Goal: Task Accomplishment & Management: Use online tool/utility

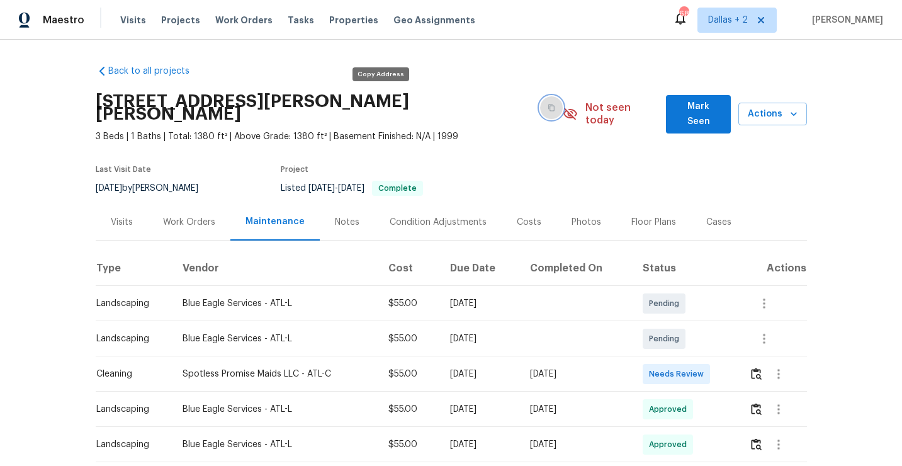
click at [540, 96] on button "button" at bounding box center [551, 107] width 23 height 23
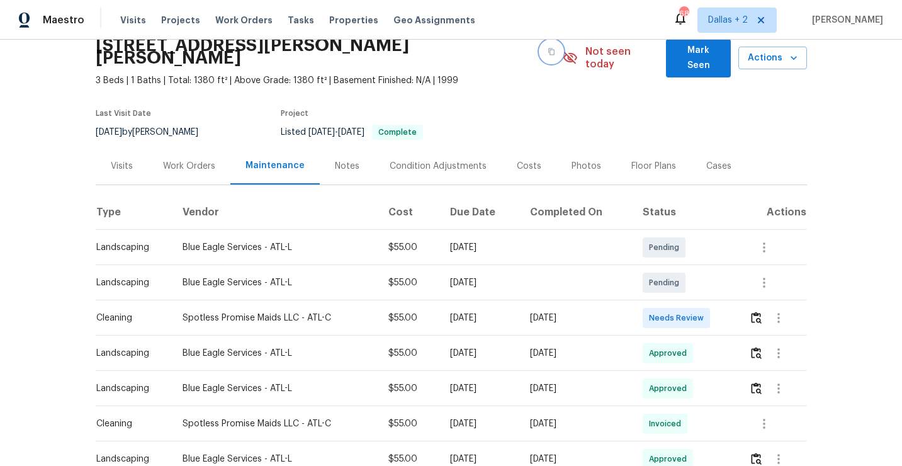
scroll to position [57, 0]
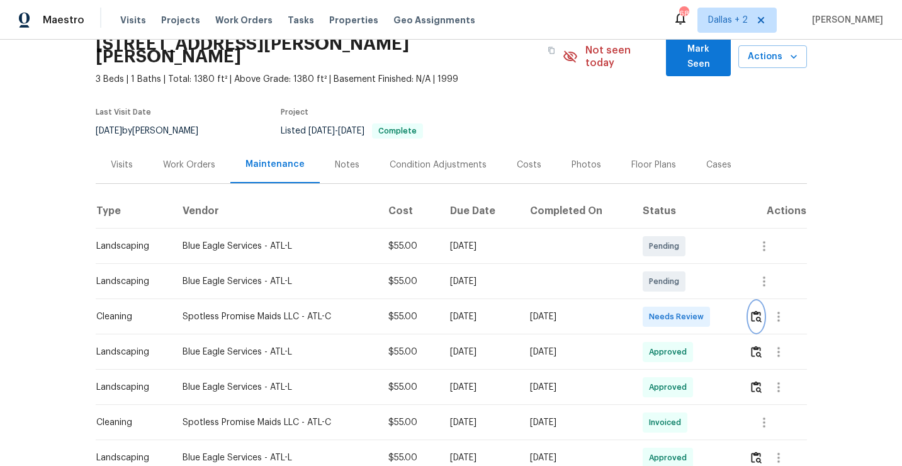
click at [756, 310] on img "button" at bounding box center [756, 316] width 11 height 12
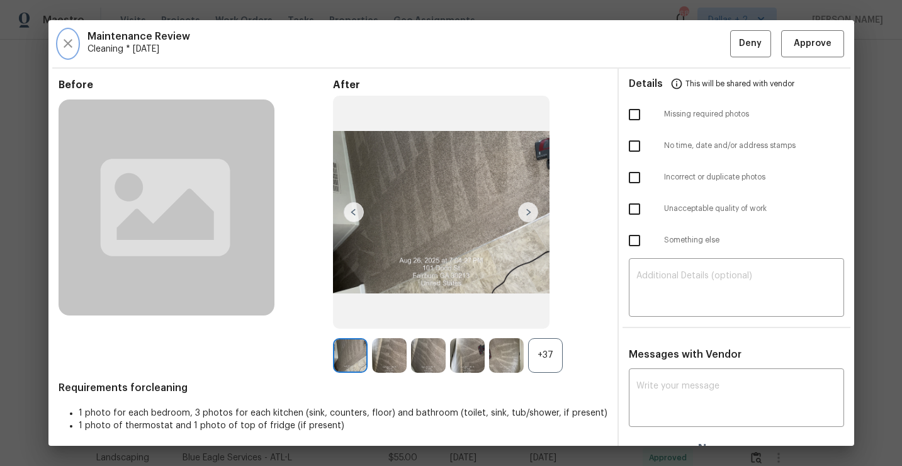
click at [73, 39] on icon "button" at bounding box center [67, 43] width 15 height 15
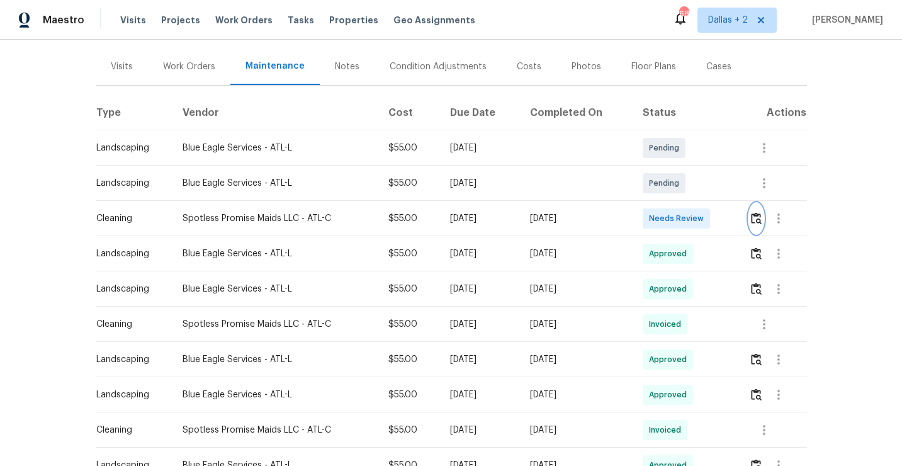
scroll to position [159, 0]
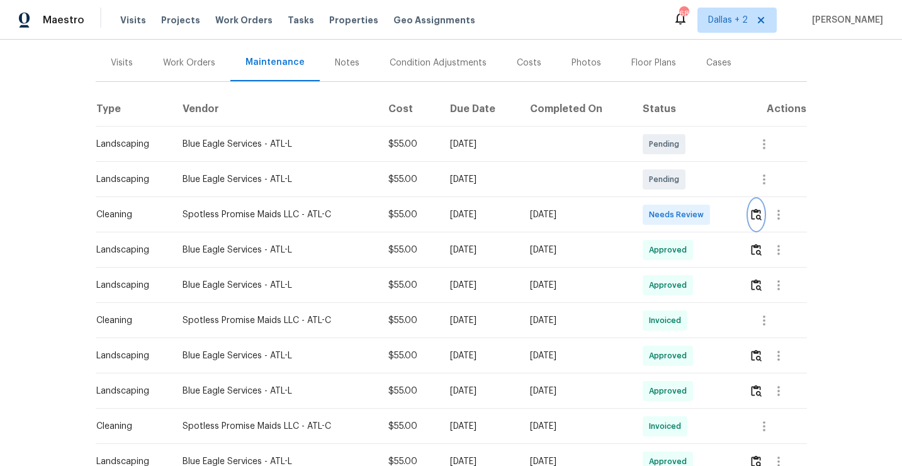
click at [757, 208] on img "button" at bounding box center [756, 214] width 11 height 12
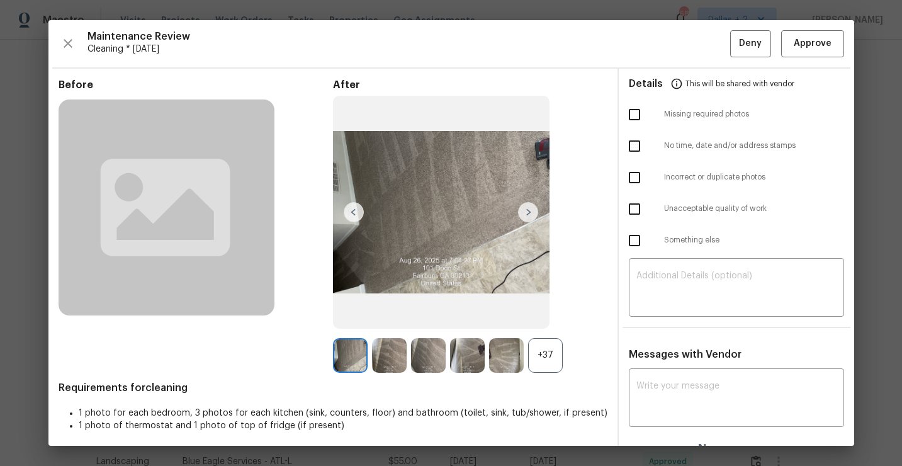
click at [550, 353] on div "+37" at bounding box center [545, 355] width 35 height 35
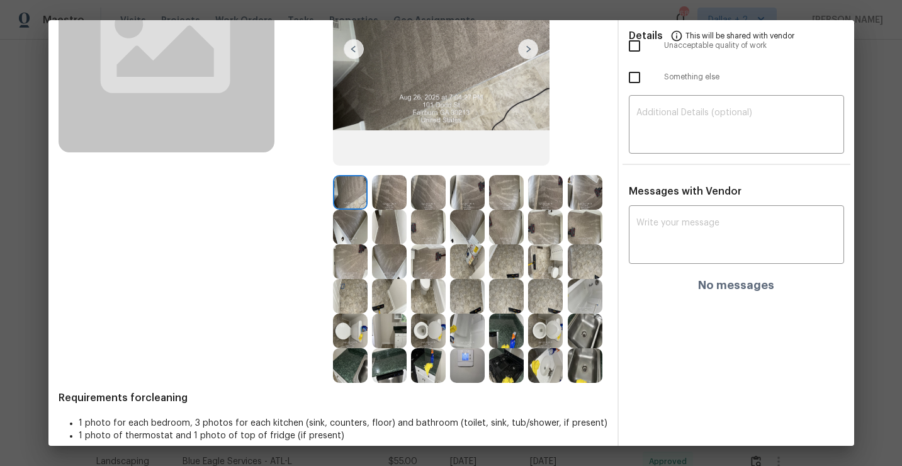
scroll to position [177, 0]
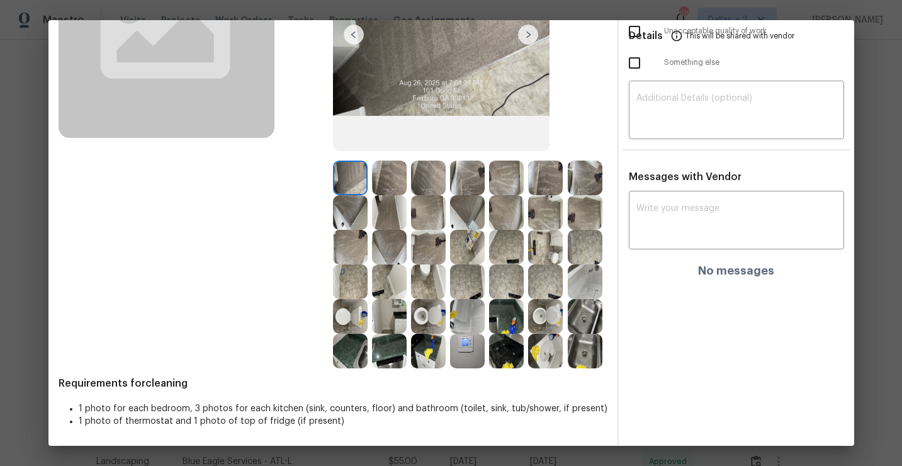
click at [391, 310] on img at bounding box center [389, 316] width 35 height 35
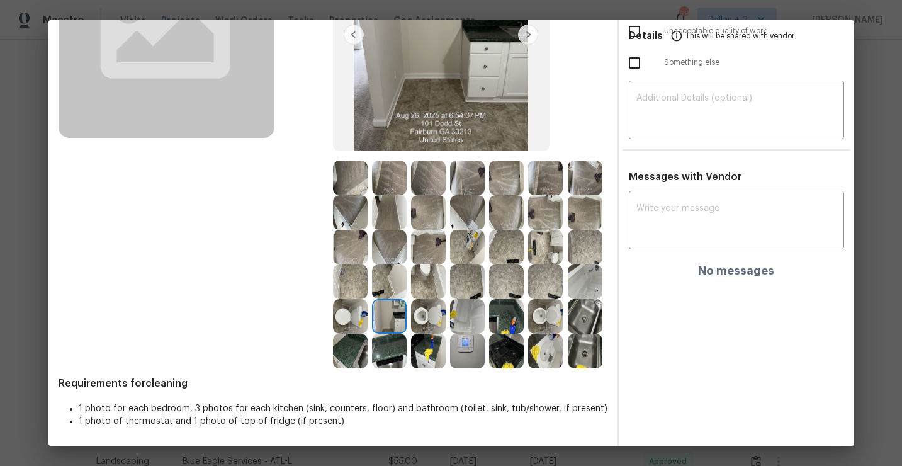
click at [358, 176] on img at bounding box center [350, 177] width 35 height 35
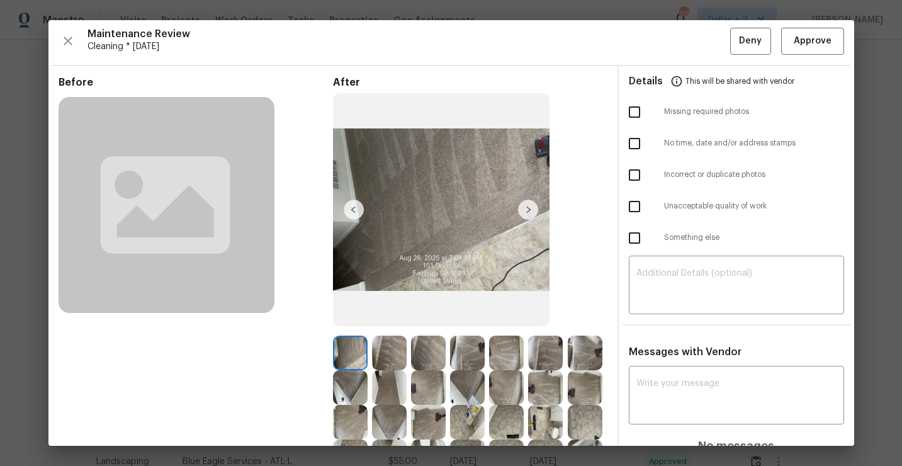
scroll to position [74, 0]
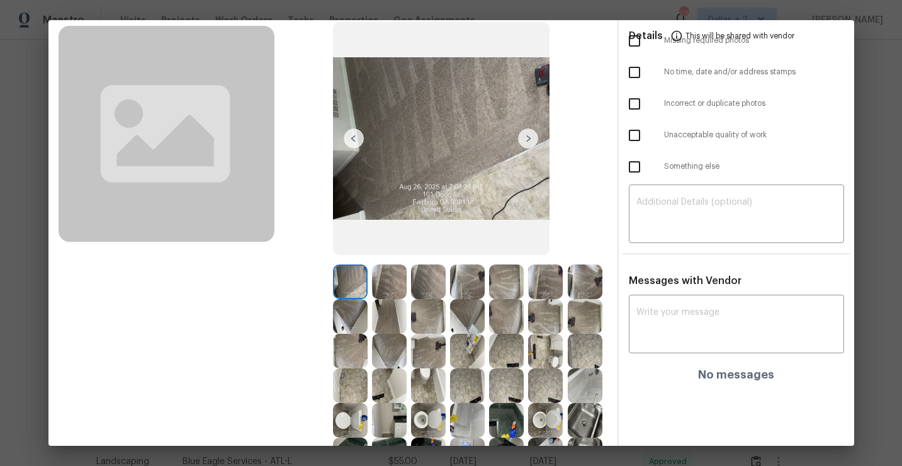
click at [382, 272] on img at bounding box center [389, 281] width 35 height 35
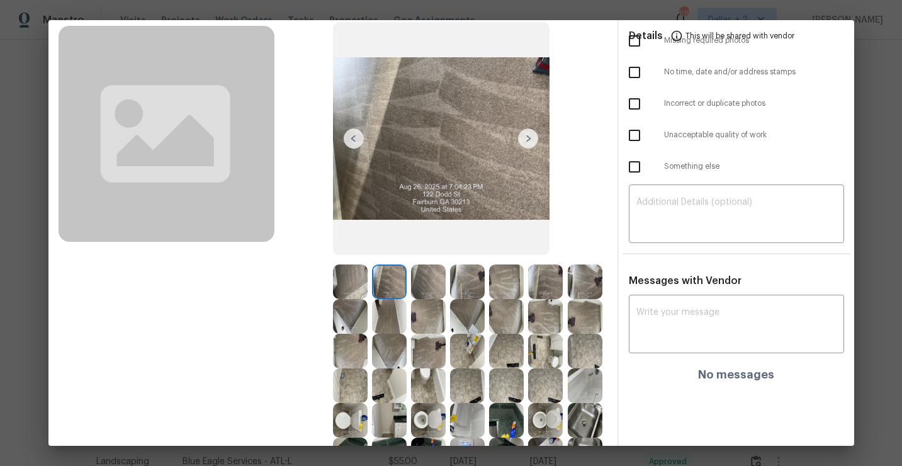
click at [467, 345] on img at bounding box center [467, 350] width 35 height 35
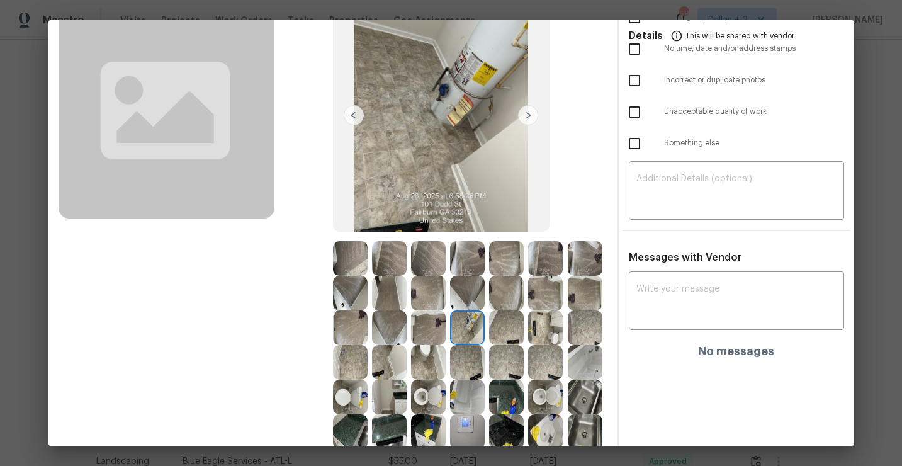
scroll to position [113, 0]
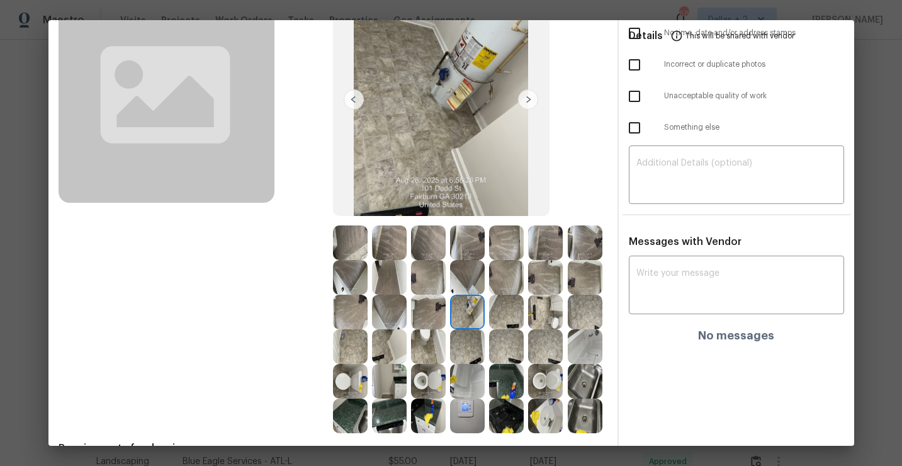
click at [432, 373] on img at bounding box center [428, 381] width 35 height 35
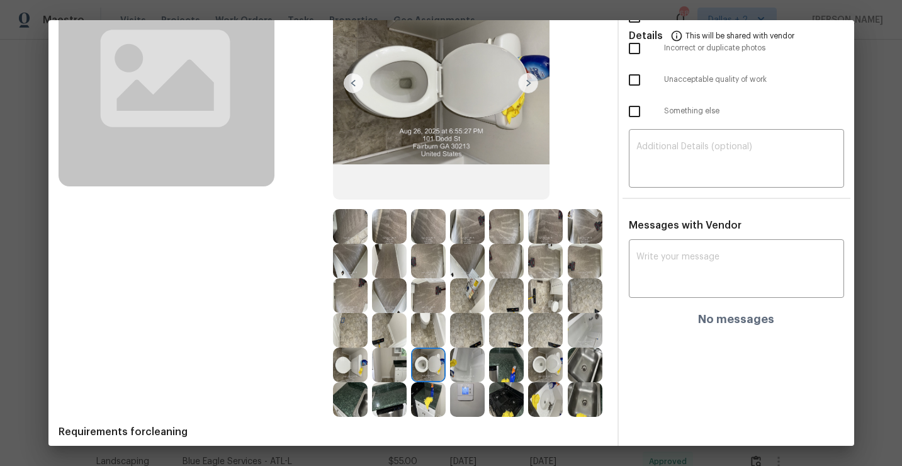
scroll to position [177, 0]
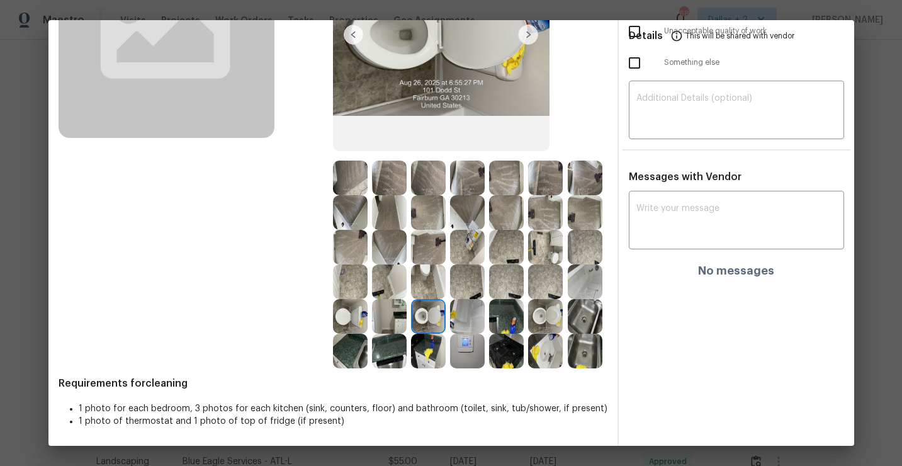
click at [470, 308] on img at bounding box center [467, 316] width 35 height 35
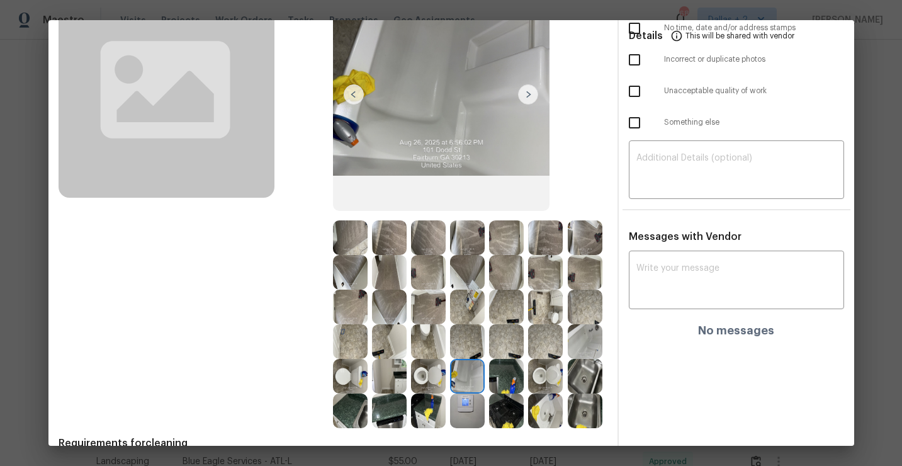
scroll to position [130, 0]
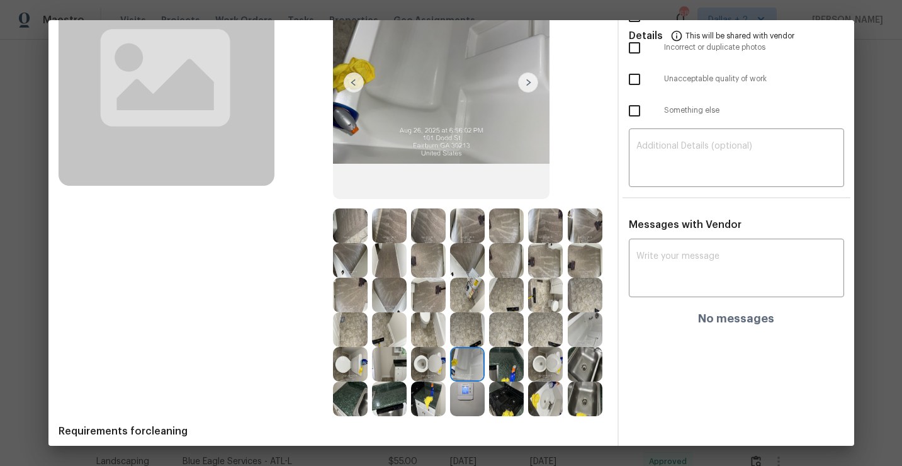
click at [503, 360] on img at bounding box center [506, 364] width 35 height 35
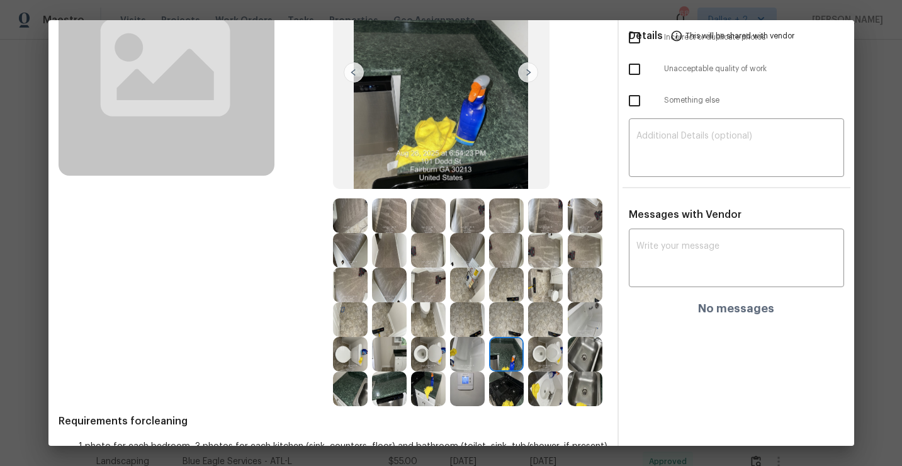
scroll to position [152, 0]
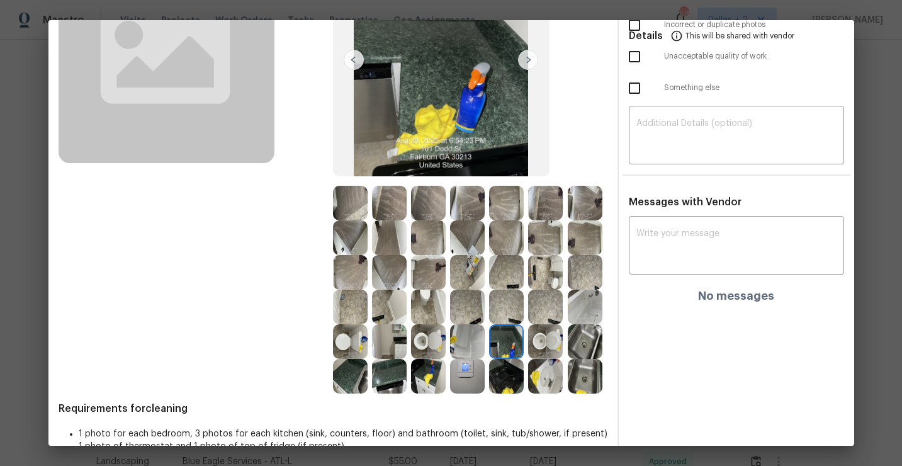
click at [544, 330] on img at bounding box center [545, 341] width 35 height 35
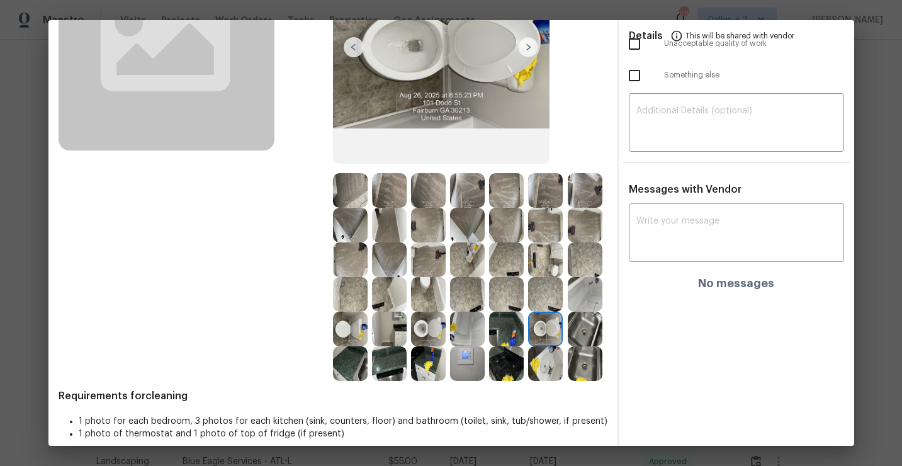
scroll to position [164, 0]
click at [466, 359] on img at bounding box center [467, 364] width 35 height 35
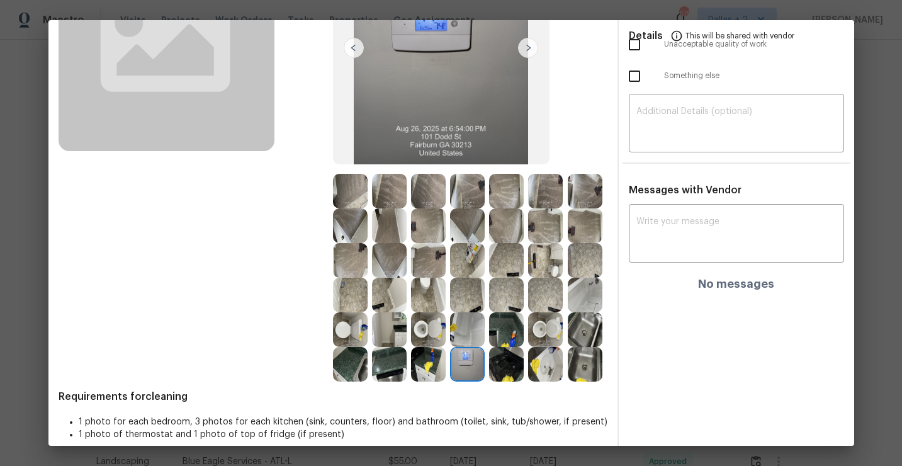
click at [350, 356] on img at bounding box center [350, 364] width 35 height 35
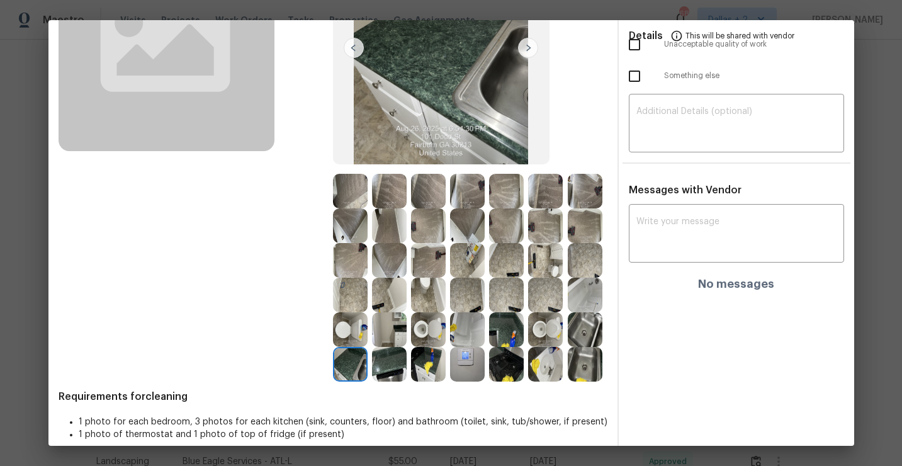
click at [512, 335] on img at bounding box center [506, 329] width 35 height 35
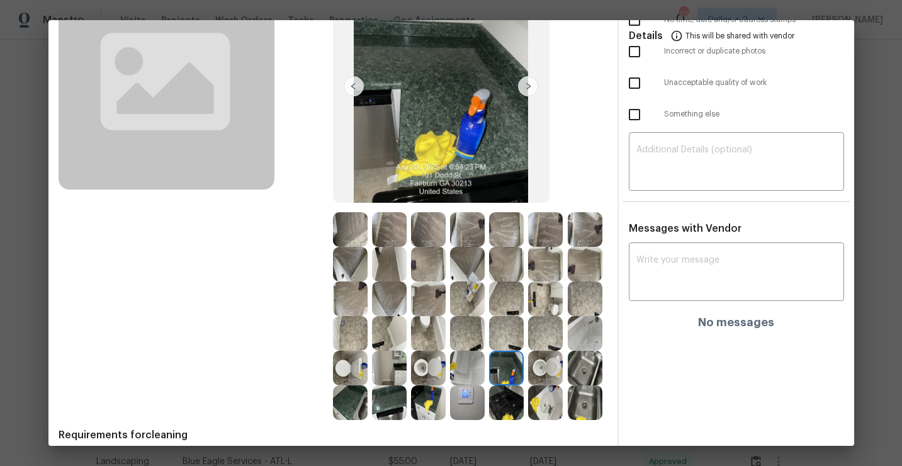
scroll to position [177, 0]
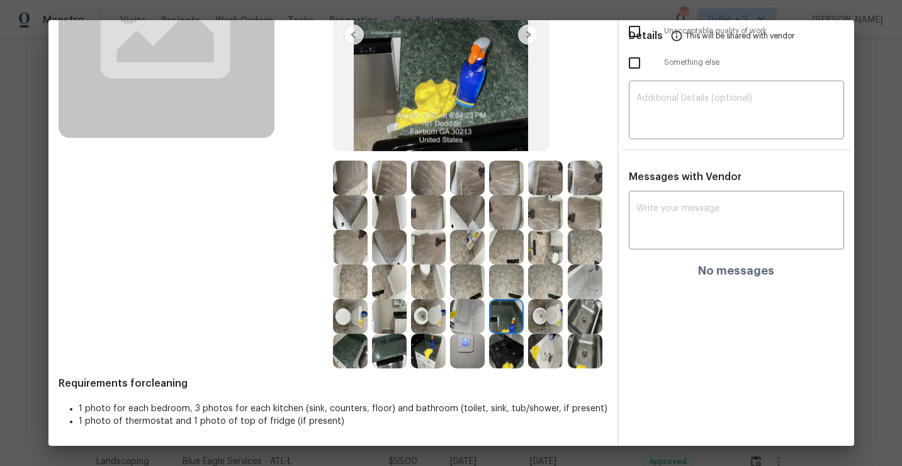
click at [540, 300] on img at bounding box center [545, 316] width 35 height 35
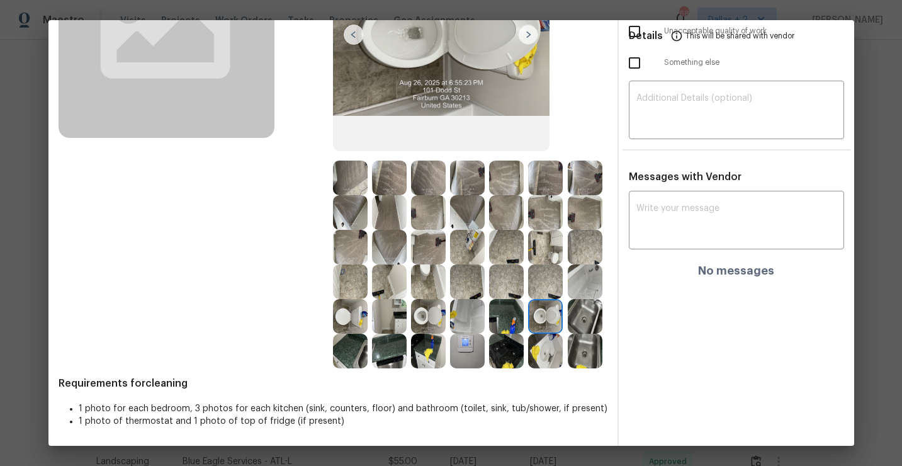
click at [603, 317] on div at bounding box center [587, 316] width 39 height 35
click at [576, 312] on img at bounding box center [585, 316] width 35 height 35
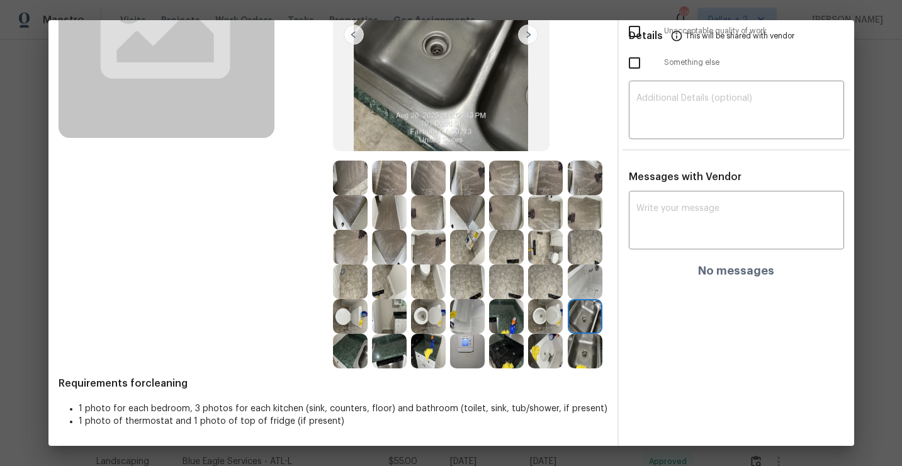
click at [392, 343] on img at bounding box center [389, 350] width 35 height 35
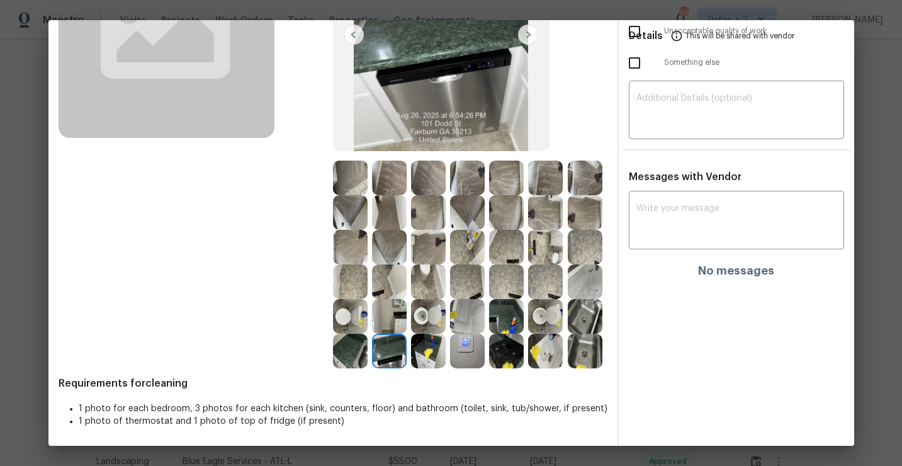
click at [463, 349] on img at bounding box center [467, 350] width 35 height 35
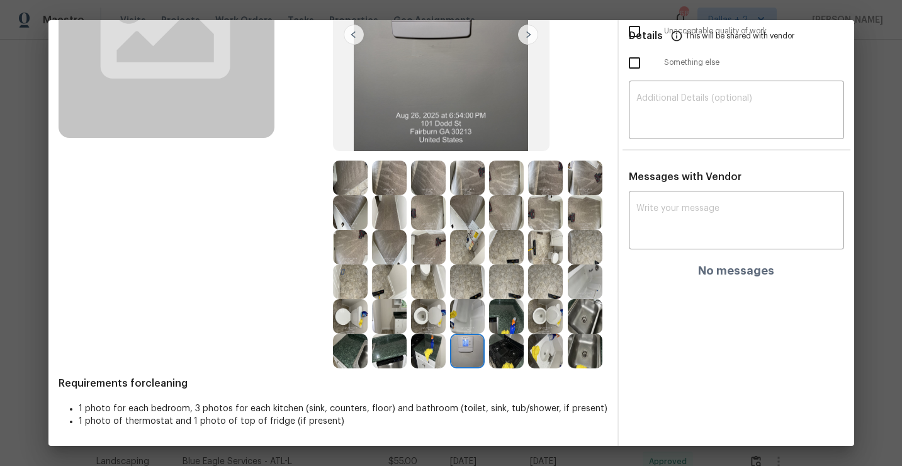
click at [510, 357] on img at bounding box center [506, 350] width 35 height 35
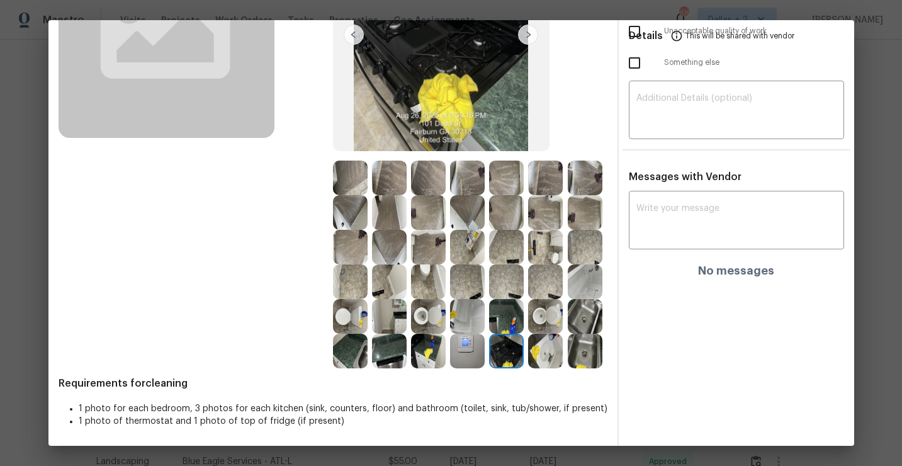
click at [551, 348] on img at bounding box center [545, 350] width 35 height 35
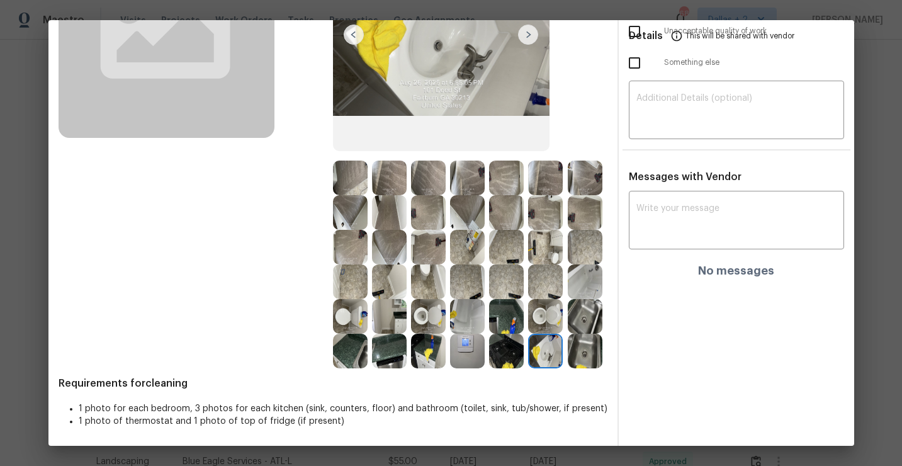
click at [584, 350] on img at bounding box center [585, 350] width 35 height 35
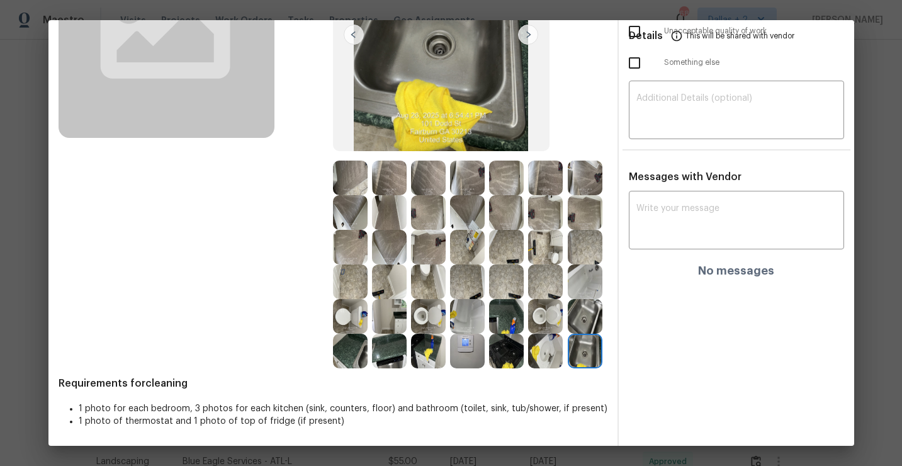
click at [357, 203] on img at bounding box center [350, 212] width 35 height 35
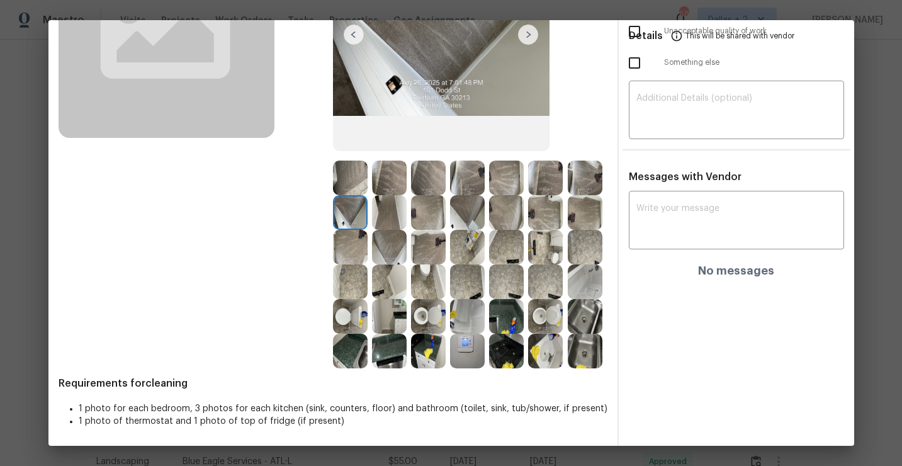
click at [505, 315] on img at bounding box center [506, 316] width 35 height 35
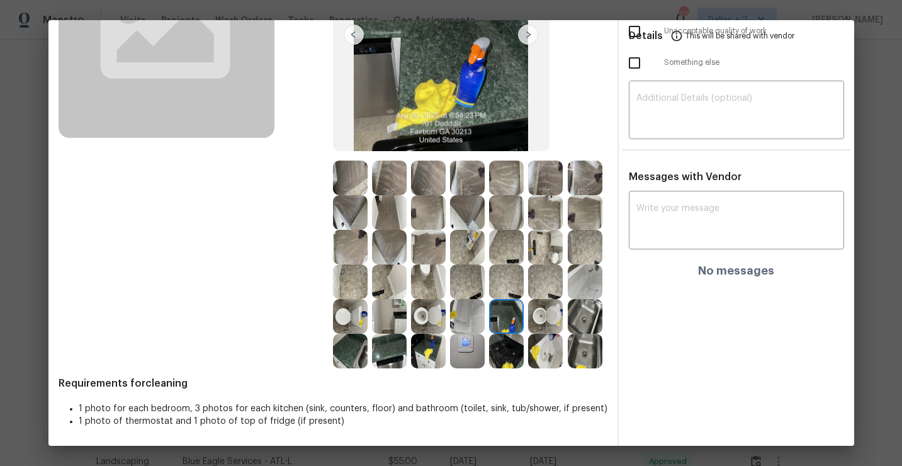
click at [579, 316] on img at bounding box center [585, 316] width 35 height 35
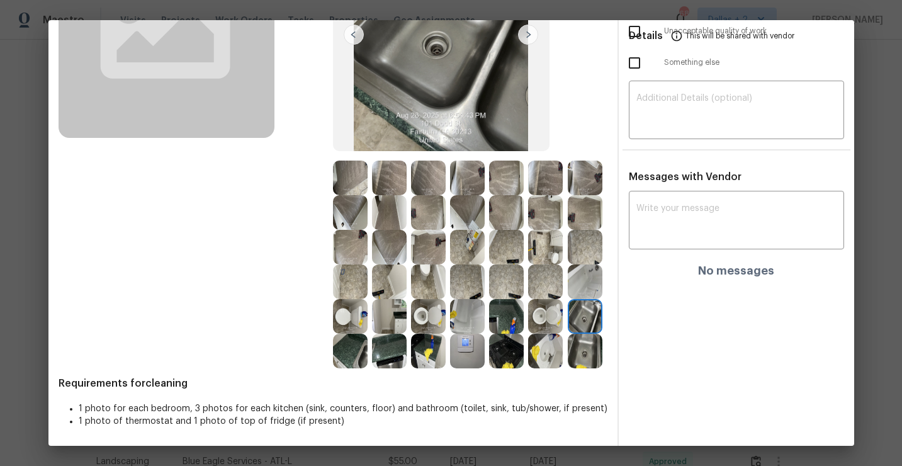
click at [350, 362] on img at bounding box center [350, 350] width 35 height 35
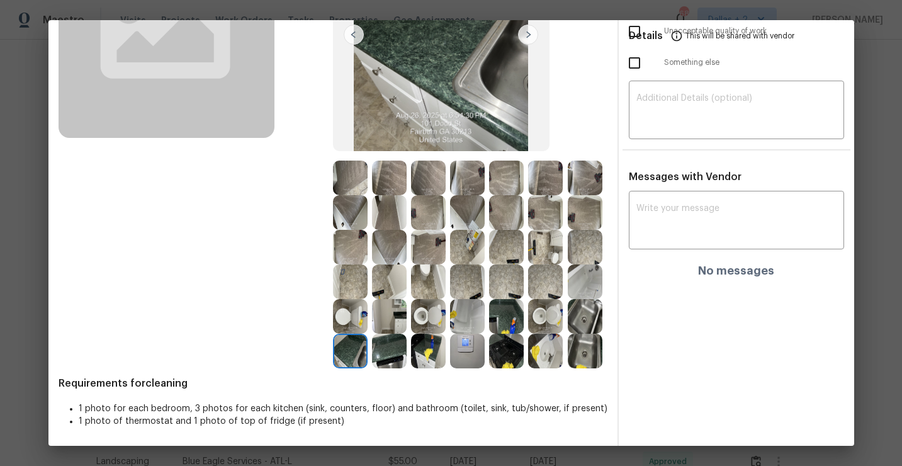
click at [391, 349] on img at bounding box center [389, 350] width 35 height 35
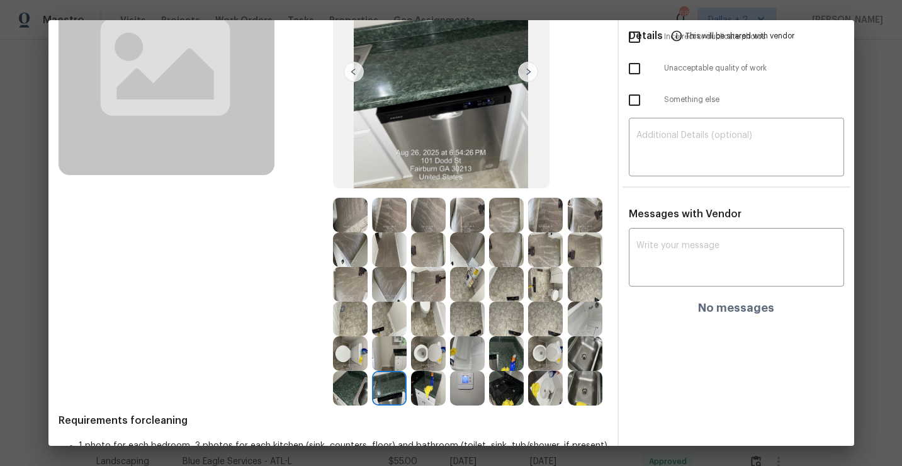
scroll to position [155, 0]
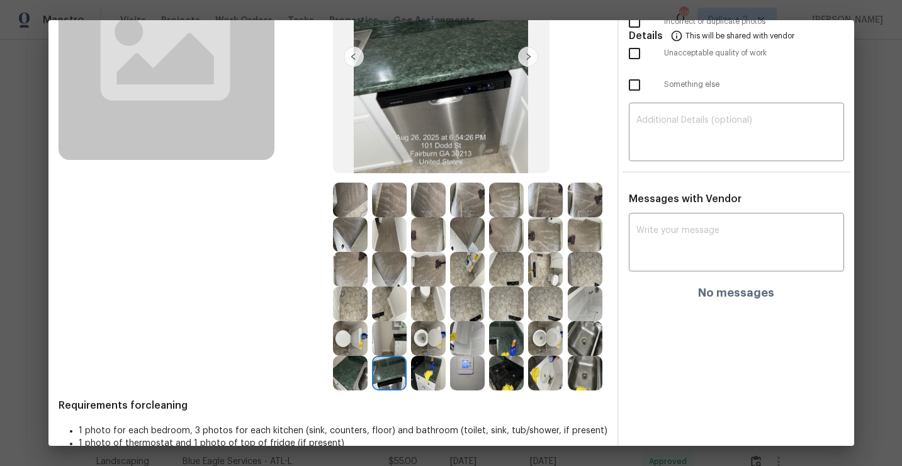
click at [430, 378] on img at bounding box center [428, 372] width 35 height 35
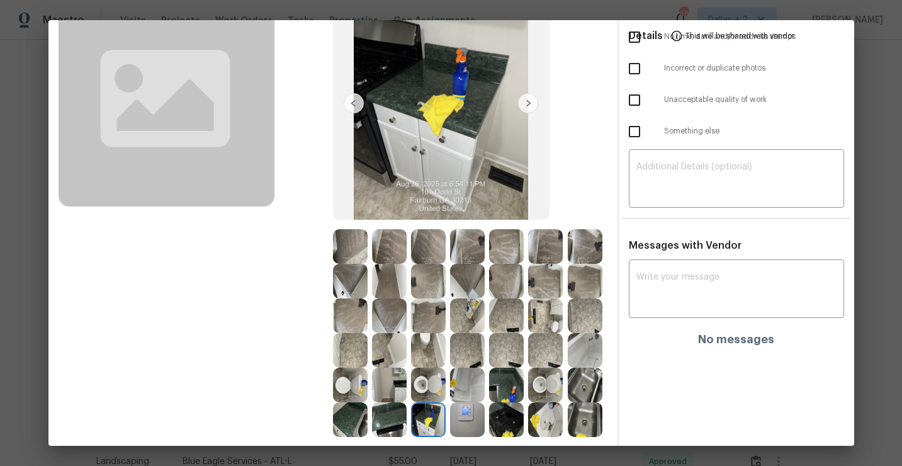
scroll to position [108, 0]
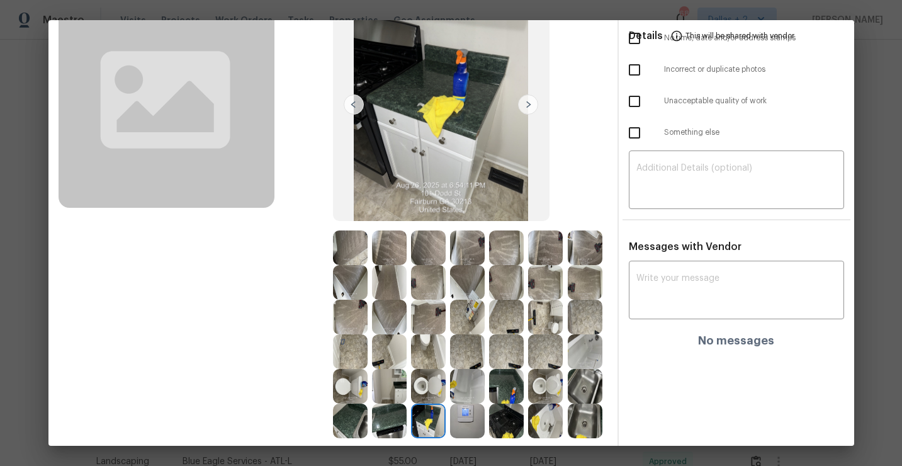
click at [466, 420] on img at bounding box center [467, 420] width 35 height 35
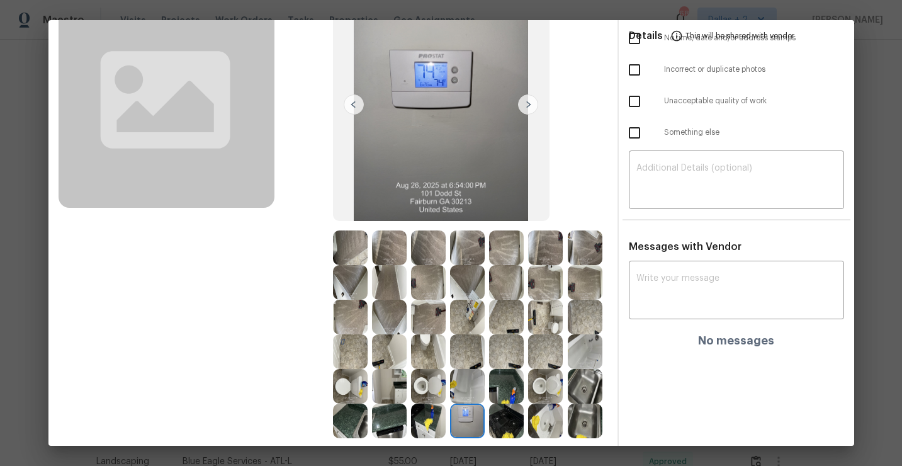
click at [507, 420] on img at bounding box center [506, 420] width 35 height 35
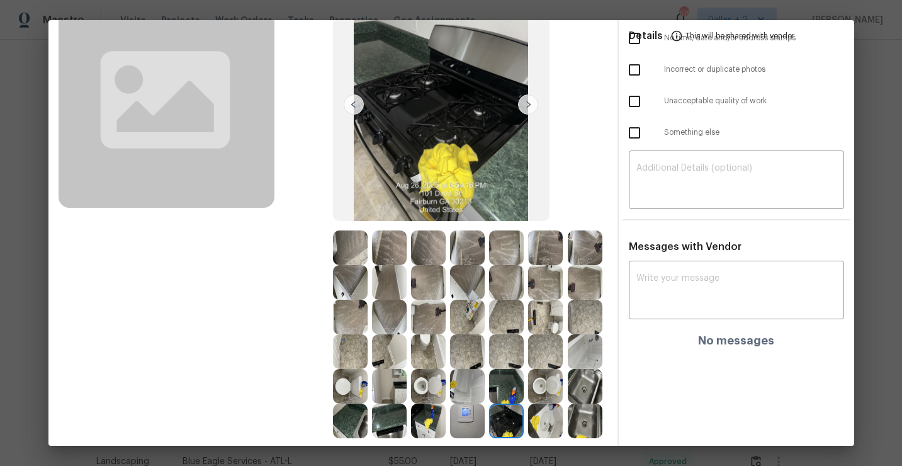
click at [578, 412] on img at bounding box center [585, 420] width 35 height 35
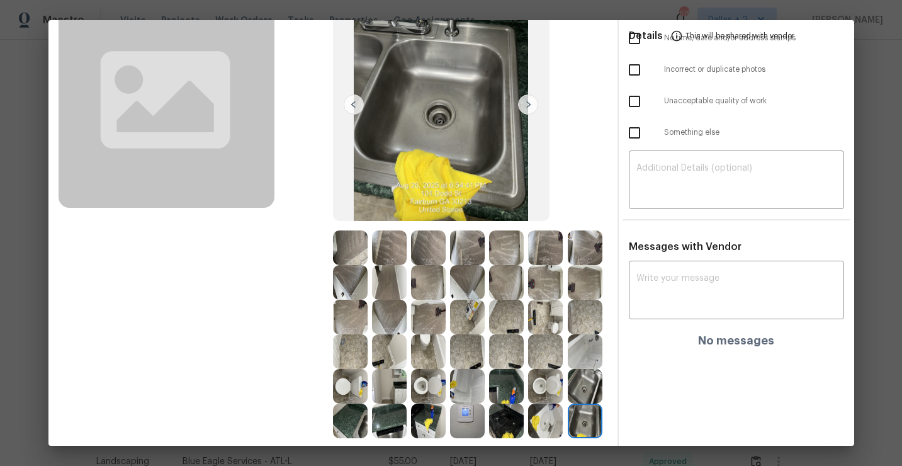
click at [544, 320] on img at bounding box center [545, 316] width 35 height 35
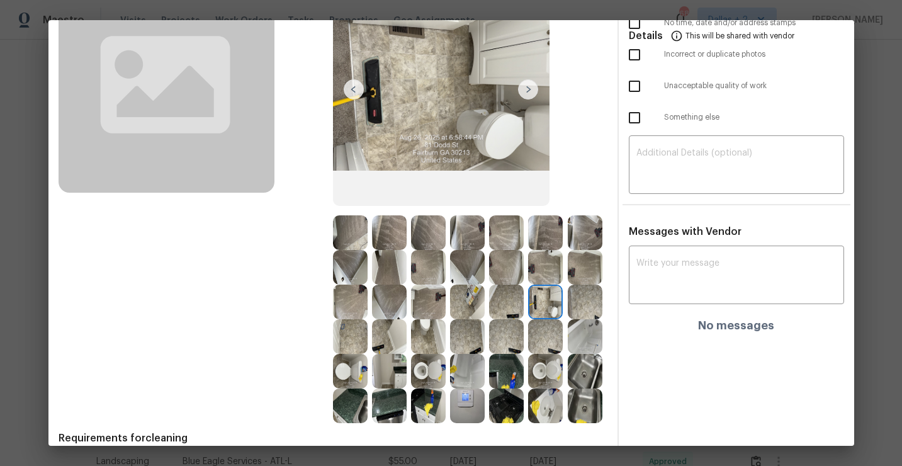
scroll to position [134, 0]
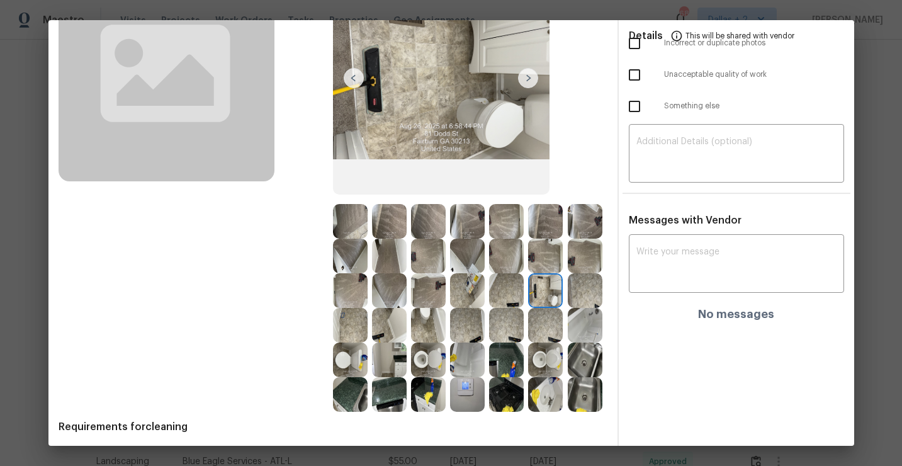
click at [412, 311] on img at bounding box center [428, 325] width 35 height 35
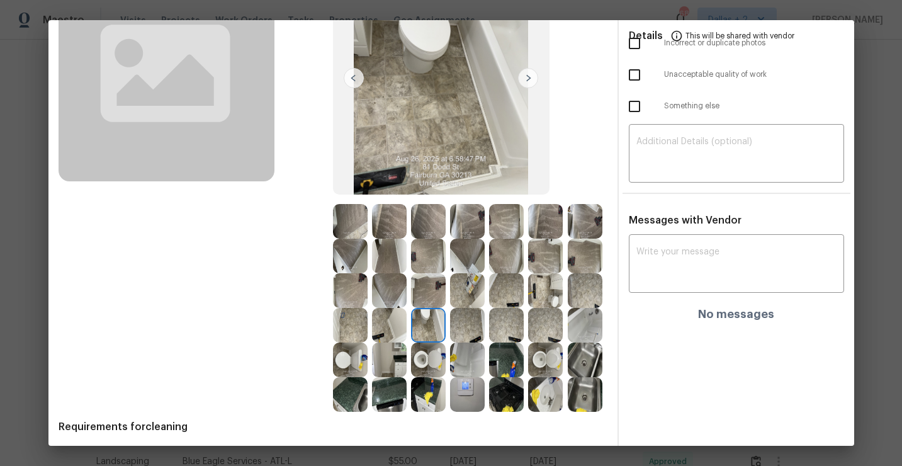
click at [424, 366] on img at bounding box center [428, 359] width 35 height 35
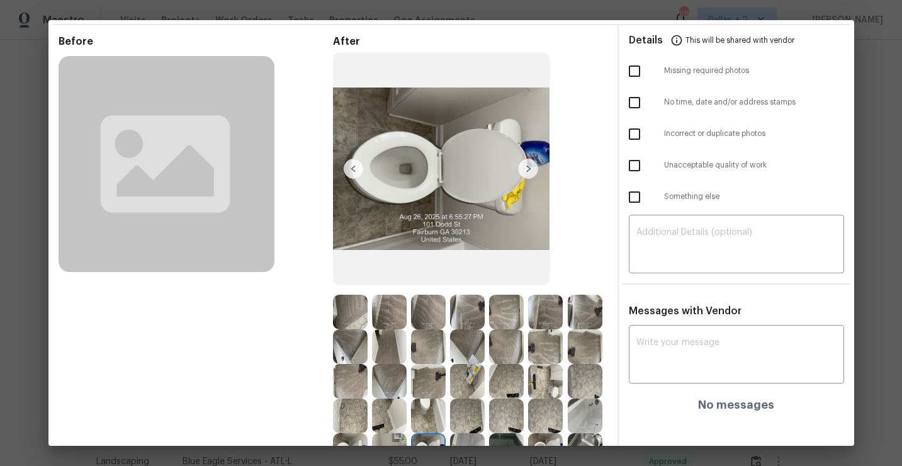
scroll to position [0, 0]
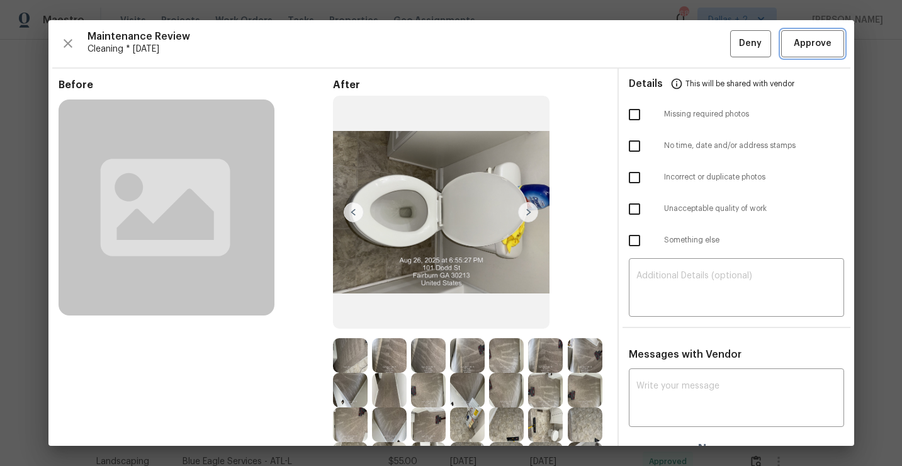
click at [791, 36] on span "Approve" at bounding box center [812, 44] width 43 height 16
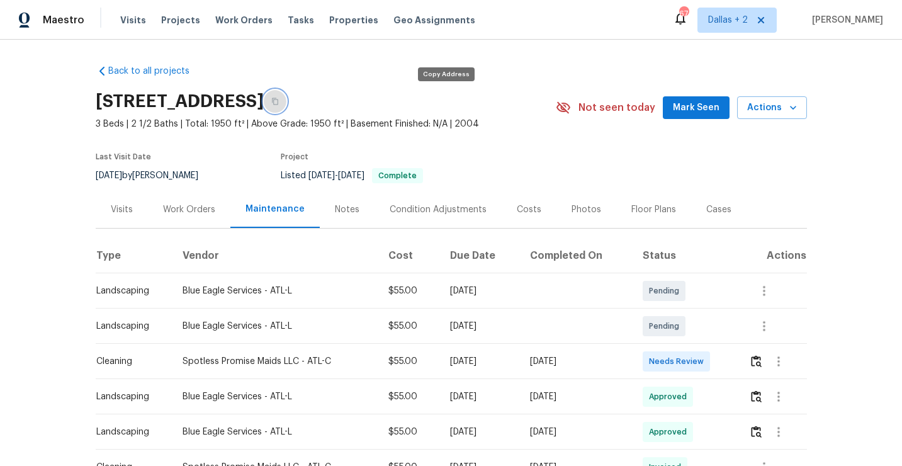
click at [286, 98] on button "button" at bounding box center [275, 101] width 23 height 23
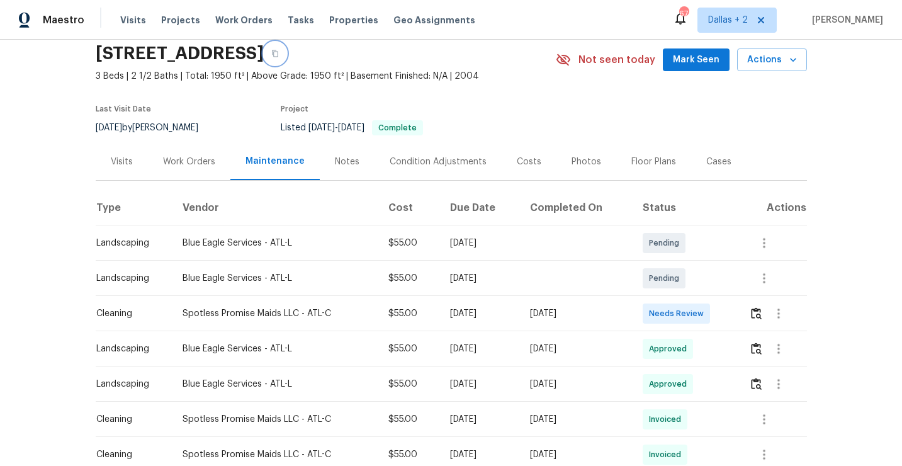
scroll to position [57, 0]
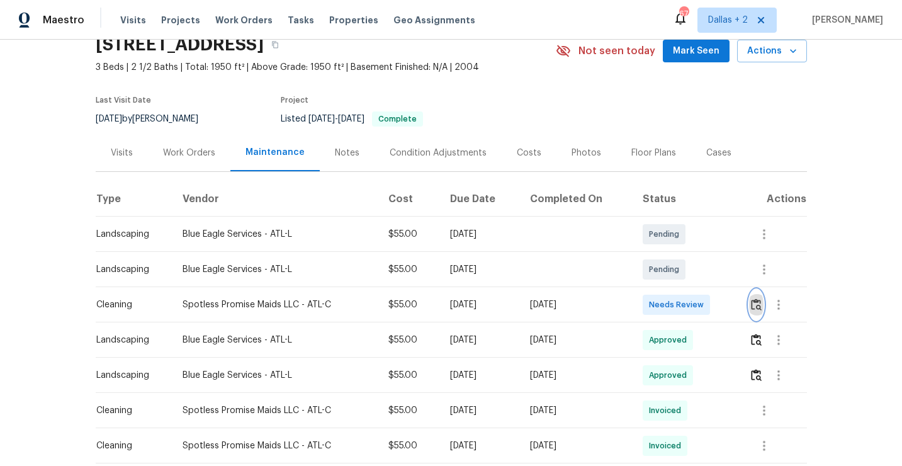
click at [761, 299] on img "button" at bounding box center [756, 304] width 11 height 12
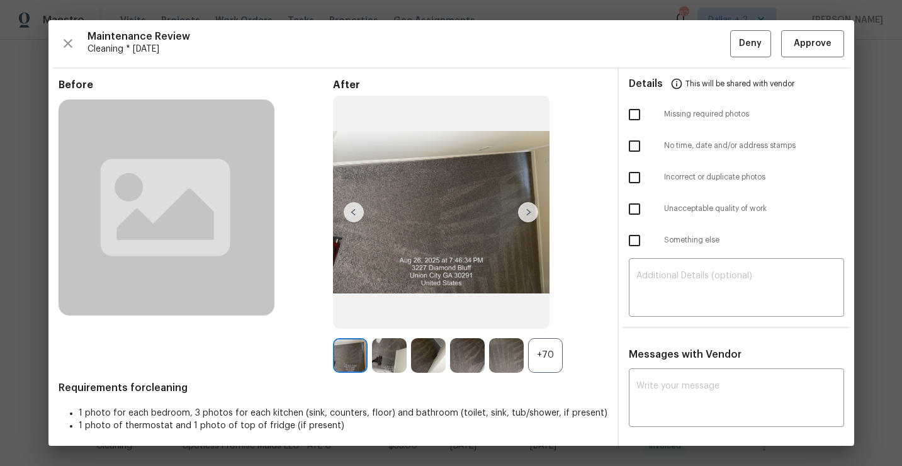
click at [550, 354] on div "+70" at bounding box center [545, 355] width 35 height 35
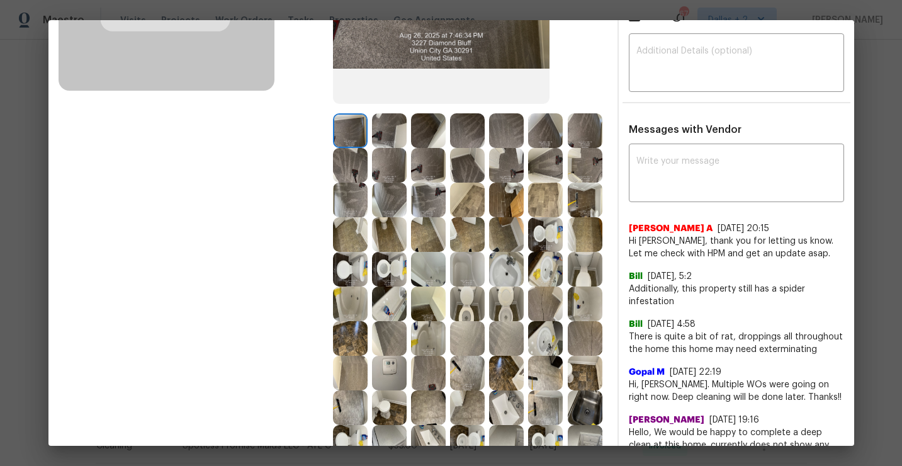
scroll to position [252, 0]
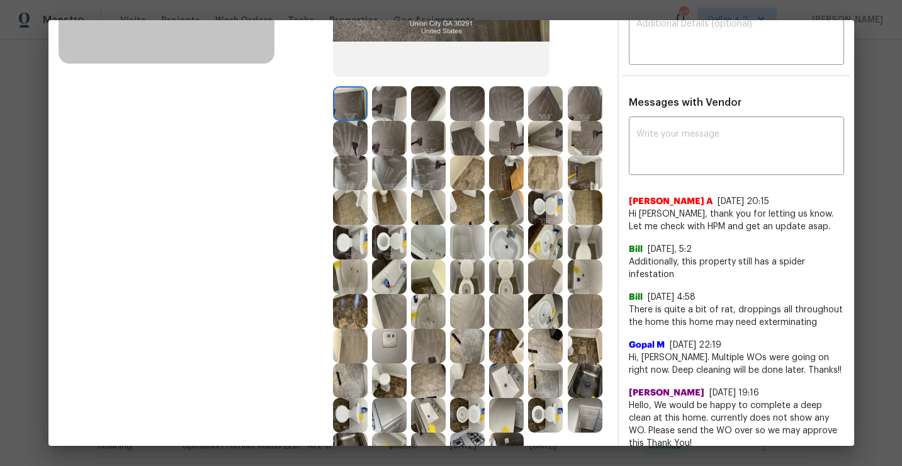
click at [474, 240] on img at bounding box center [467, 242] width 35 height 35
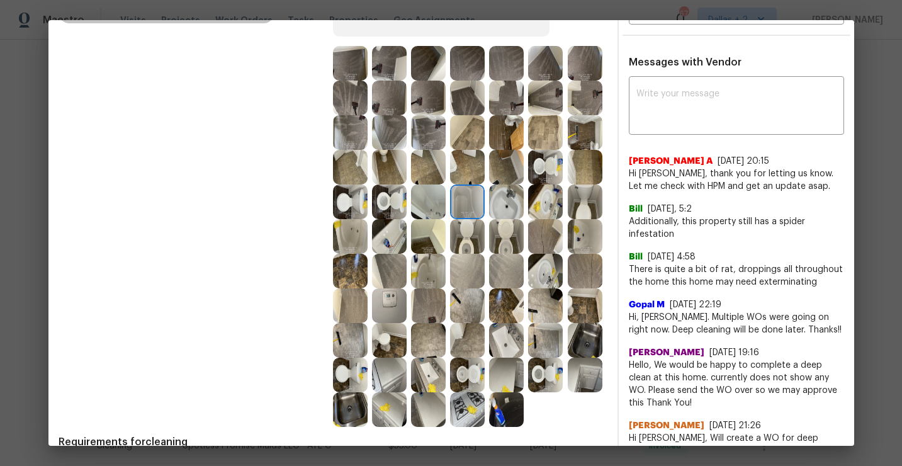
scroll to position [354, 0]
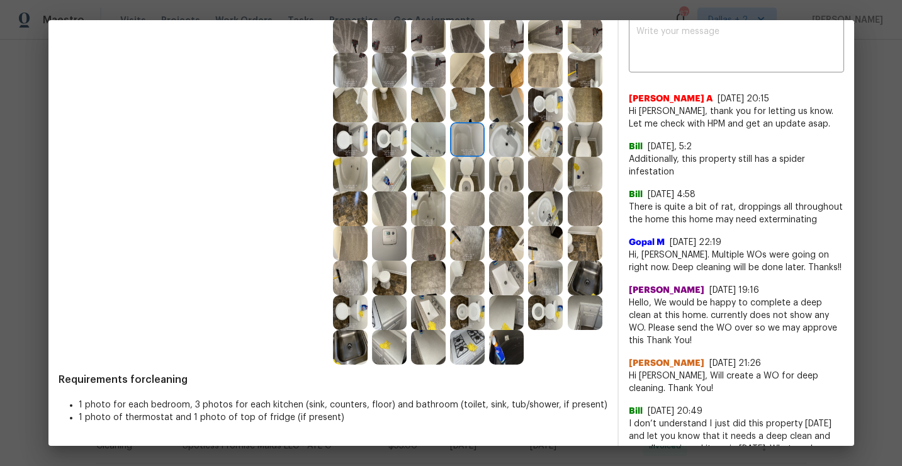
click at [579, 308] on img at bounding box center [585, 312] width 35 height 35
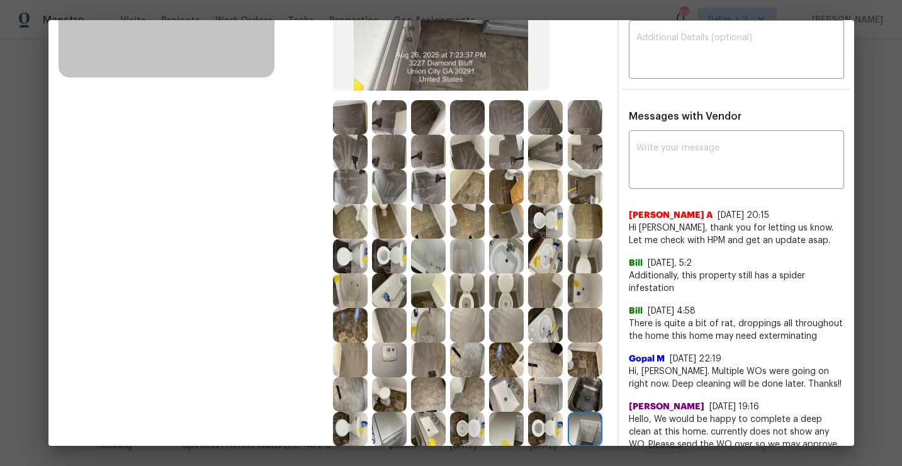
scroll to position [329, 0]
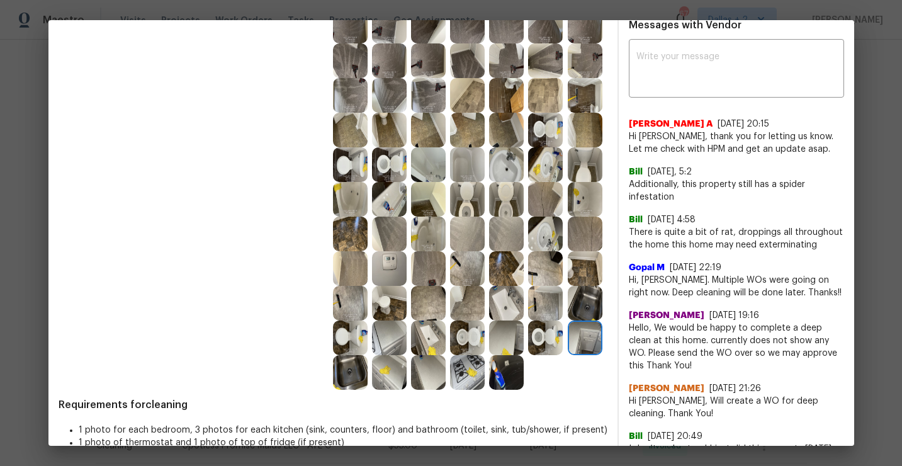
click at [396, 381] on img at bounding box center [389, 372] width 35 height 35
click at [435, 344] on img at bounding box center [428, 337] width 35 height 35
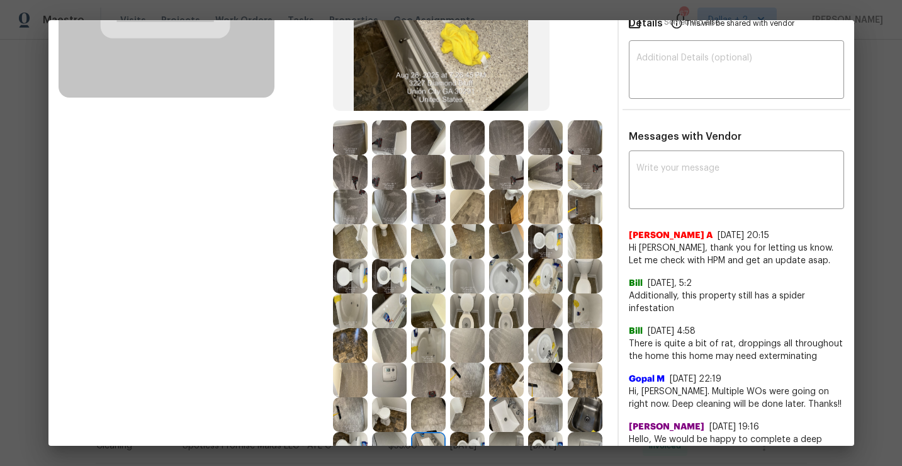
scroll to position [396, 0]
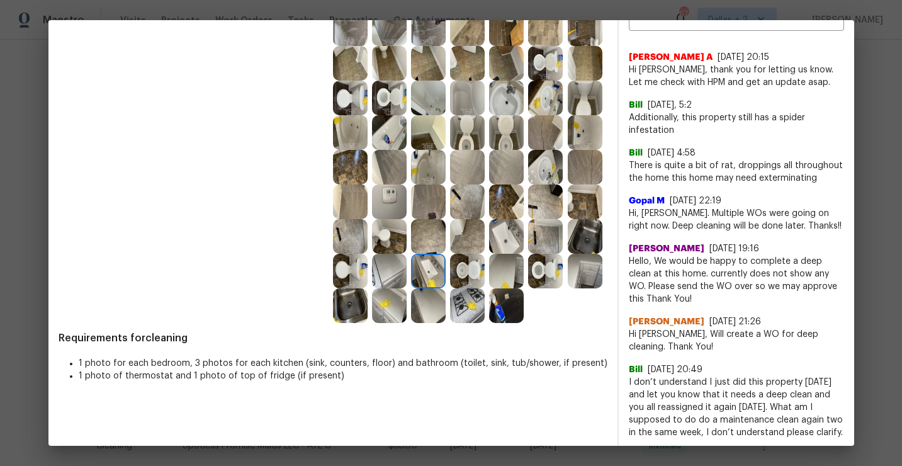
click at [513, 279] on img at bounding box center [506, 271] width 35 height 35
click at [396, 266] on img at bounding box center [389, 271] width 35 height 35
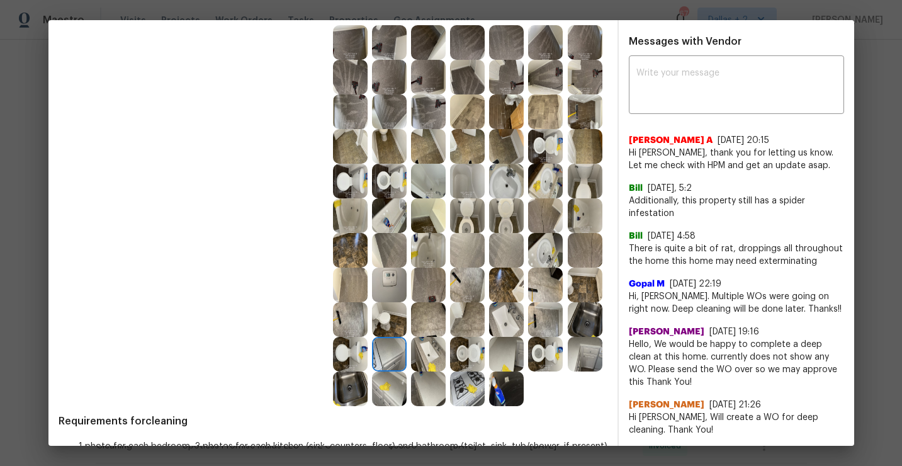
scroll to position [323, 0]
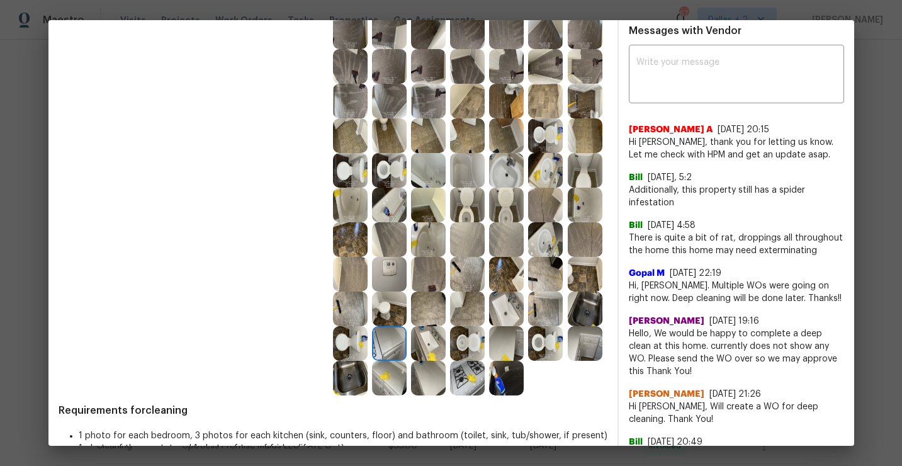
click at [428, 394] on img at bounding box center [428, 378] width 35 height 35
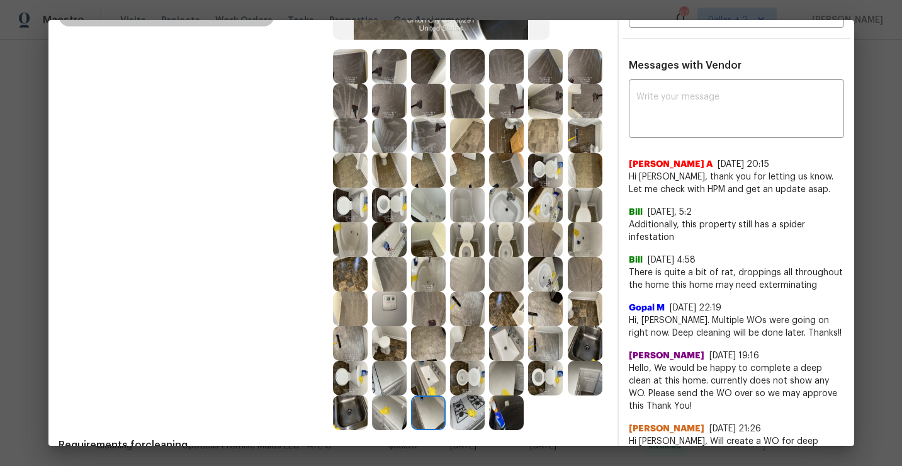
scroll to position [297, 0]
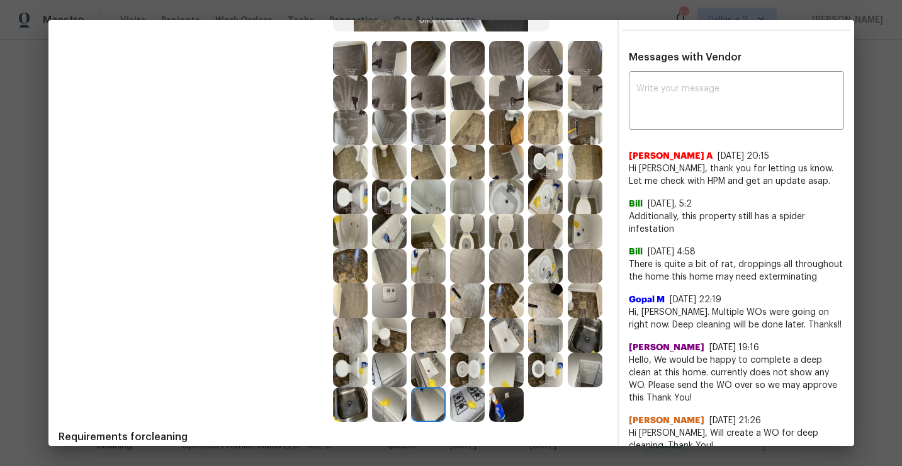
click at [579, 128] on img at bounding box center [585, 127] width 35 height 35
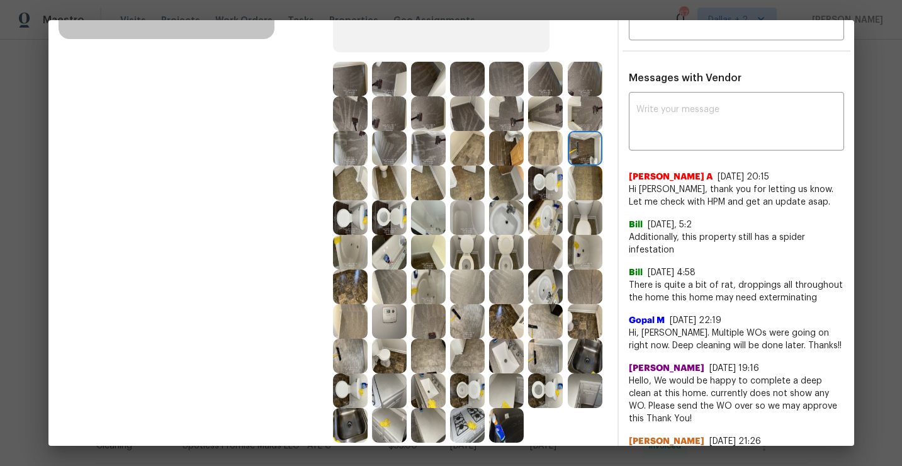
scroll to position [275, 0]
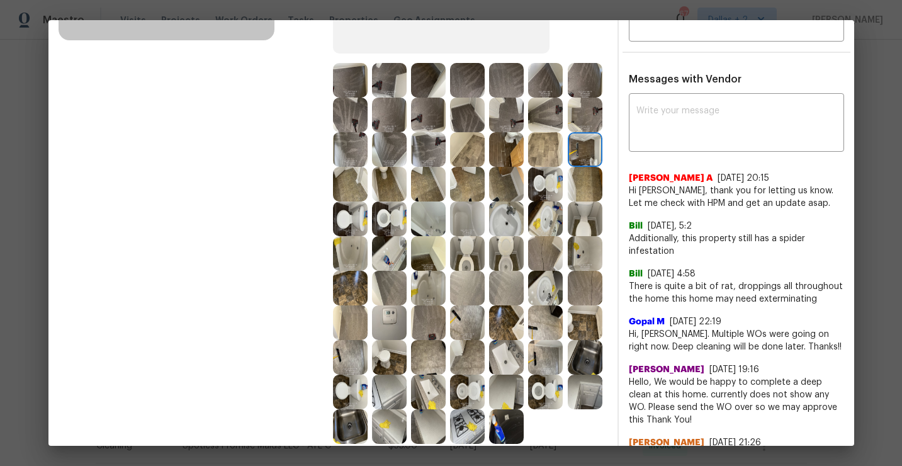
click at [391, 257] on img at bounding box center [389, 253] width 35 height 35
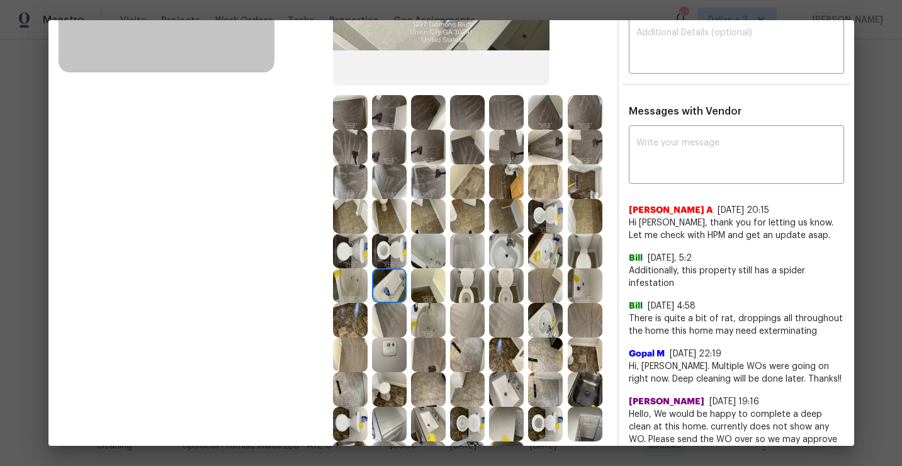
scroll to position [338, 0]
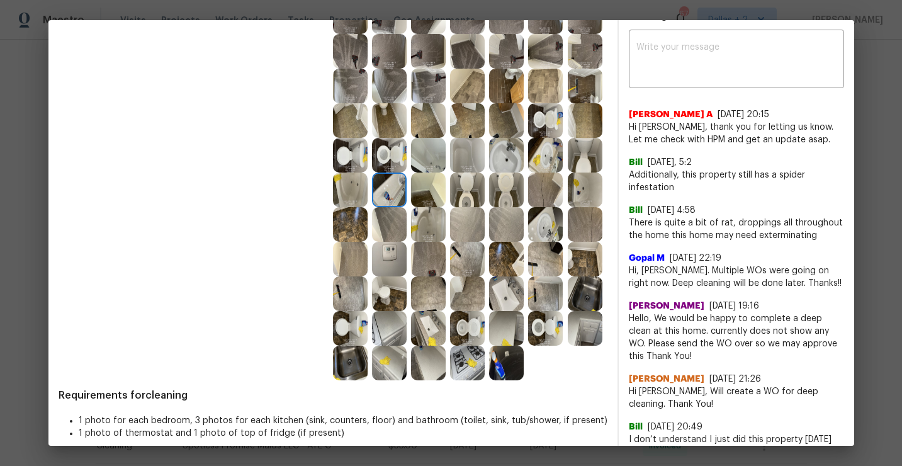
click at [543, 214] on img at bounding box center [545, 224] width 35 height 35
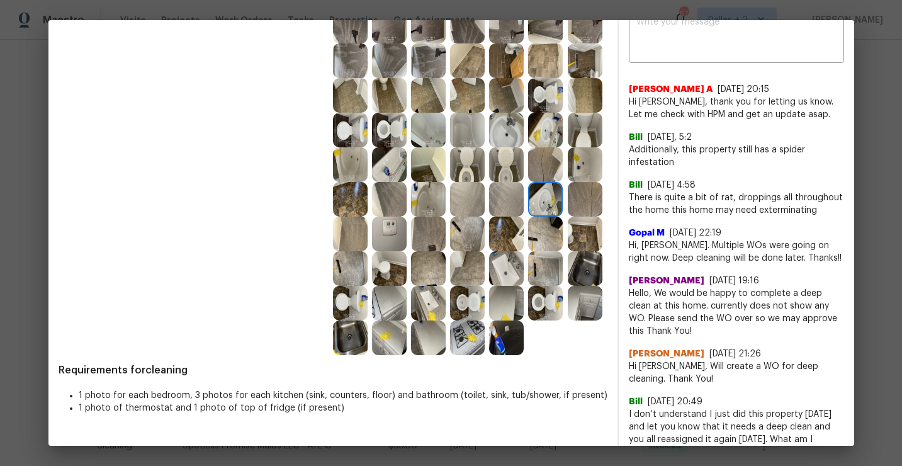
scroll to position [376, 0]
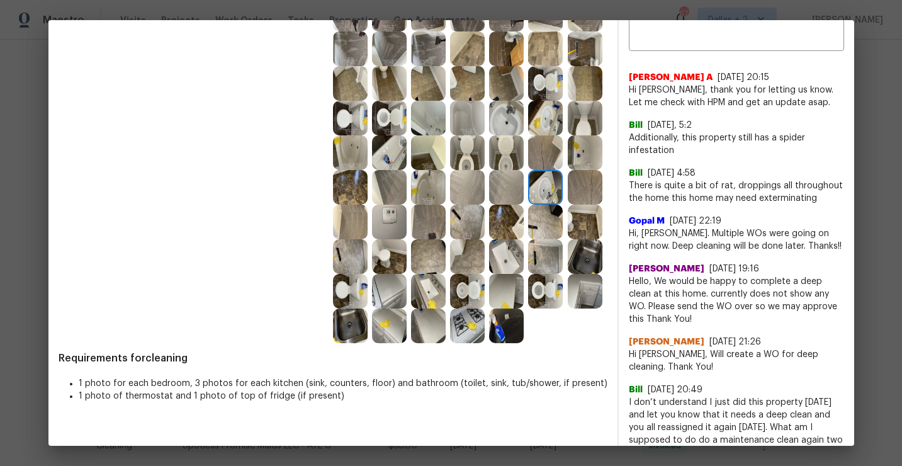
click at [462, 287] on img at bounding box center [467, 291] width 35 height 35
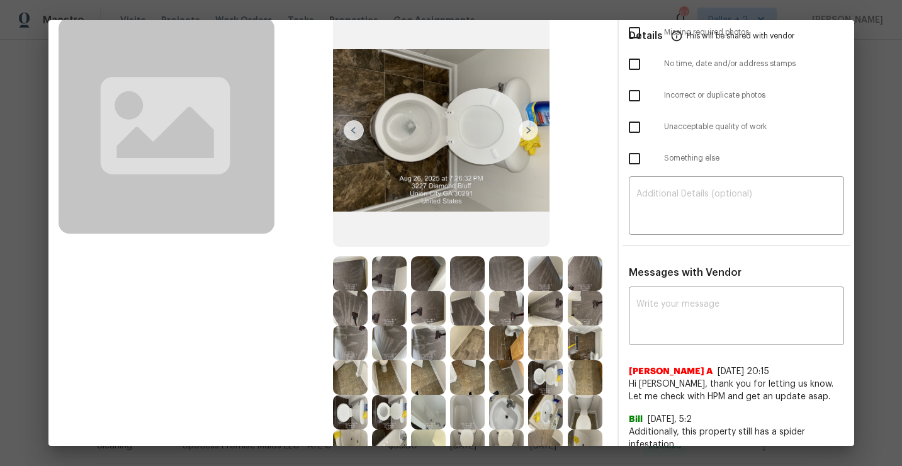
scroll to position [0, 0]
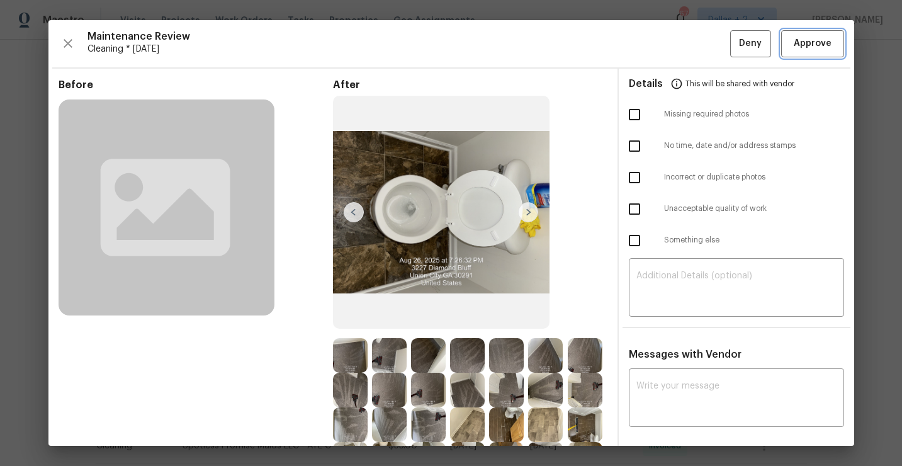
click at [830, 43] on span "Approve" at bounding box center [812, 44] width 43 height 16
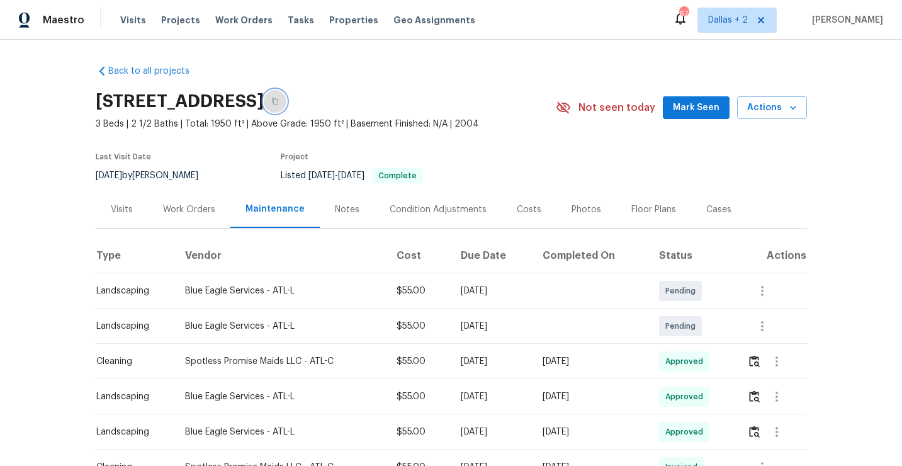
click at [279, 98] on icon "button" at bounding box center [275, 102] width 8 height 8
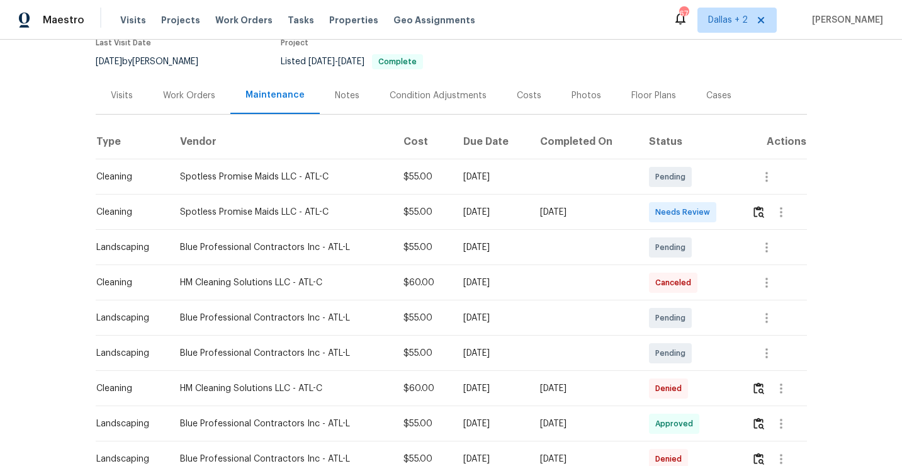
scroll to position [133, 0]
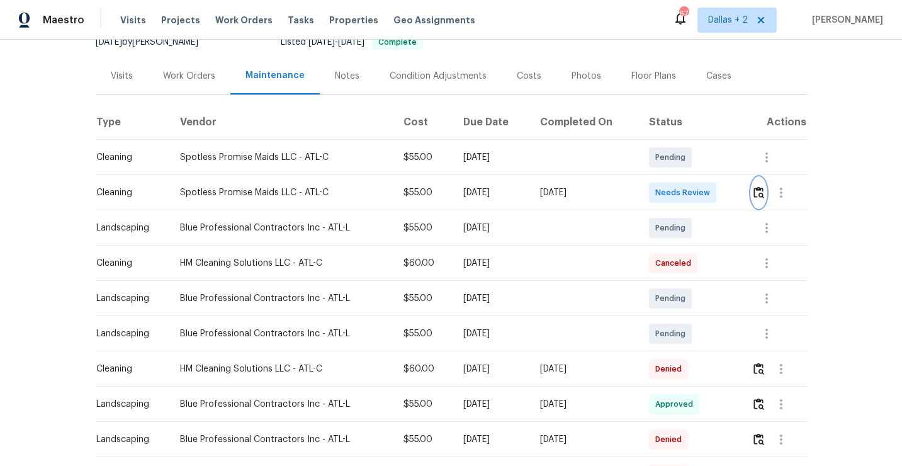
click at [763, 188] on img "button" at bounding box center [758, 192] width 11 height 12
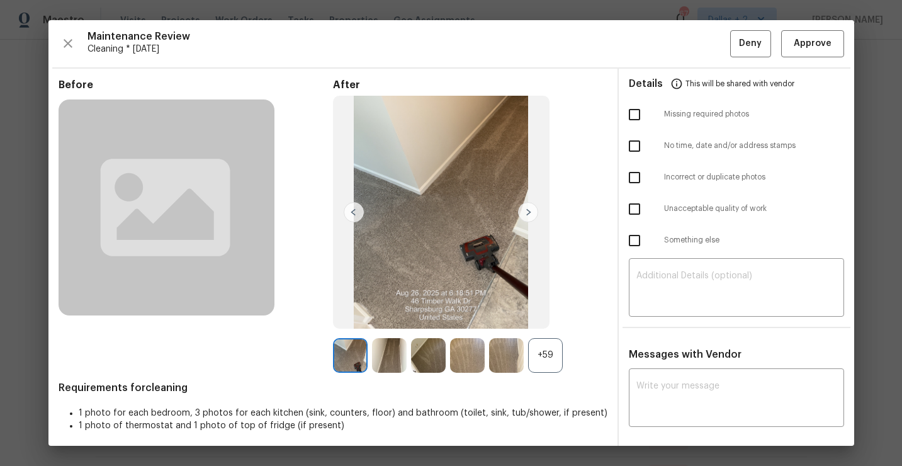
click at [552, 356] on div "+59" at bounding box center [545, 355] width 35 height 35
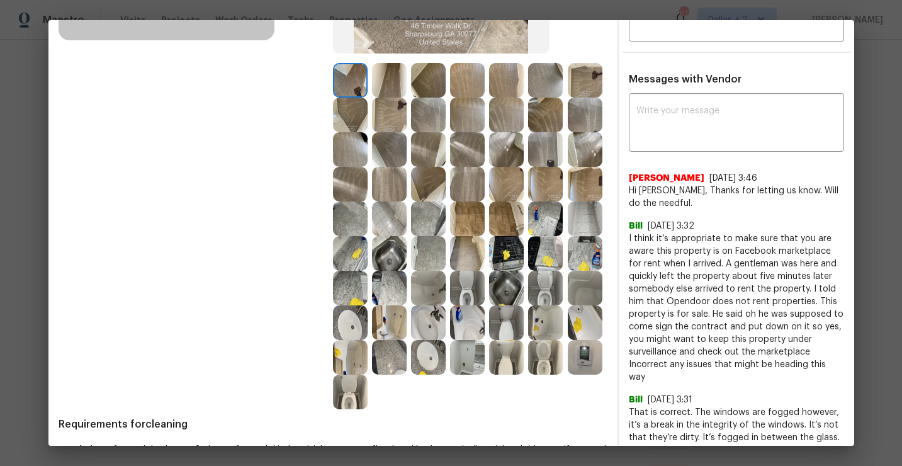
scroll to position [282, 0]
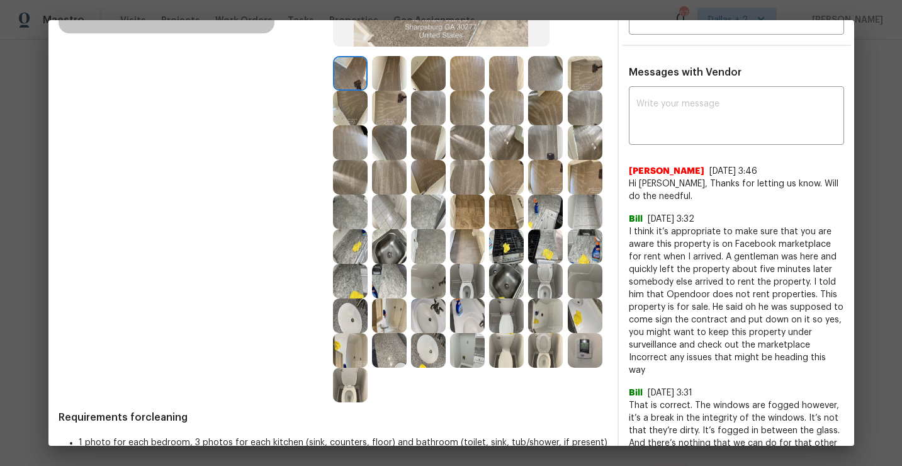
click at [572, 318] on img at bounding box center [585, 315] width 35 height 35
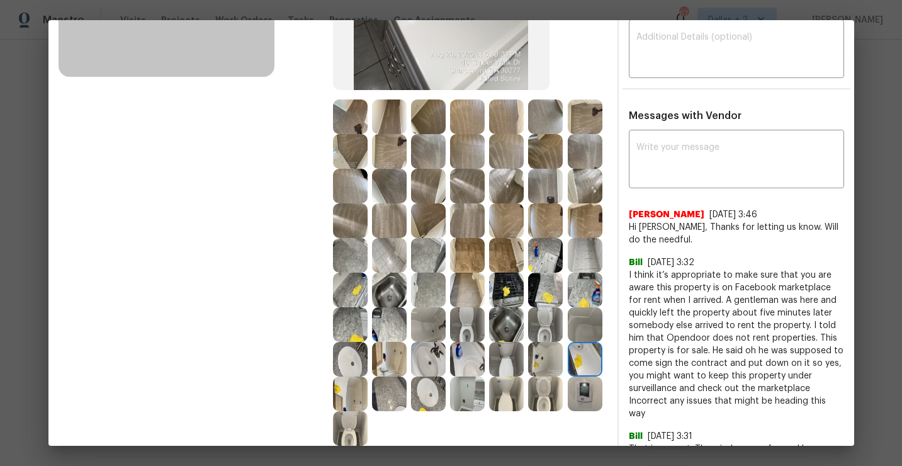
scroll to position [330, 0]
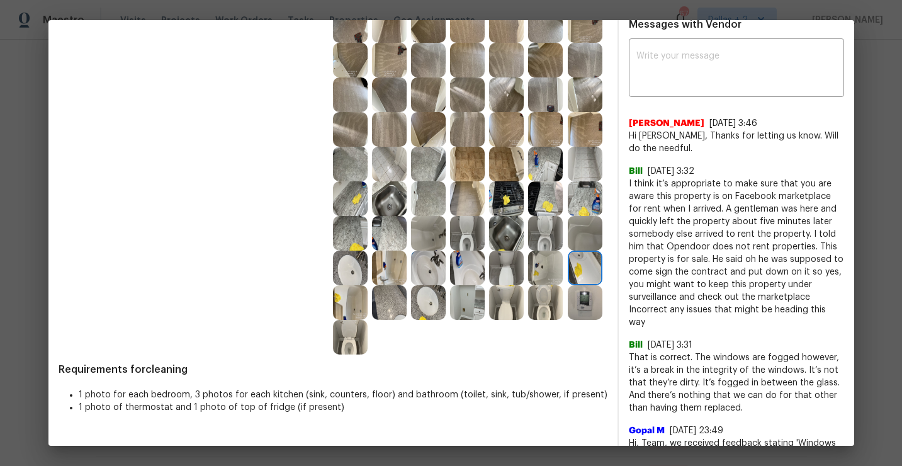
click at [424, 235] on img at bounding box center [428, 233] width 35 height 35
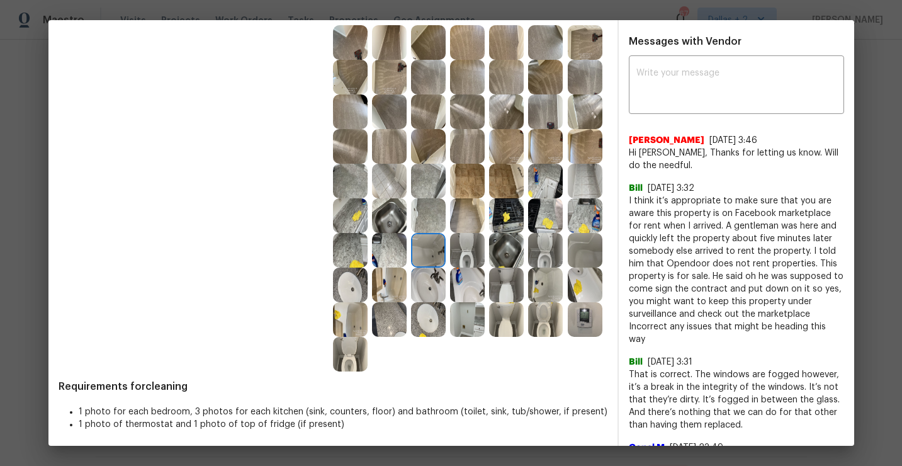
scroll to position [313, 0]
click at [389, 290] on img at bounding box center [389, 284] width 35 height 35
click at [583, 212] on img at bounding box center [585, 215] width 35 height 35
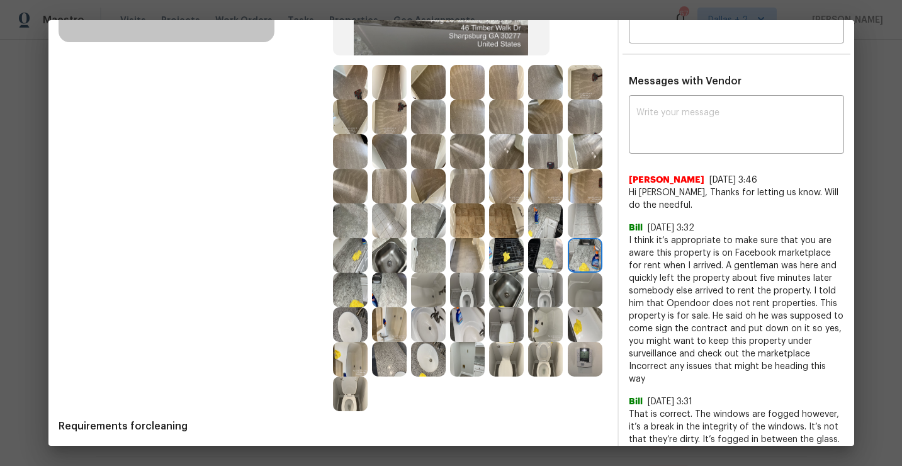
scroll to position [277, 0]
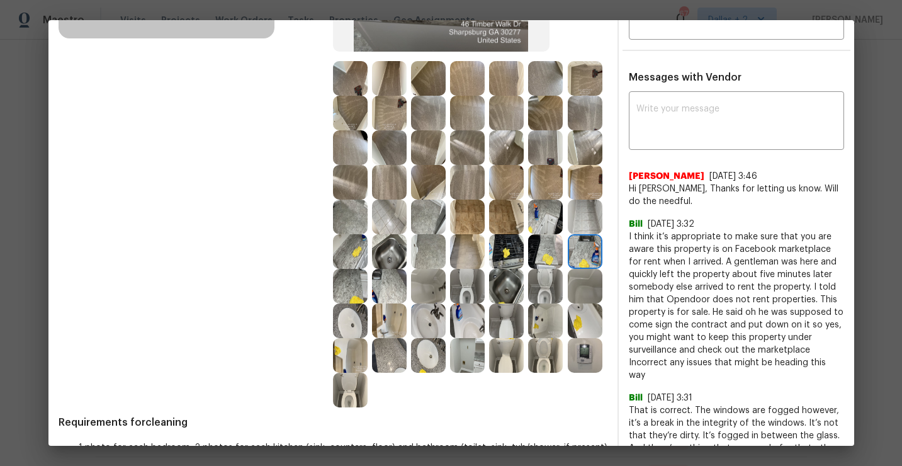
click at [507, 293] on img at bounding box center [506, 286] width 35 height 35
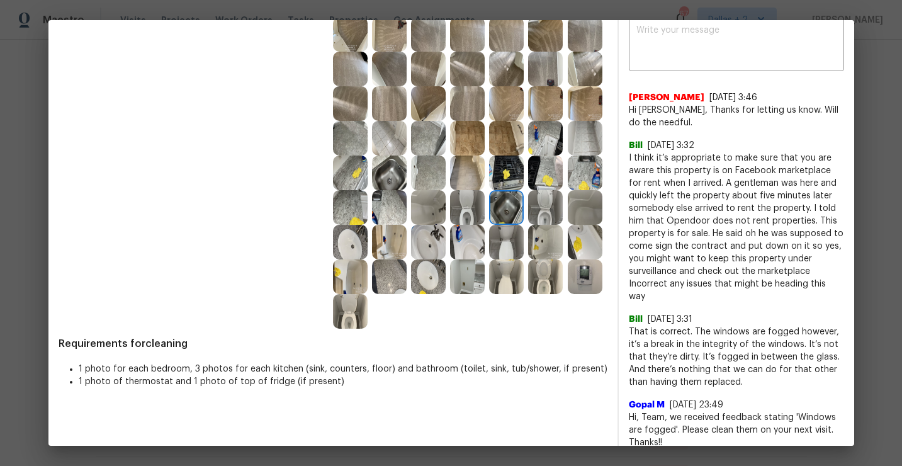
scroll to position [355, 0]
click at [427, 235] on img at bounding box center [428, 242] width 35 height 35
click at [355, 277] on img at bounding box center [350, 277] width 35 height 35
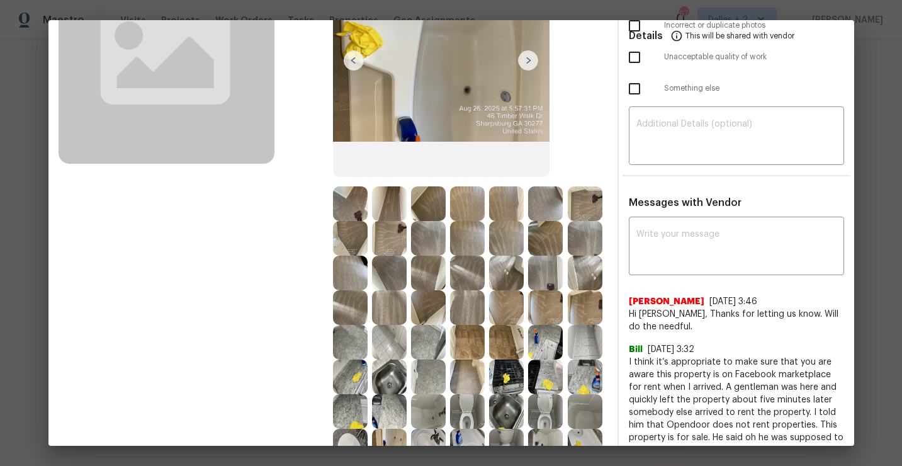
scroll to position [281, 0]
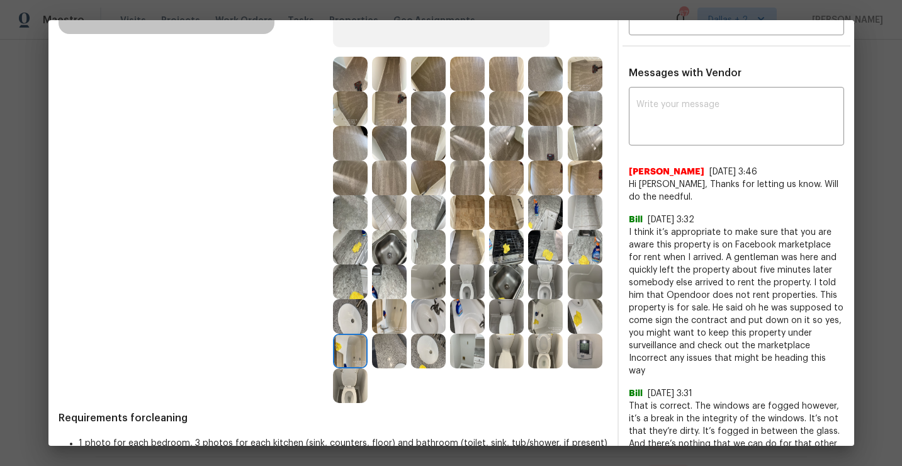
click at [592, 218] on img at bounding box center [585, 212] width 35 height 35
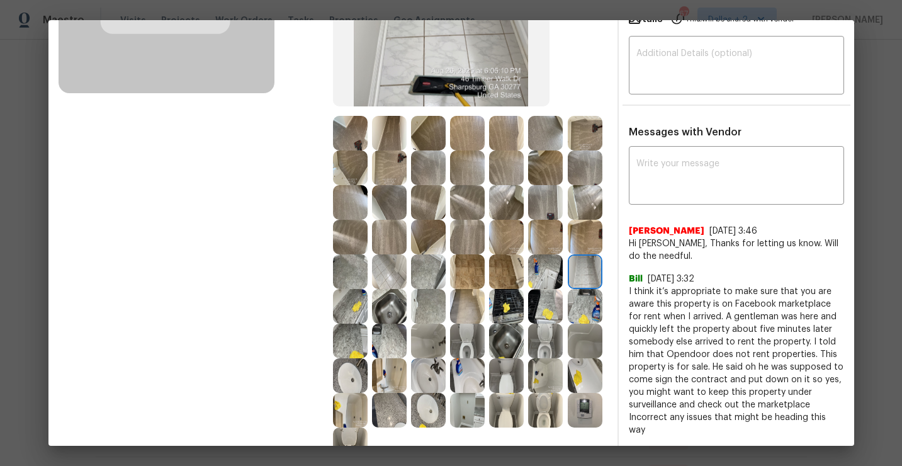
scroll to position [237, 0]
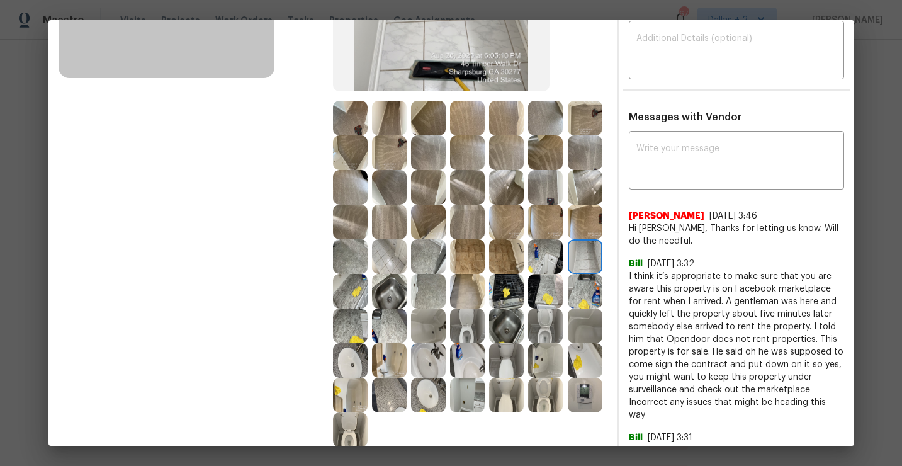
click at [398, 289] on img at bounding box center [389, 291] width 35 height 35
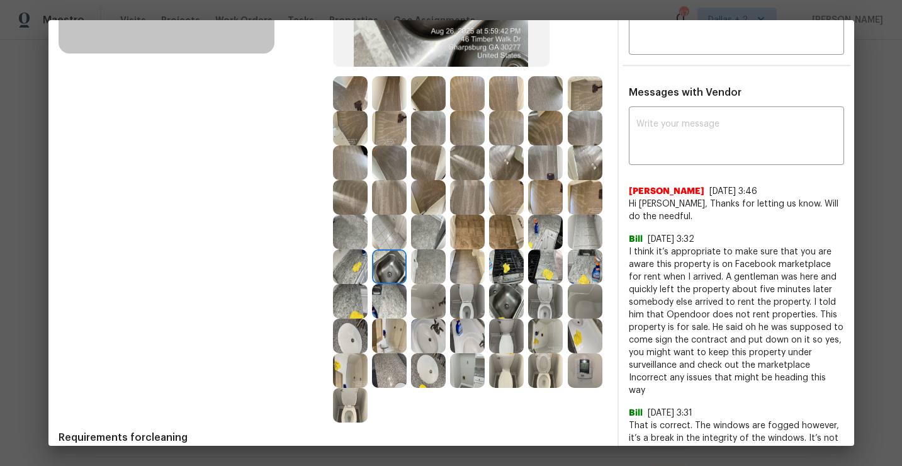
scroll to position [280, 0]
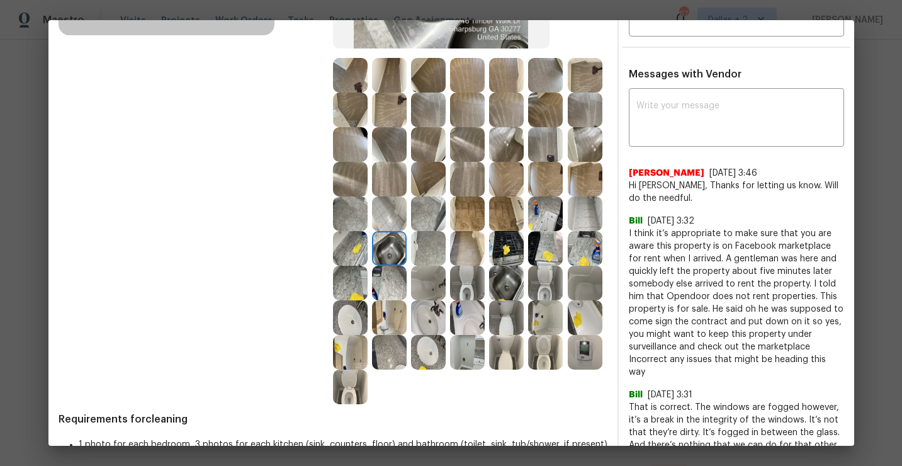
click at [517, 249] on img at bounding box center [506, 248] width 35 height 35
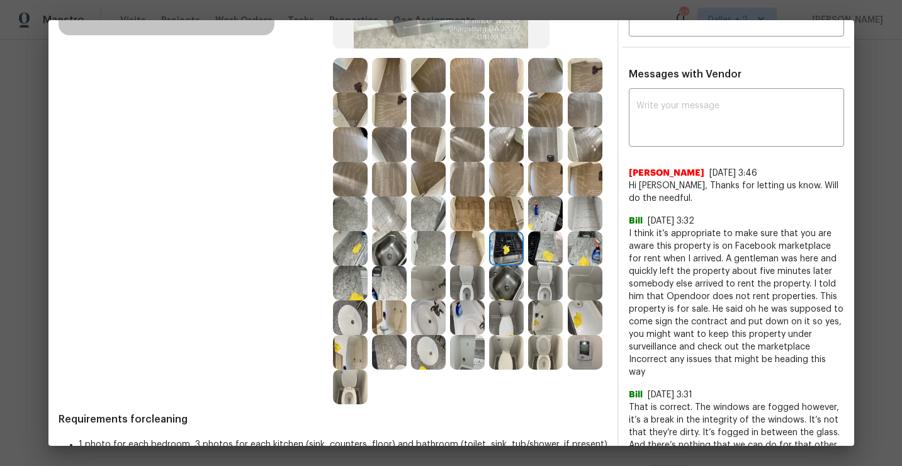
click at [494, 321] on img at bounding box center [506, 317] width 35 height 35
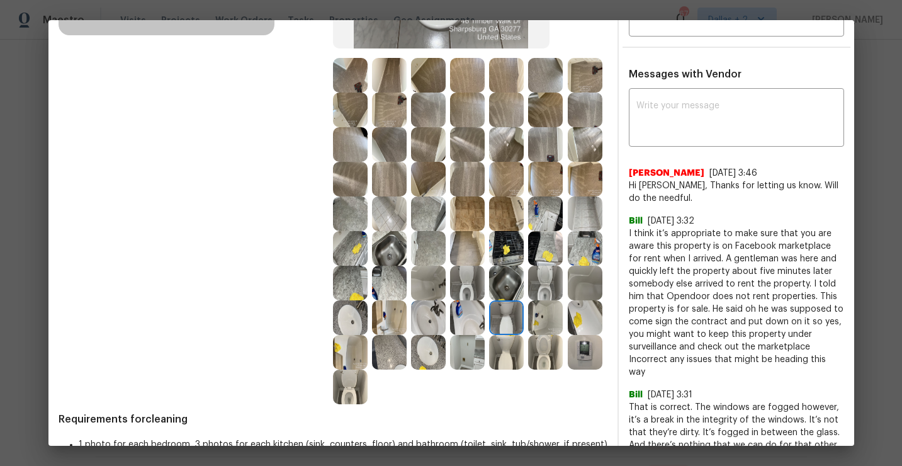
click at [574, 323] on img at bounding box center [585, 317] width 35 height 35
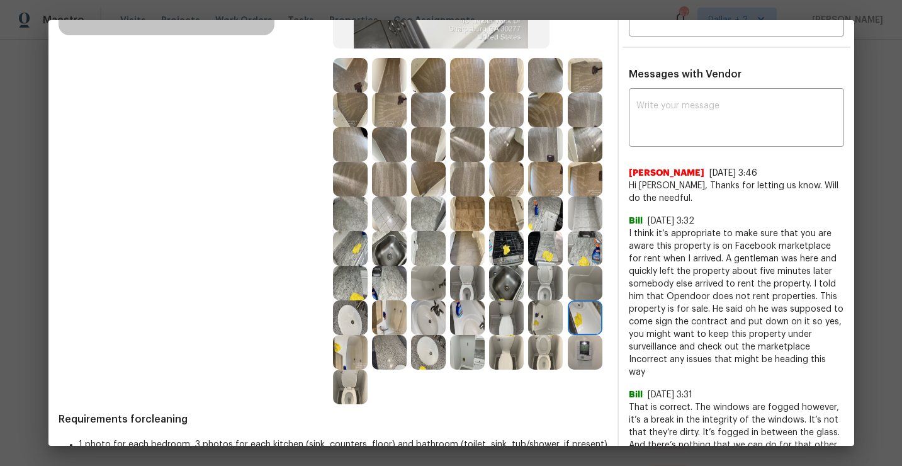
click at [582, 358] on img at bounding box center [585, 352] width 35 height 35
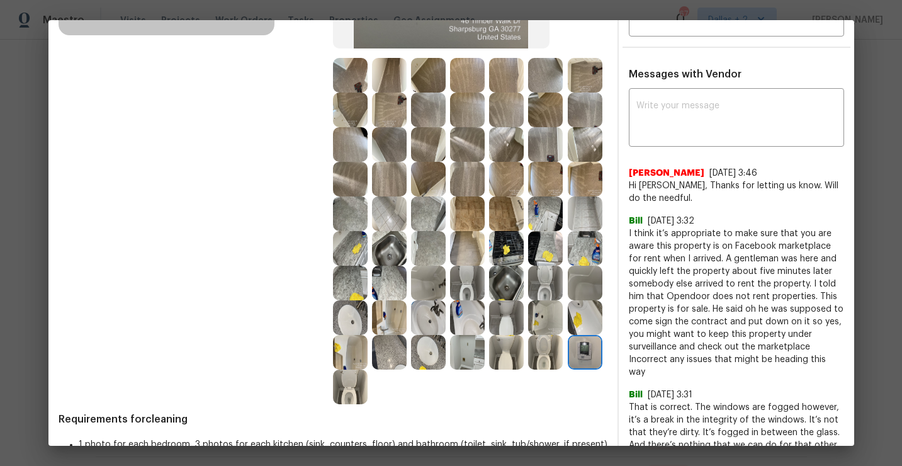
click at [394, 350] on img at bounding box center [389, 352] width 35 height 35
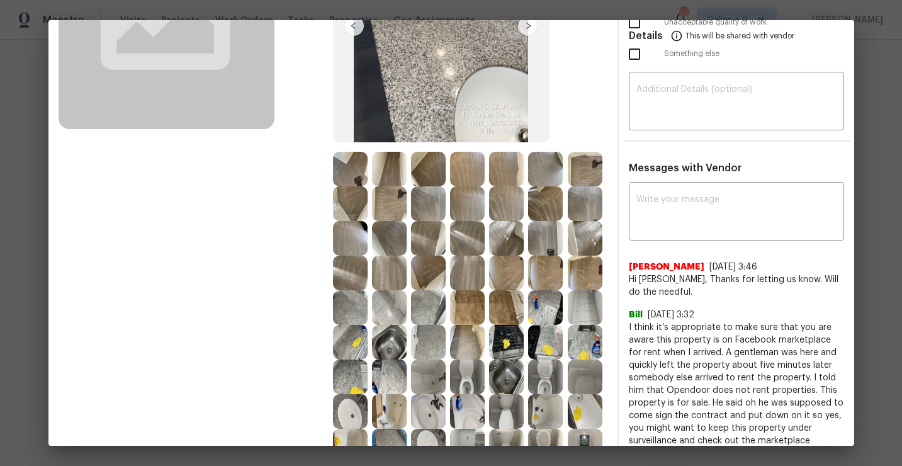
scroll to position [293, 0]
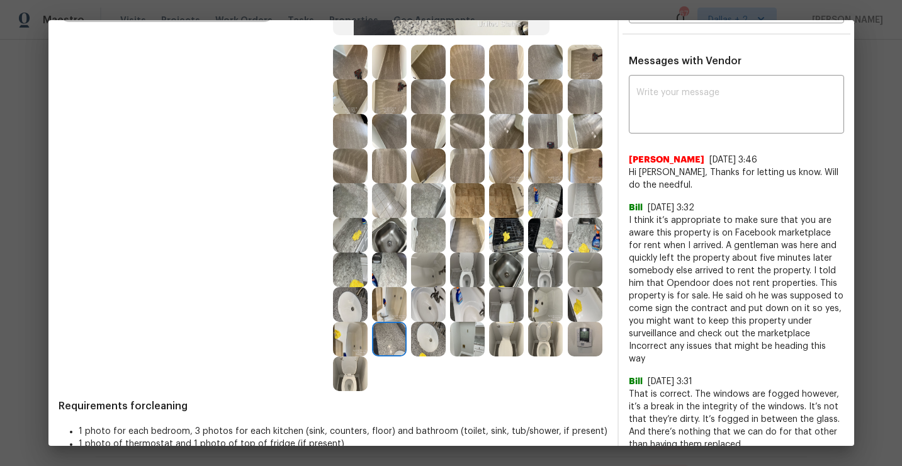
click at [425, 325] on img at bounding box center [428, 339] width 35 height 35
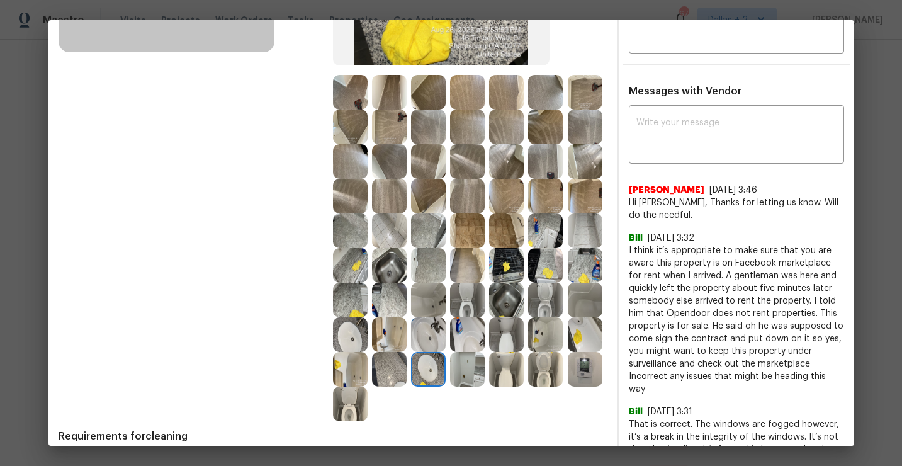
scroll to position [355, 0]
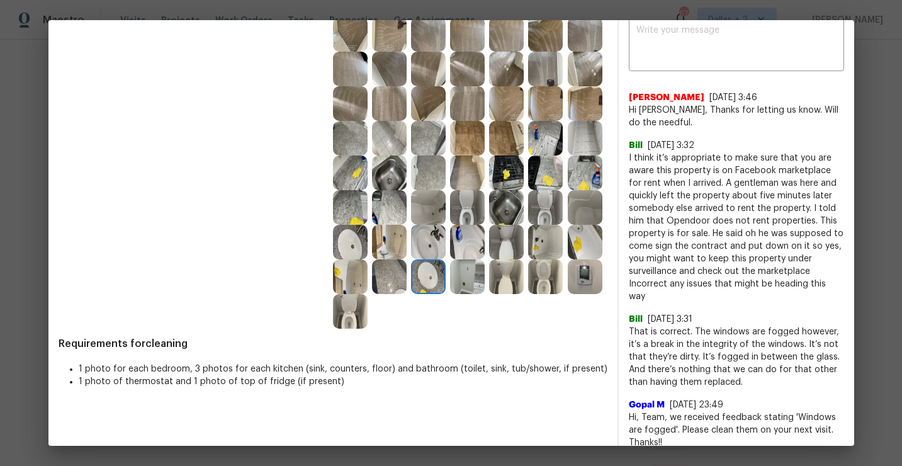
click at [479, 283] on img at bounding box center [467, 276] width 35 height 35
click at [507, 278] on img at bounding box center [506, 276] width 35 height 35
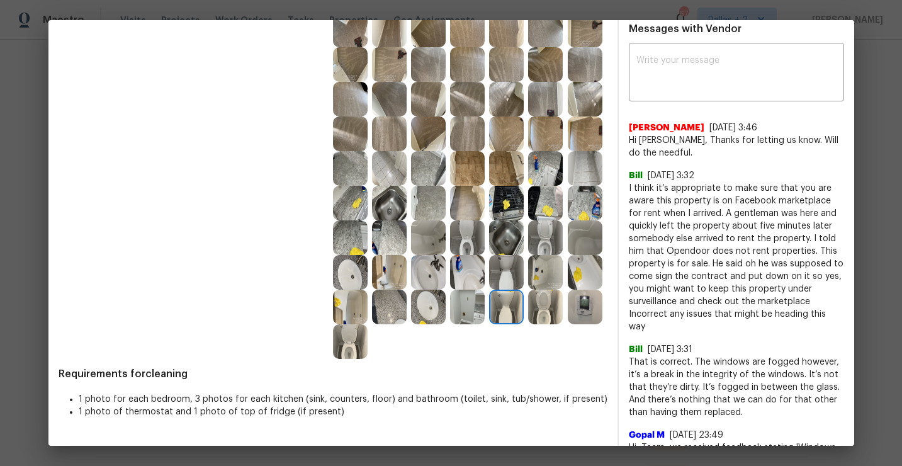
scroll to position [335, 0]
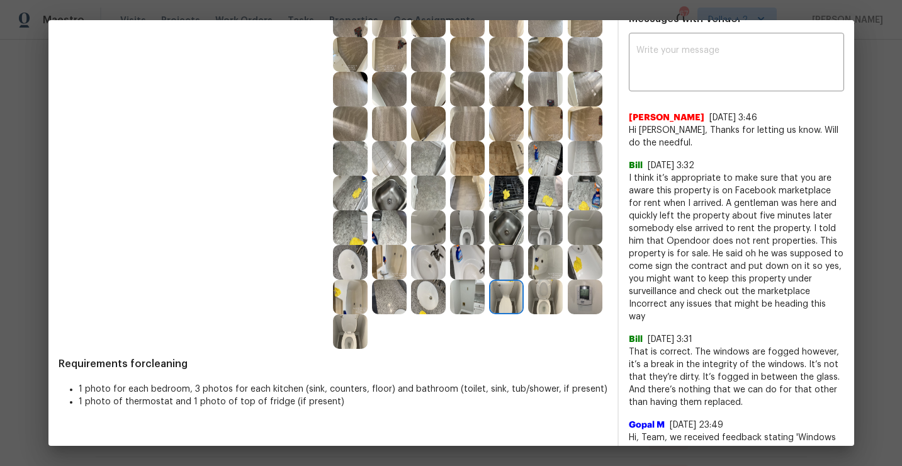
click at [544, 281] on img at bounding box center [545, 296] width 35 height 35
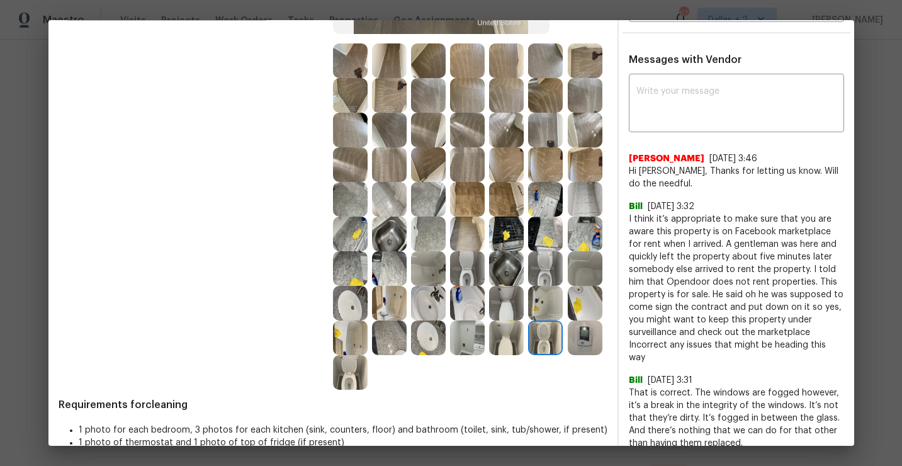
scroll to position [298, 0]
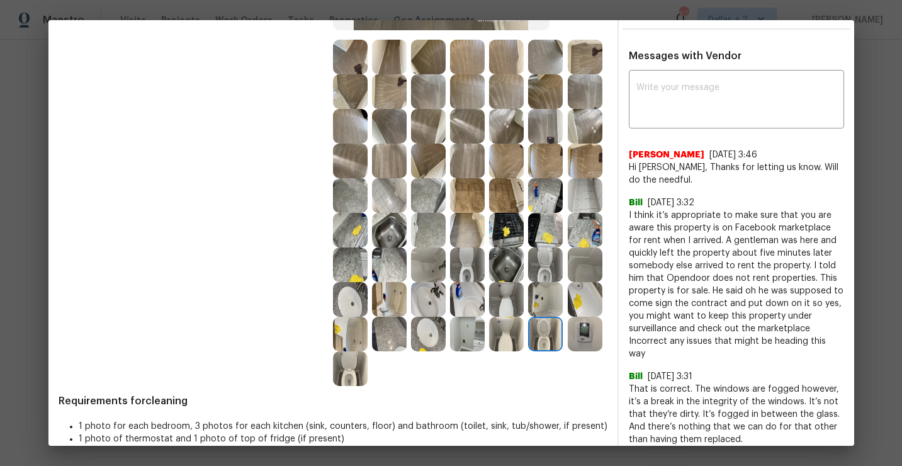
click at [433, 328] on img at bounding box center [428, 333] width 35 height 35
click at [576, 335] on img at bounding box center [585, 333] width 35 height 35
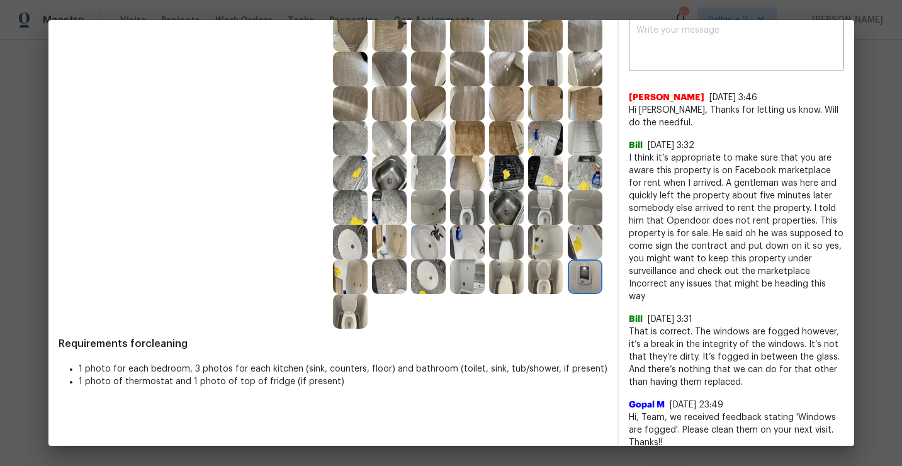
scroll to position [0, 0]
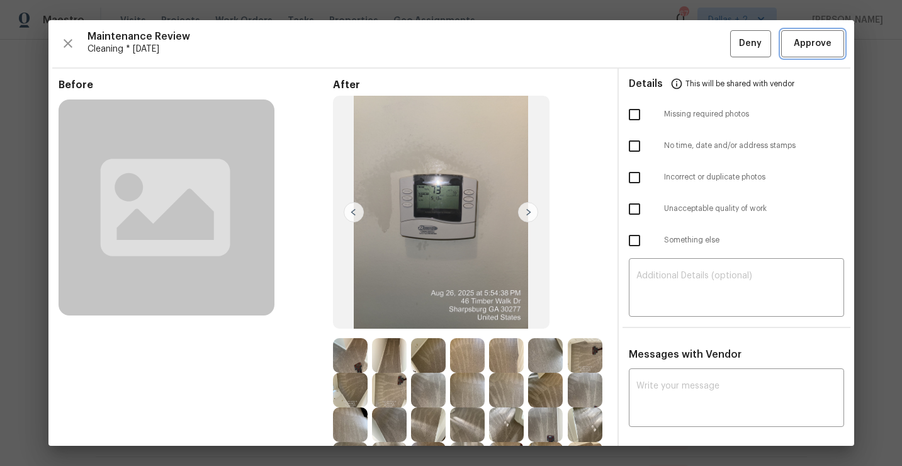
click at [801, 36] on span "Approve" at bounding box center [812, 44] width 38 height 16
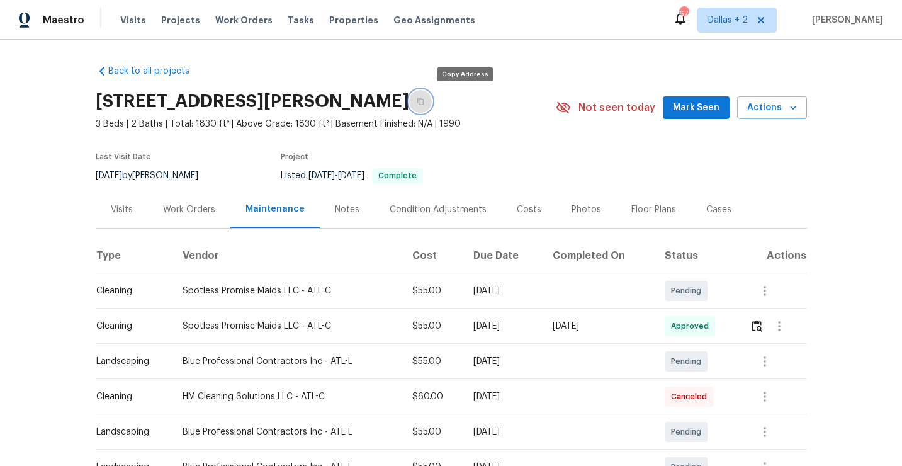
click at [432, 105] on button "button" at bounding box center [420, 101] width 23 height 23
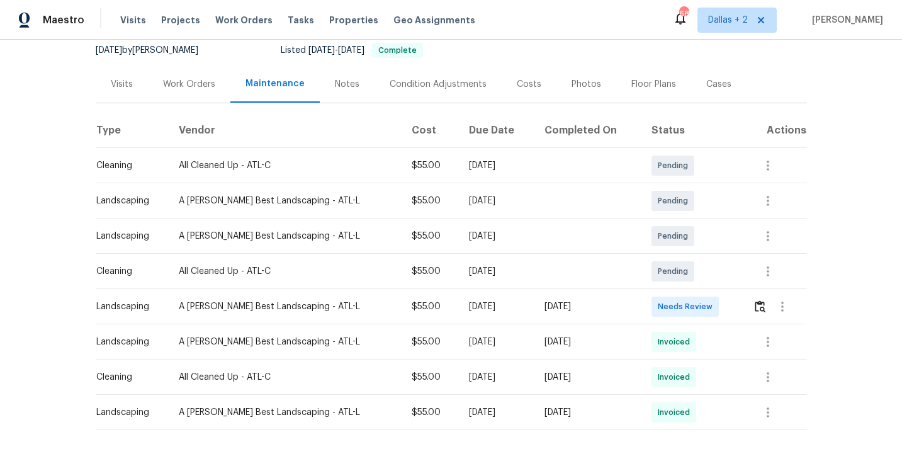
scroll to position [149, 0]
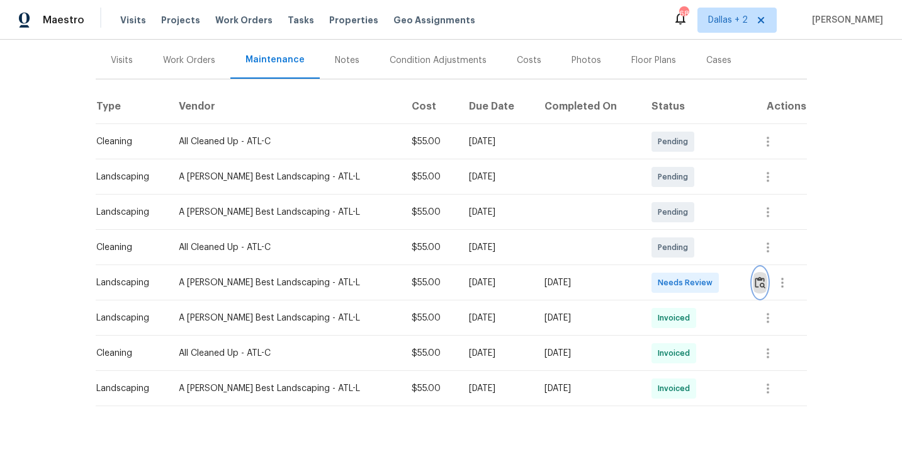
click at [759, 277] on img "button" at bounding box center [759, 282] width 11 height 12
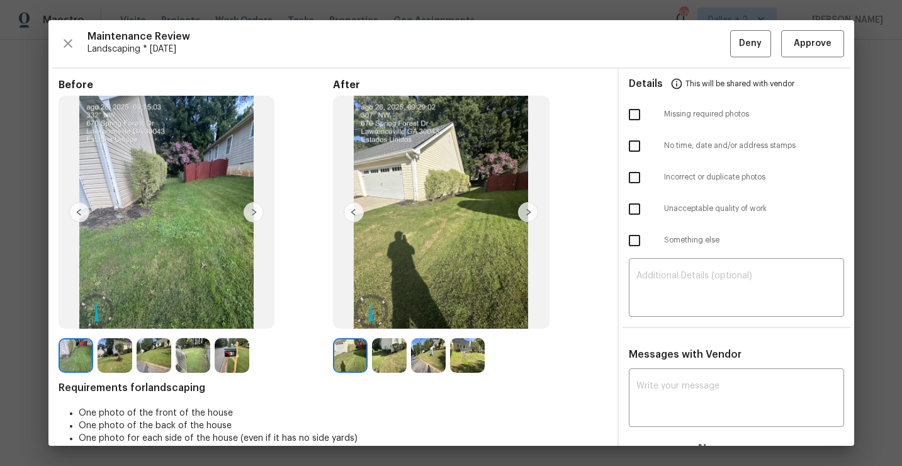
click at [225, 351] on img at bounding box center [232, 355] width 35 height 35
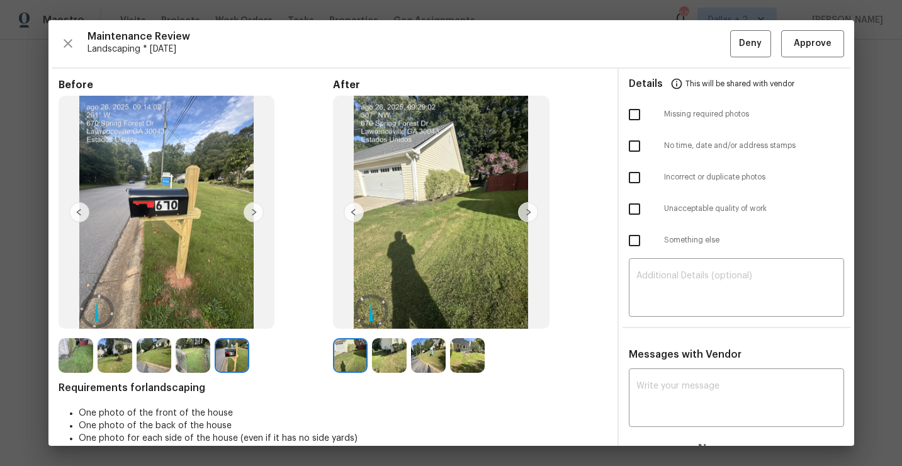
click at [386, 355] on img at bounding box center [389, 355] width 35 height 35
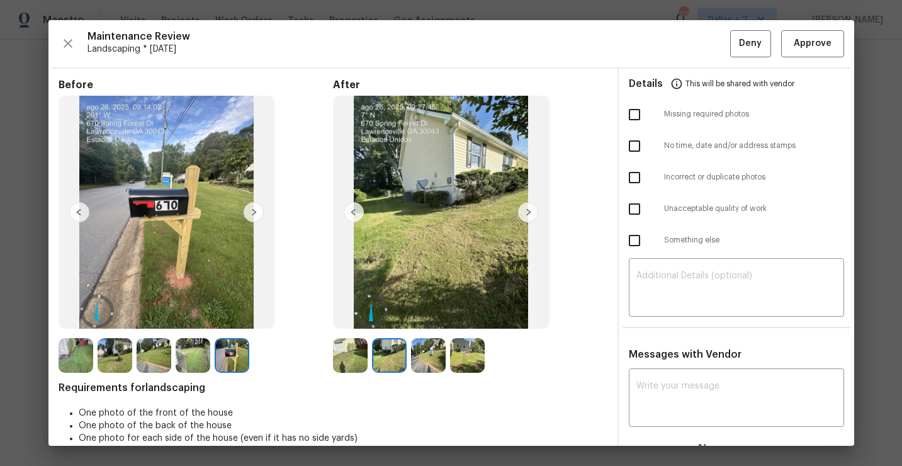
click at [340, 352] on img at bounding box center [350, 355] width 35 height 35
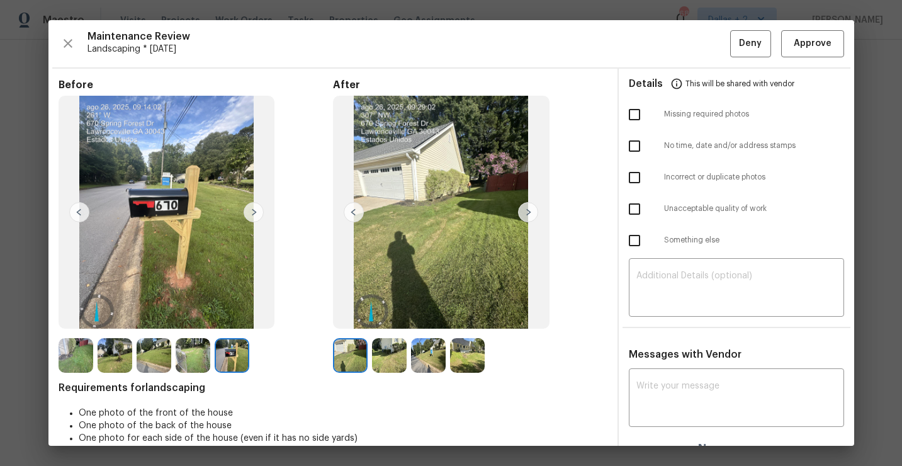
click at [388, 352] on img at bounding box center [389, 355] width 35 height 35
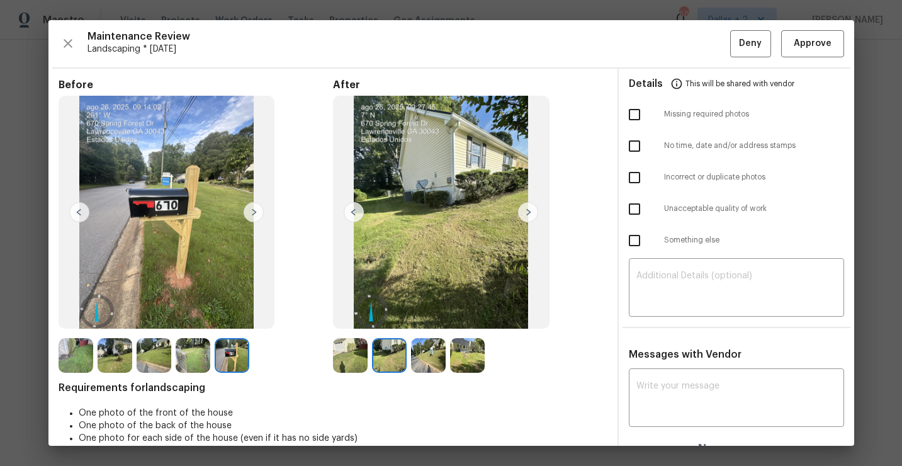
click at [442, 354] on img at bounding box center [428, 355] width 35 height 35
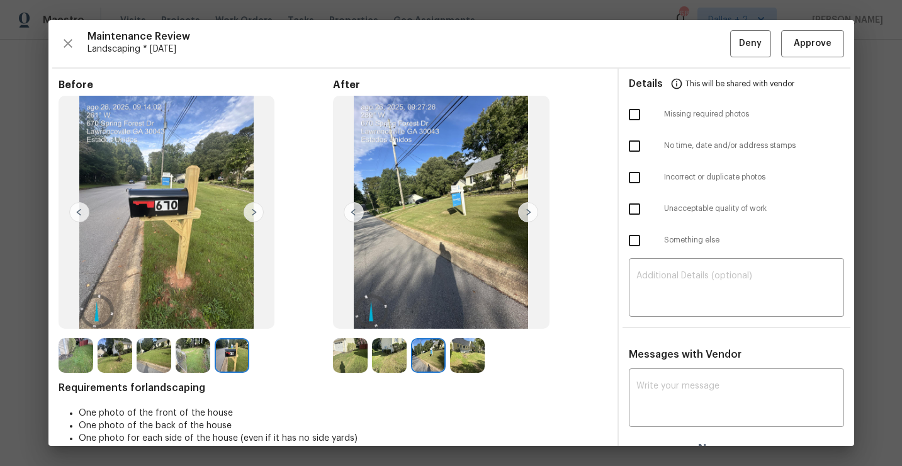
click at [466, 364] on img at bounding box center [467, 355] width 35 height 35
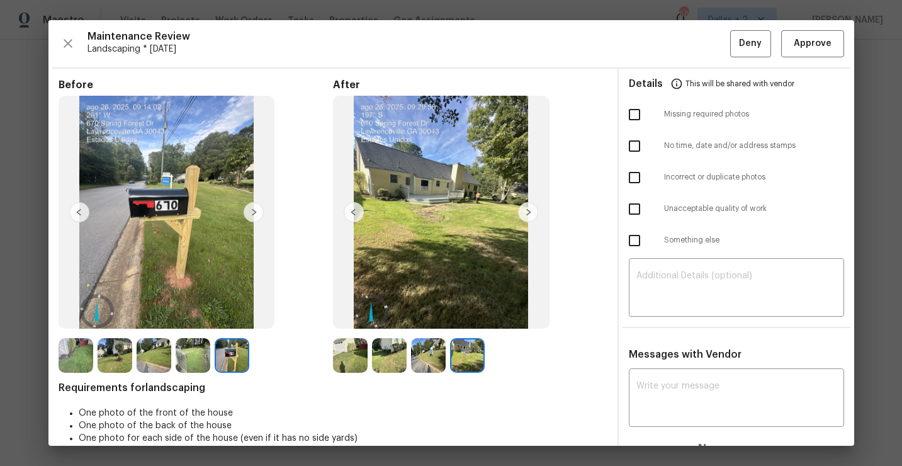
click at [425, 361] on img at bounding box center [428, 355] width 35 height 35
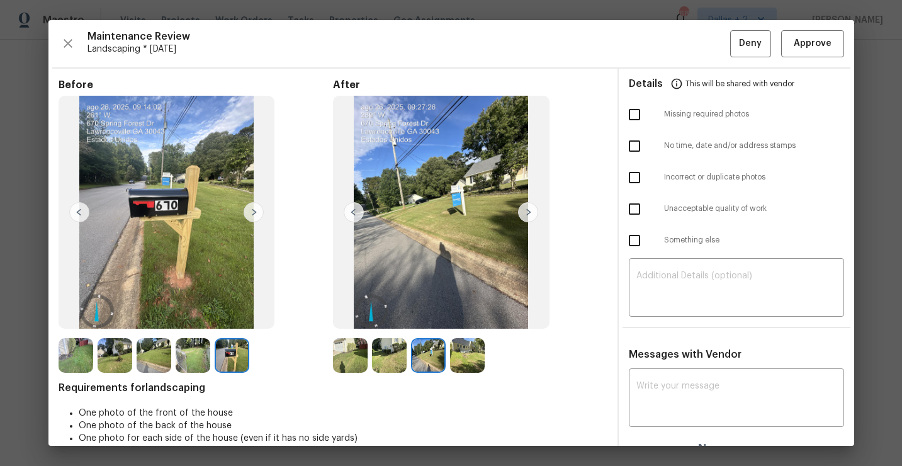
click at [391, 362] on img at bounding box center [389, 355] width 35 height 35
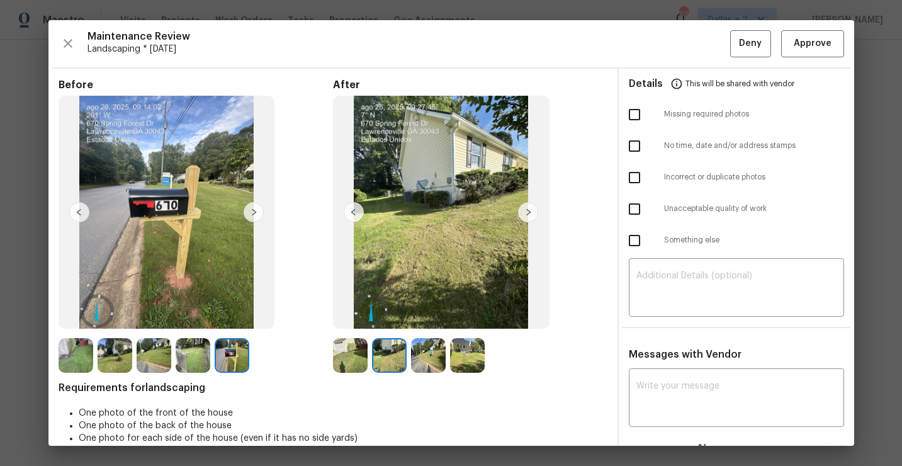
click at [338, 361] on img at bounding box center [350, 355] width 35 height 35
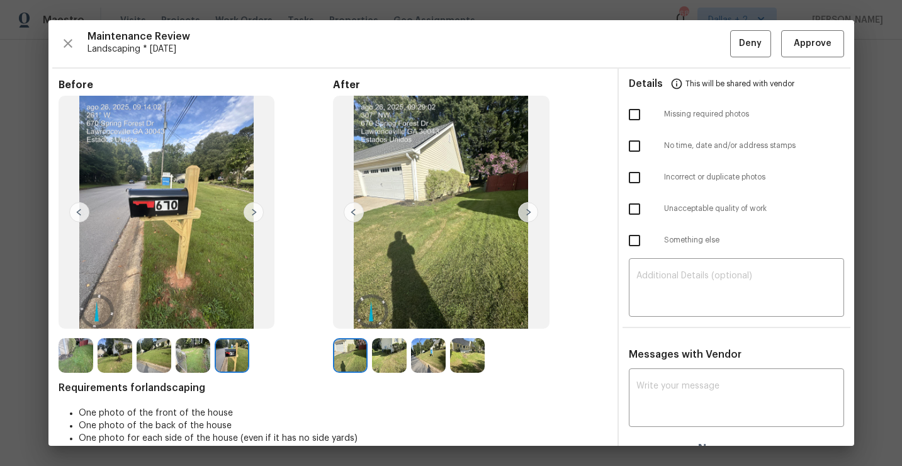
click at [391, 352] on img at bounding box center [389, 355] width 35 height 35
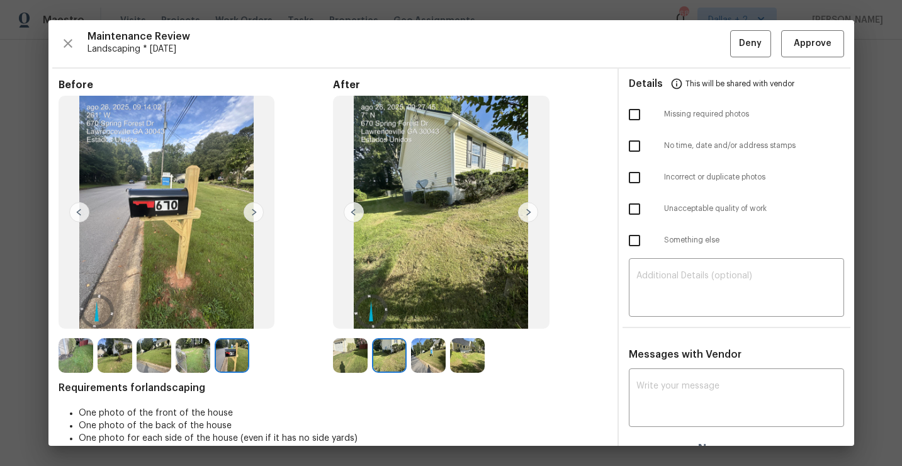
click at [430, 355] on img at bounding box center [428, 355] width 35 height 35
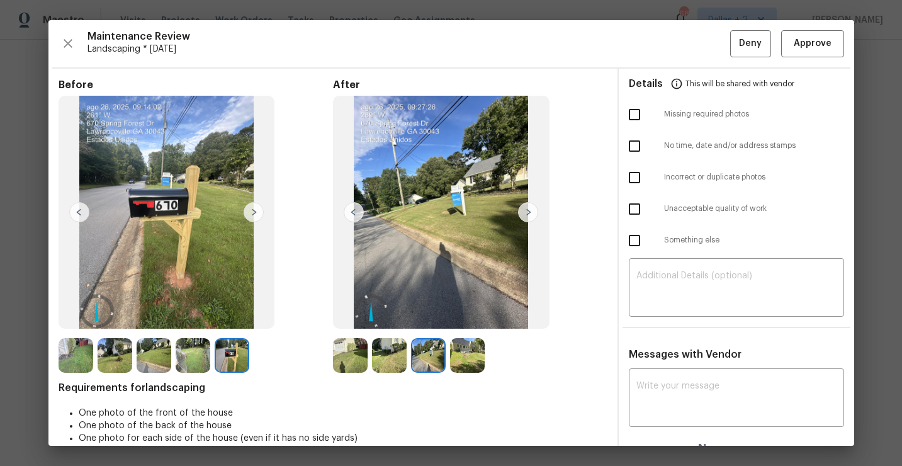
click at [474, 356] on img at bounding box center [467, 355] width 35 height 35
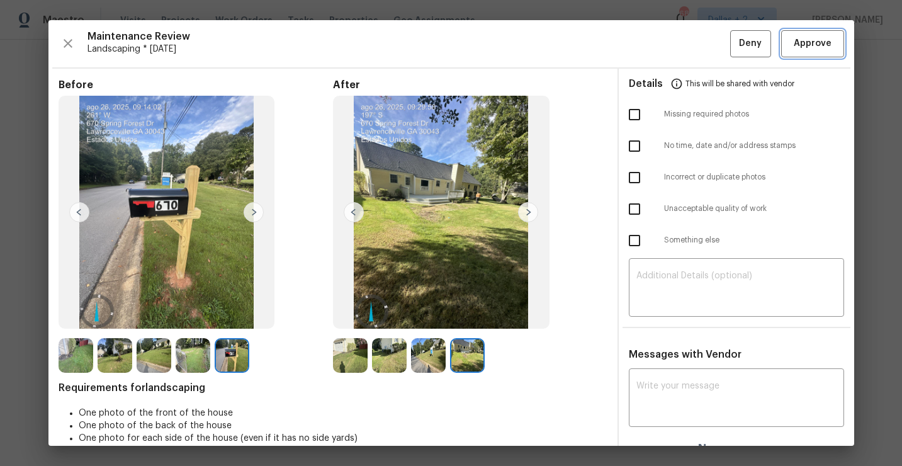
click at [810, 45] on span "Approve" at bounding box center [812, 44] width 38 height 16
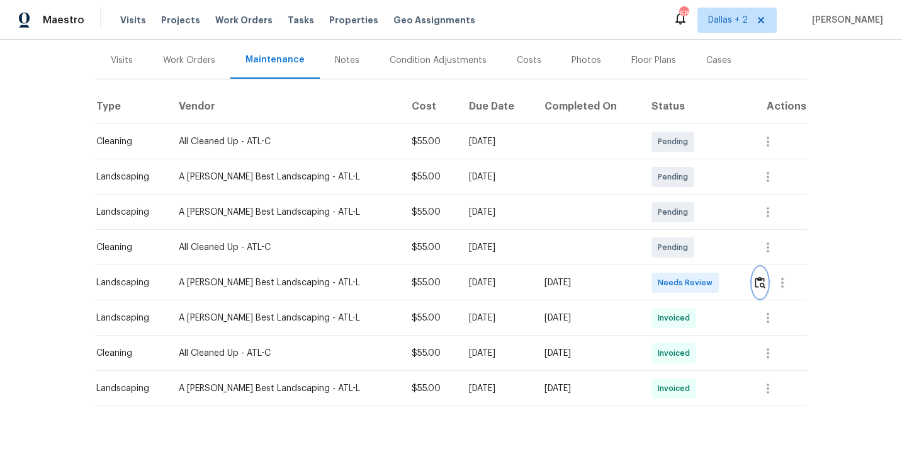
scroll to position [0, 0]
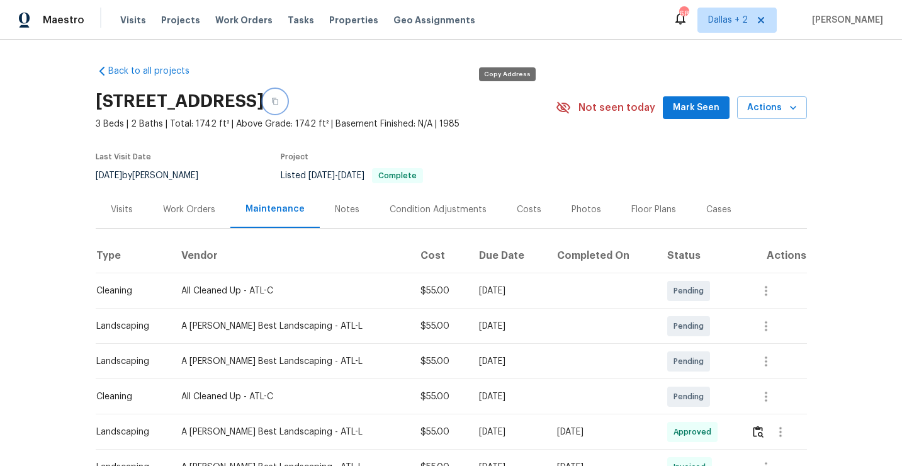
click at [279, 99] on icon "button" at bounding box center [275, 102] width 8 height 8
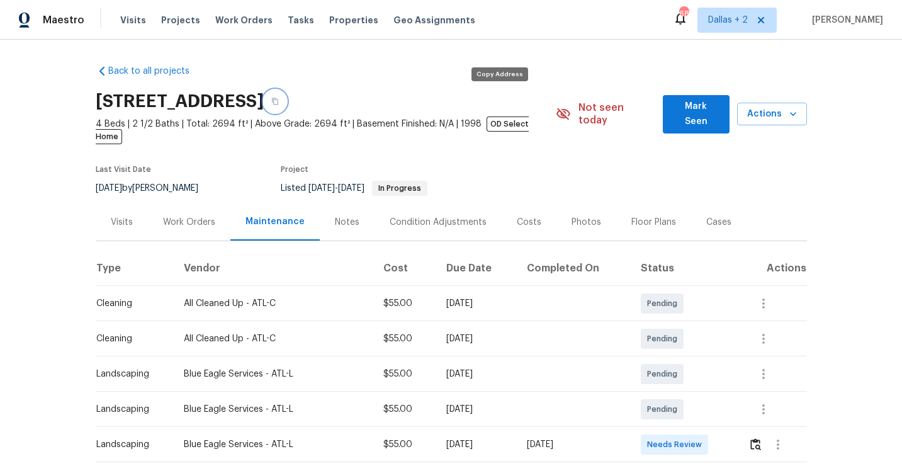
click at [279, 99] on icon "button" at bounding box center [275, 102] width 8 height 8
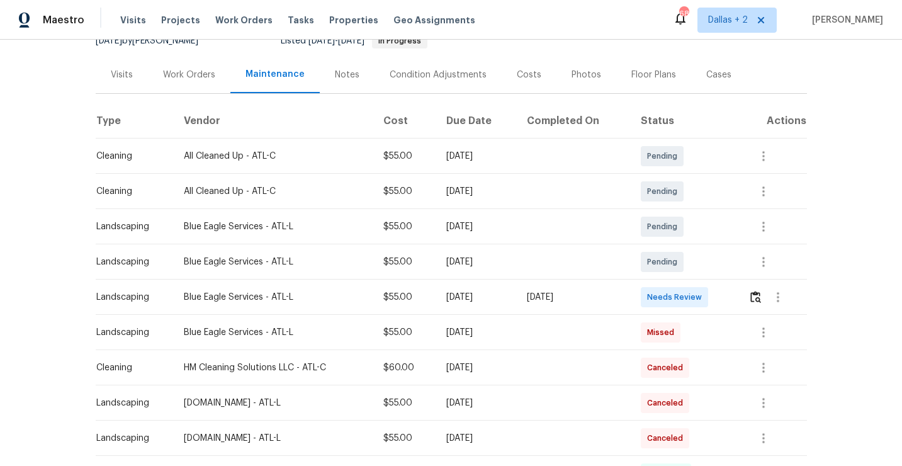
scroll to position [183, 0]
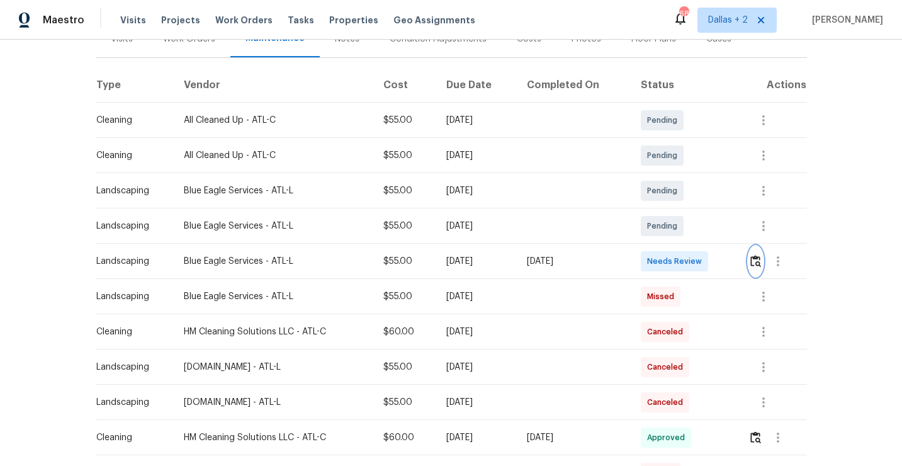
click at [753, 255] on img "button" at bounding box center [755, 261] width 11 height 12
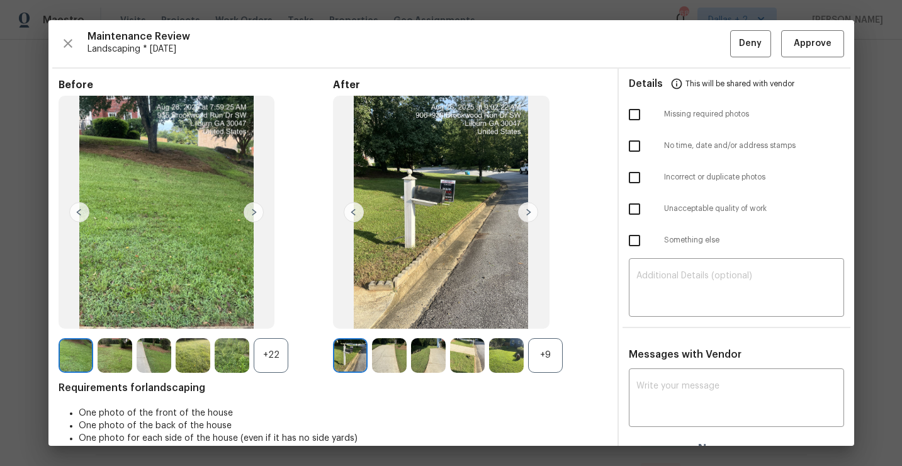
click at [542, 352] on div "+9" at bounding box center [545, 355] width 35 height 35
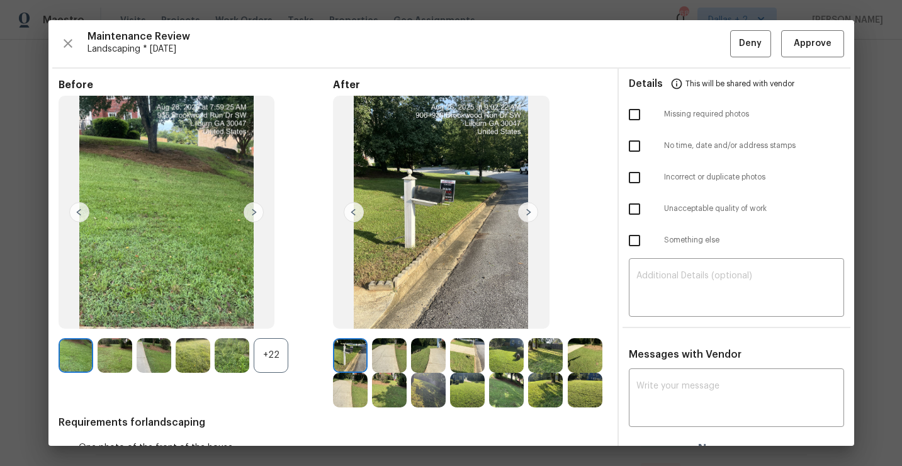
click at [274, 359] on div "+22" at bounding box center [271, 355] width 35 height 35
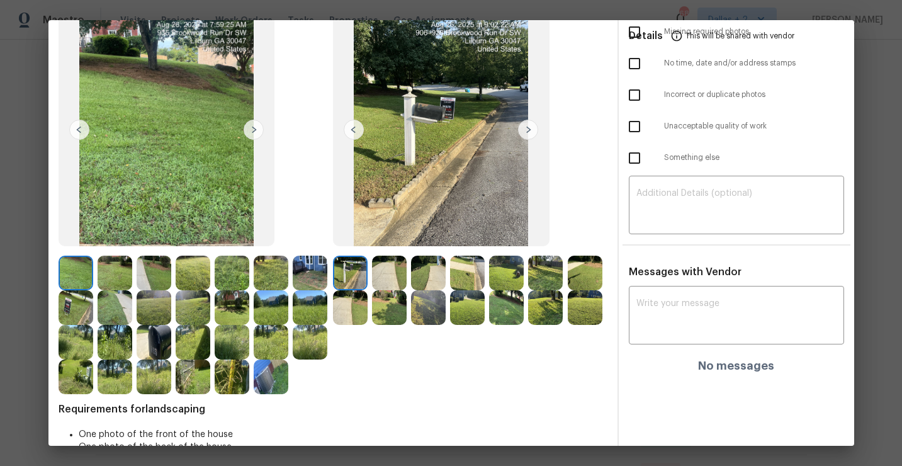
scroll to position [83, 0]
click at [73, 301] on img at bounding box center [76, 306] width 35 height 35
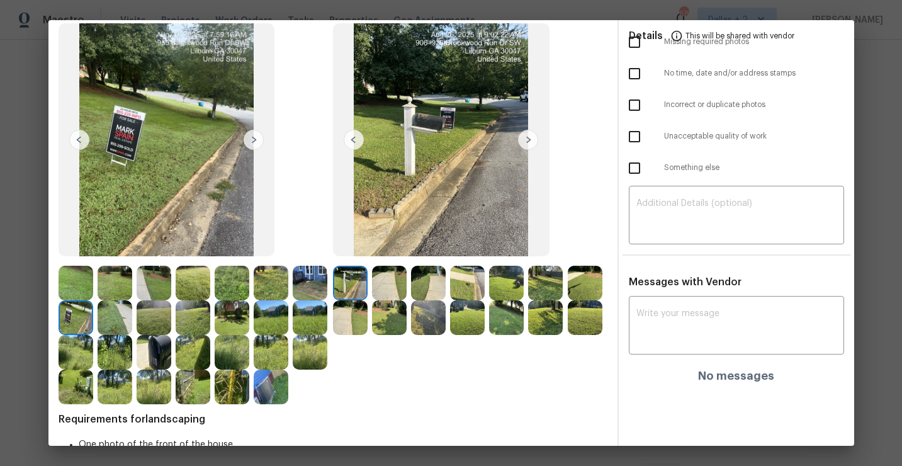
scroll to position [121, 0]
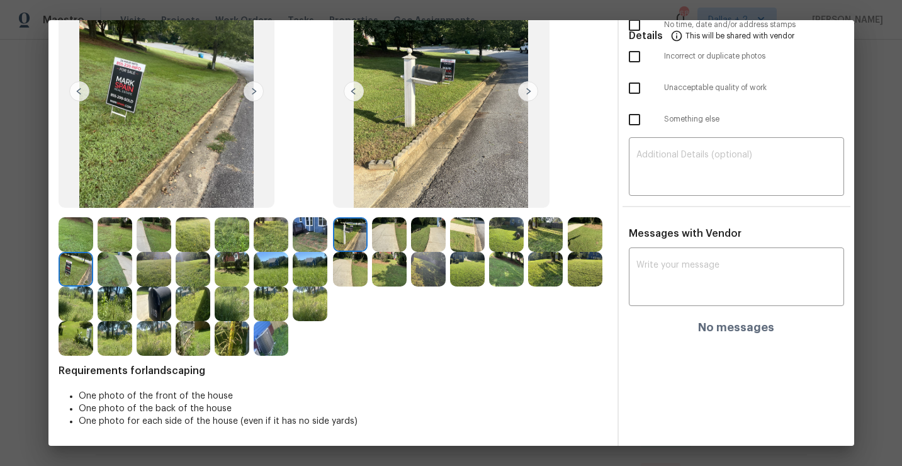
click at [339, 235] on img at bounding box center [350, 234] width 35 height 35
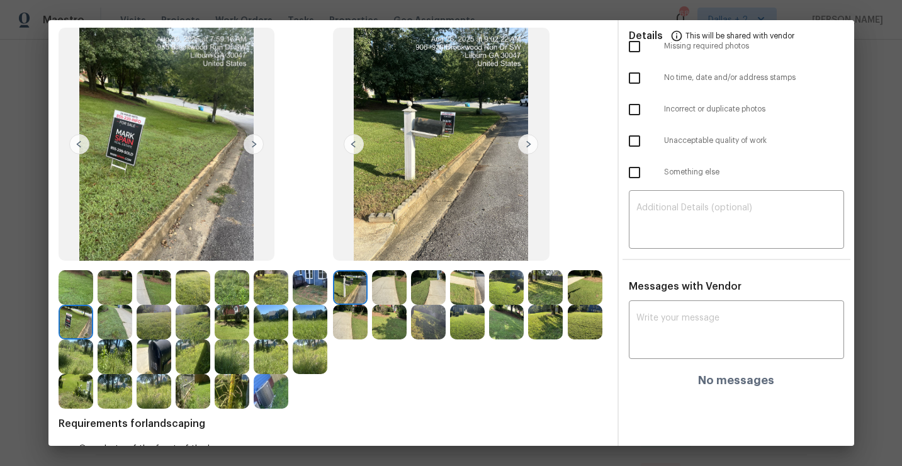
scroll to position [67, 0]
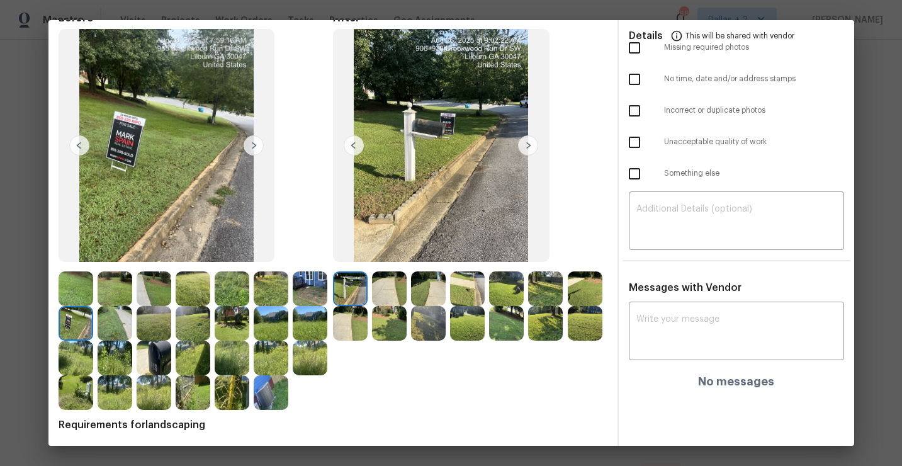
click at [537, 339] on img at bounding box center [545, 323] width 35 height 35
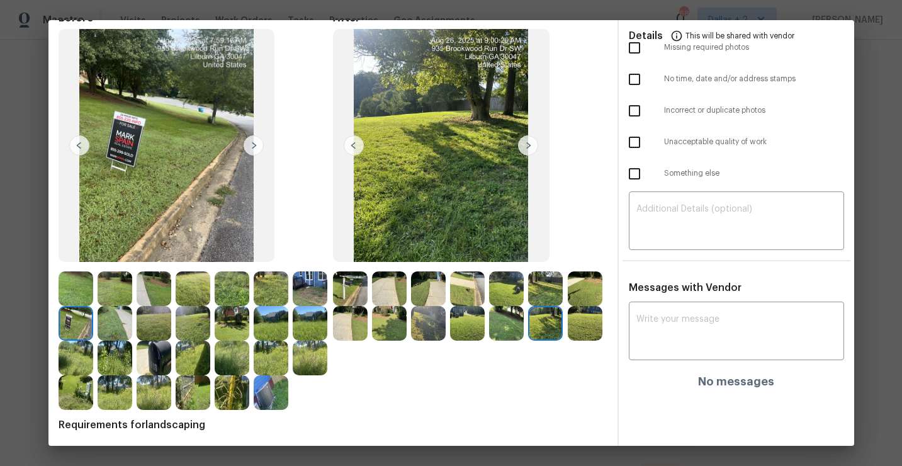
click at [511, 324] on img at bounding box center [506, 323] width 35 height 35
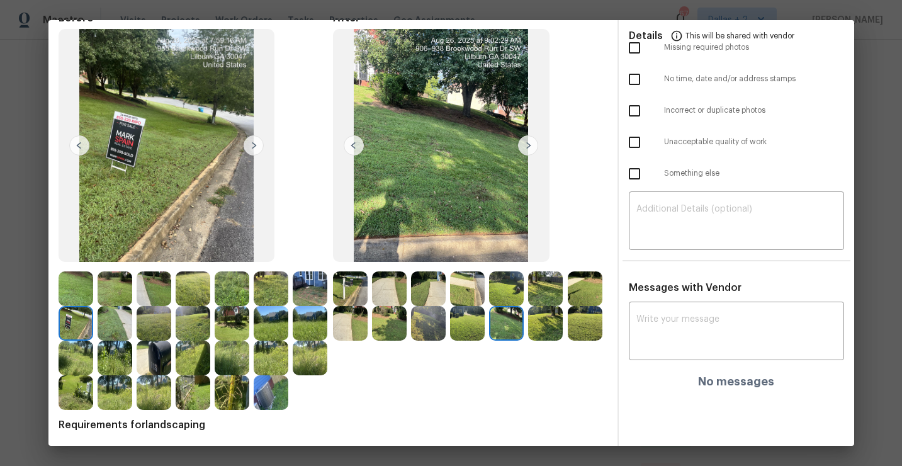
click at [515, 321] on img at bounding box center [506, 323] width 35 height 35
click at [545, 322] on img at bounding box center [545, 323] width 35 height 35
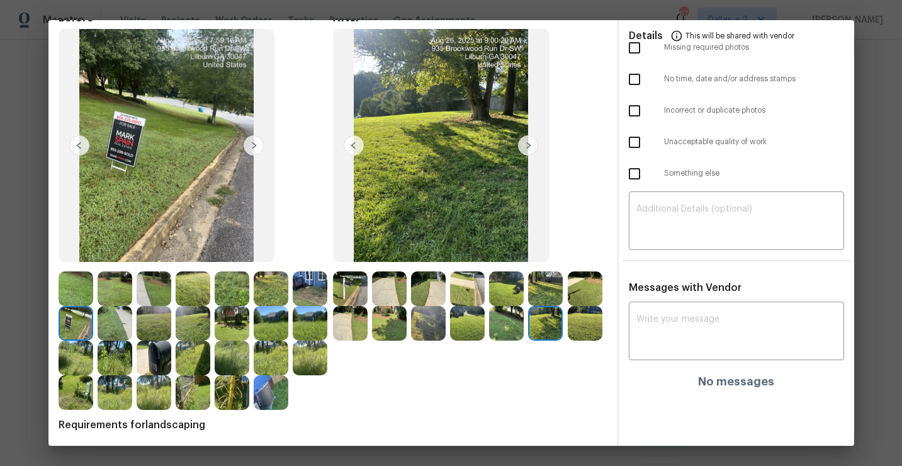
click at [588, 323] on img at bounding box center [585, 323] width 35 height 35
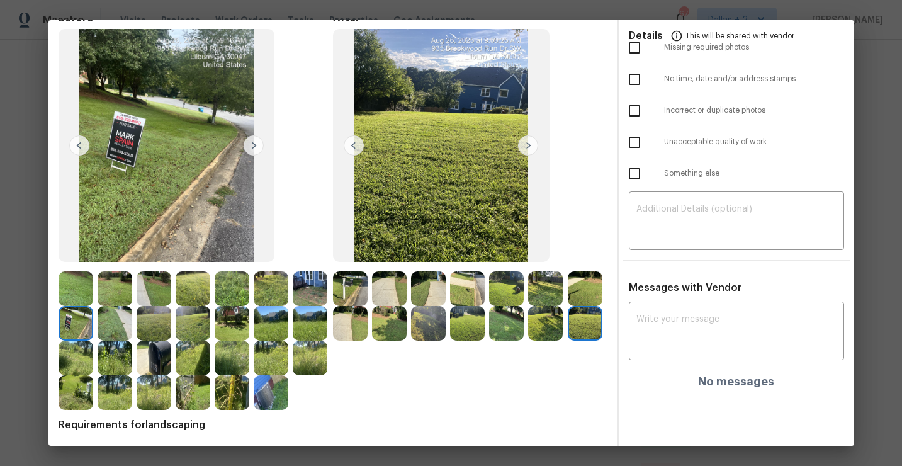
click at [274, 395] on img at bounding box center [271, 392] width 35 height 35
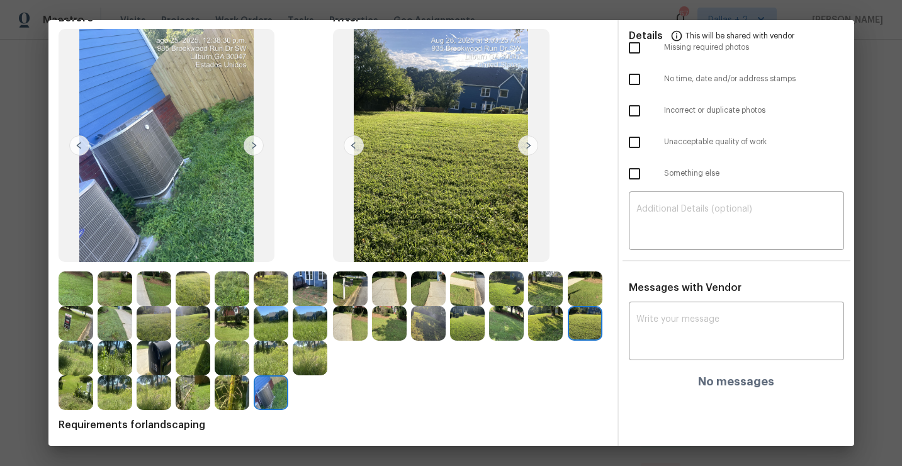
click at [182, 401] on img at bounding box center [193, 392] width 35 height 35
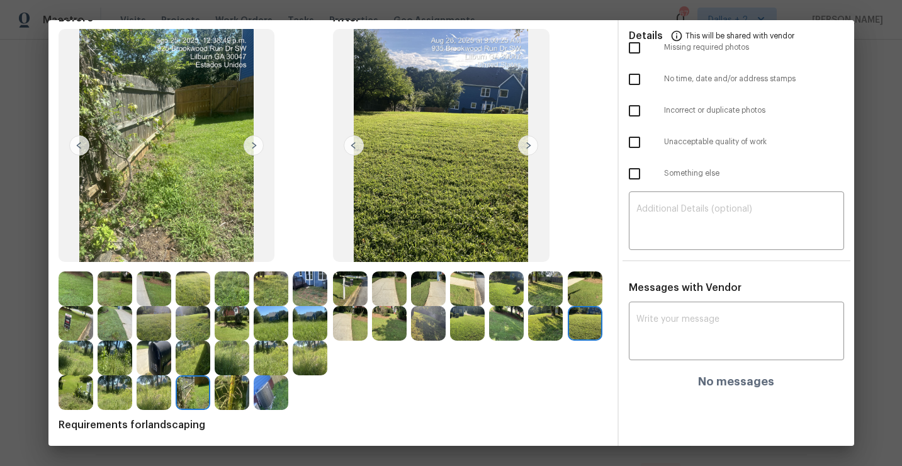
click at [101, 388] on img at bounding box center [115, 392] width 35 height 35
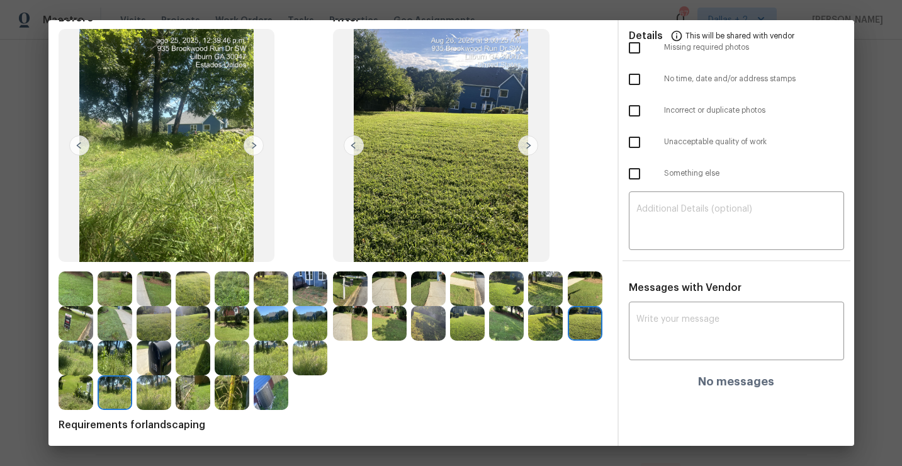
click at [418, 326] on img at bounding box center [428, 323] width 35 height 35
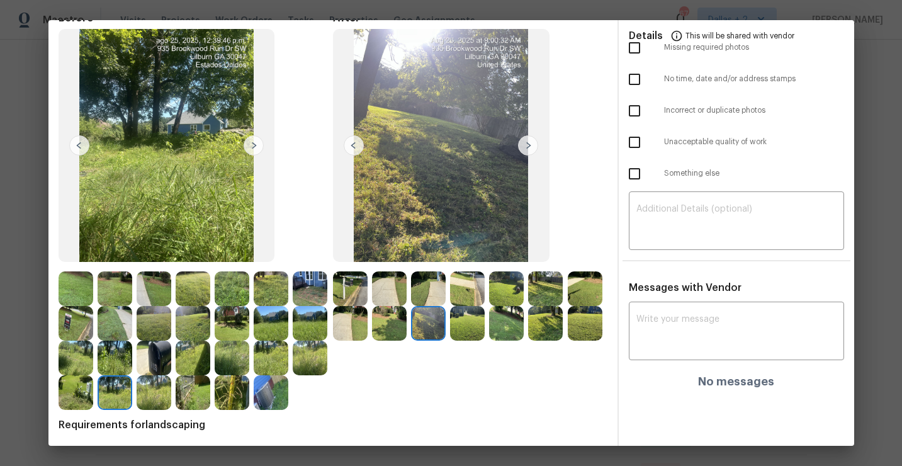
click at [467, 329] on img at bounding box center [467, 323] width 35 height 35
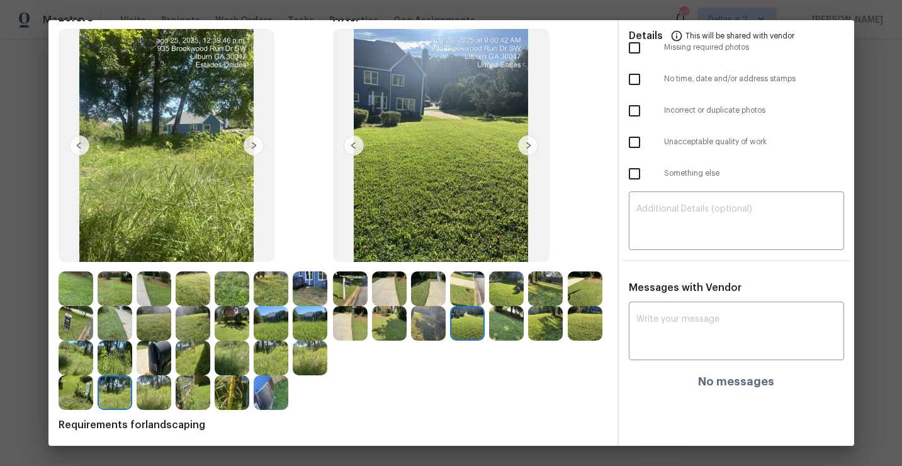
click at [506, 322] on img at bounding box center [506, 323] width 35 height 35
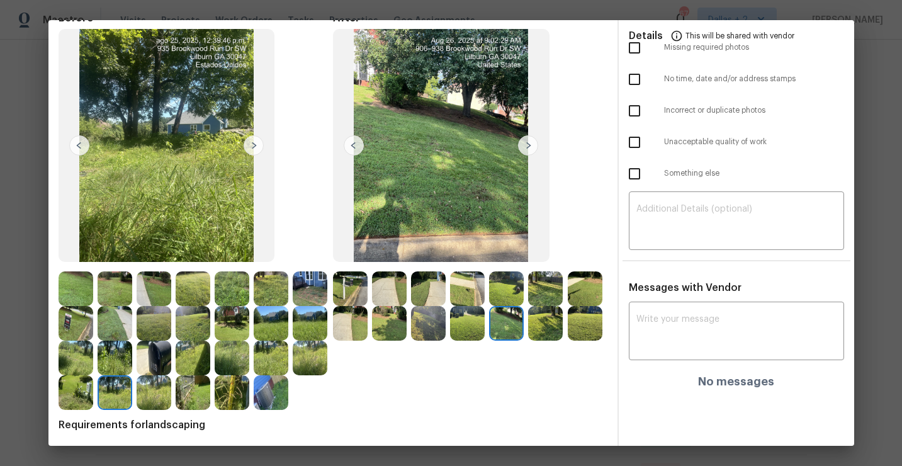
click at [418, 277] on img at bounding box center [428, 288] width 35 height 35
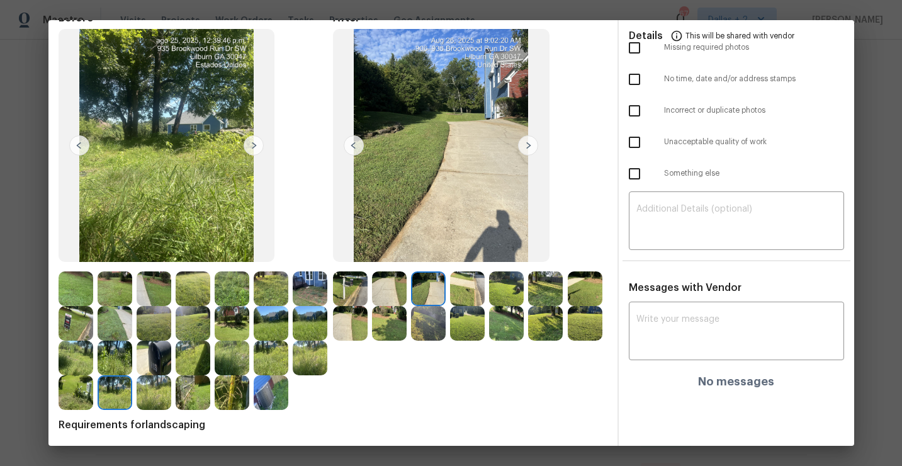
click at [388, 288] on img at bounding box center [389, 288] width 35 height 35
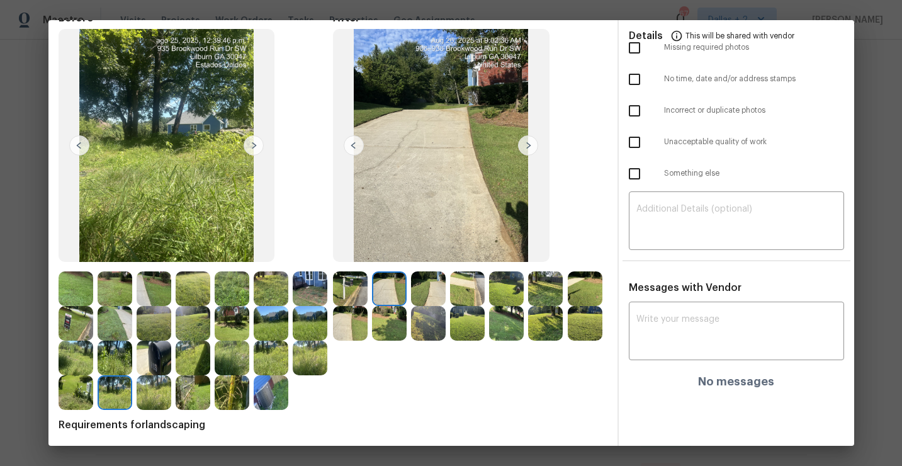
scroll to position [0, 0]
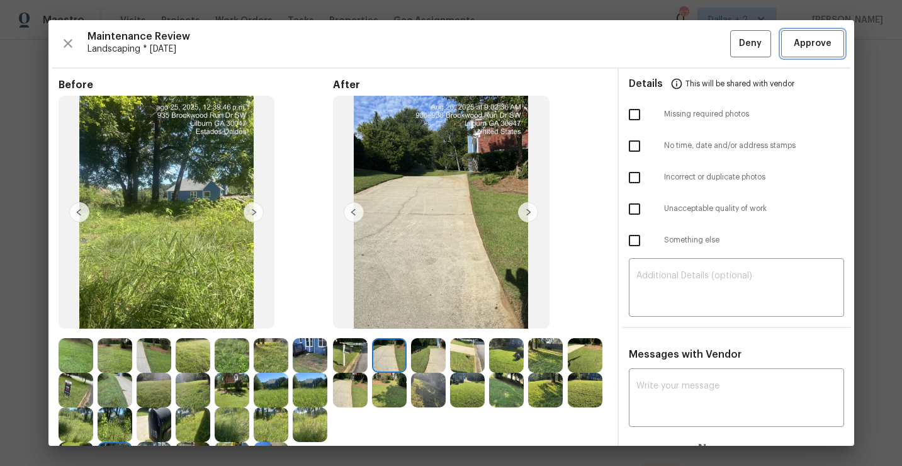
click at [824, 44] on span "Approve" at bounding box center [812, 44] width 38 height 16
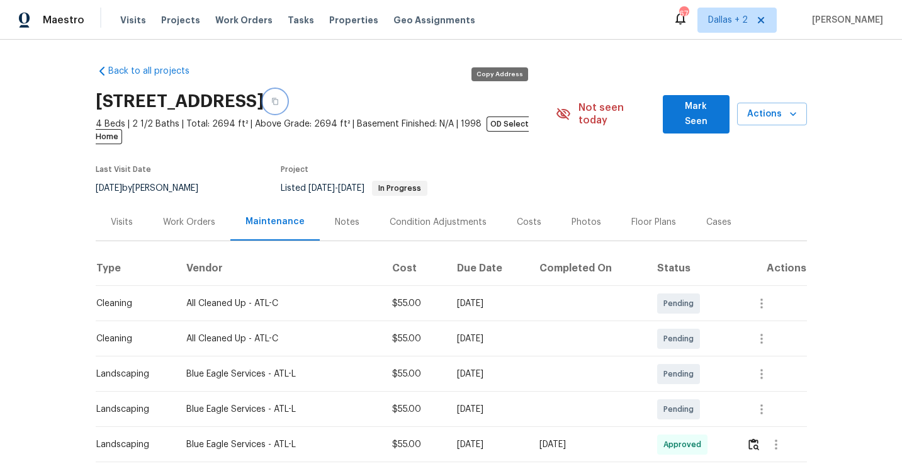
click at [286, 108] on button "button" at bounding box center [275, 101] width 23 height 23
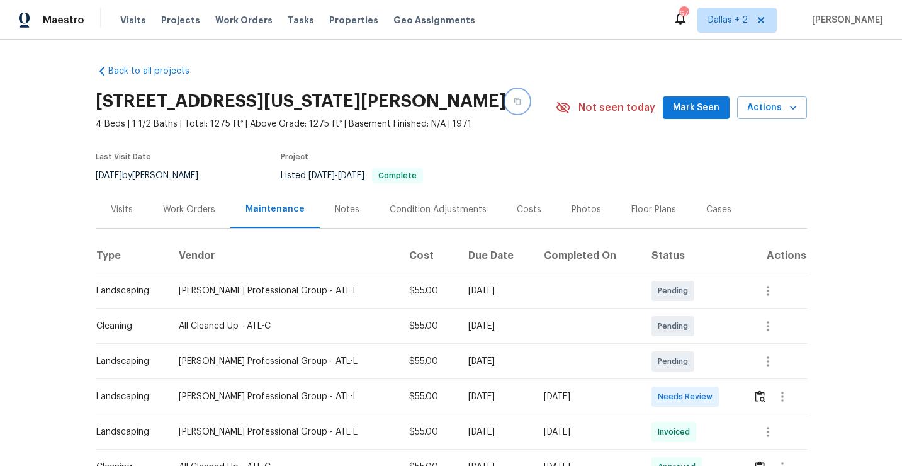
click at [513, 98] on icon "button" at bounding box center [517, 102] width 8 height 8
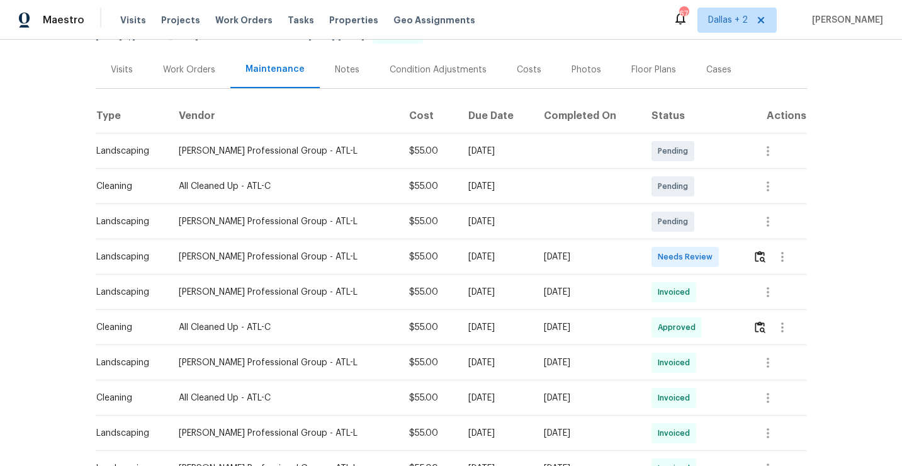
scroll to position [145, 0]
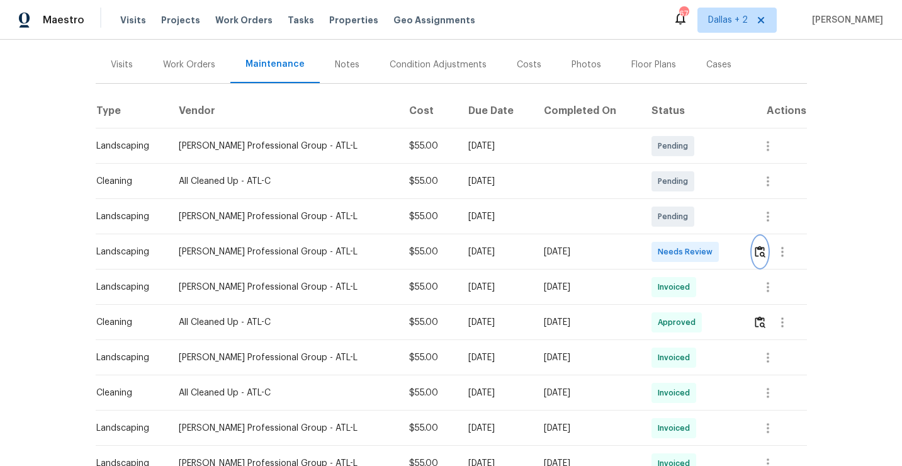
click at [765, 249] on button "button" at bounding box center [759, 252] width 14 height 30
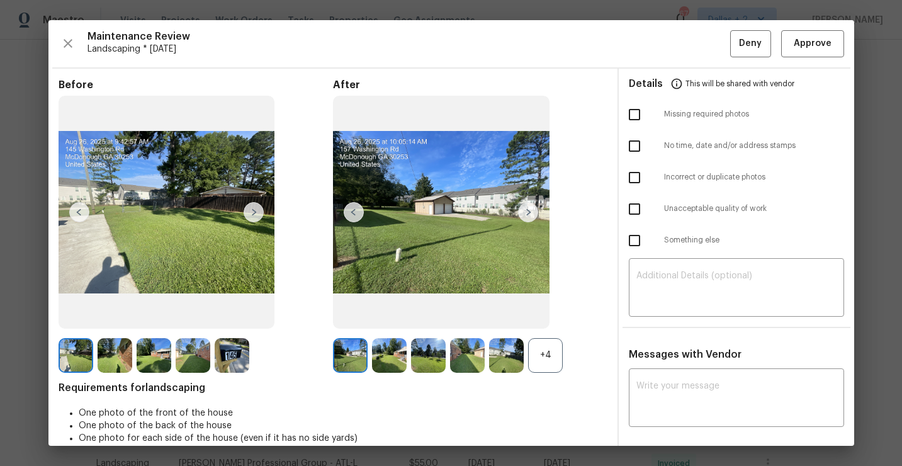
click at [554, 367] on div "+4" at bounding box center [545, 355] width 35 height 35
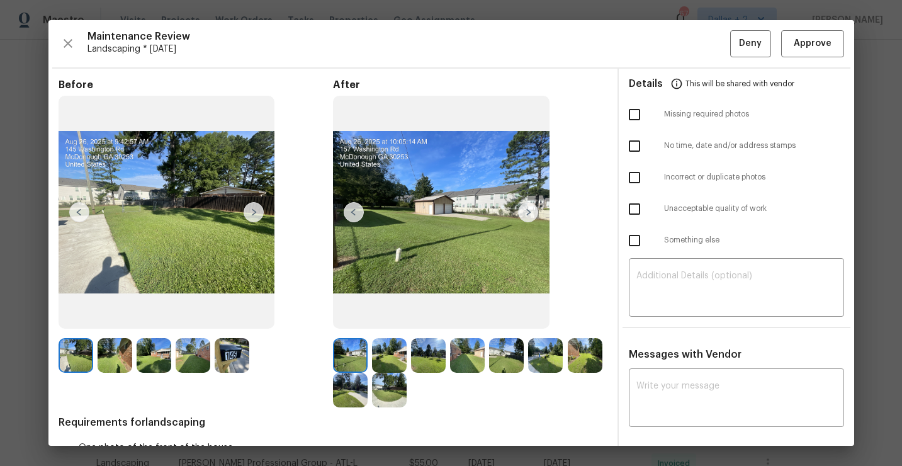
click at [53, 46] on div "Maintenance Review Landscaping * Mon, Aug 25 Deny Approve Before After Requirem…" at bounding box center [450, 232] width 805 height 425
click at [59, 45] on button "button" at bounding box center [68, 43] width 19 height 27
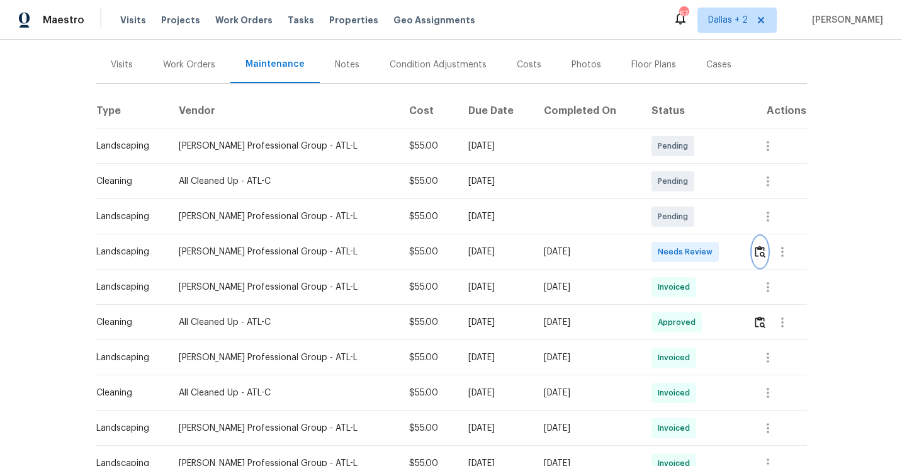
scroll to position [0, 0]
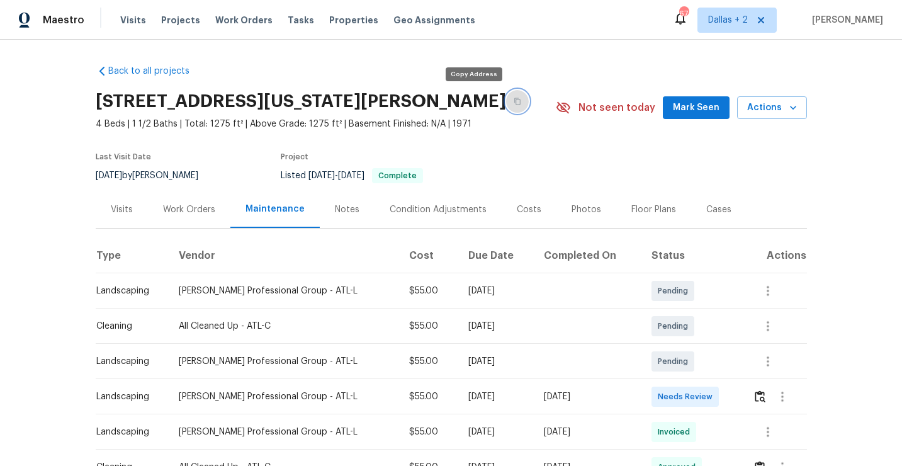
click at [506, 95] on button "button" at bounding box center [517, 101] width 23 height 23
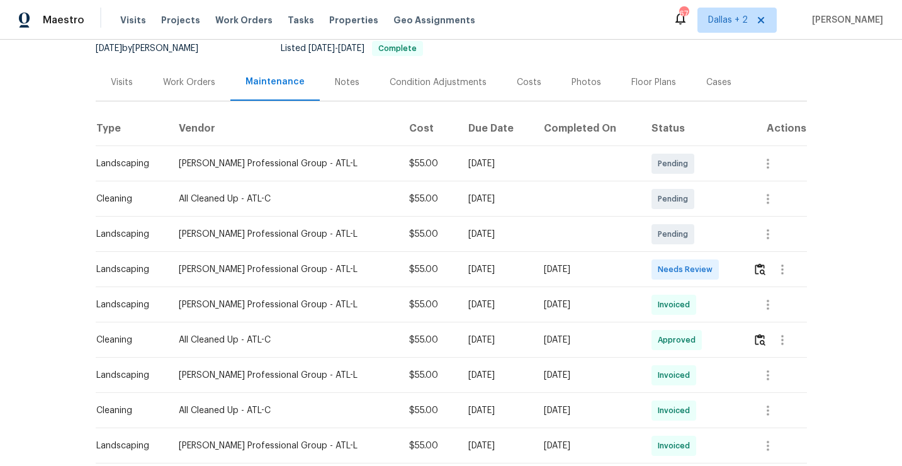
scroll to position [158, 0]
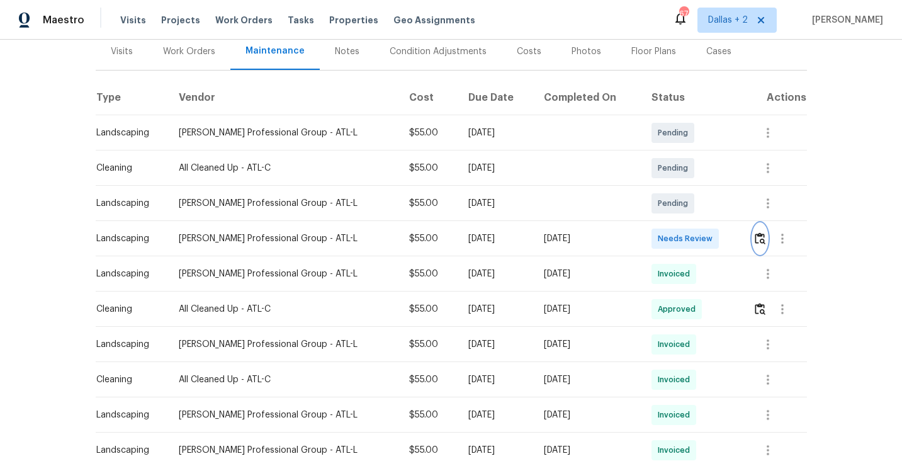
click at [756, 241] on img "button" at bounding box center [759, 238] width 11 height 12
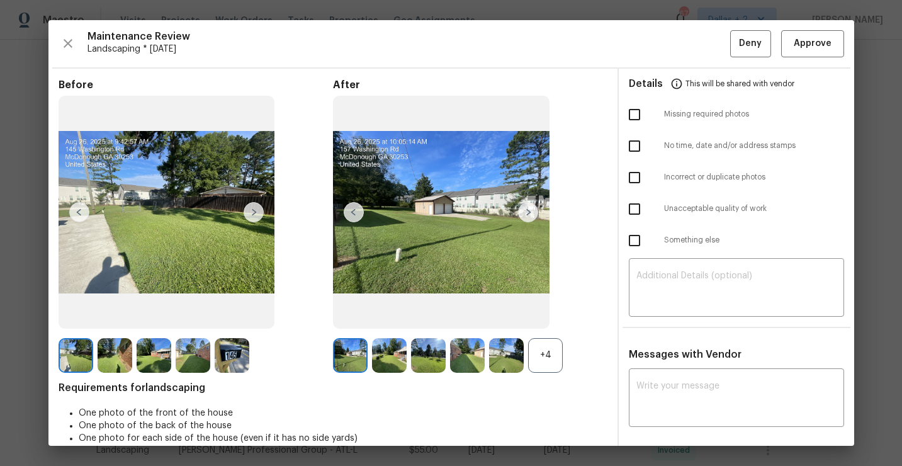
click at [542, 359] on div "+4" at bounding box center [545, 355] width 35 height 35
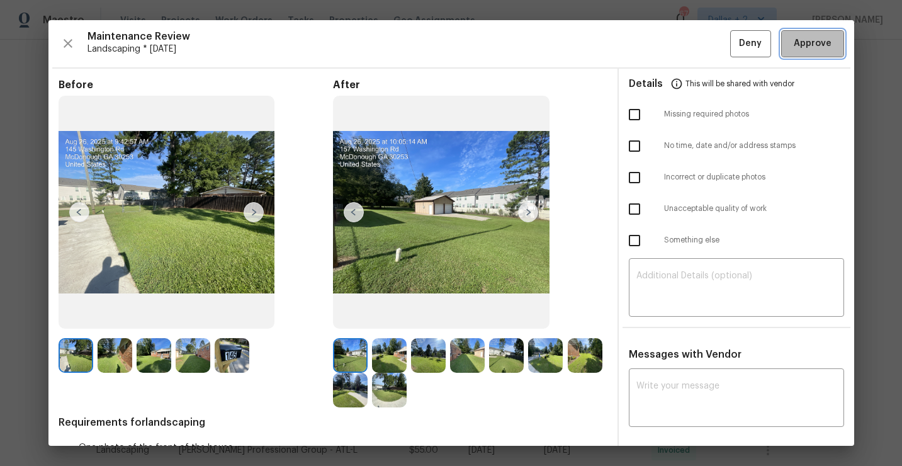
click at [815, 52] on button "Approve" at bounding box center [812, 43] width 63 height 27
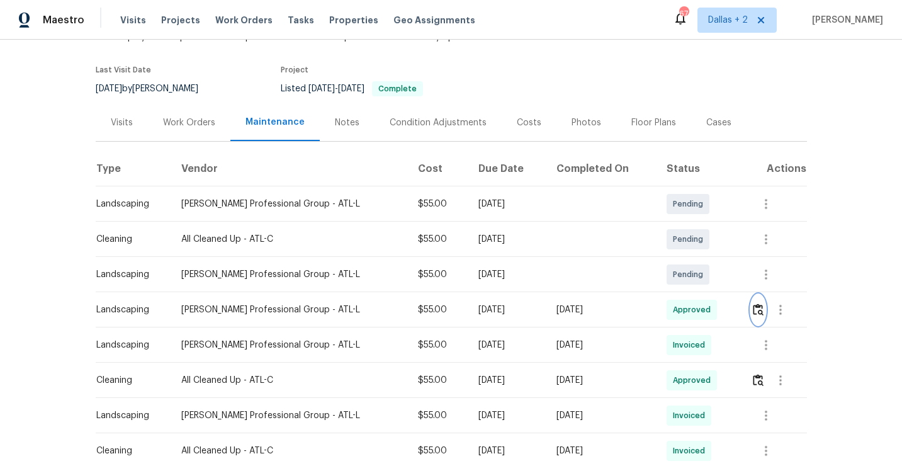
scroll to position [0, 0]
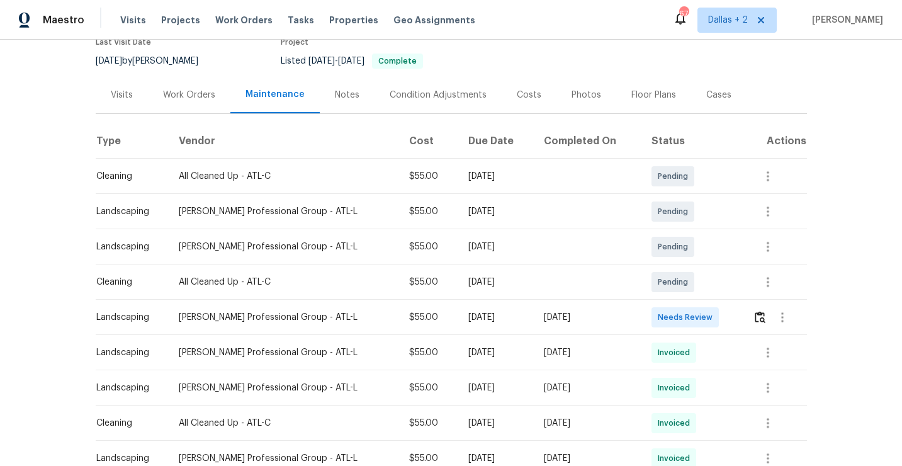
scroll to position [140, 0]
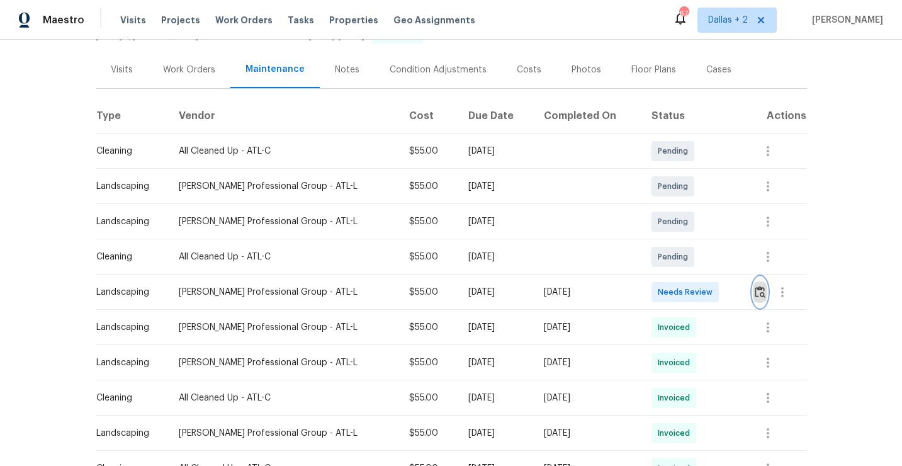
click at [760, 290] on img "button" at bounding box center [759, 292] width 11 height 12
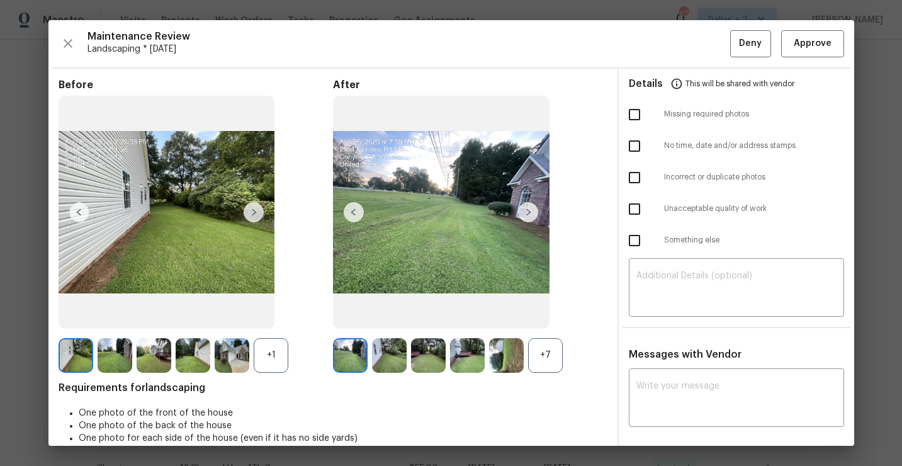
click at [547, 357] on div "+7" at bounding box center [545, 355] width 35 height 35
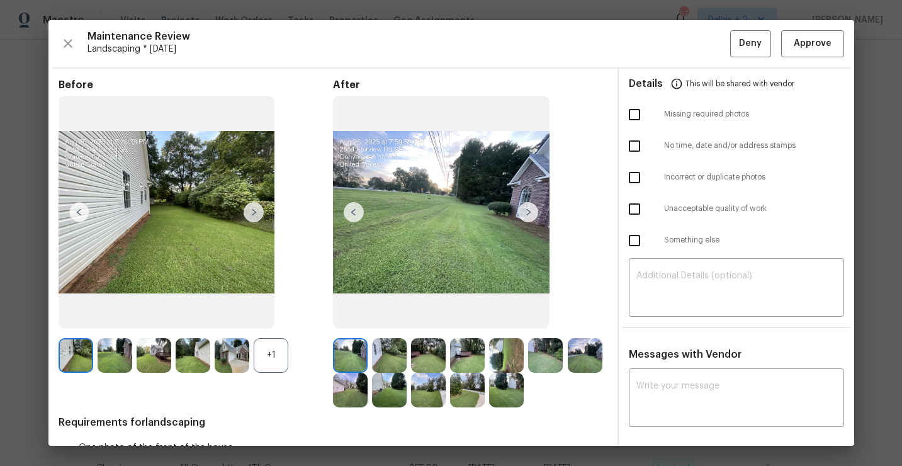
click at [264, 361] on div "+1" at bounding box center [271, 355] width 35 height 35
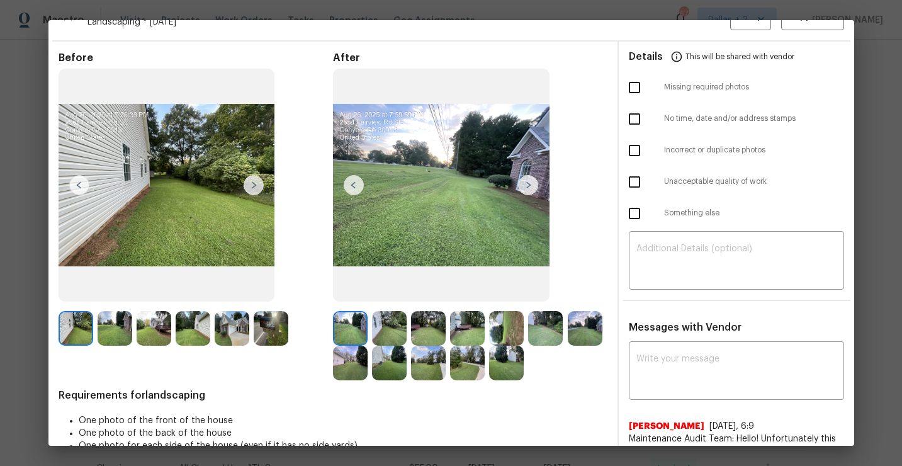
scroll to position [31, 0]
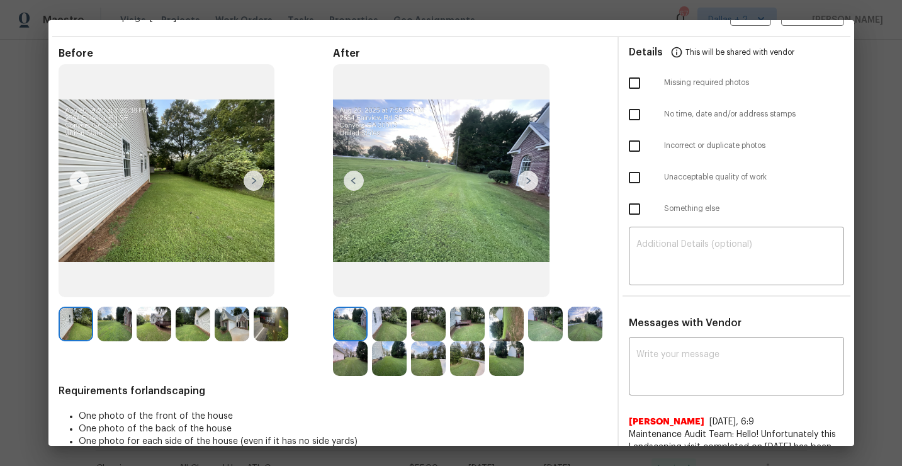
click at [274, 322] on img at bounding box center [271, 323] width 35 height 35
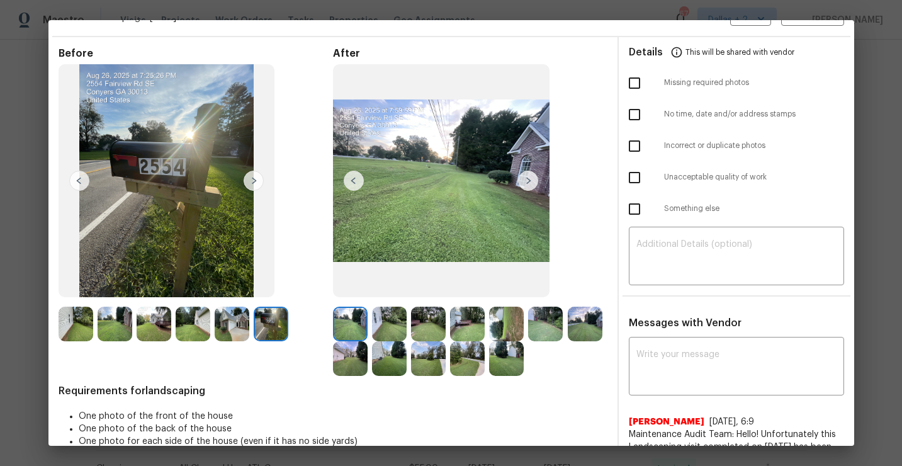
scroll to position [0, 0]
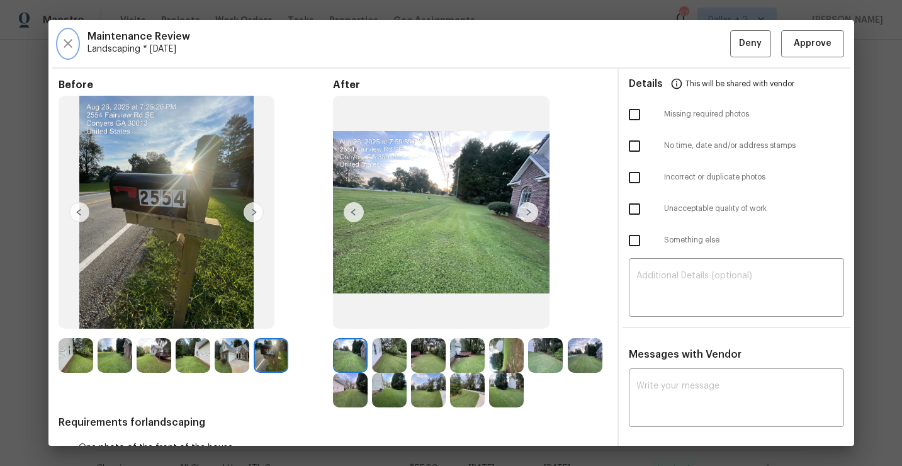
click at [74, 39] on icon "button" at bounding box center [67, 43] width 15 height 15
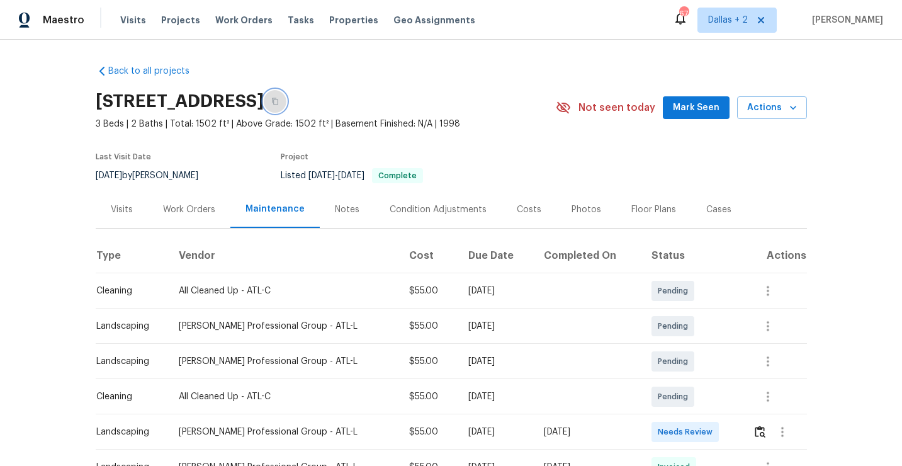
click at [286, 106] on button "button" at bounding box center [275, 101] width 23 height 23
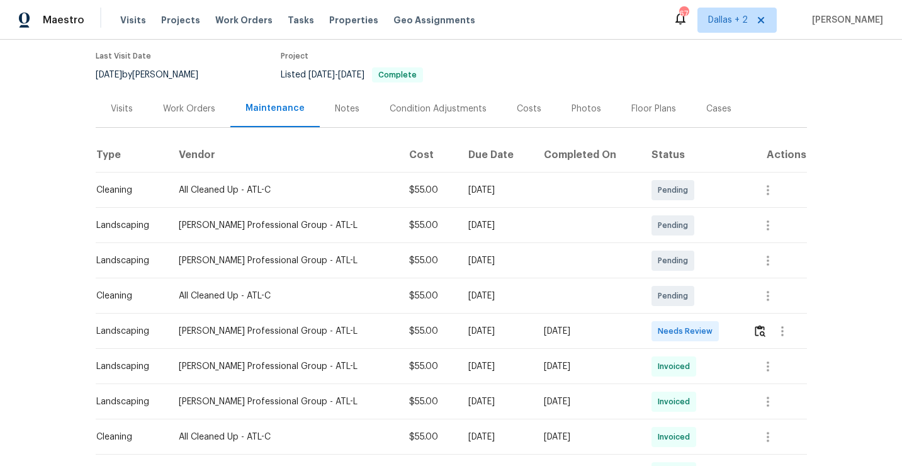
scroll to position [109, 0]
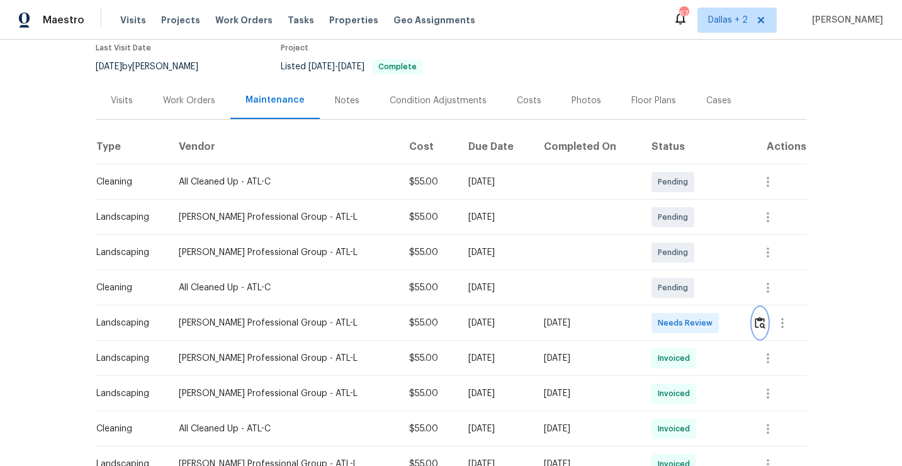
click at [761, 325] on img "button" at bounding box center [759, 322] width 11 height 12
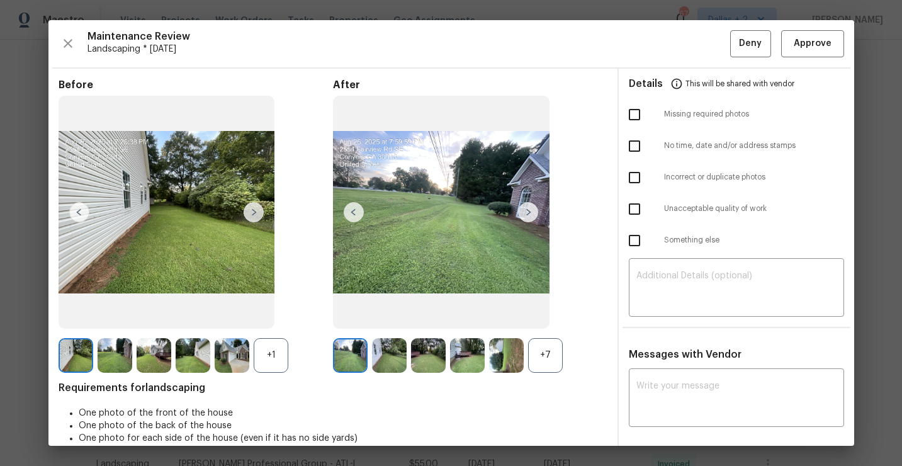
click at [544, 345] on div "+7" at bounding box center [545, 355] width 35 height 35
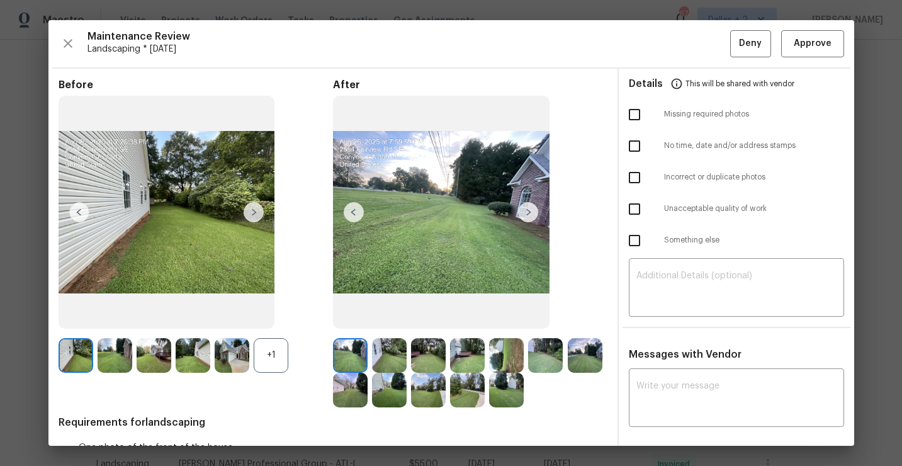
click at [269, 349] on div "+1" at bounding box center [271, 355] width 35 height 35
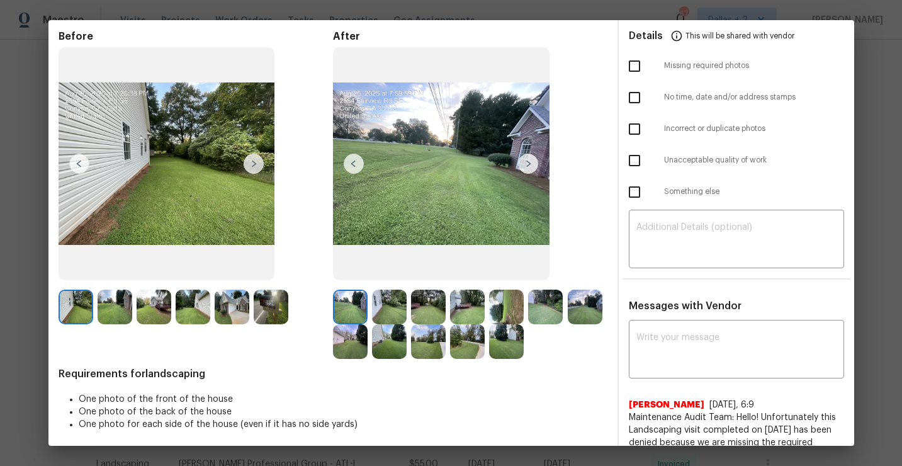
scroll to position [0, 0]
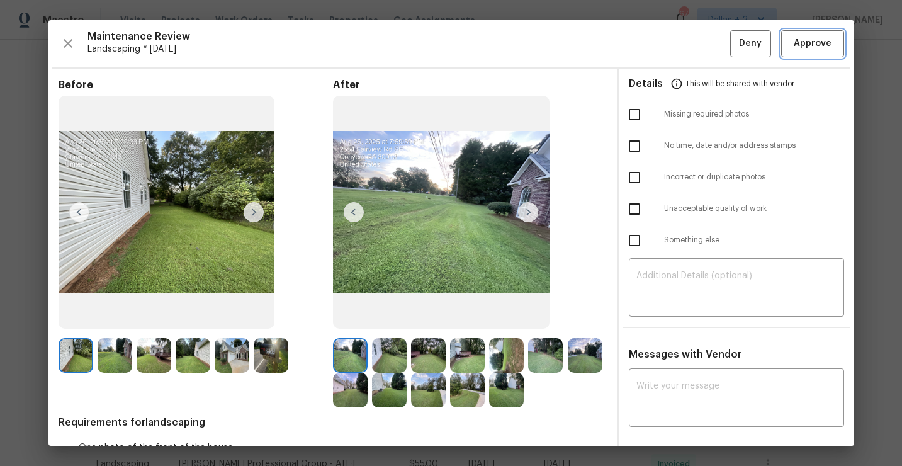
click at [800, 53] on button "Approve" at bounding box center [812, 43] width 63 height 27
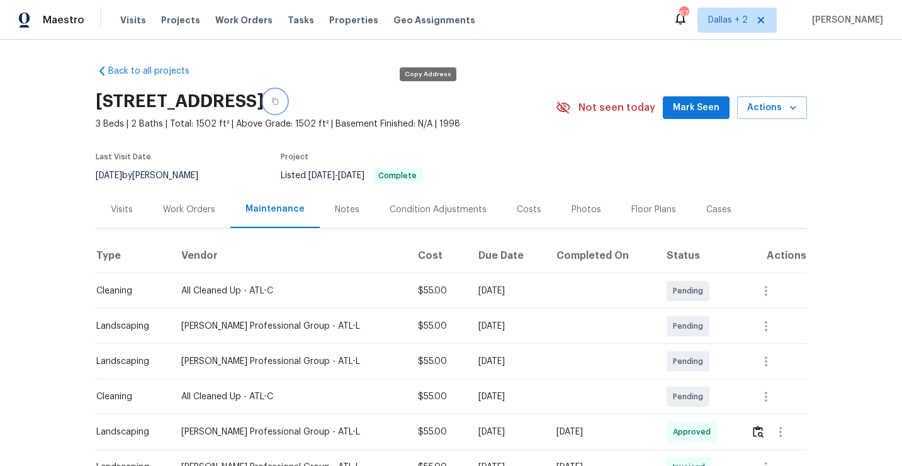
click at [286, 108] on button "button" at bounding box center [275, 101] width 23 height 23
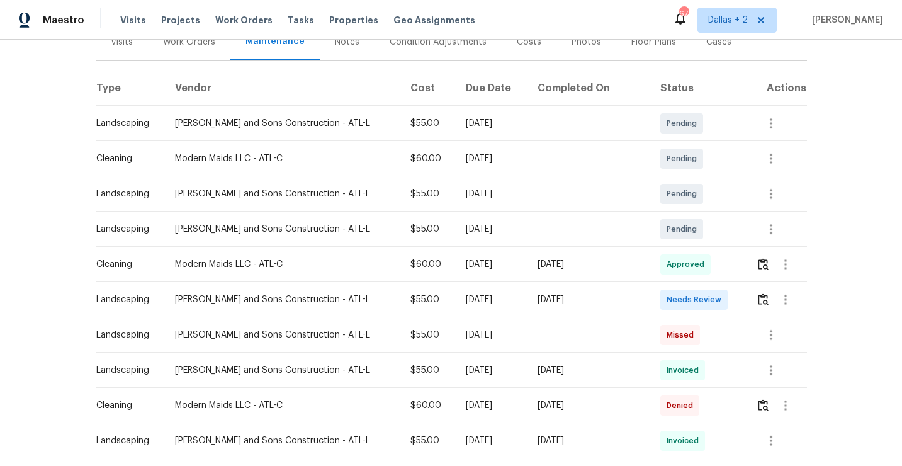
scroll to position [178, 0]
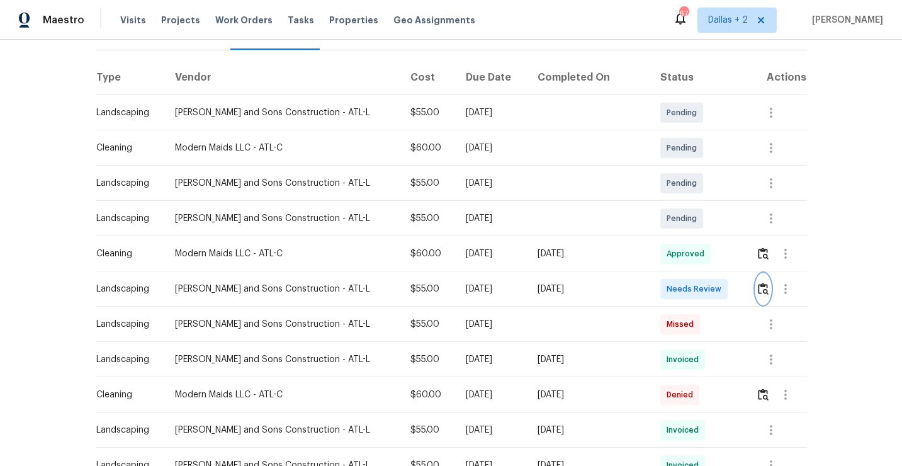
click at [759, 286] on img "button" at bounding box center [763, 288] width 11 height 12
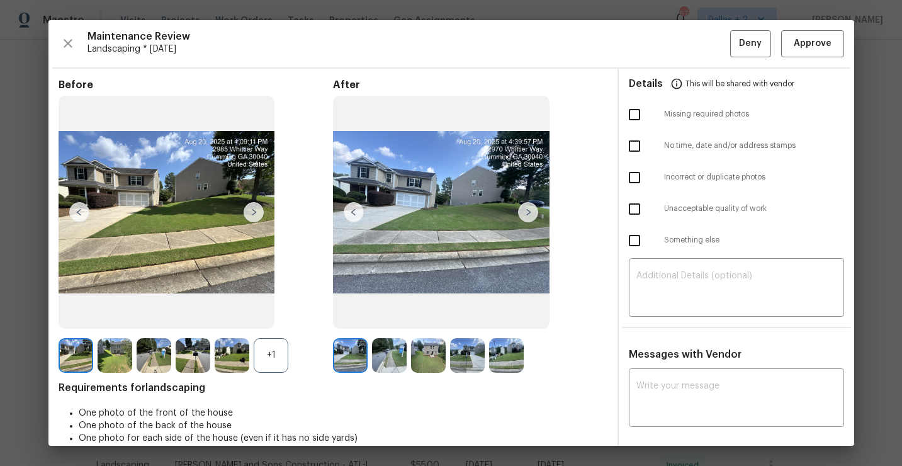
click at [273, 350] on div "+1" at bounding box center [271, 355] width 35 height 35
click at [65, 33] on button "button" at bounding box center [68, 43] width 19 height 27
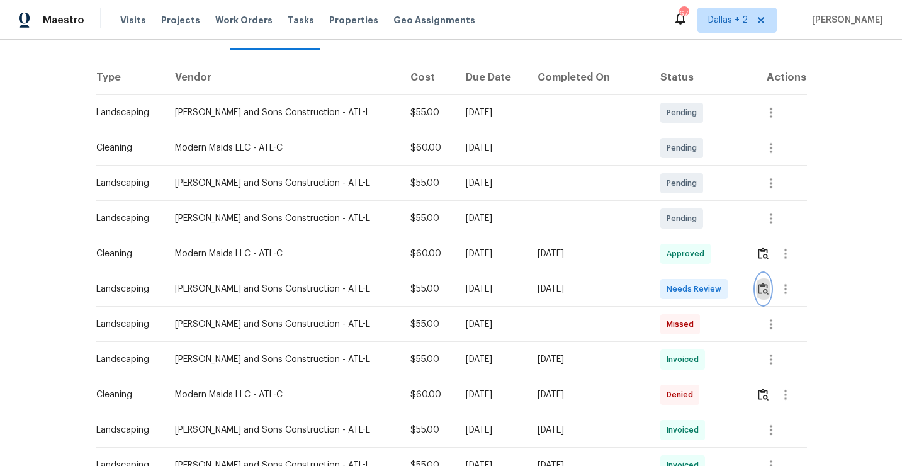
click at [758, 284] on img "button" at bounding box center [763, 288] width 11 height 12
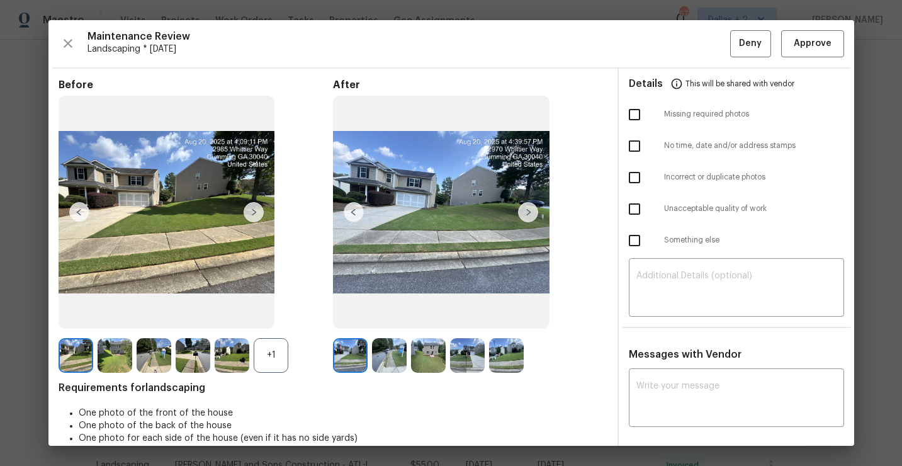
click at [265, 345] on div "+1" at bounding box center [271, 355] width 35 height 35
click at [195, 352] on img at bounding box center [193, 355] width 35 height 35
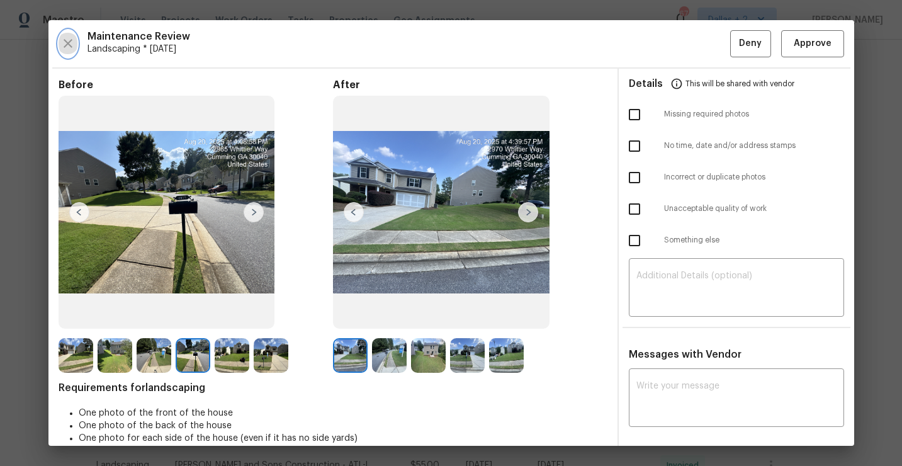
click at [69, 43] on icon "button" at bounding box center [67, 43] width 15 height 15
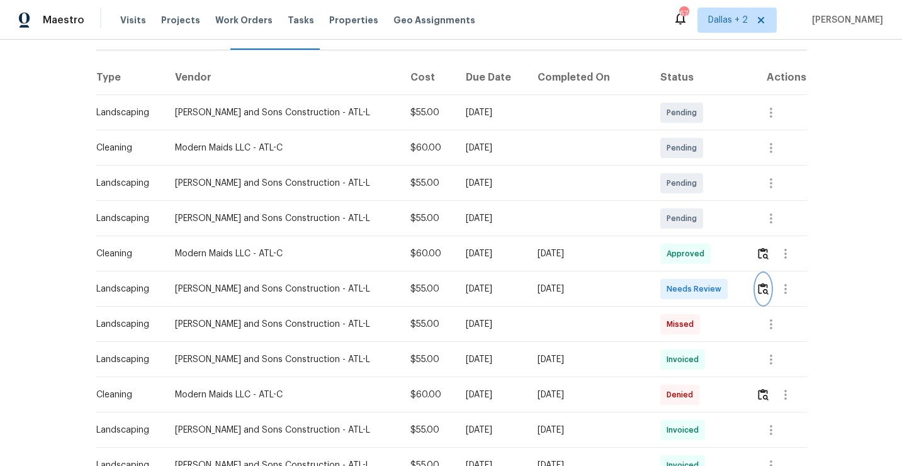
scroll to position [0, 0]
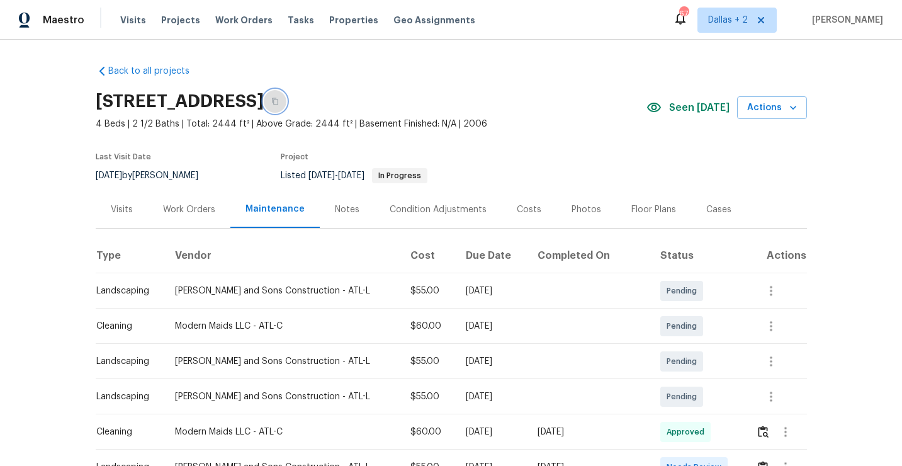
click at [279, 101] on icon "button" at bounding box center [275, 102] width 8 height 8
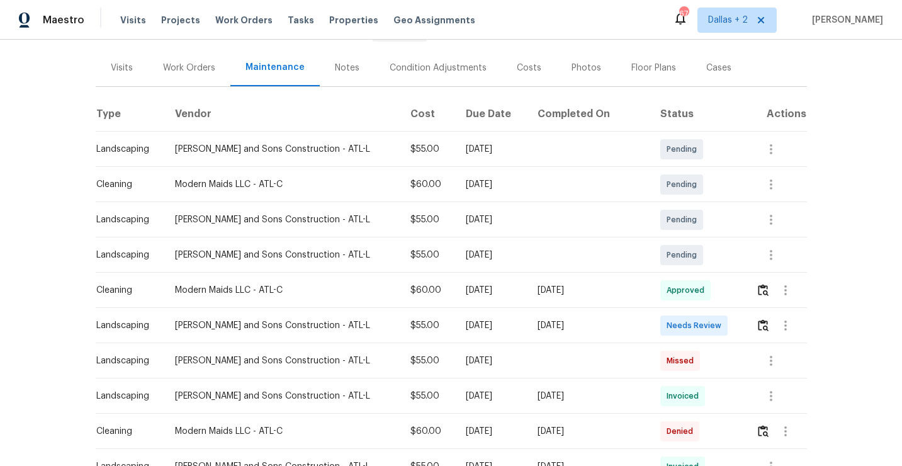
scroll to position [156, 0]
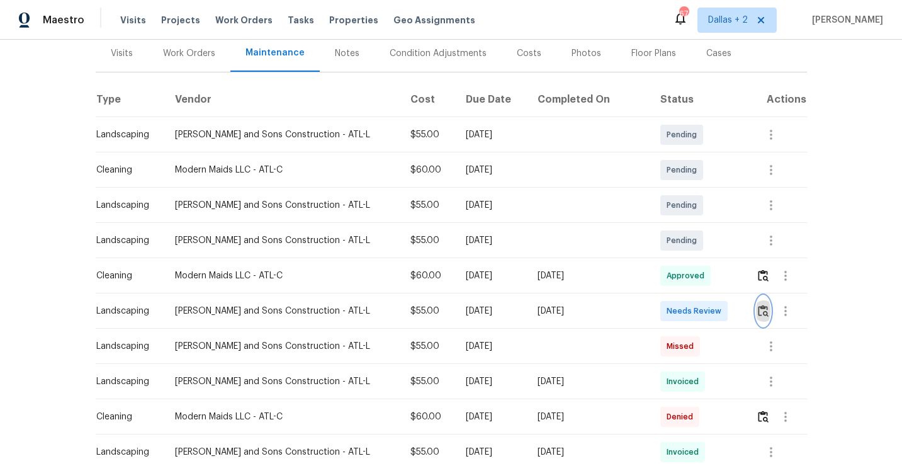
click at [762, 302] on button "button" at bounding box center [763, 311] width 14 height 30
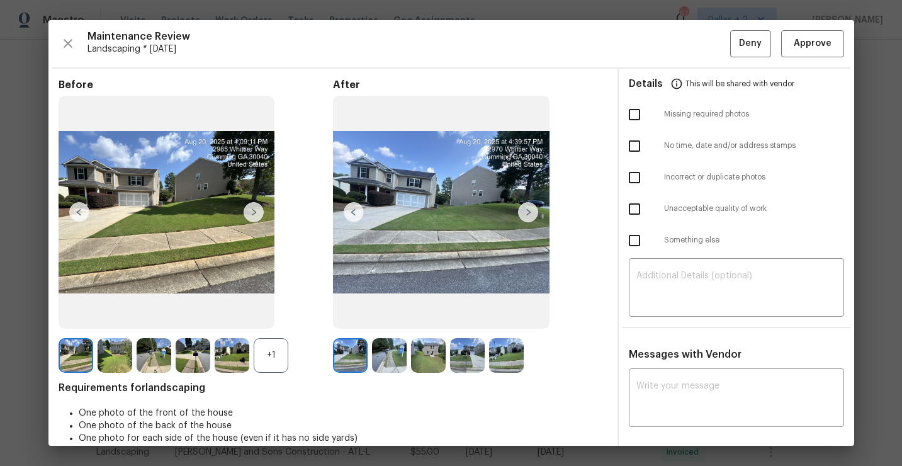
click at [270, 355] on div "+1" at bounding box center [271, 355] width 35 height 35
click at [194, 355] on img at bounding box center [193, 355] width 35 height 35
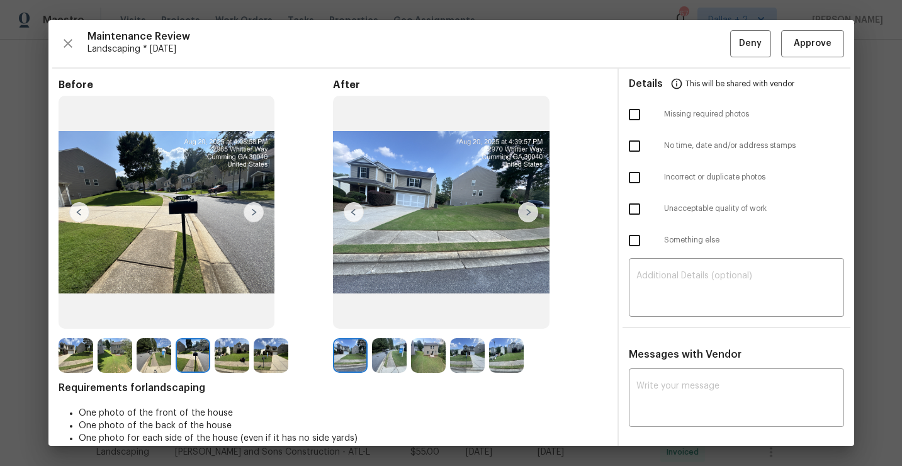
click at [389, 338] on img at bounding box center [389, 355] width 35 height 35
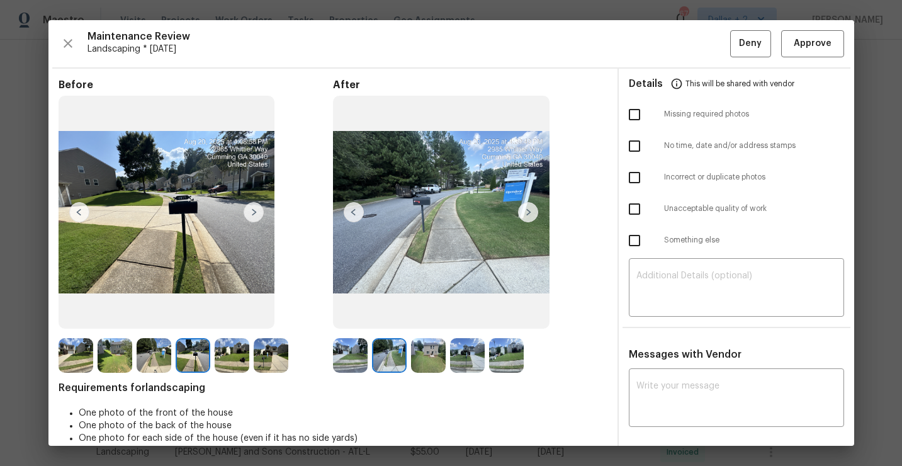
click at [471, 362] on img at bounding box center [467, 355] width 35 height 35
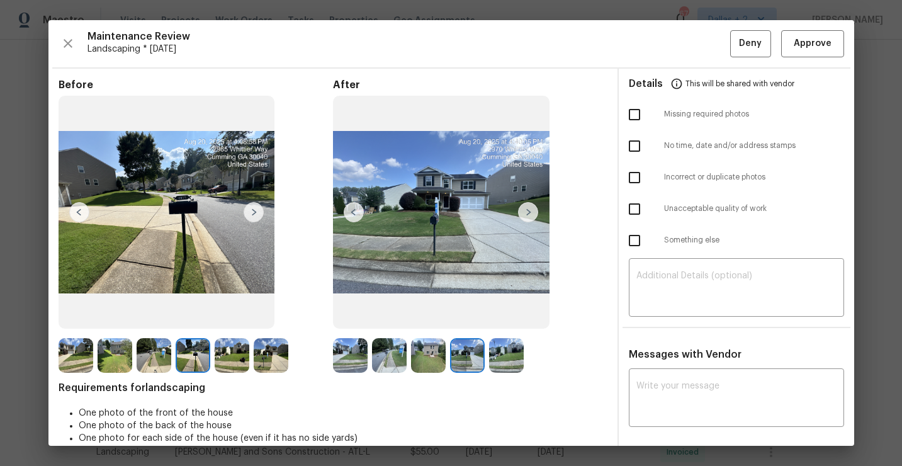
click at [501, 358] on img at bounding box center [506, 355] width 35 height 35
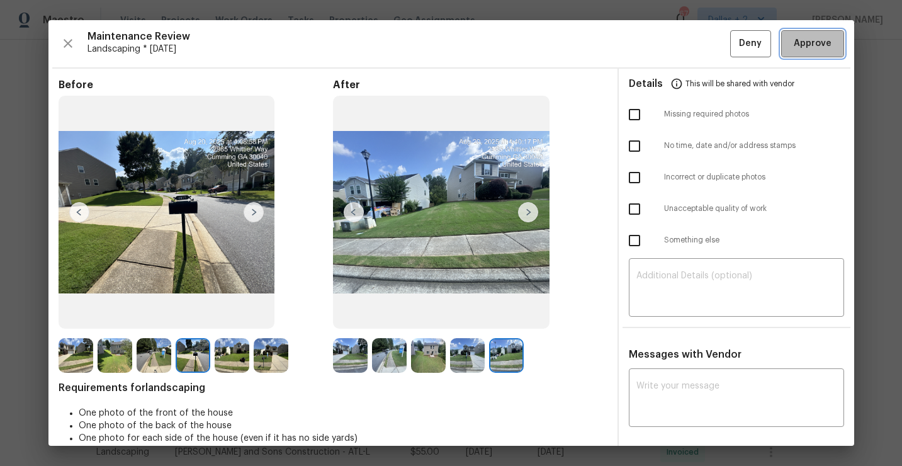
click at [808, 50] on span "Approve" at bounding box center [812, 44] width 38 height 16
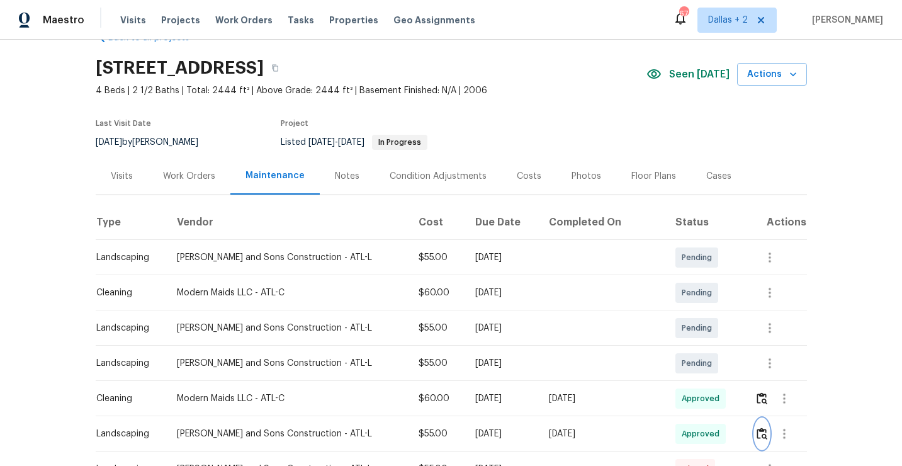
scroll to position [0, 0]
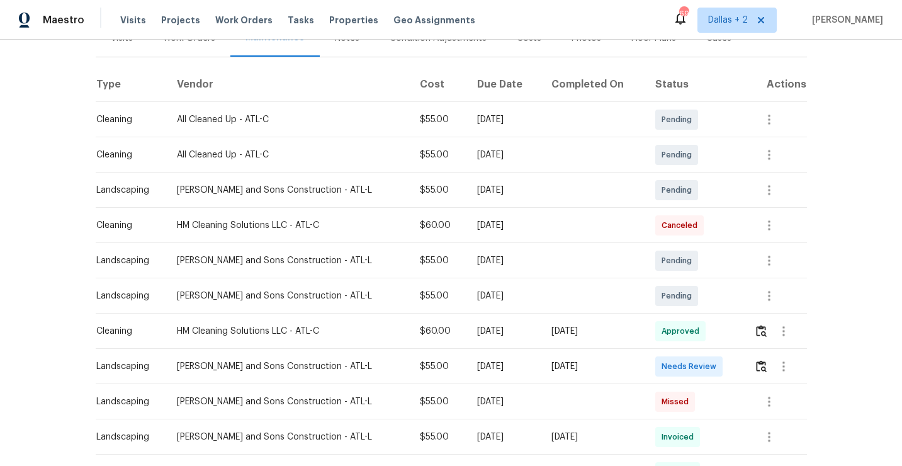
scroll to position [218, 0]
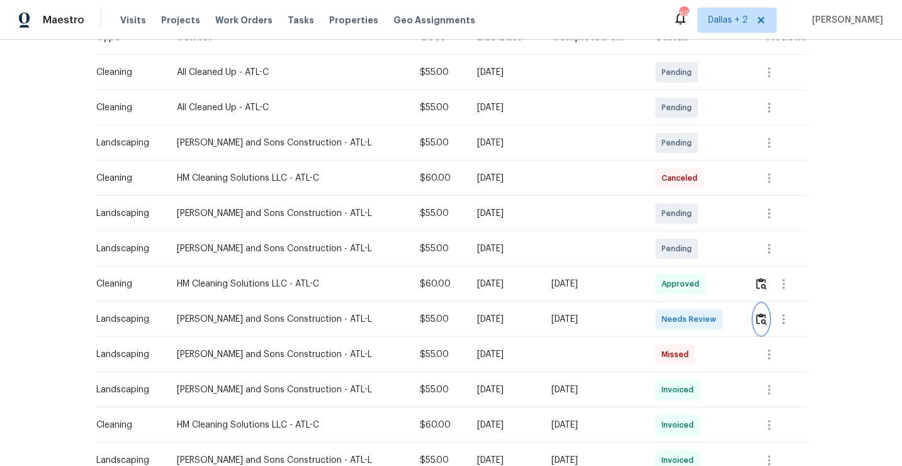
click at [761, 321] on img "button" at bounding box center [761, 319] width 11 height 12
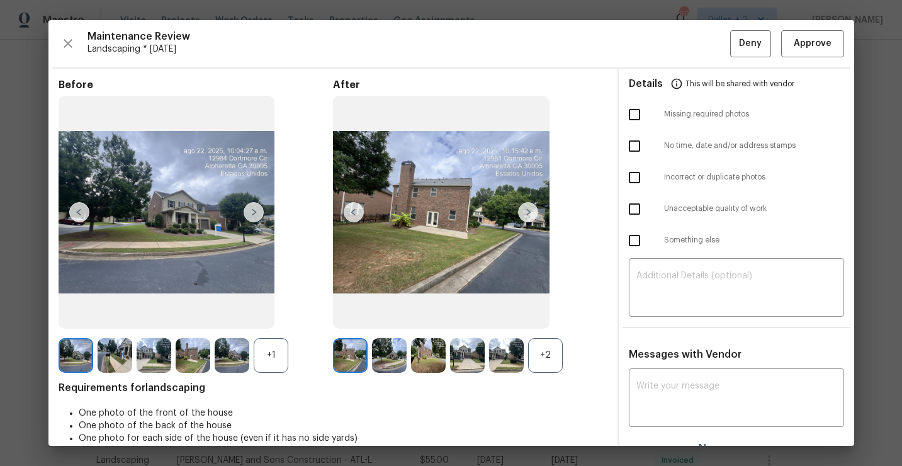
click at [547, 340] on div "+2" at bounding box center [545, 355] width 35 height 35
click at [272, 349] on div "+1" at bounding box center [271, 355] width 35 height 35
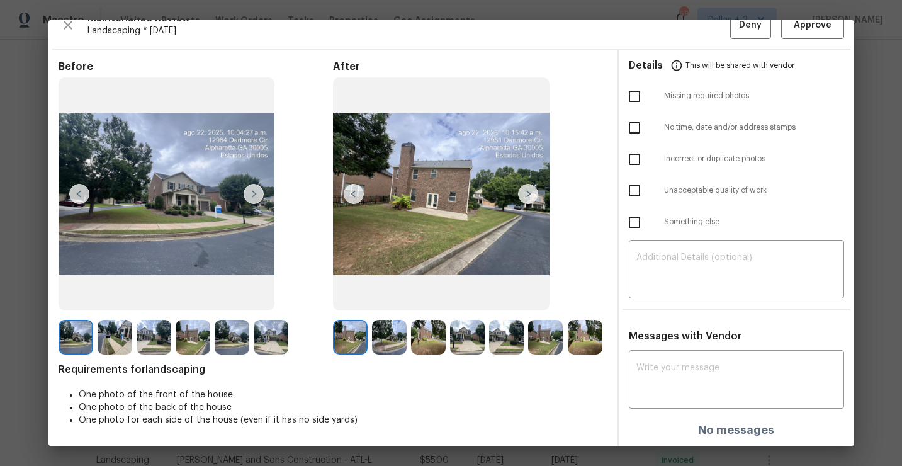
click at [352, 341] on img at bounding box center [350, 337] width 35 height 35
click at [105, 340] on img at bounding box center [115, 337] width 35 height 35
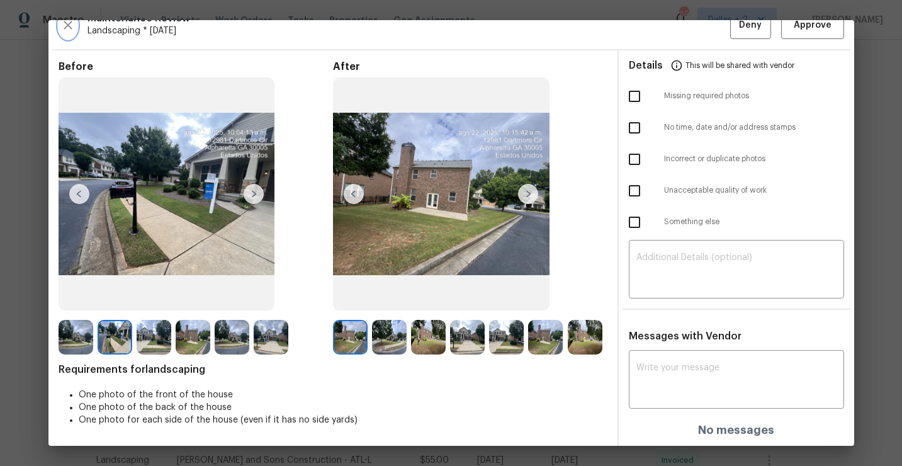
click at [72, 24] on icon "button" at bounding box center [67, 25] width 15 height 15
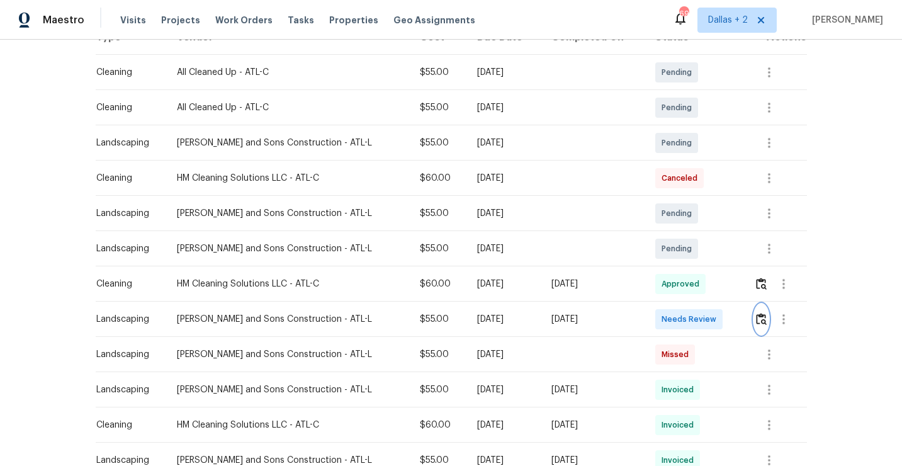
scroll to position [0, 0]
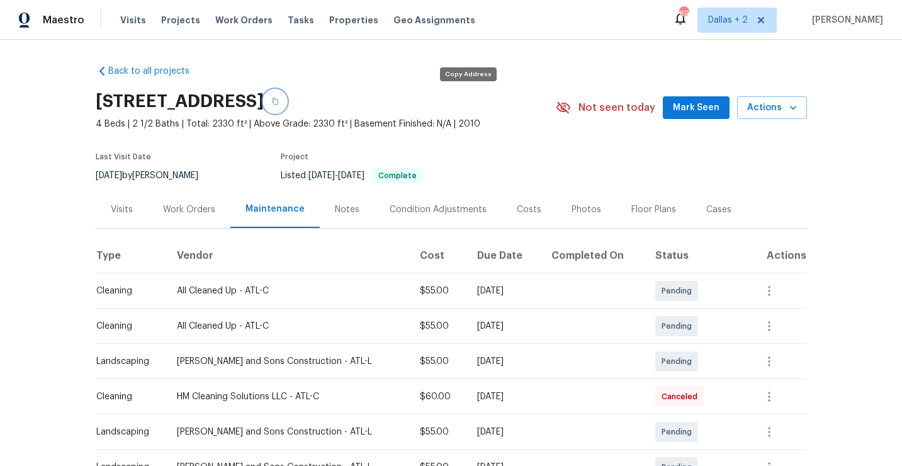
click at [286, 105] on button "button" at bounding box center [275, 101] width 23 height 23
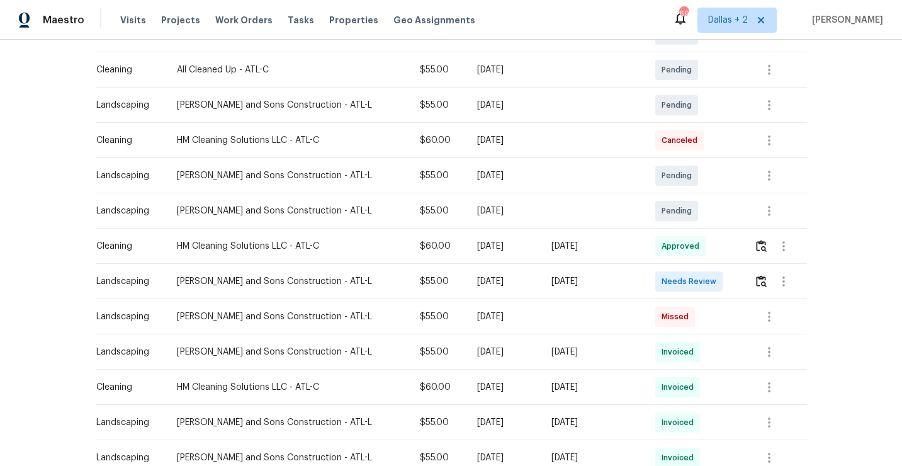
scroll to position [271, 0]
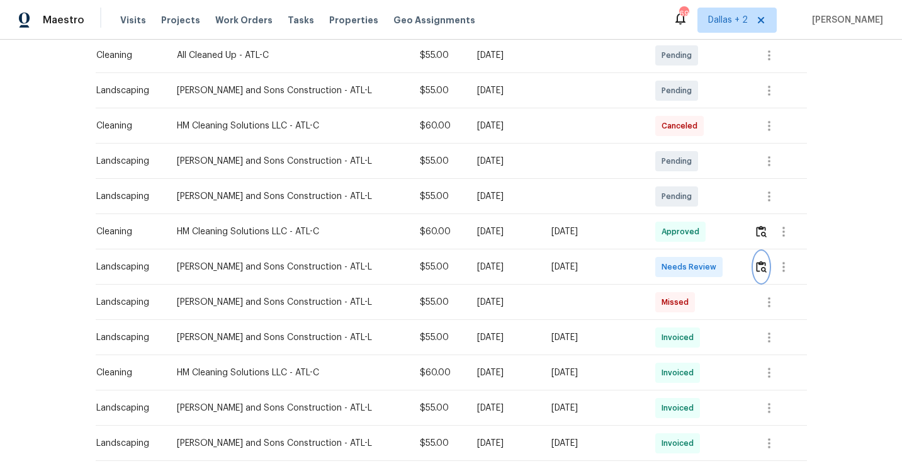
click at [757, 268] on img "button" at bounding box center [761, 266] width 11 height 12
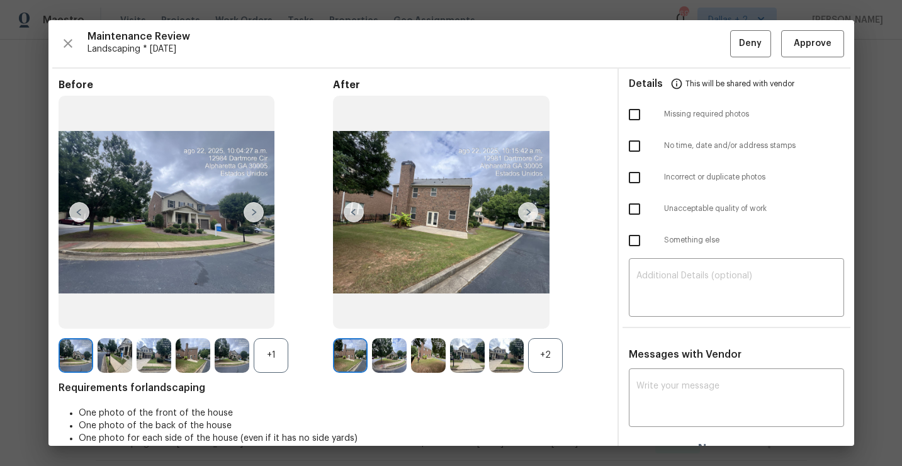
click at [544, 350] on div "+2" at bounding box center [545, 355] width 35 height 35
click at [275, 362] on div "+1" at bounding box center [271, 355] width 35 height 35
click at [113, 359] on img at bounding box center [115, 355] width 35 height 35
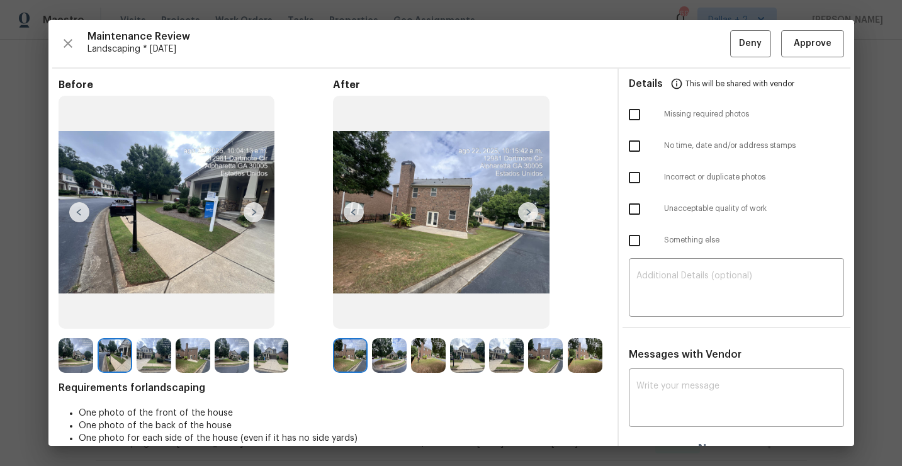
click at [388, 352] on img at bounding box center [389, 355] width 35 height 35
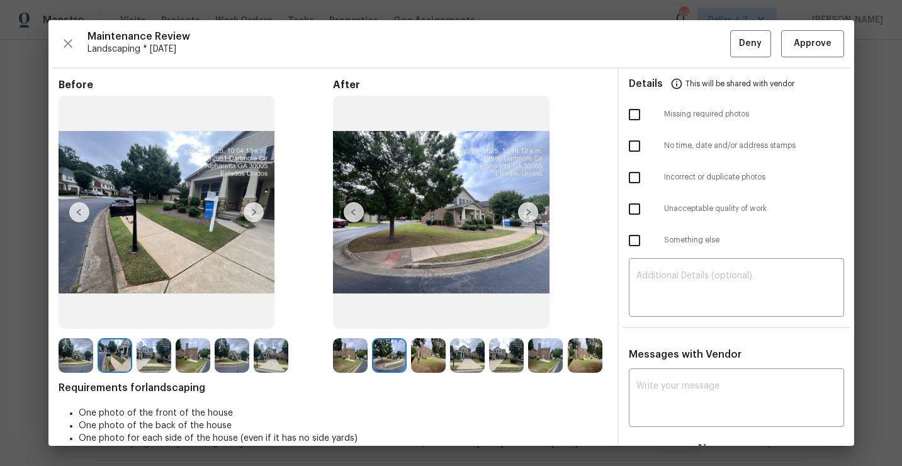
click at [422, 358] on img at bounding box center [428, 355] width 35 height 35
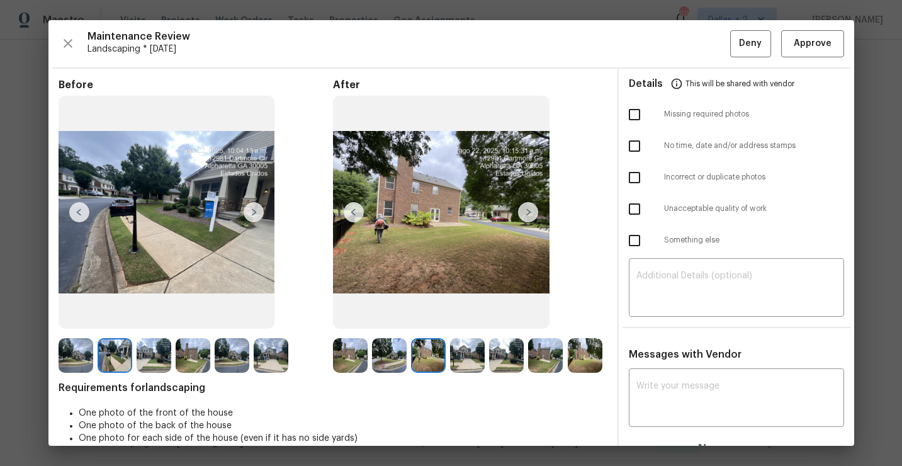
click at [461, 360] on img at bounding box center [467, 355] width 35 height 35
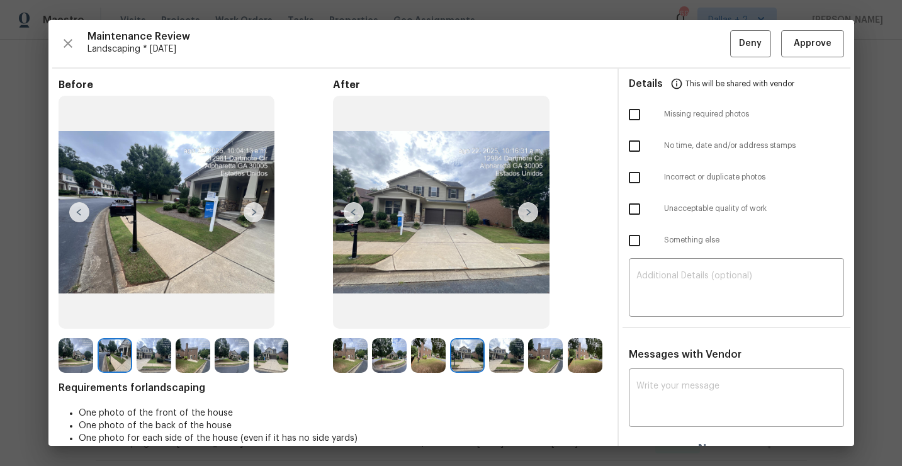
click at [506, 362] on img at bounding box center [506, 355] width 35 height 35
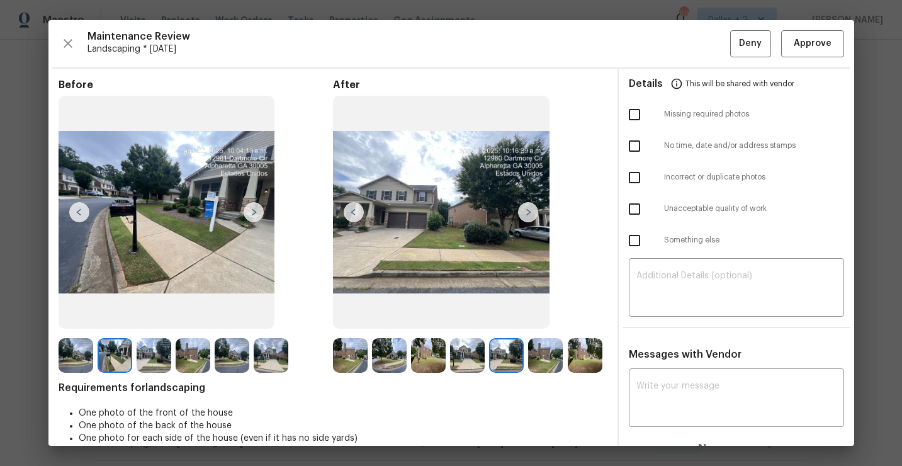
click at [548, 350] on img at bounding box center [545, 355] width 35 height 35
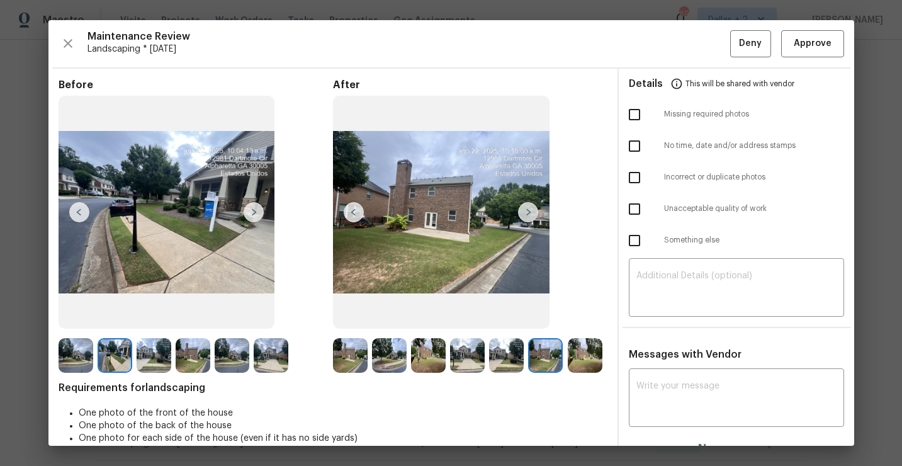
click at [588, 351] on img at bounding box center [585, 355] width 35 height 35
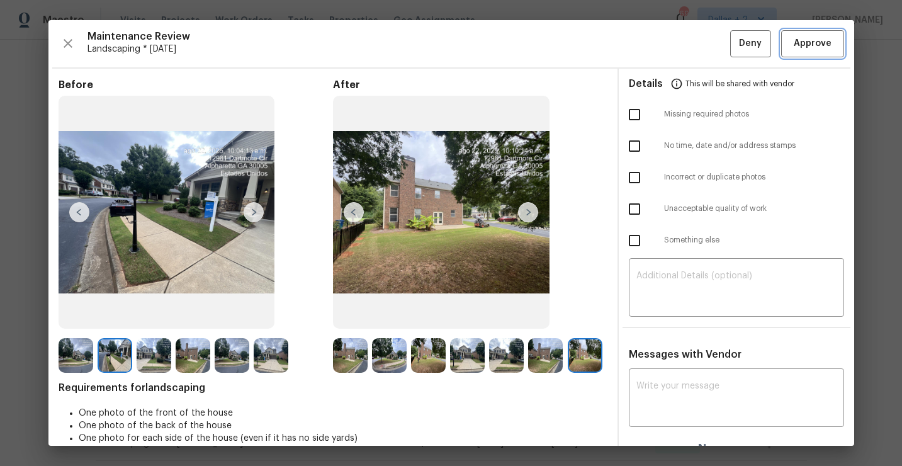
click at [806, 45] on span "Approve" at bounding box center [812, 44] width 38 height 16
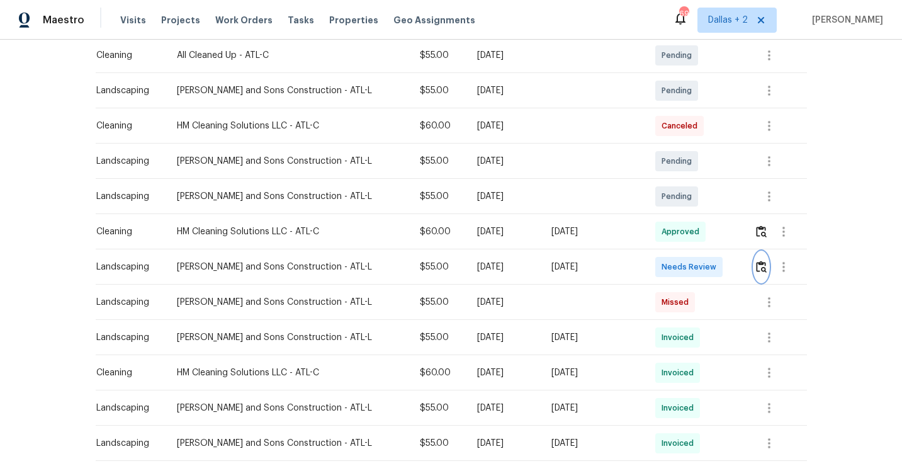
scroll to position [0, 0]
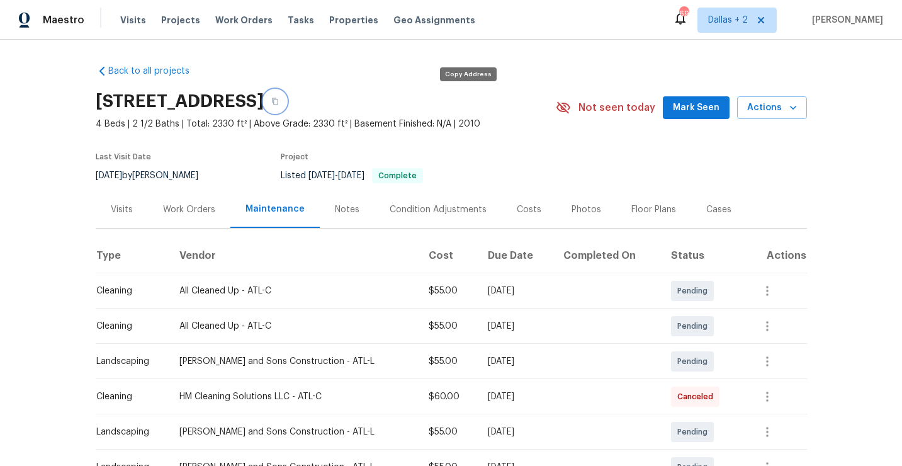
click at [286, 106] on button "button" at bounding box center [275, 101] width 23 height 23
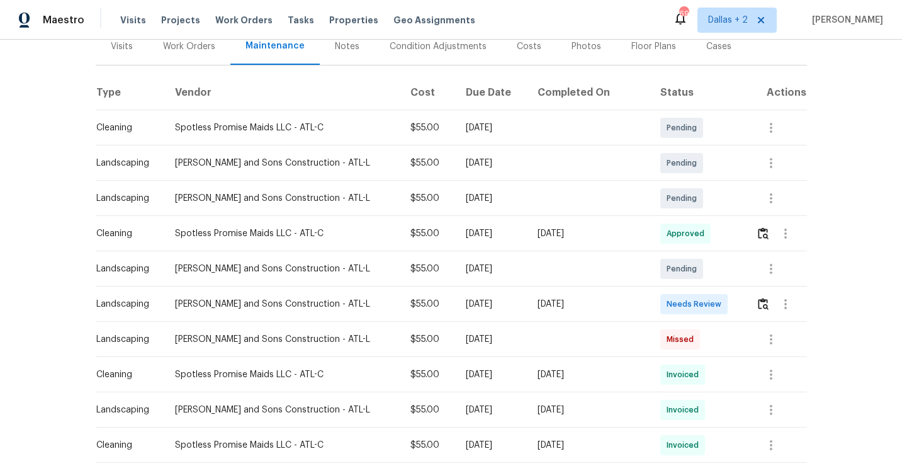
scroll to position [164, 0]
click at [758, 290] on button "button" at bounding box center [763, 303] width 14 height 30
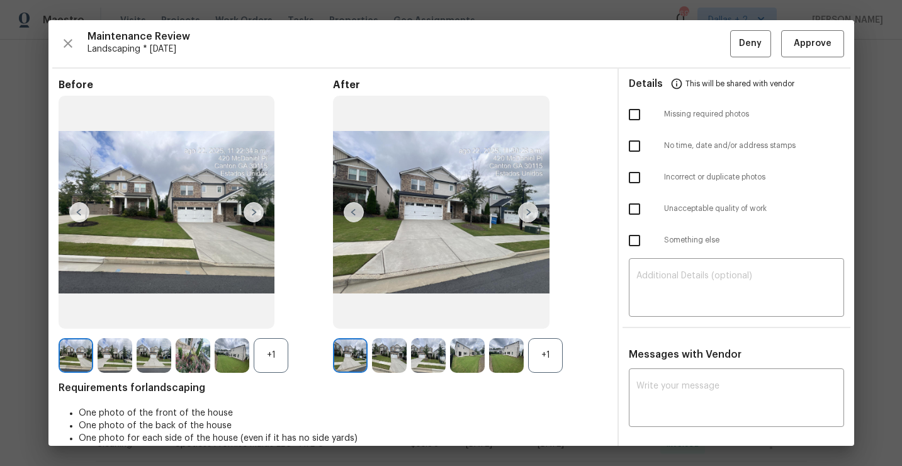
click at [553, 355] on div "+1" at bounding box center [545, 355] width 35 height 35
click at [274, 347] on div "+1" at bounding box center [271, 355] width 35 height 35
click at [384, 356] on img at bounding box center [389, 355] width 35 height 35
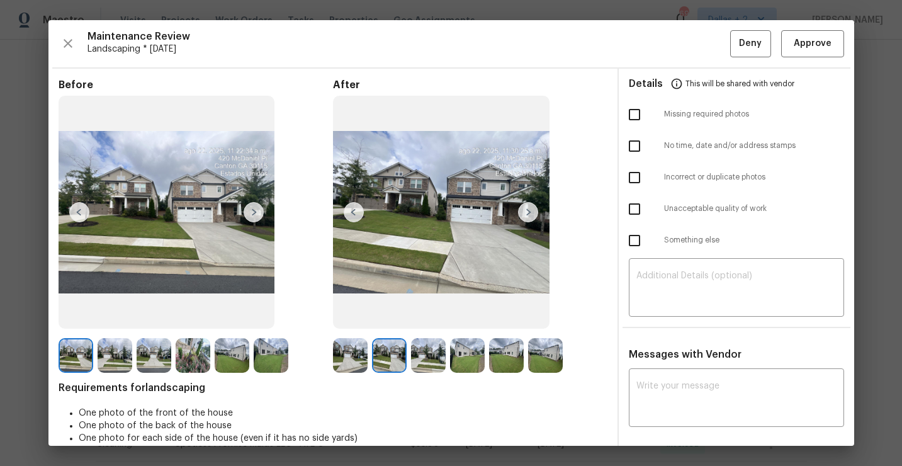
click at [111, 352] on img at bounding box center [115, 355] width 35 height 35
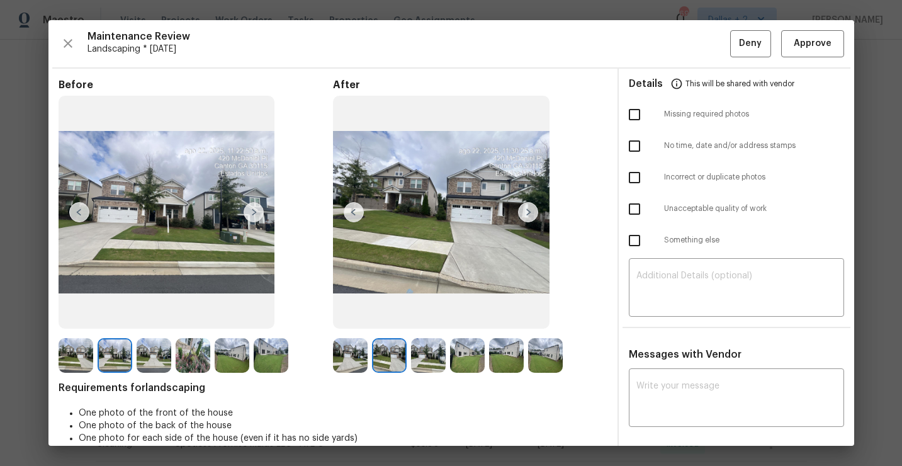
click at [147, 350] on img at bounding box center [154, 355] width 35 height 35
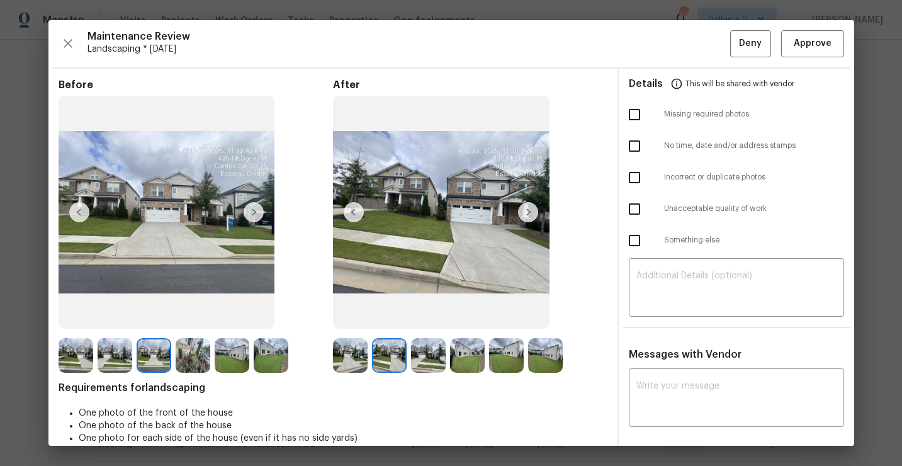
click at [527, 214] on img at bounding box center [528, 212] width 20 height 20
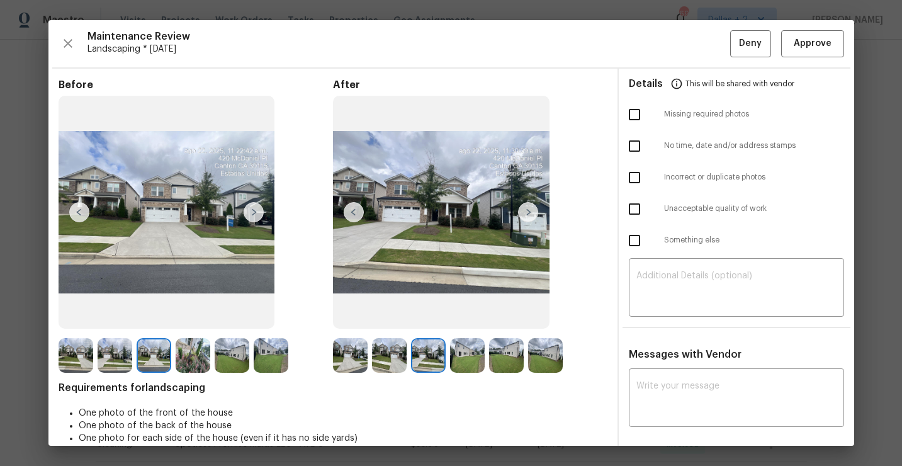
click at [413, 235] on img at bounding box center [441, 212] width 216 height 233
click at [77, 42] on div "Maintenance Review Landscaping * [DATE] Deny Approve" at bounding box center [451, 43] width 785 height 27
click at [72, 42] on icon "button" at bounding box center [67, 43] width 15 height 15
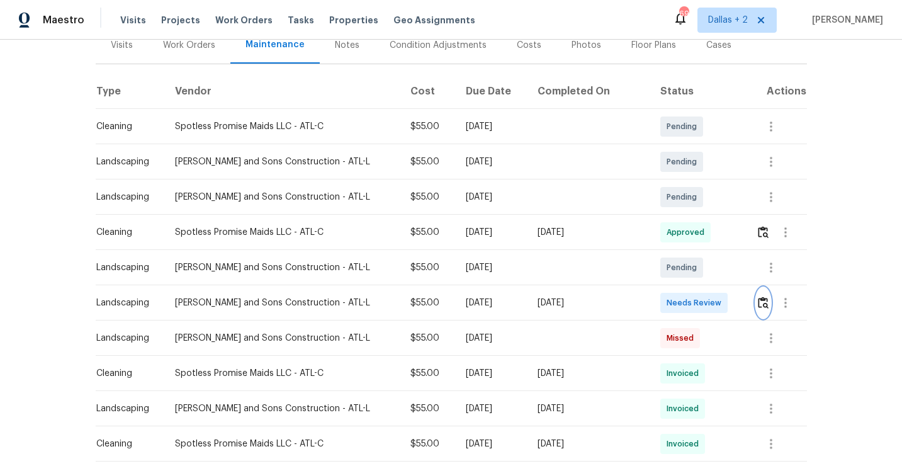
scroll to position [0, 0]
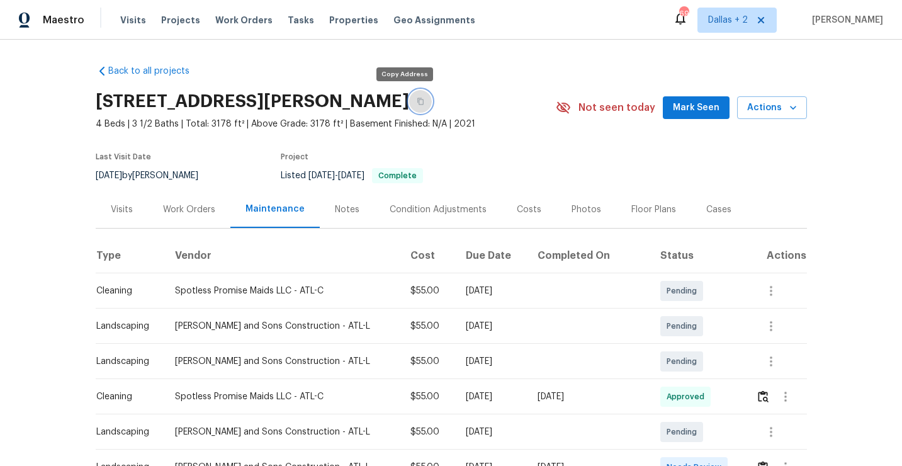
click at [409, 105] on button "button" at bounding box center [420, 101] width 23 height 23
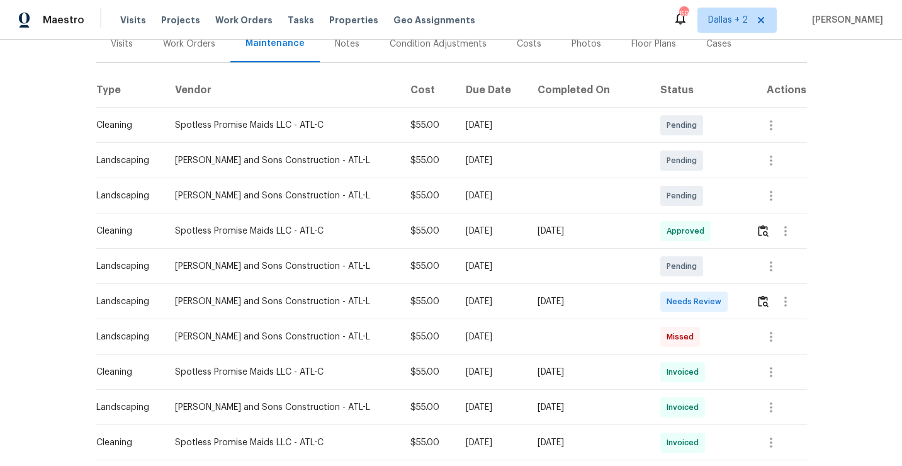
scroll to position [222, 0]
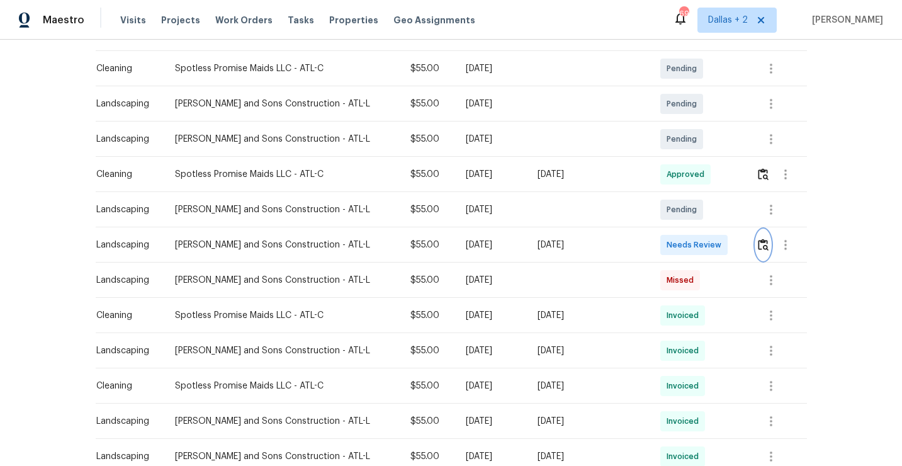
click at [758, 242] on img "button" at bounding box center [763, 244] width 11 height 12
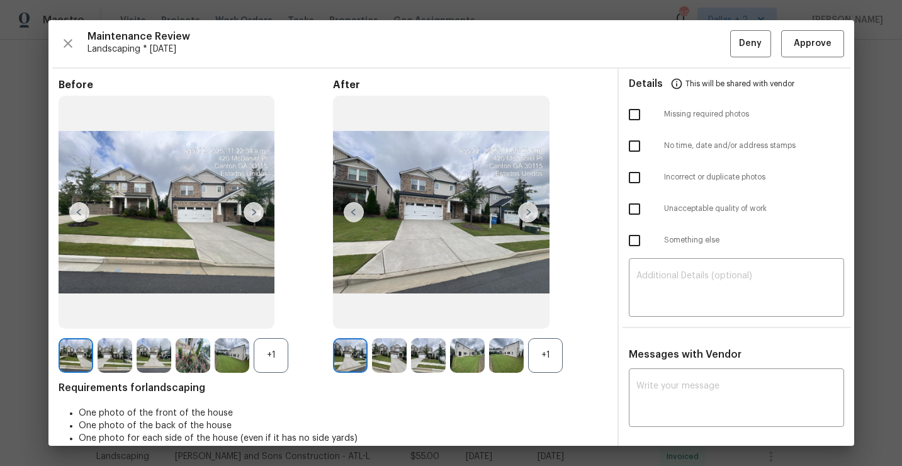
click at [268, 355] on div "+1" at bounding box center [271, 355] width 35 height 35
click at [257, 210] on img at bounding box center [253, 212] width 20 height 20
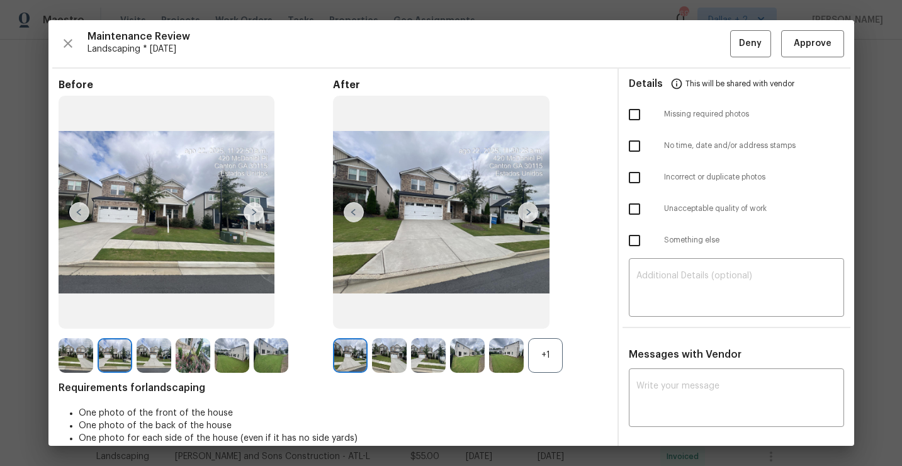
click at [254, 213] on img at bounding box center [253, 212] width 20 height 20
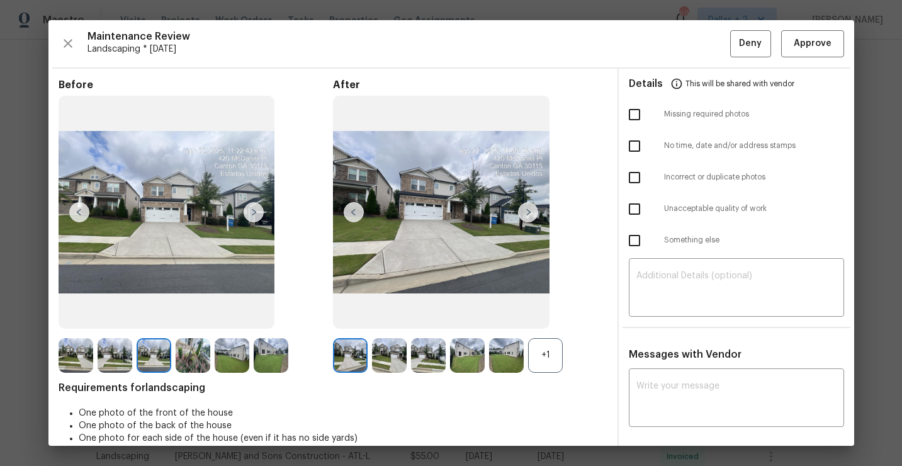
click at [254, 213] on img at bounding box center [253, 212] width 20 height 20
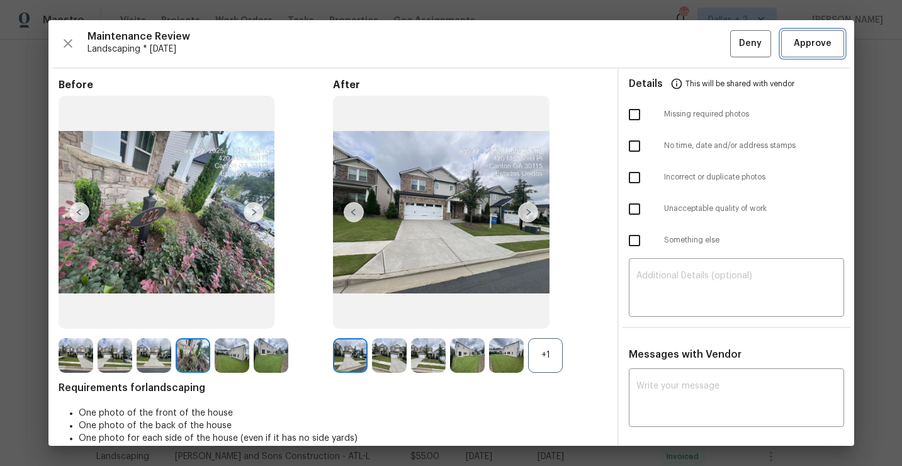
click at [797, 52] on button "Approve" at bounding box center [812, 43] width 63 height 27
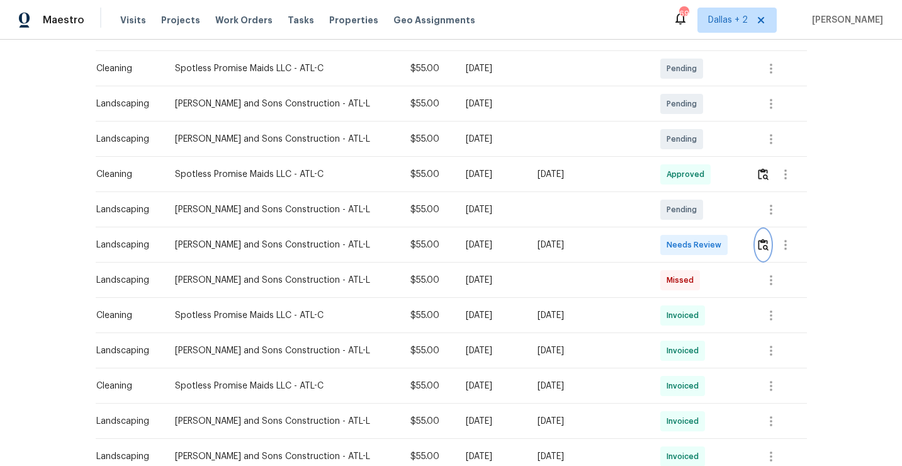
scroll to position [0, 0]
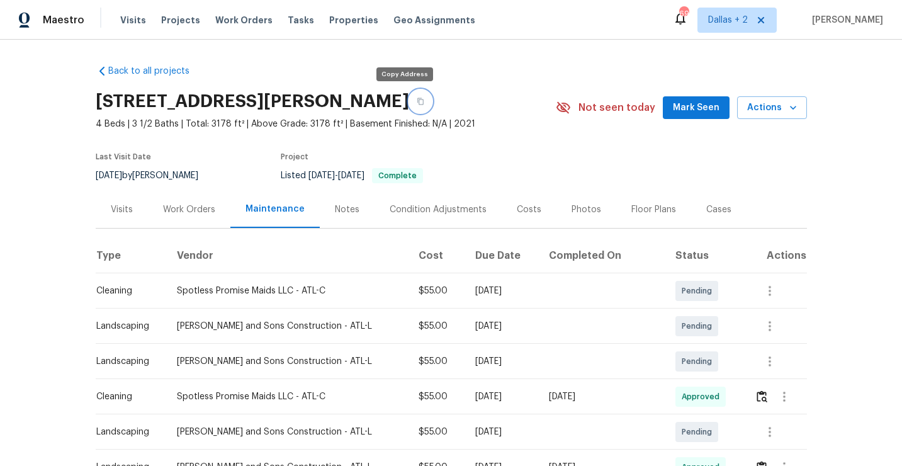
click at [417, 99] on icon "button" at bounding box center [421, 102] width 8 height 8
click at [409, 104] on button "button" at bounding box center [420, 101] width 23 height 23
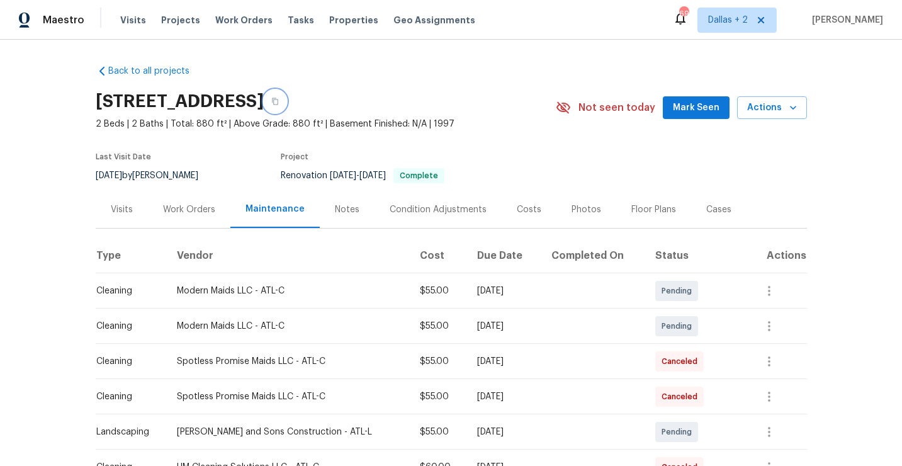
click at [279, 103] on icon "button" at bounding box center [275, 102] width 8 height 8
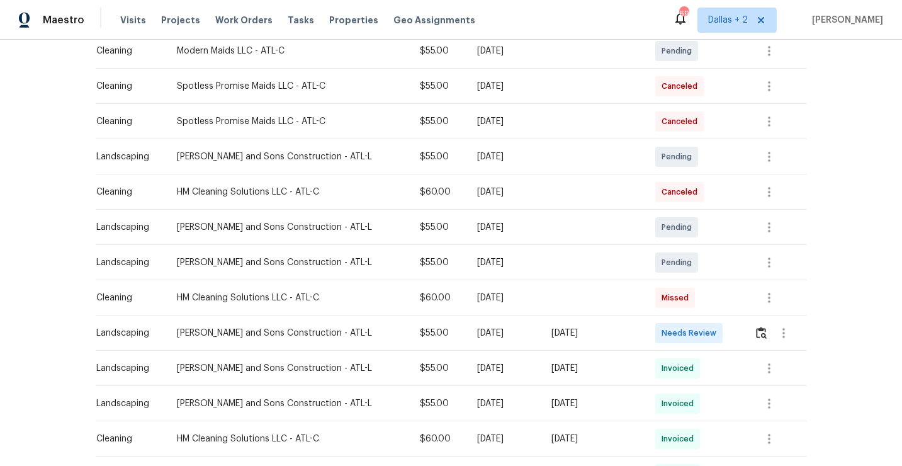
scroll to position [303, 0]
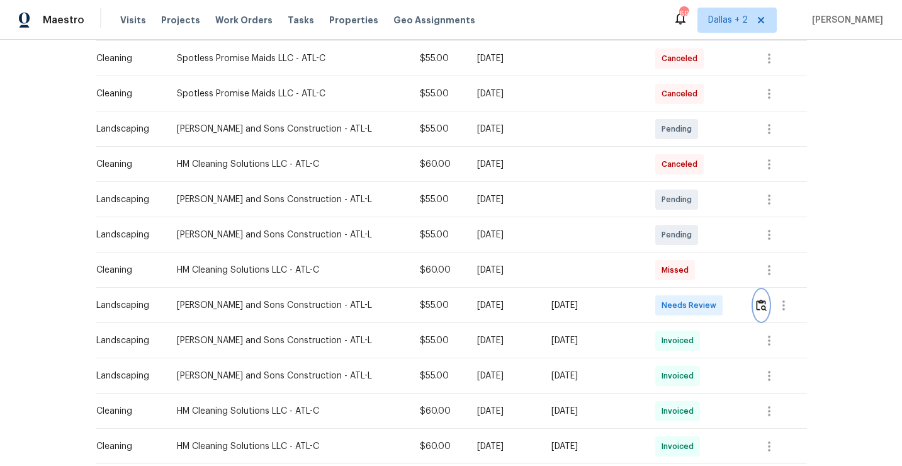
click at [763, 309] on img "button" at bounding box center [761, 305] width 11 height 12
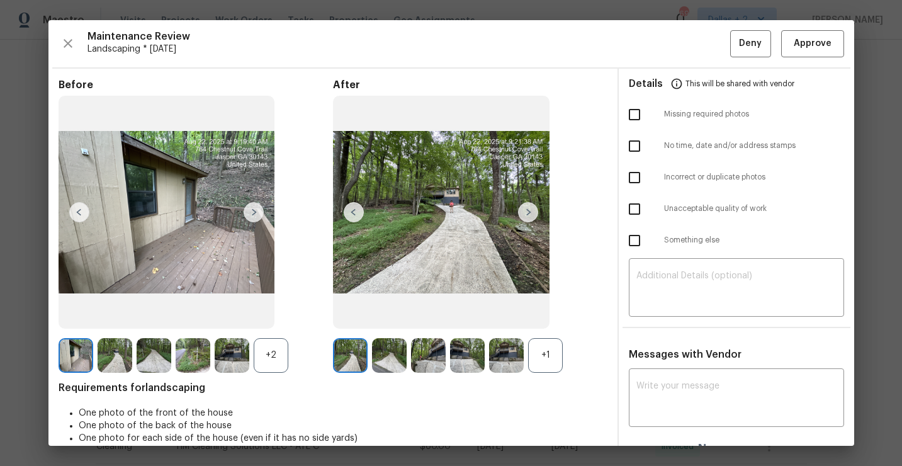
click at [545, 361] on div "+1" at bounding box center [545, 355] width 35 height 35
click at [274, 352] on div "+2" at bounding box center [271, 355] width 35 height 35
click at [391, 359] on img at bounding box center [389, 355] width 35 height 35
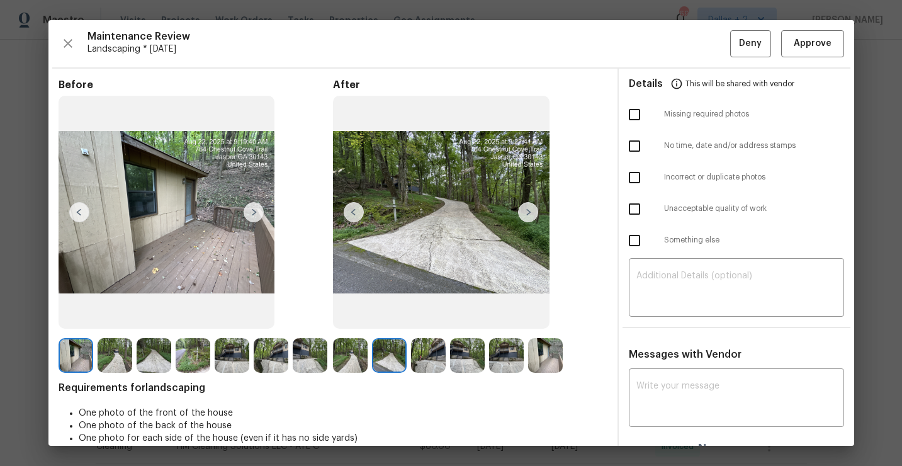
click at [347, 356] on img at bounding box center [350, 355] width 35 height 35
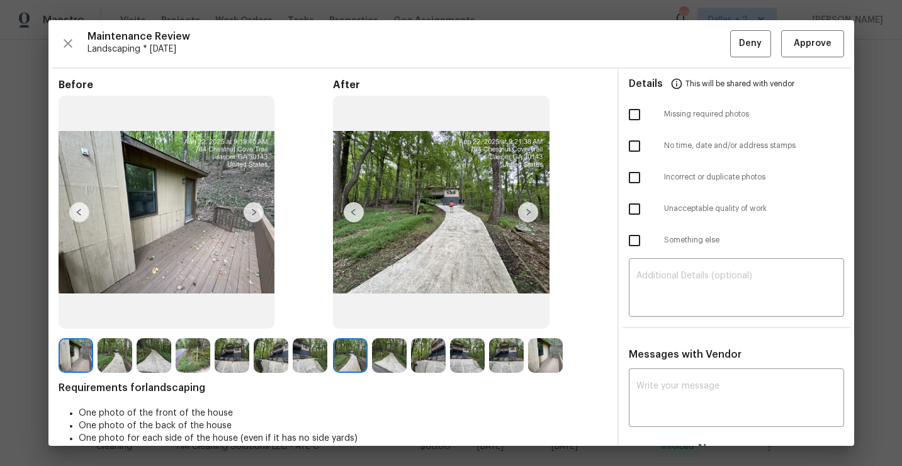
click at [388, 348] on img at bounding box center [389, 355] width 35 height 35
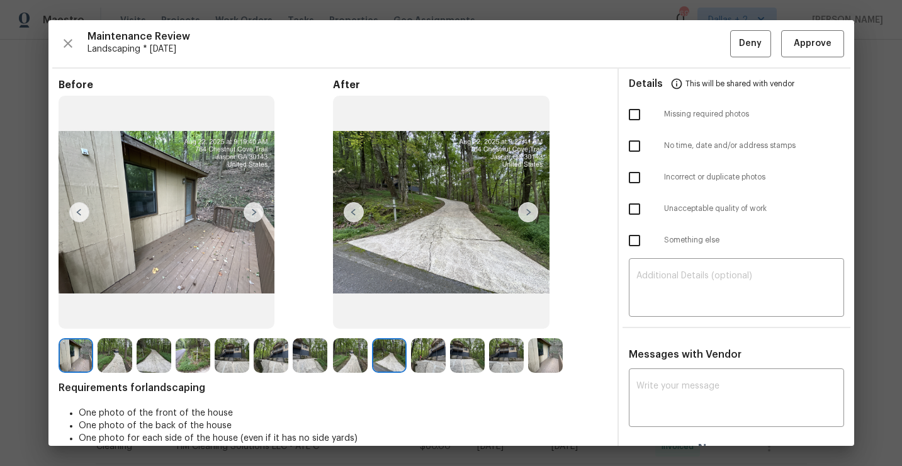
click at [423, 350] on img at bounding box center [428, 355] width 35 height 35
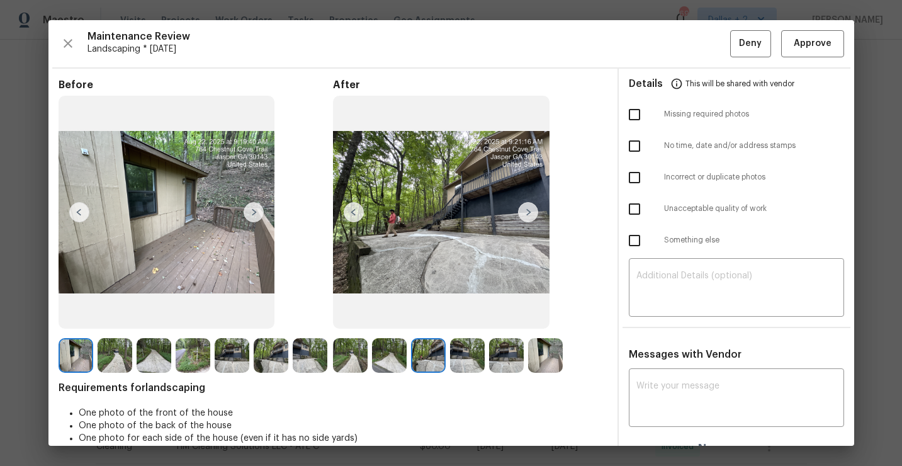
click at [469, 358] on img at bounding box center [467, 355] width 35 height 35
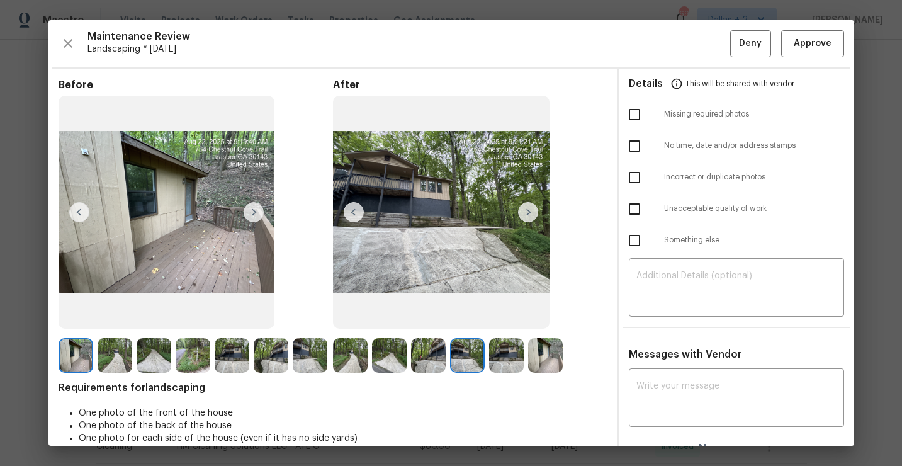
click at [496, 367] on img at bounding box center [506, 355] width 35 height 35
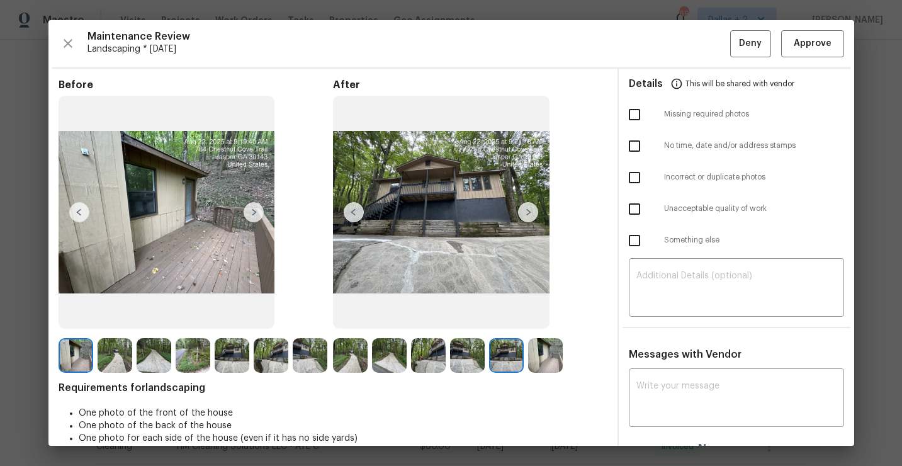
click at [548, 363] on img at bounding box center [545, 355] width 35 height 35
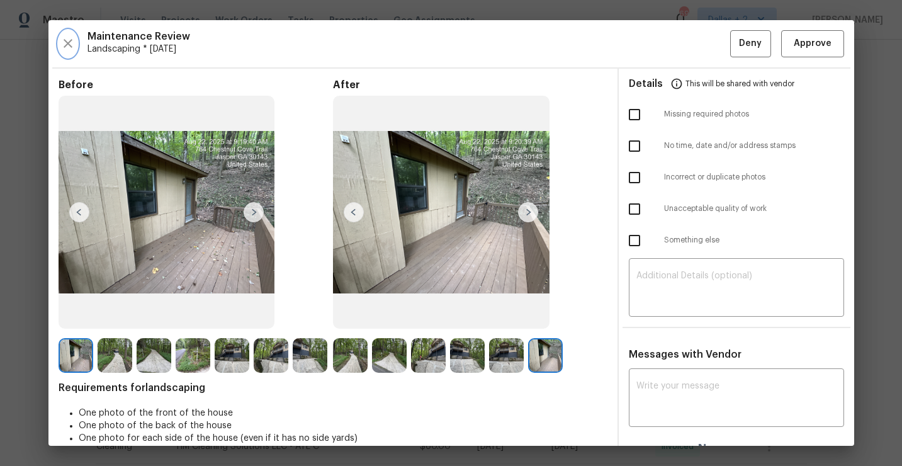
click at [65, 44] on icon "button" at bounding box center [67, 43] width 15 height 15
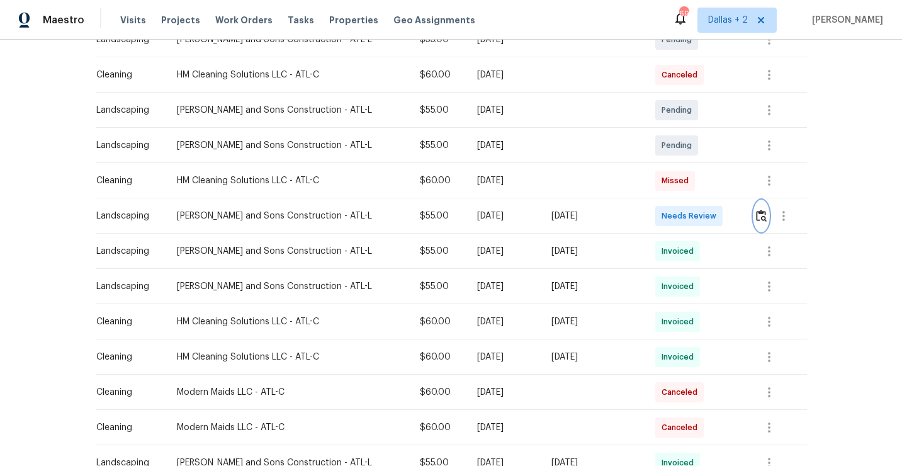
scroll to position [393, 0]
click at [769, 252] on icon "button" at bounding box center [769, 250] width 3 height 10
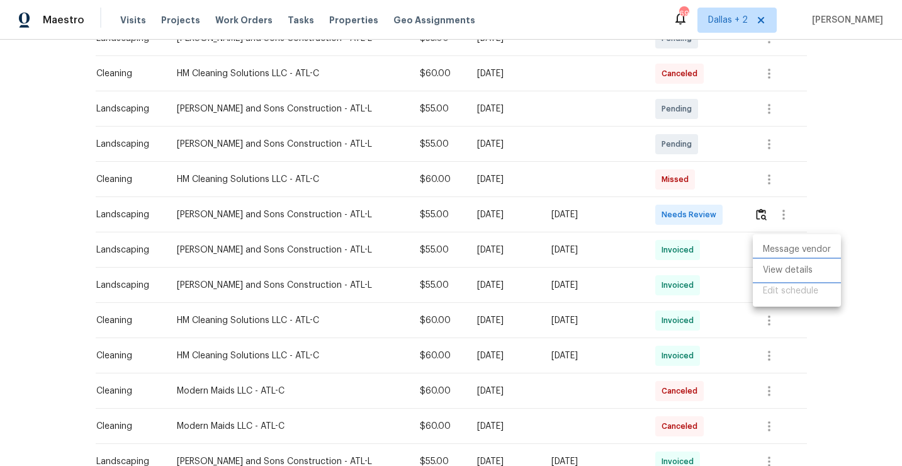
click at [772, 273] on li "View details" at bounding box center [796, 270] width 88 height 21
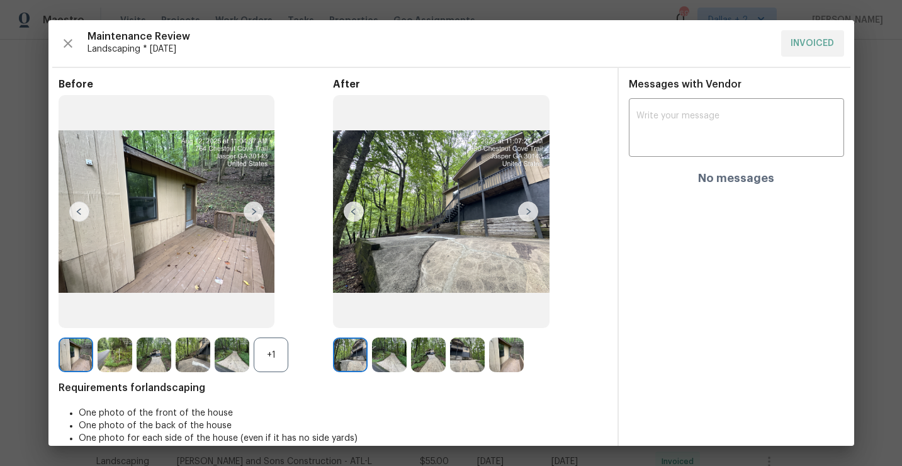
click at [254, 348] on div "+1" at bounding box center [271, 354] width 35 height 35
click at [122, 365] on img at bounding box center [115, 354] width 35 height 35
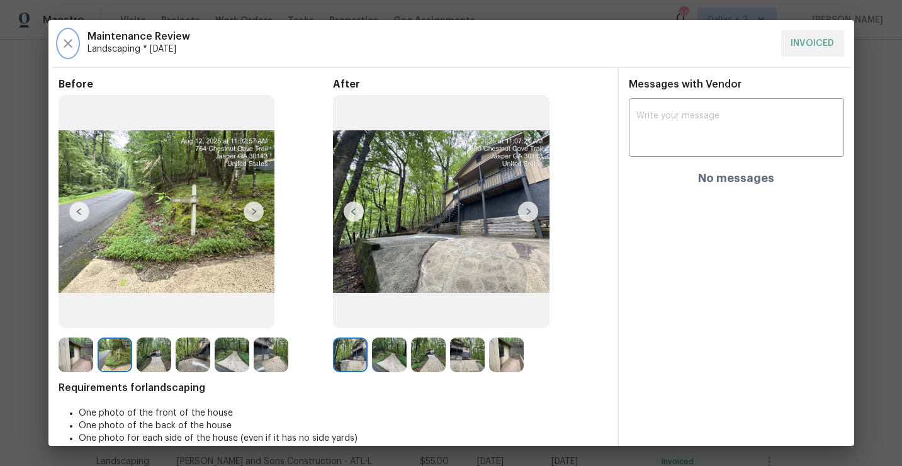
click at [65, 44] on icon "button" at bounding box center [67, 43] width 15 height 15
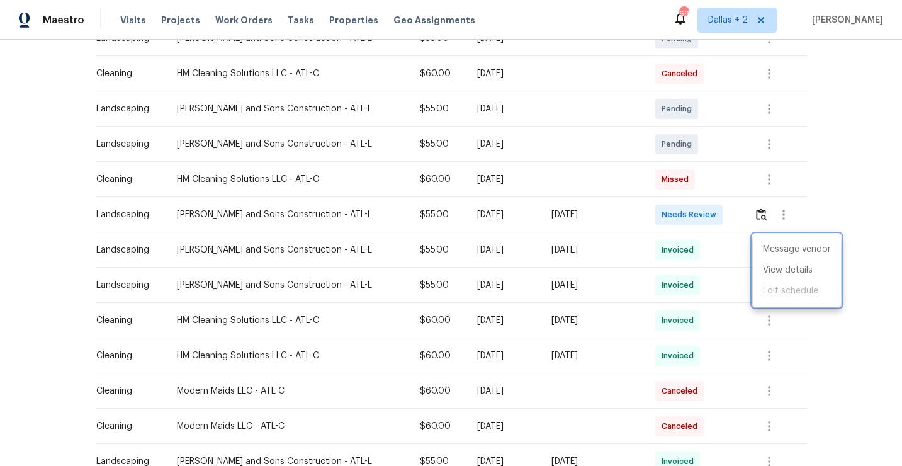
click at [766, 211] on div at bounding box center [451, 233] width 902 height 466
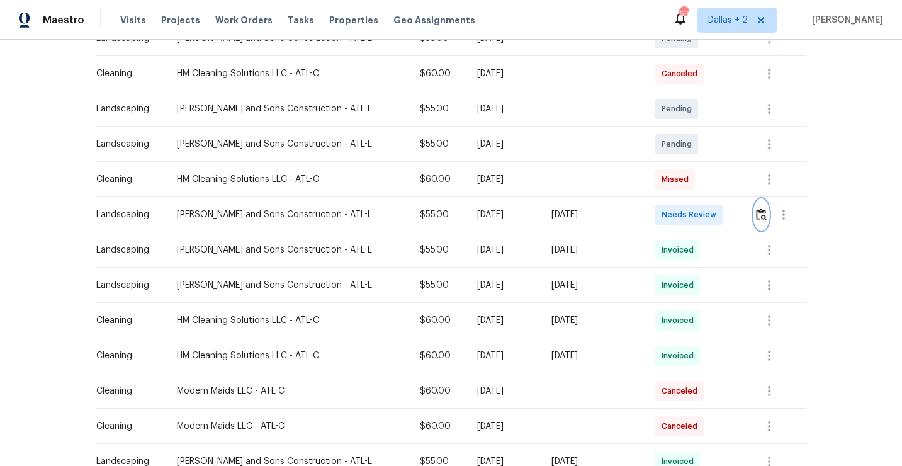
click at [754, 216] on button "button" at bounding box center [761, 214] width 14 height 30
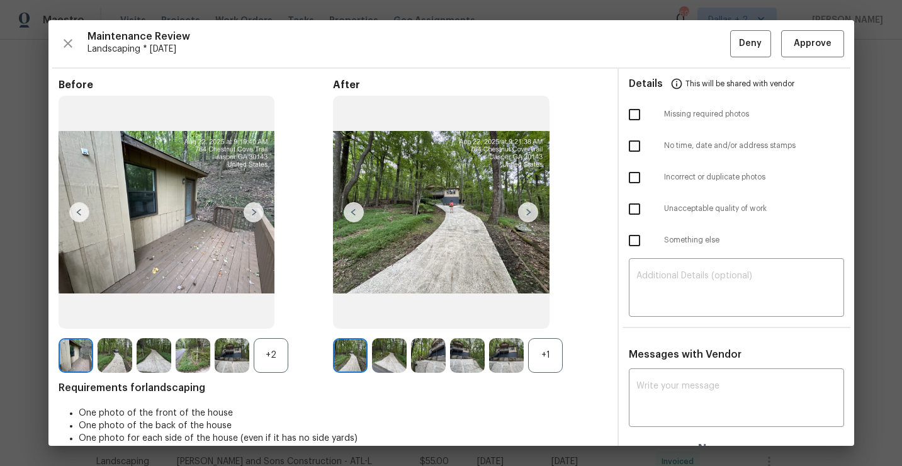
click at [545, 360] on div "+1" at bounding box center [545, 355] width 35 height 35
click at [269, 363] on div "+2" at bounding box center [271, 355] width 35 height 35
click at [191, 356] on img at bounding box center [193, 355] width 35 height 35
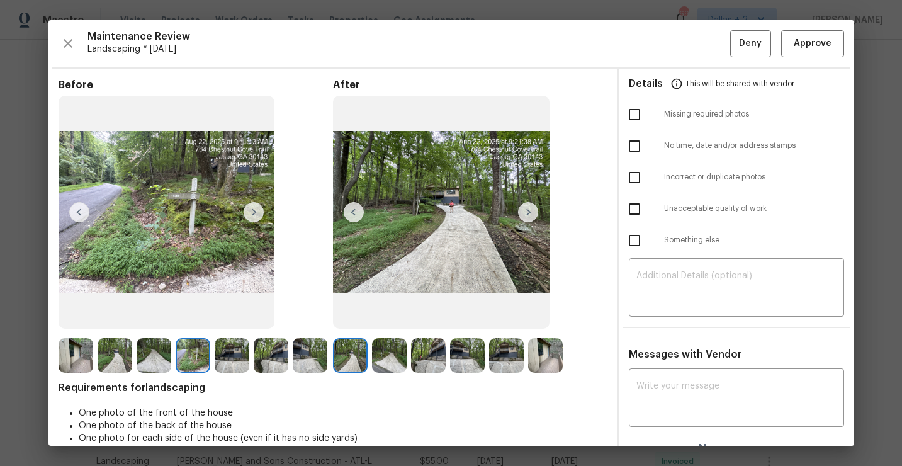
click at [193, 354] on img at bounding box center [193, 355] width 35 height 35
click at [805, 26] on div "Maintenance Review Landscaping * Mon, Aug 18 Deny Approve Before After Requirem…" at bounding box center [450, 232] width 805 height 425
click at [795, 36] on span "Approve" at bounding box center [812, 44] width 38 height 16
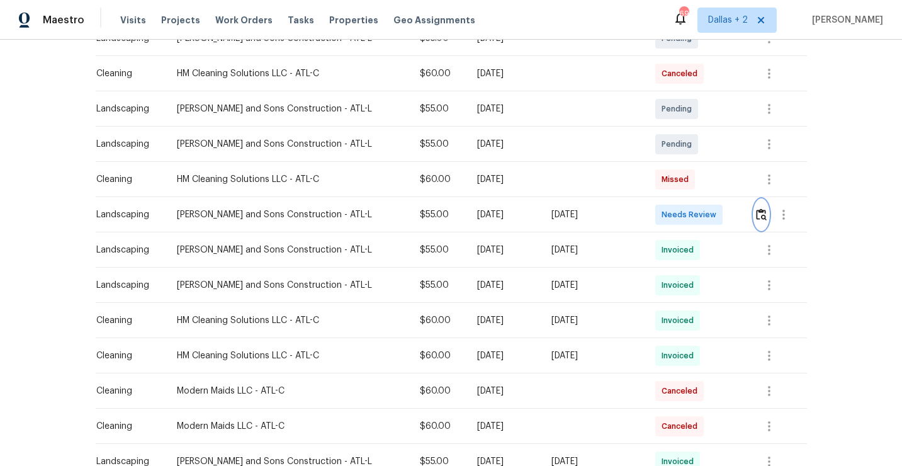
scroll to position [0, 0]
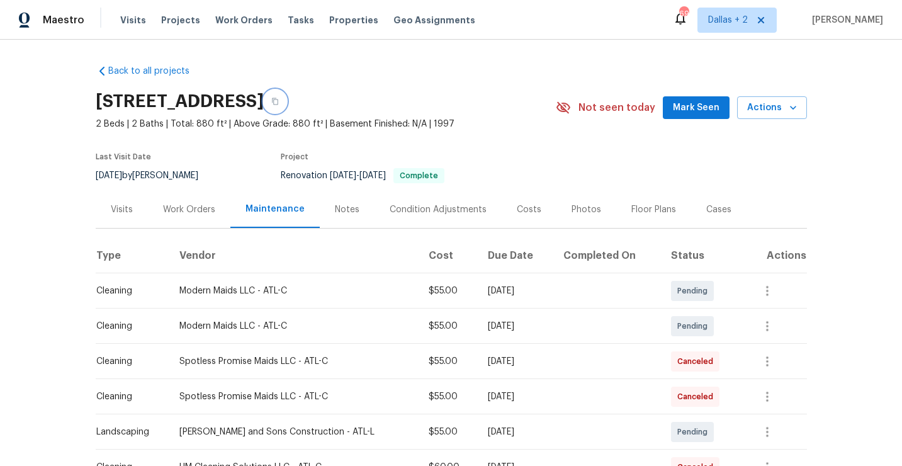
click at [286, 107] on button "button" at bounding box center [275, 101] width 23 height 23
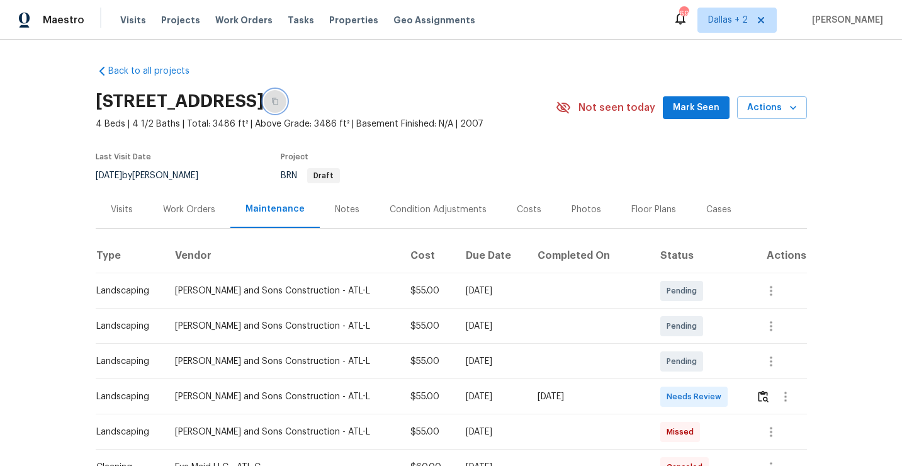
click at [278, 102] on icon "button" at bounding box center [275, 101] width 6 height 7
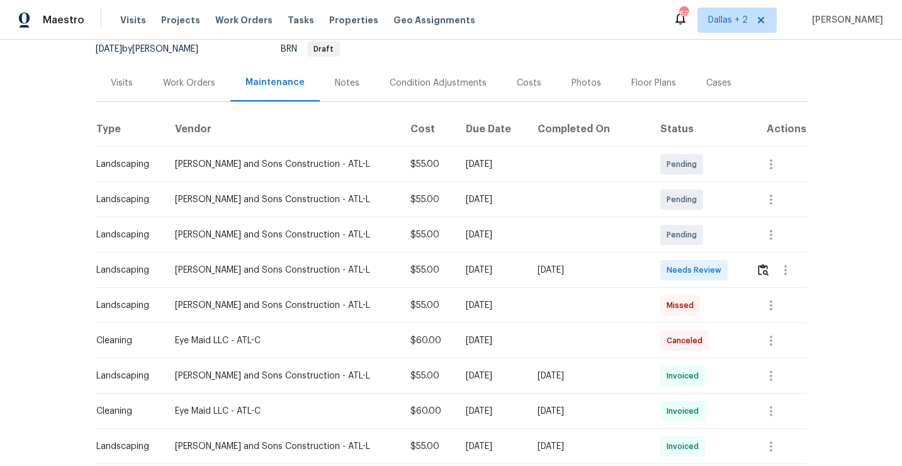
scroll to position [128, 0]
click at [763, 271] on img "button" at bounding box center [763, 268] width 11 height 12
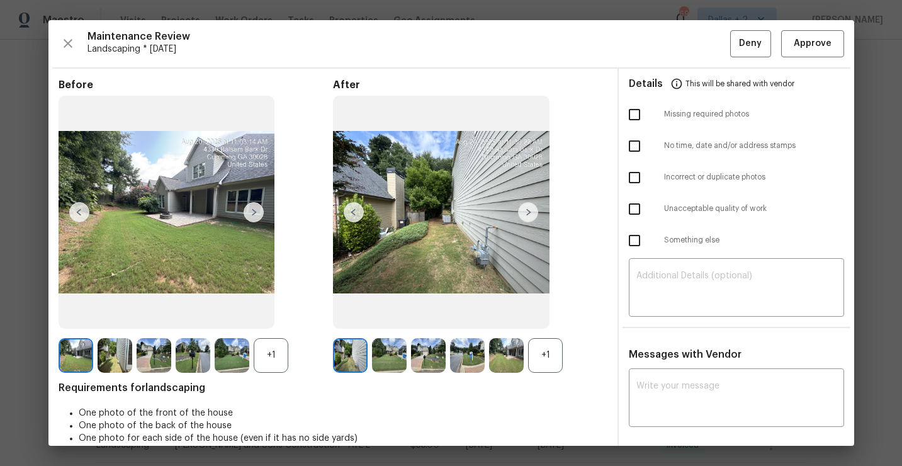
click at [539, 352] on div "+1" at bounding box center [545, 355] width 35 height 35
click at [276, 354] on div "+1" at bounding box center [271, 355] width 35 height 35
click at [426, 359] on img at bounding box center [428, 355] width 35 height 35
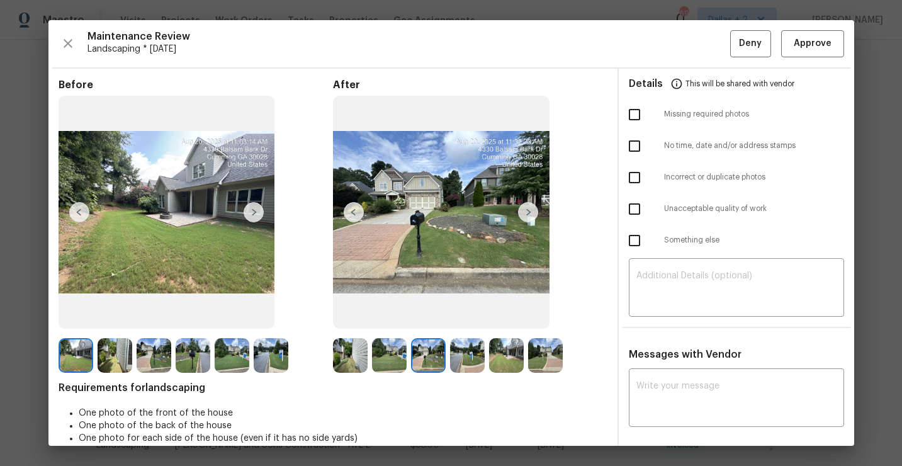
click at [186, 347] on img at bounding box center [193, 355] width 35 height 35
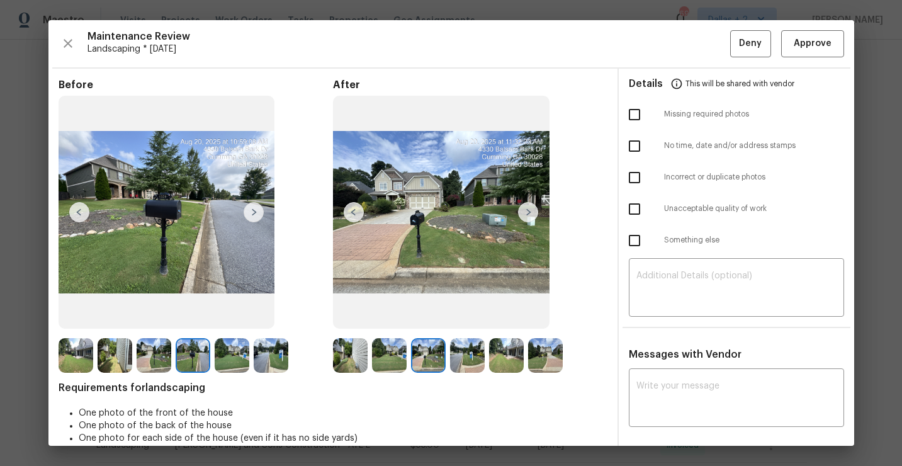
click at [457, 358] on img at bounding box center [467, 355] width 35 height 35
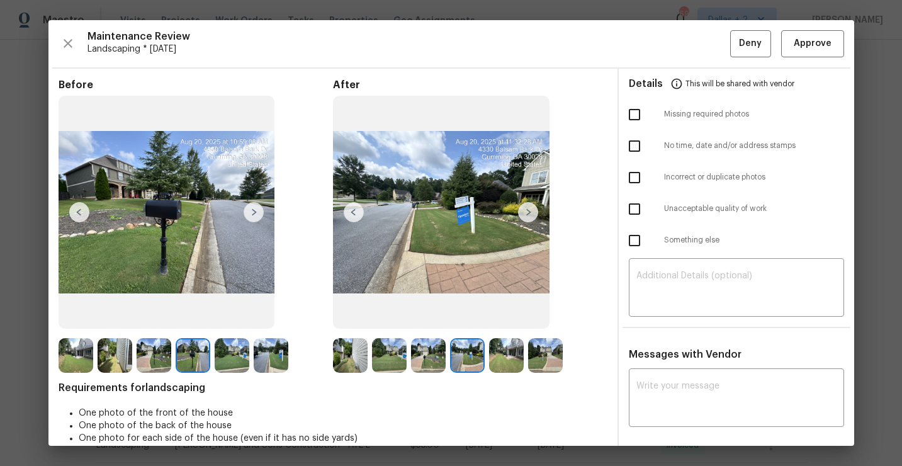
click at [508, 357] on img at bounding box center [506, 355] width 35 height 35
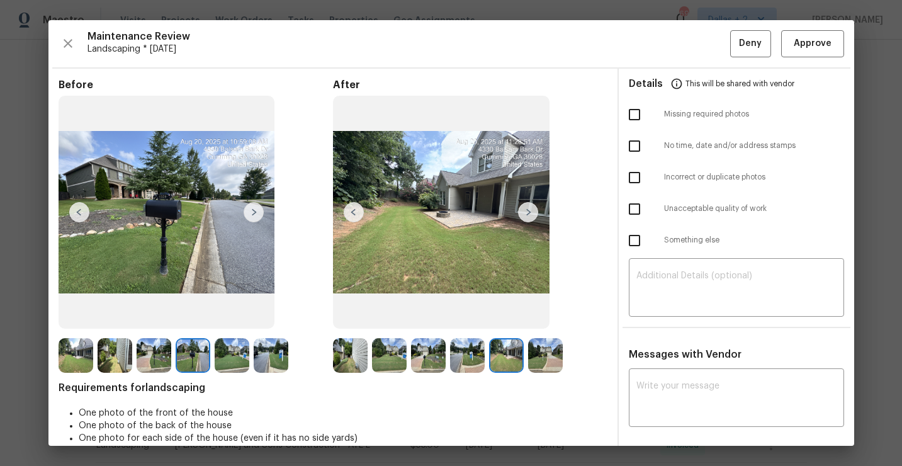
click at [544, 364] on img at bounding box center [545, 355] width 35 height 35
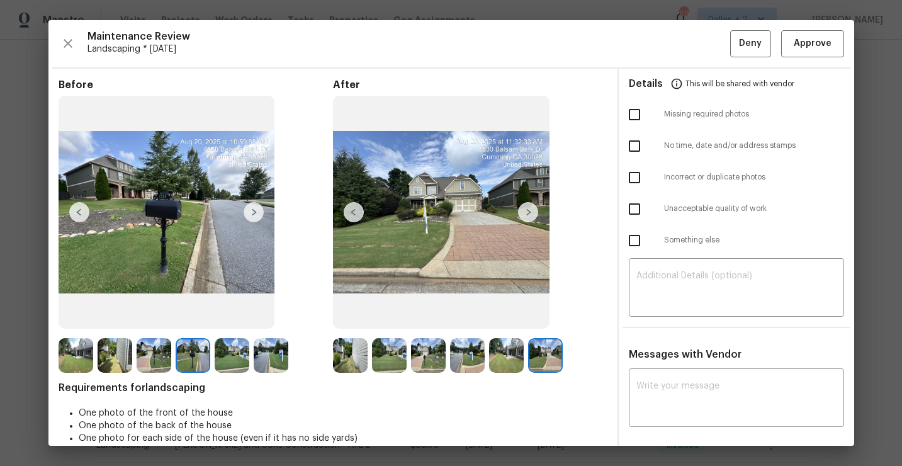
click at [833, 28] on div "Maintenance Review Landscaping * Mon, Aug 18 Deny Approve Before After Requirem…" at bounding box center [450, 232] width 805 height 425
click at [808, 45] on span "Approve" at bounding box center [812, 44] width 38 height 16
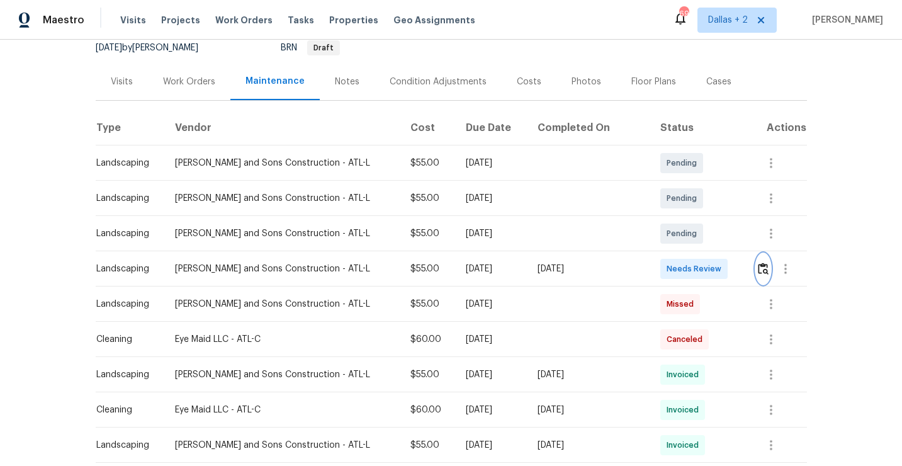
scroll to position [0, 0]
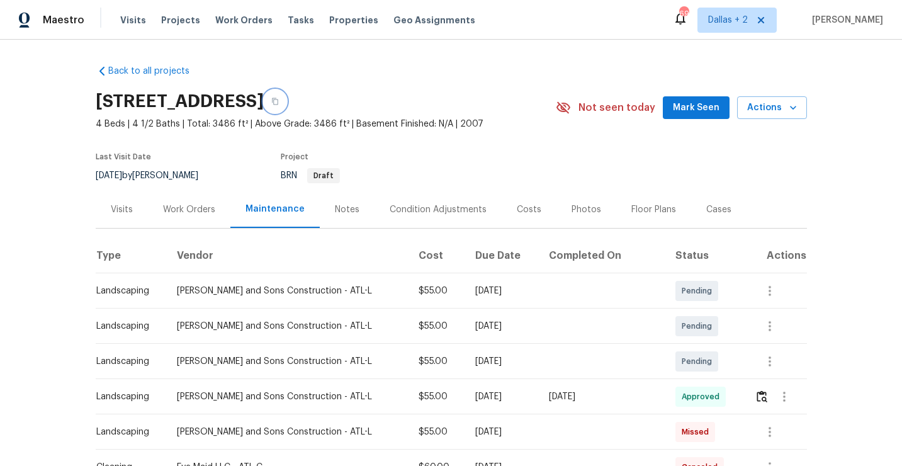
click at [279, 102] on icon "button" at bounding box center [275, 102] width 8 height 8
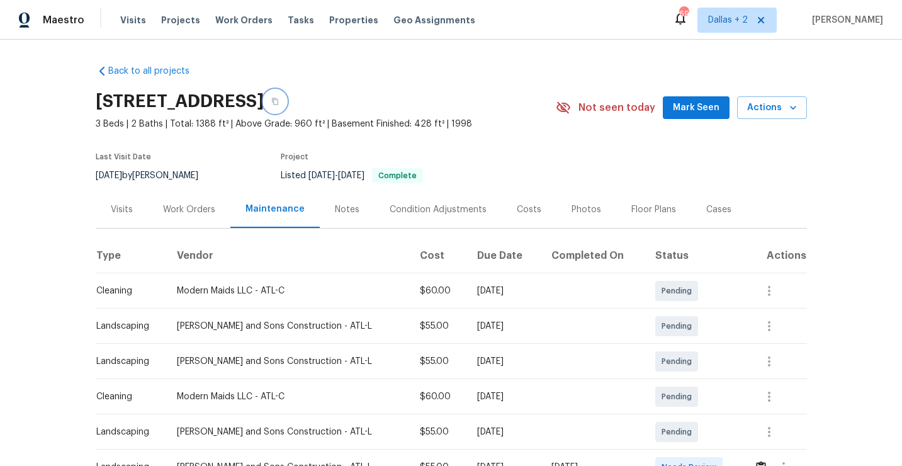
click at [279, 104] on icon "button" at bounding box center [275, 102] width 8 height 8
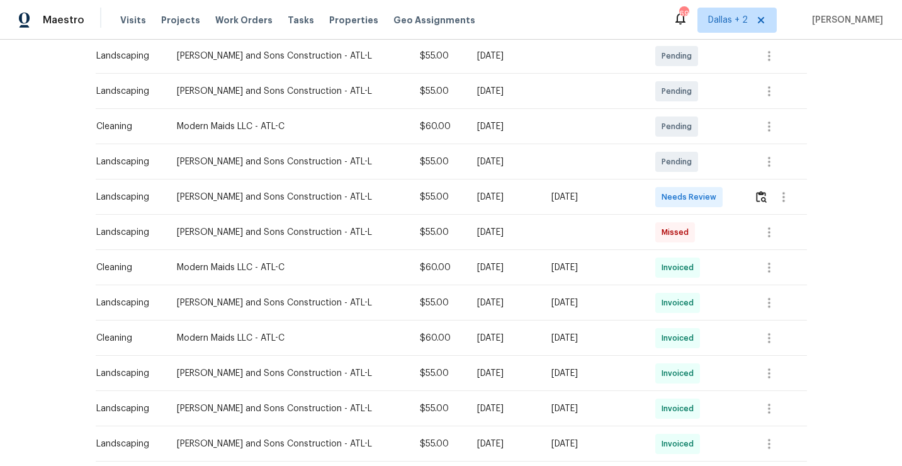
scroll to position [294, 0]
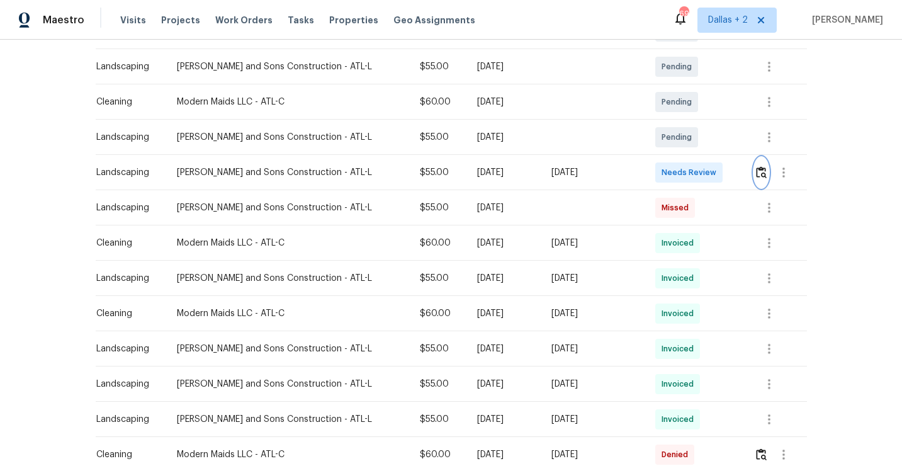
click at [759, 181] on button "button" at bounding box center [761, 172] width 14 height 30
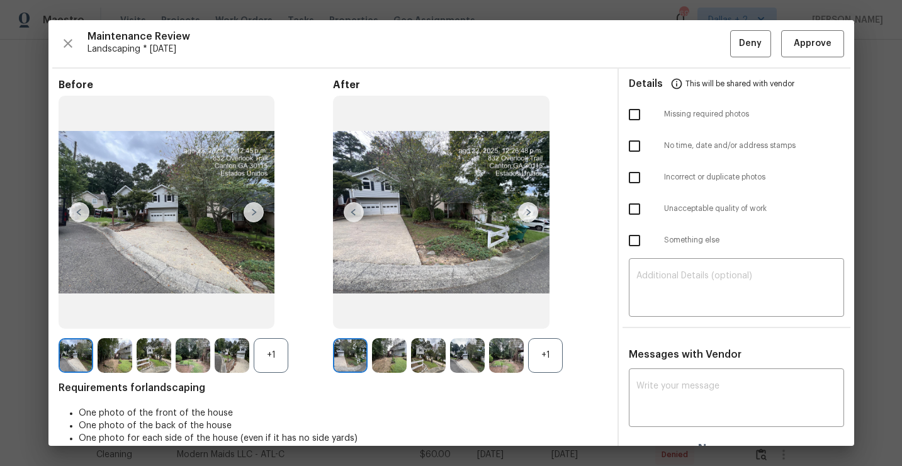
click at [530, 362] on div "+1" at bounding box center [545, 355] width 35 height 35
click at [277, 355] on div "+1" at bounding box center [271, 355] width 35 height 35
click at [253, 211] on img at bounding box center [253, 212] width 20 height 20
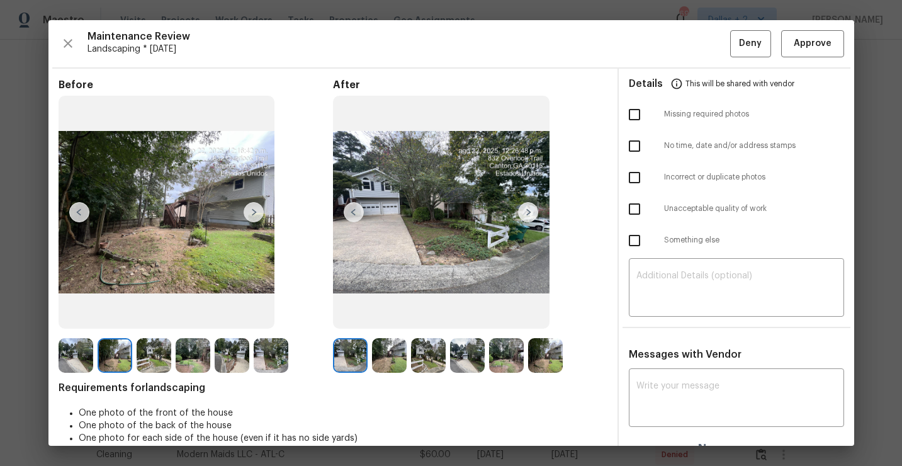
click at [527, 215] on img at bounding box center [528, 212] width 20 height 20
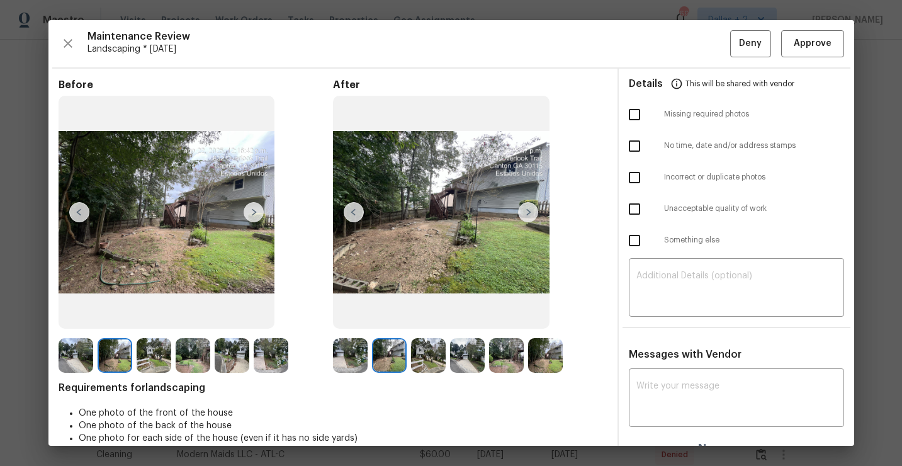
click at [250, 215] on img at bounding box center [253, 212] width 20 height 20
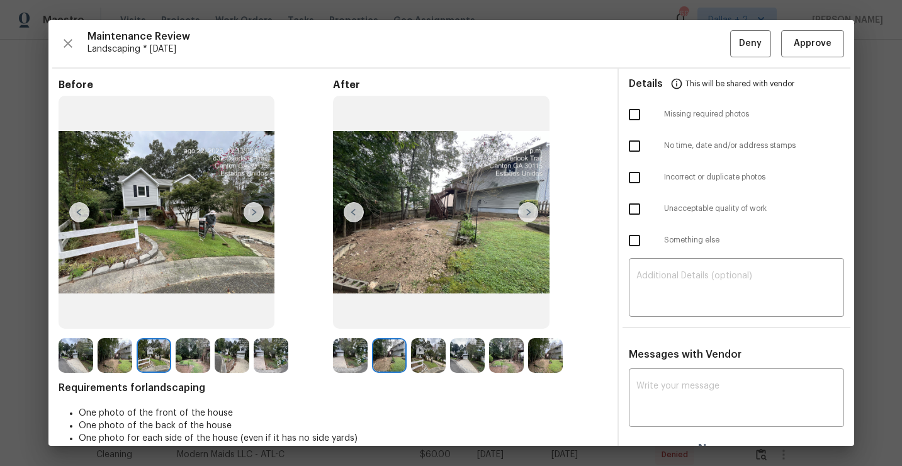
click at [529, 213] on img at bounding box center [528, 212] width 20 height 20
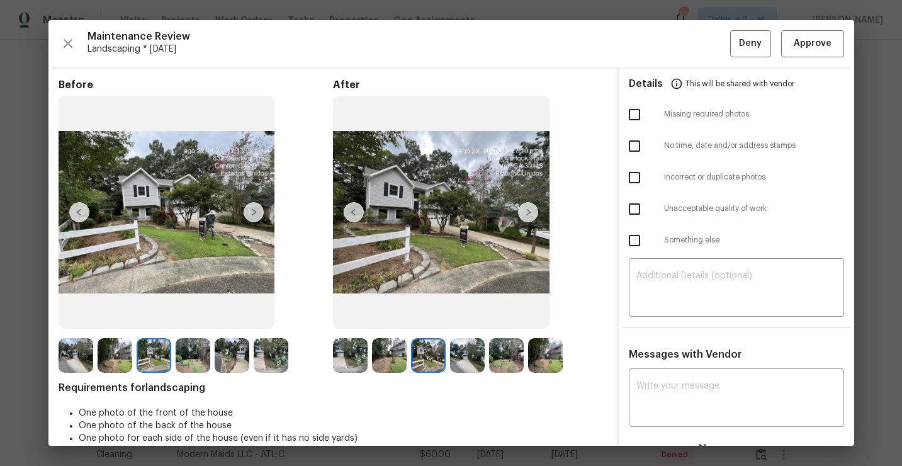
click at [527, 210] on img at bounding box center [528, 212] width 20 height 20
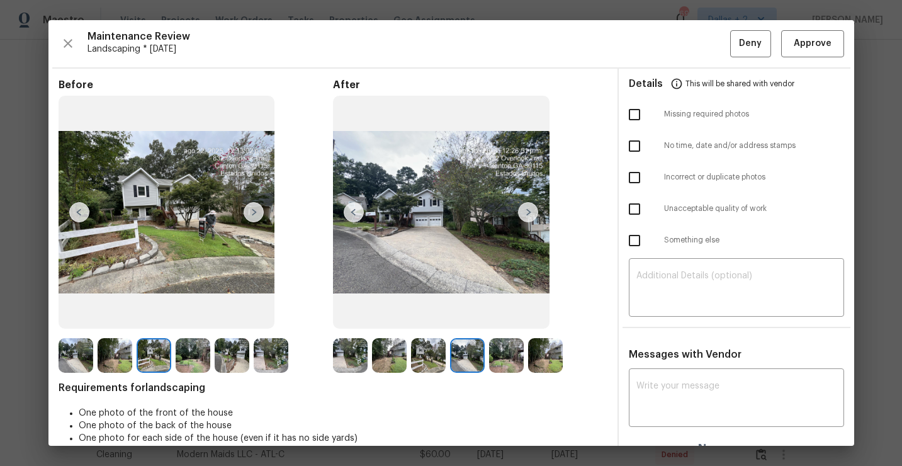
click at [183, 352] on img at bounding box center [193, 355] width 35 height 35
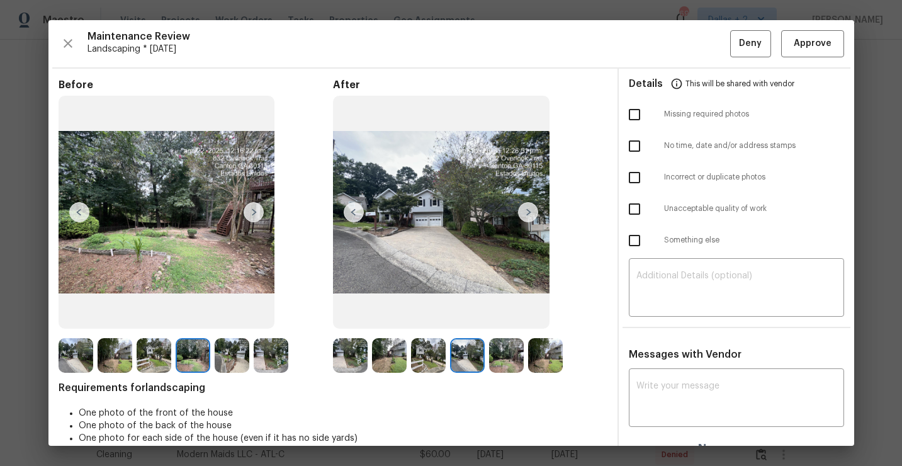
click at [497, 357] on img at bounding box center [506, 355] width 35 height 35
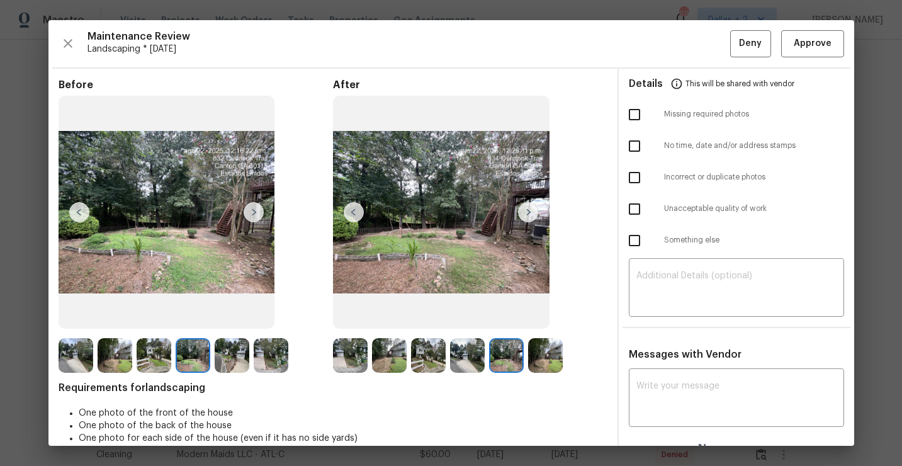
click at [550, 362] on img at bounding box center [545, 355] width 35 height 35
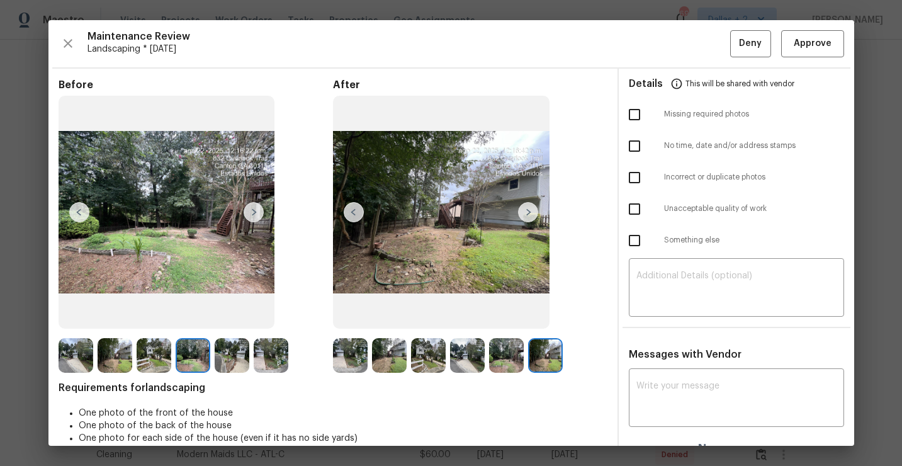
click at [264, 354] on img at bounding box center [271, 355] width 35 height 35
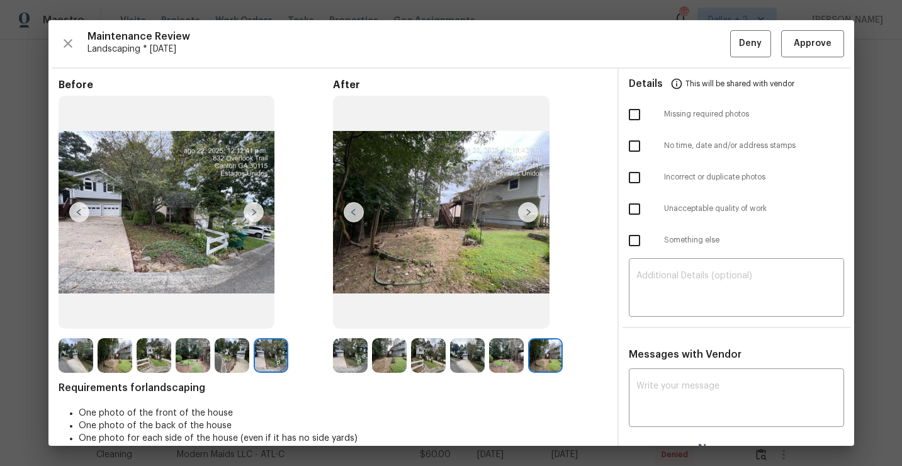
click at [224, 349] on img at bounding box center [232, 355] width 35 height 35
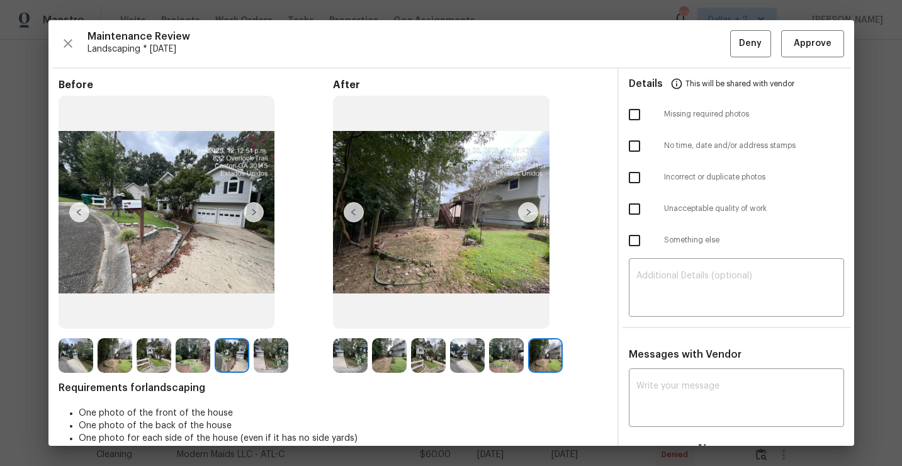
click at [186, 351] on img at bounding box center [193, 355] width 35 height 35
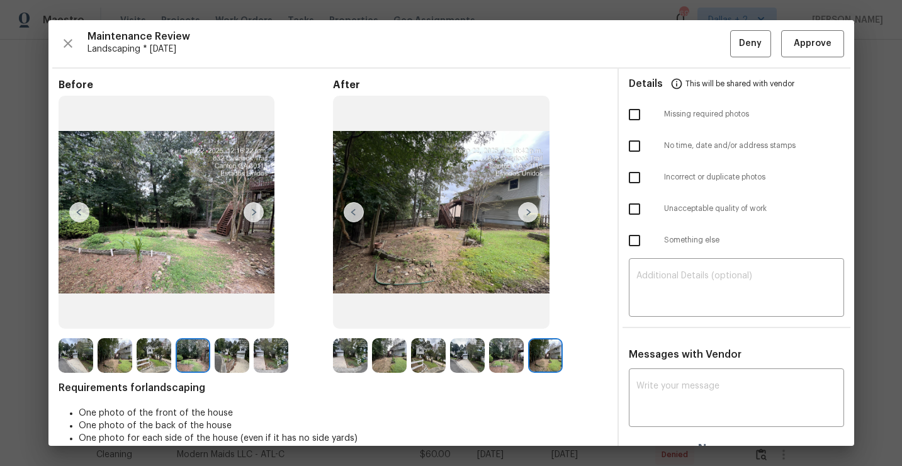
click at [157, 350] on img at bounding box center [154, 355] width 35 height 35
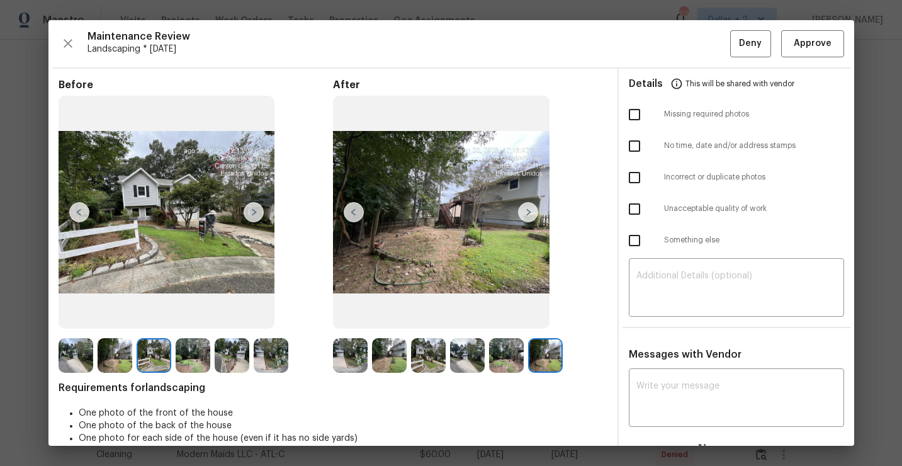
click at [130, 346] on img at bounding box center [115, 355] width 35 height 35
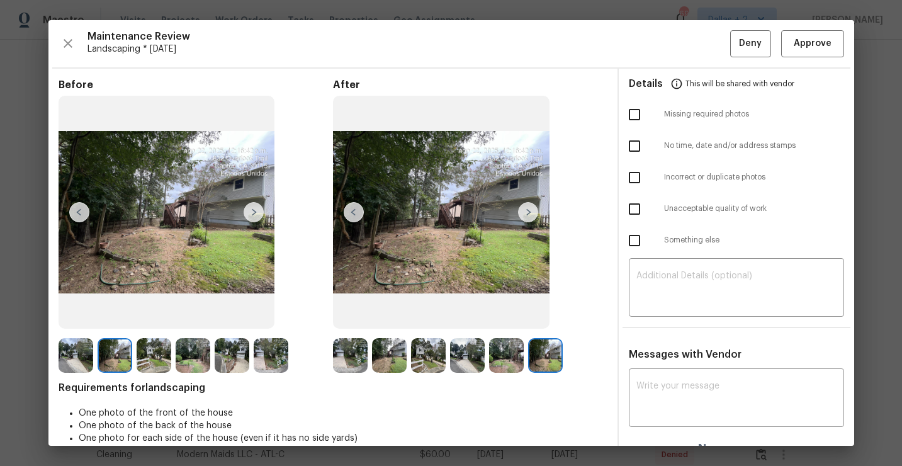
click at [106, 347] on img at bounding box center [115, 355] width 35 height 35
click at [79, 354] on img at bounding box center [76, 355] width 35 height 35
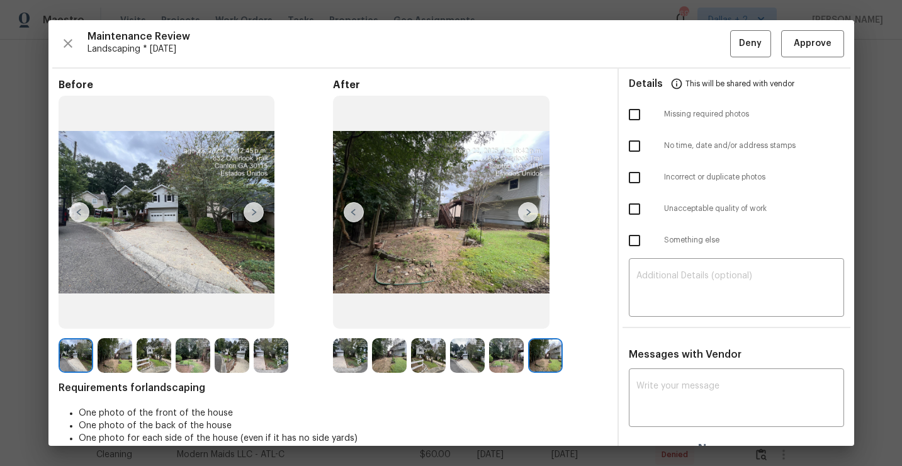
click at [347, 356] on img at bounding box center [350, 355] width 35 height 35
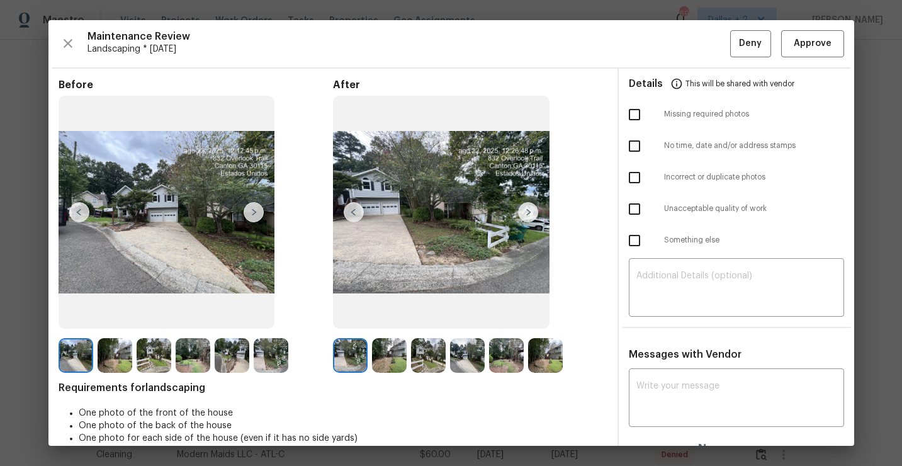
click at [519, 212] on img at bounding box center [528, 212] width 20 height 20
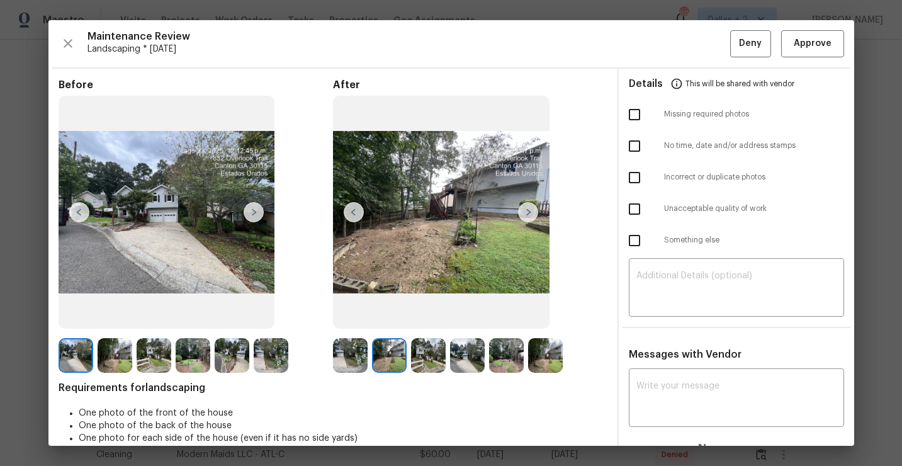
click at [519, 212] on img at bounding box center [528, 212] width 20 height 20
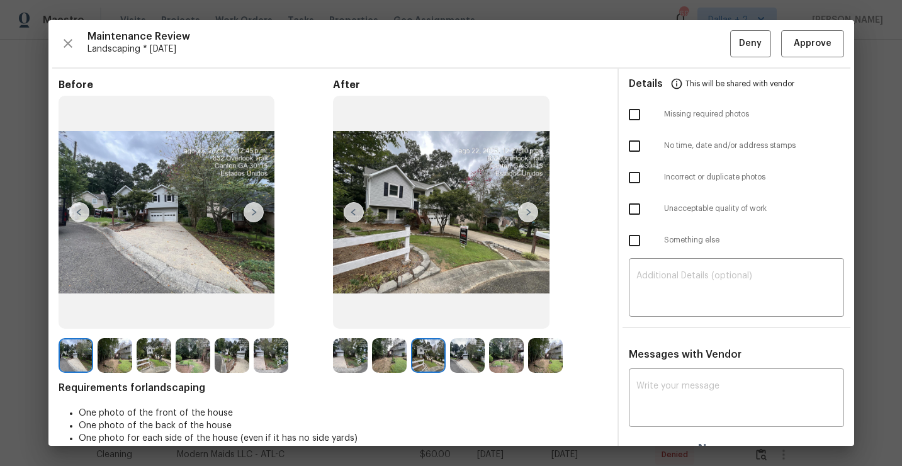
click at [518, 213] on img at bounding box center [528, 212] width 20 height 20
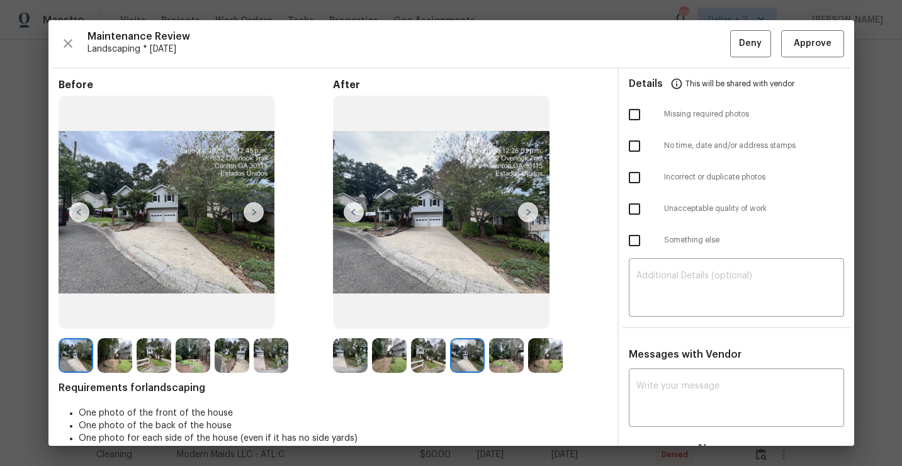
click at [520, 206] on img at bounding box center [528, 212] width 20 height 20
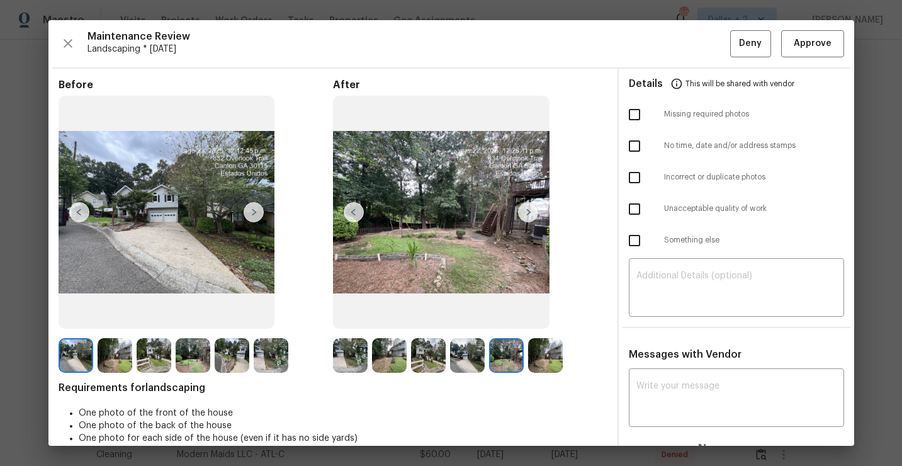
click at [529, 208] on img at bounding box center [528, 212] width 20 height 20
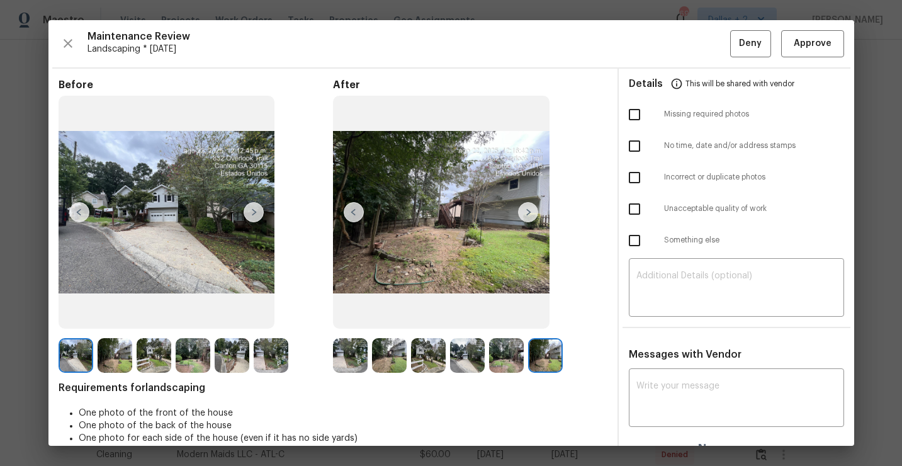
click at [529, 208] on img at bounding box center [528, 212] width 20 height 20
click at [356, 356] on img at bounding box center [350, 355] width 35 height 35
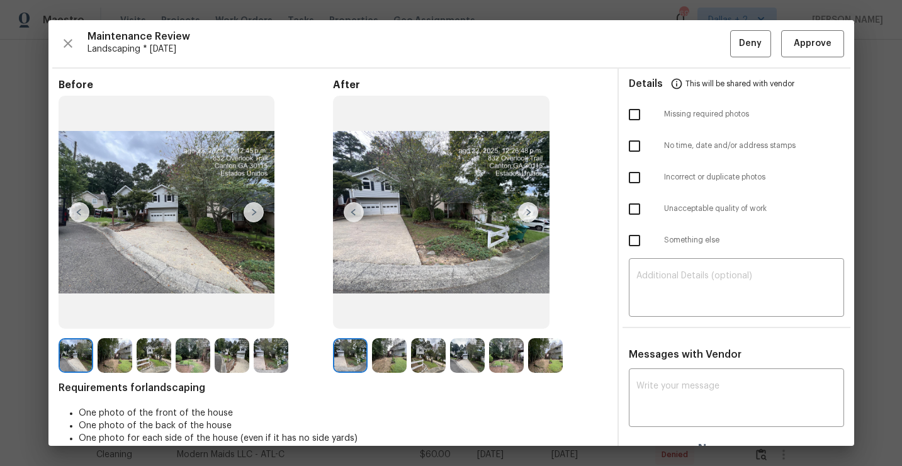
click at [390, 356] on img at bounding box center [389, 355] width 35 height 35
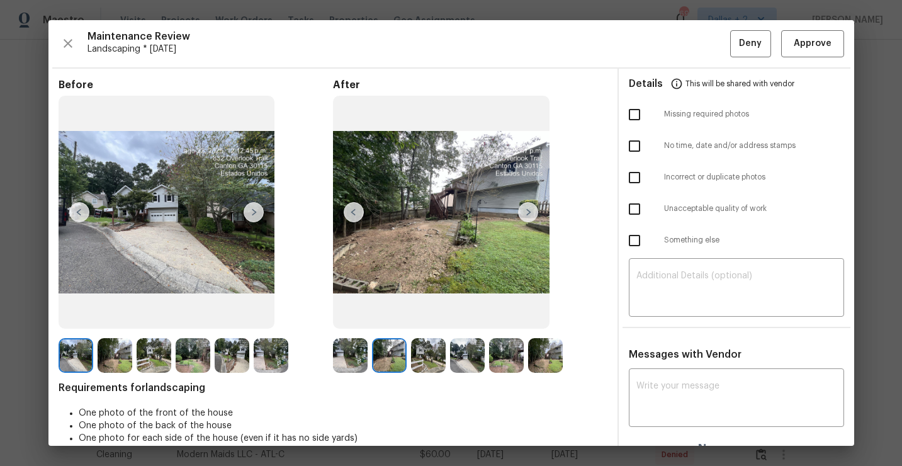
click at [417, 354] on img at bounding box center [428, 355] width 35 height 35
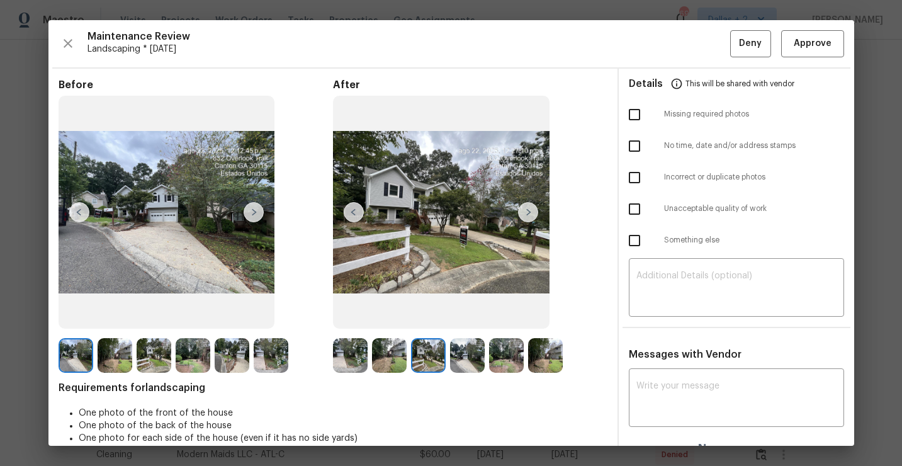
click at [459, 352] on img at bounding box center [467, 355] width 35 height 35
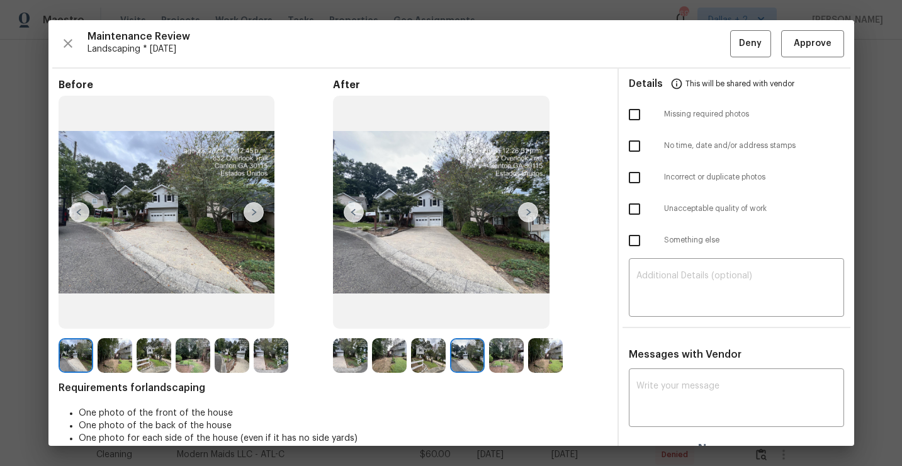
click at [497, 354] on img at bounding box center [506, 355] width 35 height 35
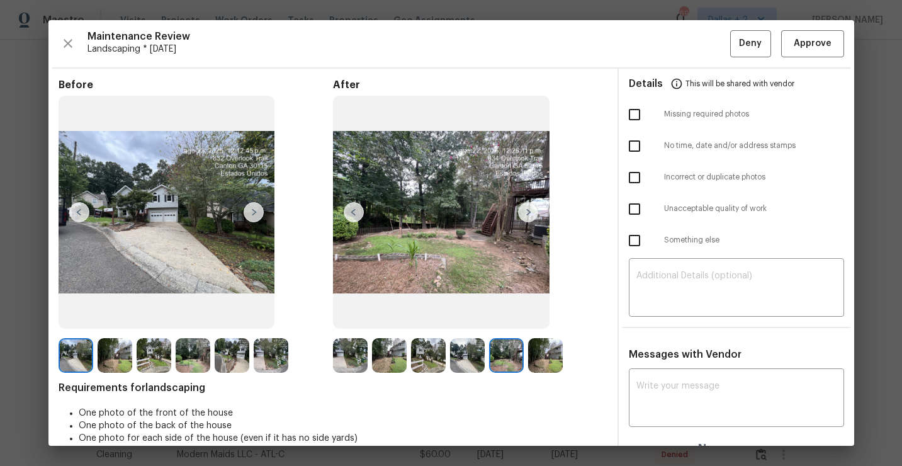
click at [537, 351] on img at bounding box center [545, 355] width 35 height 35
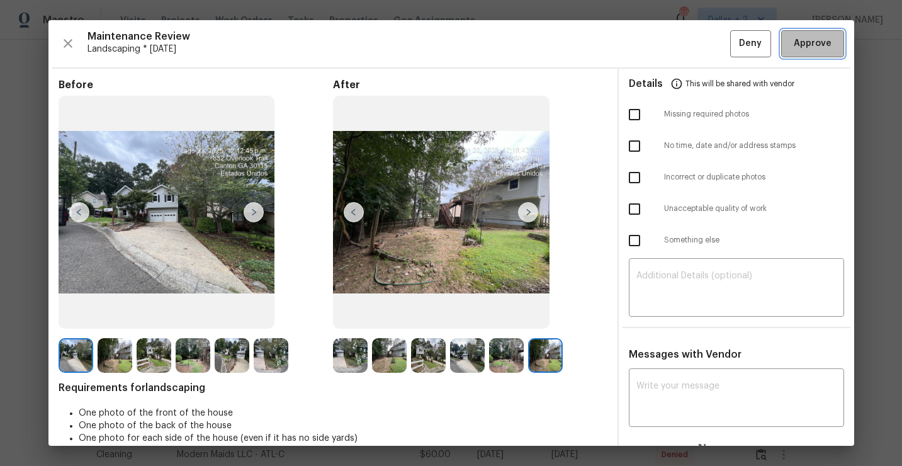
click at [828, 54] on button "Approve" at bounding box center [812, 43] width 63 height 27
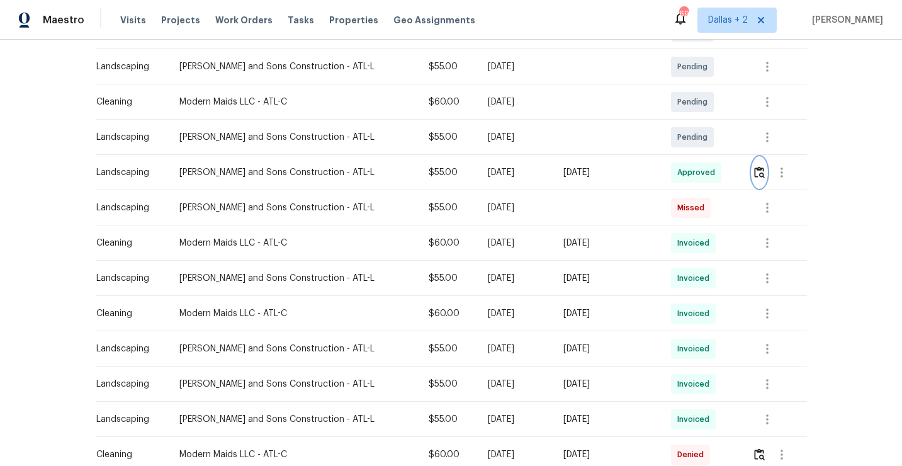
scroll to position [0, 0]
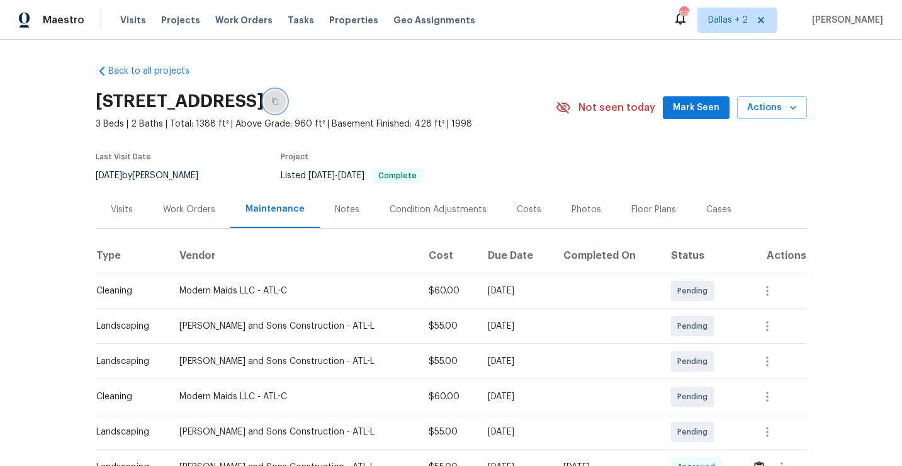
click at [279, 104] on icon "button" at bounding box center [275, 102] width 8 height 8
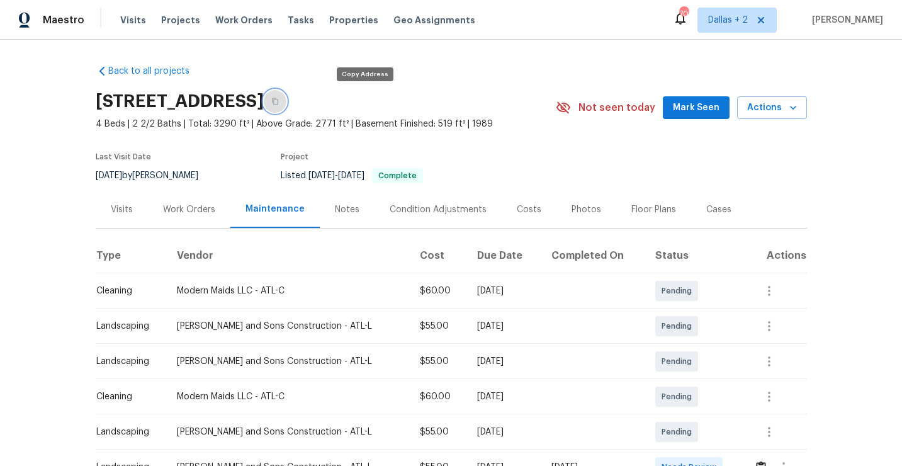
click at [286, 100] on button "button" at bounding box center [275, 101] width 23 height 23
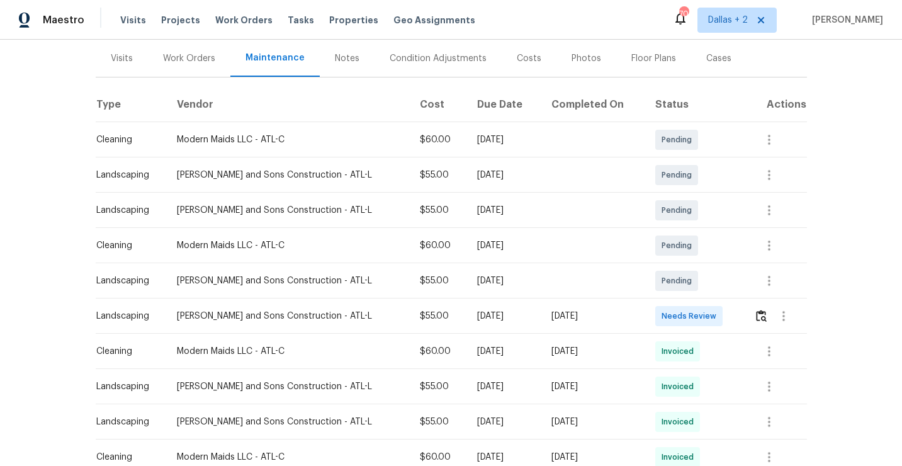
scroll to position [154, 0]
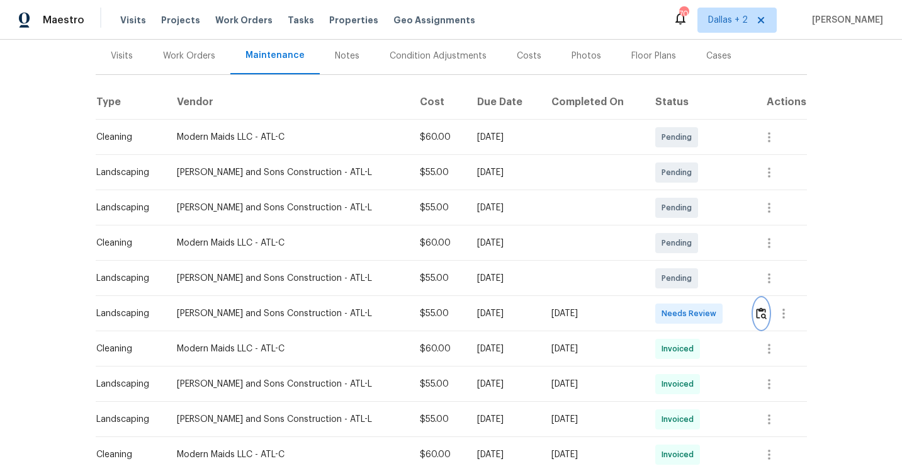
click at [763, 318] on img "button" at bounding box center [761, 313] width 11 height 12
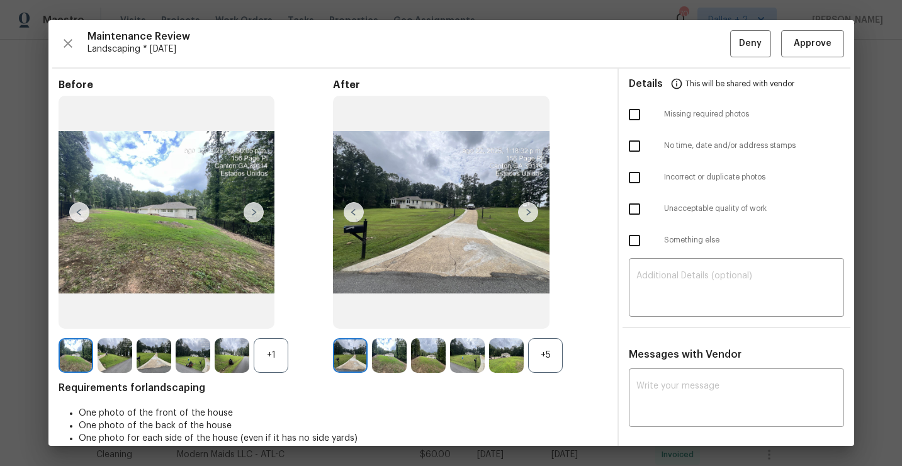
click at [555, 349] on div "+5" at bounding box center [545, 355] width 35 height 35
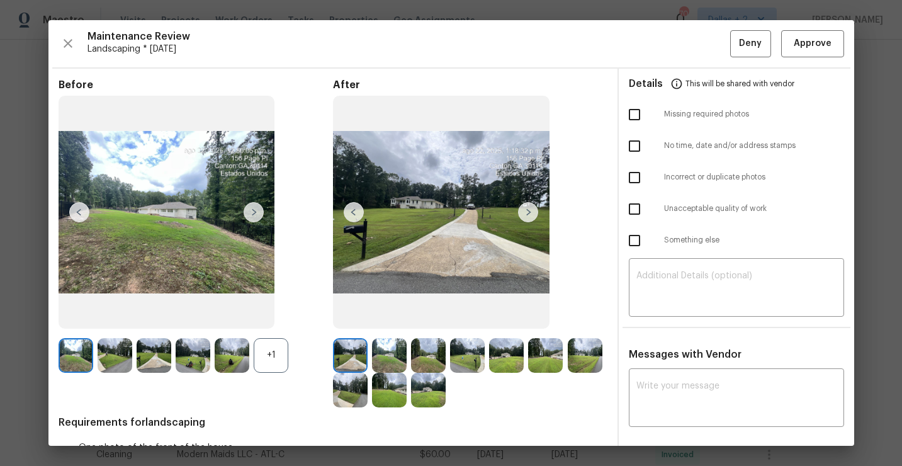
click at [289, 345] on div "+1" at bounding box center [196, 355] width 274 height 35
click at [254, 366] on div "+1" at bounding box center [271, 355] width 35 height 35
click at [471, 340] on img at bounding box center [467, 355] width 35 height 35
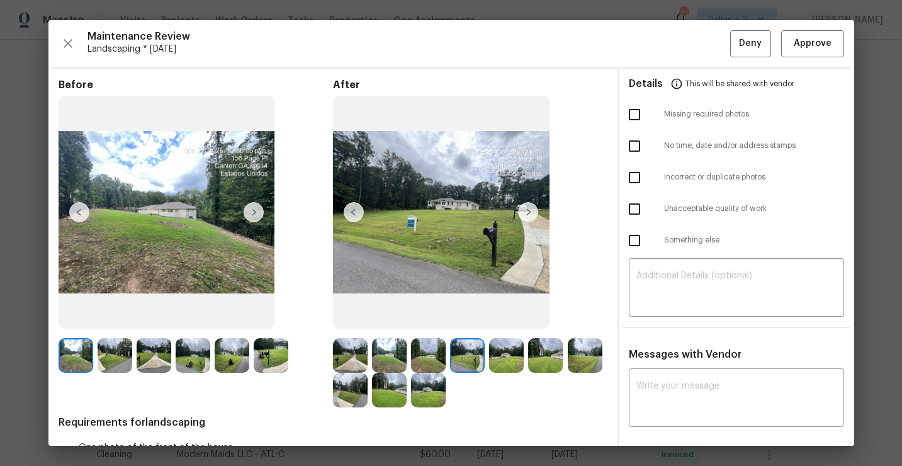
click at [276, 356] on img at bounding box center [271, 355] width 35 height 35
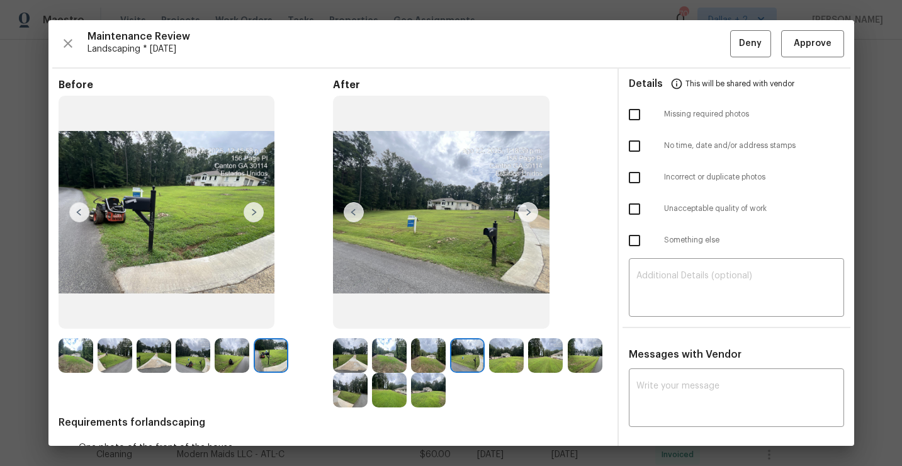
click at [435, 410] on div "Before After Requirements for landscaping One photo of the front of the house O…" at bounding box center [333, 299] width 549 height 441
click at [61, 45] on icon "button" at bounding box center [67, 43] width 15 height 15
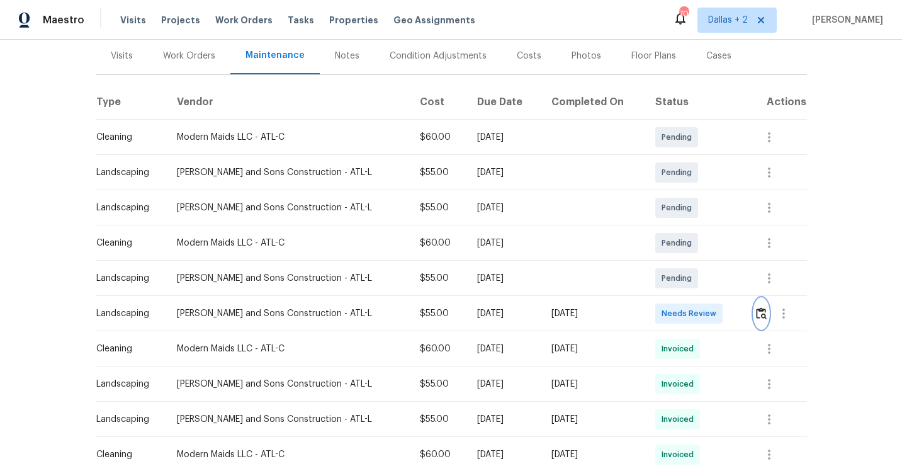
scroll to position [264, 0]
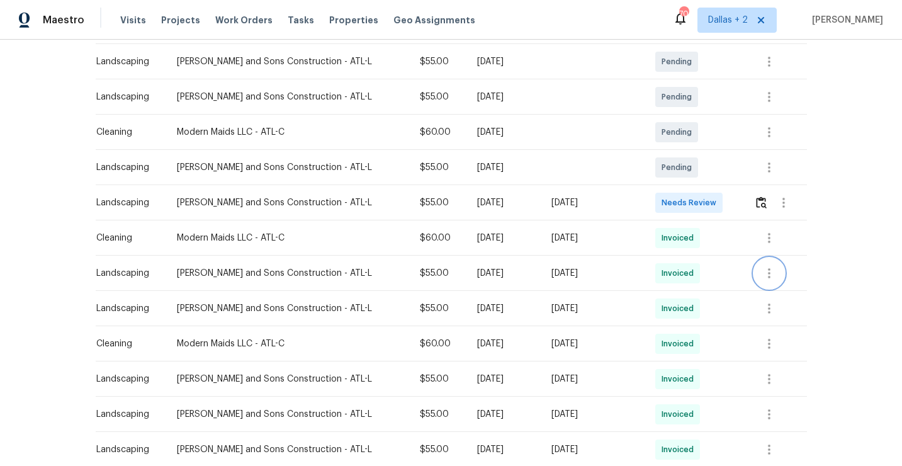
click at [768, 274] on icon "button" at bounding box center [768, 273] width 15 height 15
click at [771, 284] on li "View details" at bounding box center [796, 293] width 88 height 21
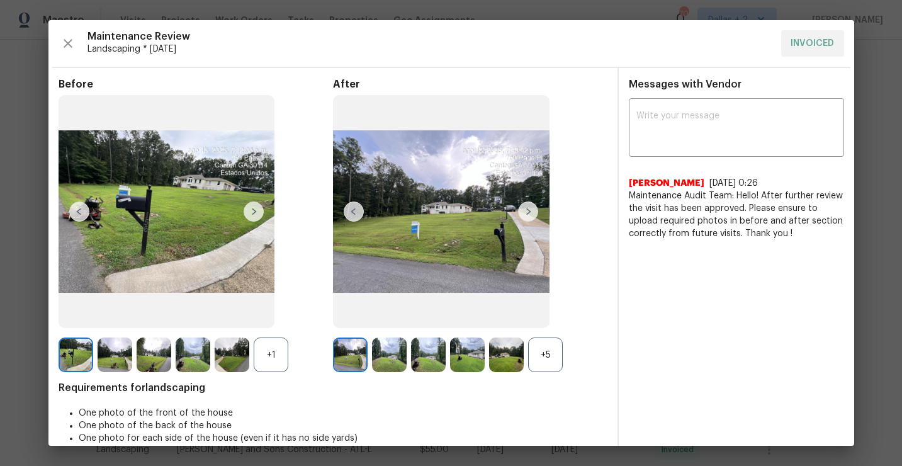
click at [544, 354] on div "+5" at bounding box center [545, 354] width 35 height 35
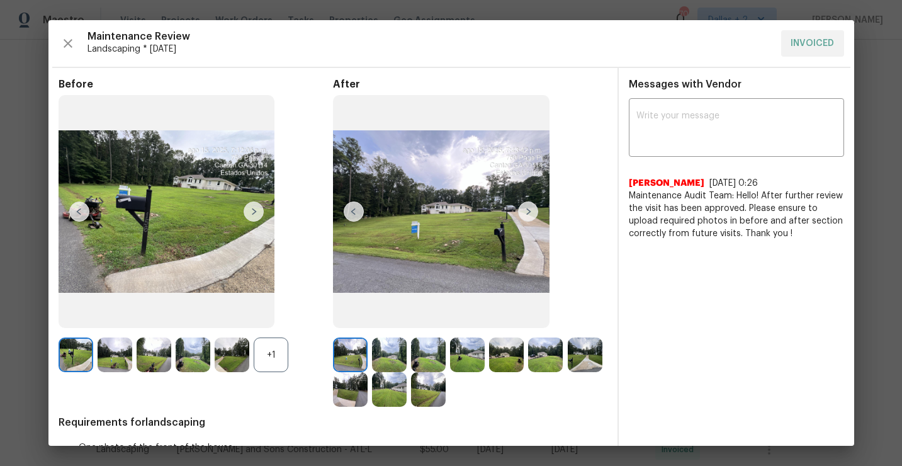
click at [264, 355] on div "+1" at bounding box center [271, 354] width 35 height 35
click at [61, 38] on icon "button" at bounding box center [67, 43] width 15 height 15
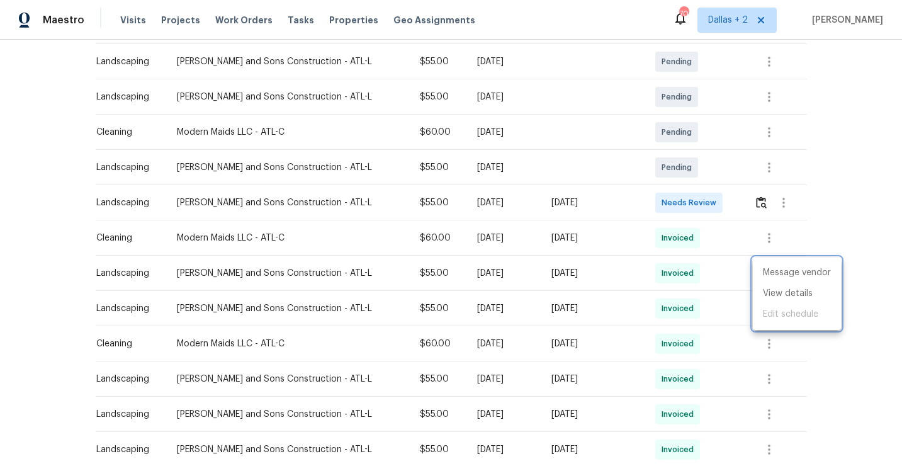
click at [756, 205] on div at bounding box center [451, 233] width 902 height 466
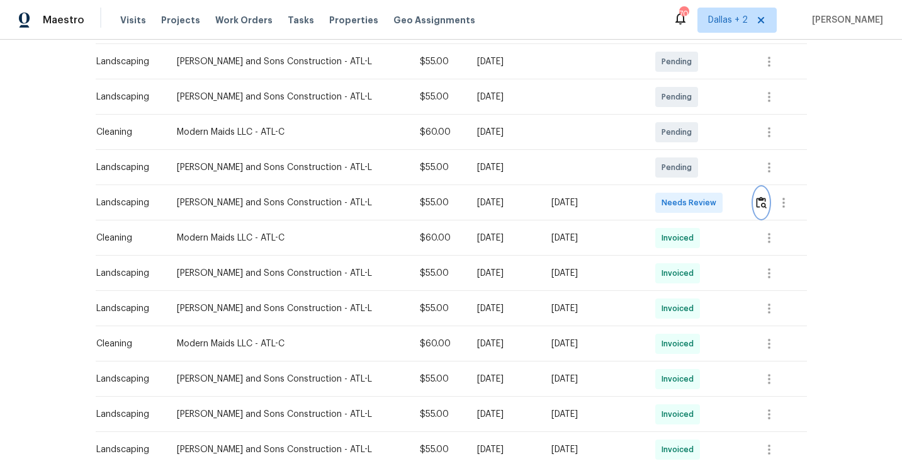
click at [761, 201] on img "button" at bounding box center [761, 202] width 11 height 12
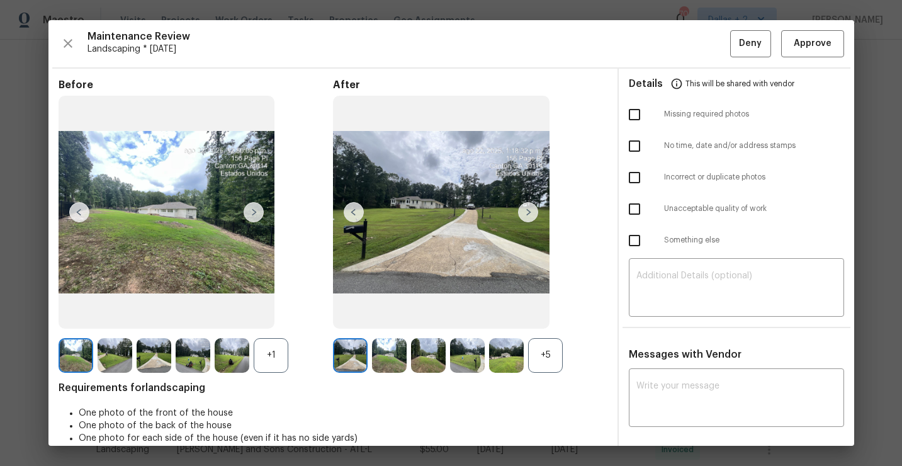
click at [552, 361] on div "+5" at bounding box center [545, 355] width 35 height 35
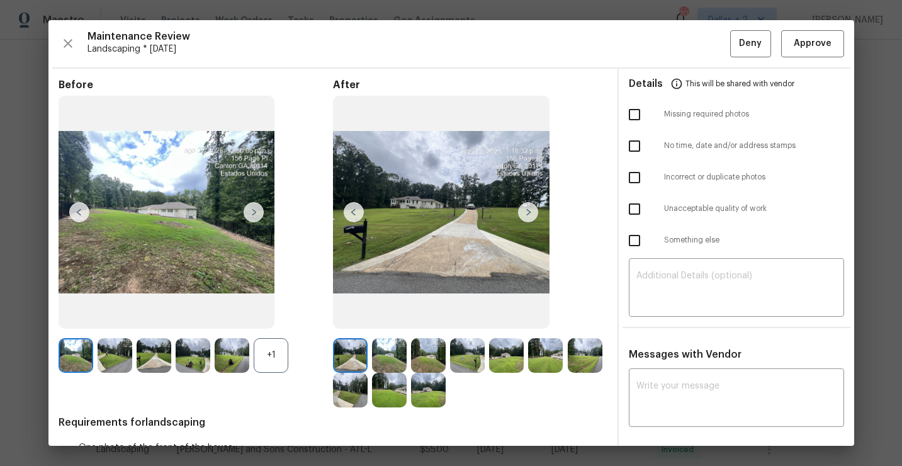
click at [269, 355] on div "+1" at bounding box center [271, 355] width 35 height 35
click at [471, 361] on img at bounding box center [467, 355] width 35 height 35
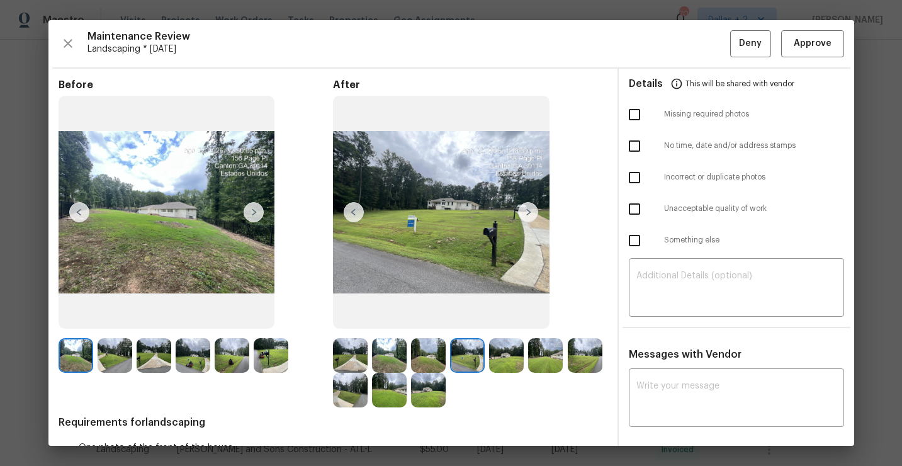
click at [571, 353] on img at bounding box center [585, 355] width 35 height 35
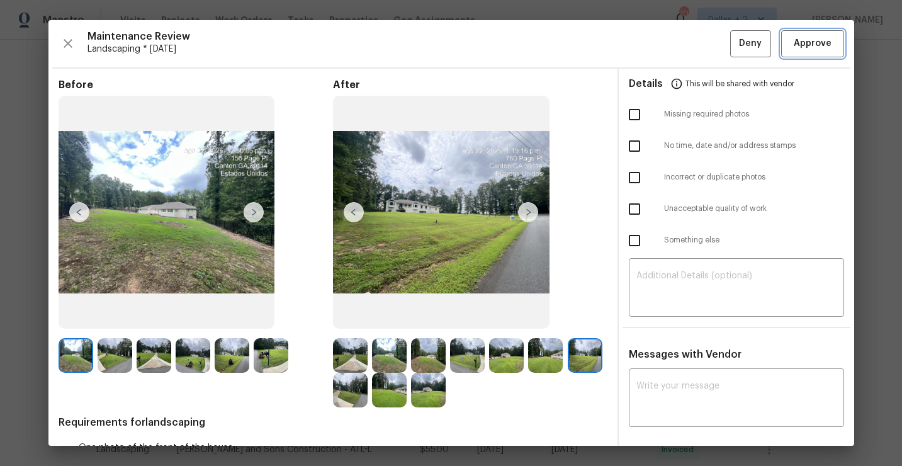
click at [821, 42] on span "Approve" at bounding box center [812, 44] width 38 height 16
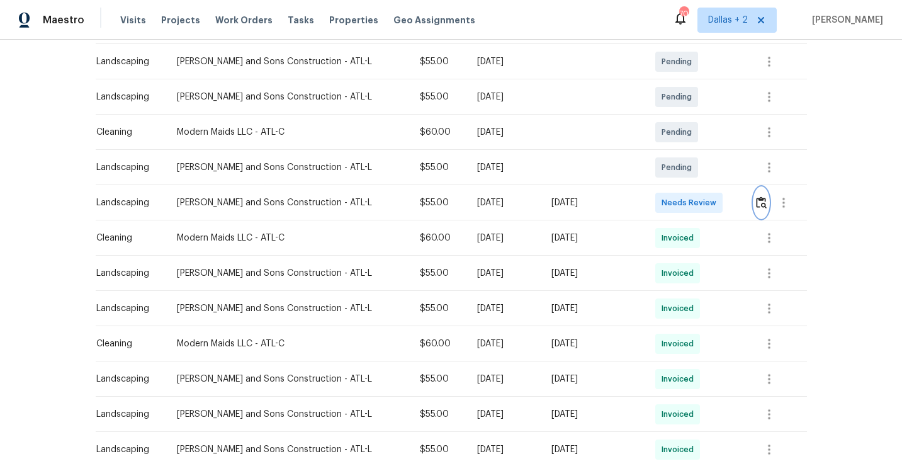
scroll to position [0, 0]
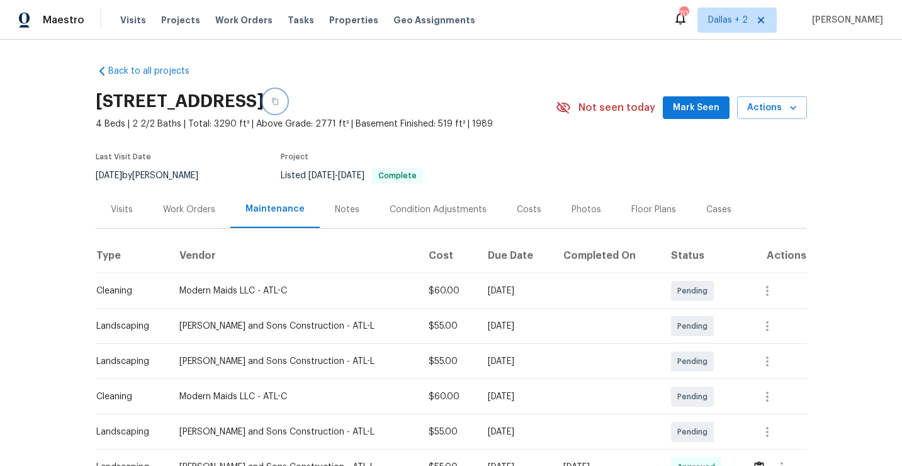
click at [278, 99] on icon "button" at bounding box center [275, 101] width 6 height 7
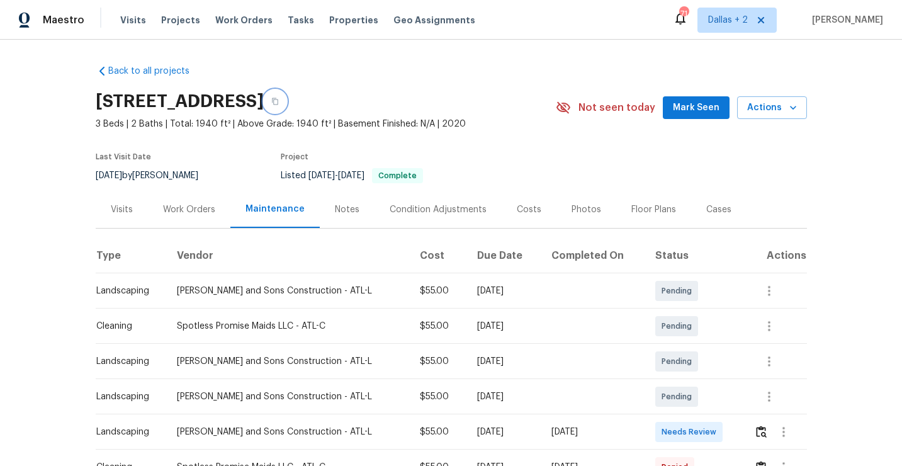
click at [279, 101] on icon "button" at bounding box center [275, 102] width 8 height 8
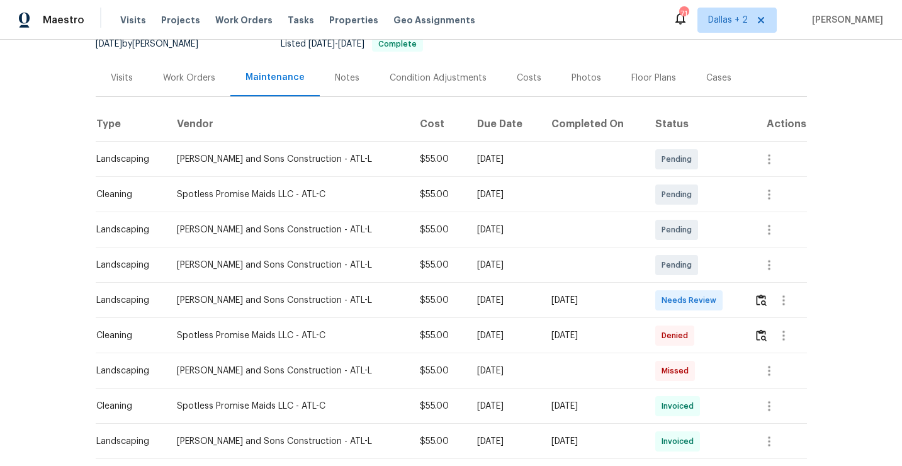
scroll to position [142, 0]
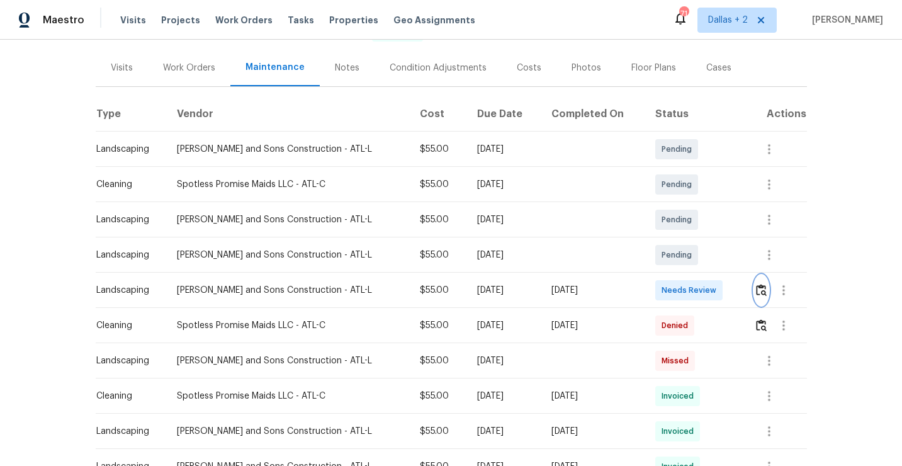
click at [756, 293] on img "button" at bounding box center [761, 290] width 11 height 12
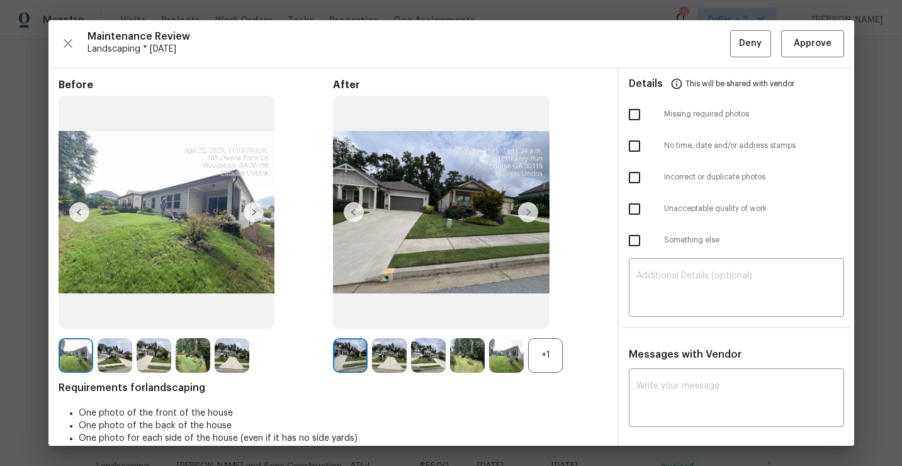
click at [561, 360] on div "+1" at bounding box center [545, 355] width 35 height 35
click at [386, 361] on img at bounding box center [389, 355] width 35 height 35
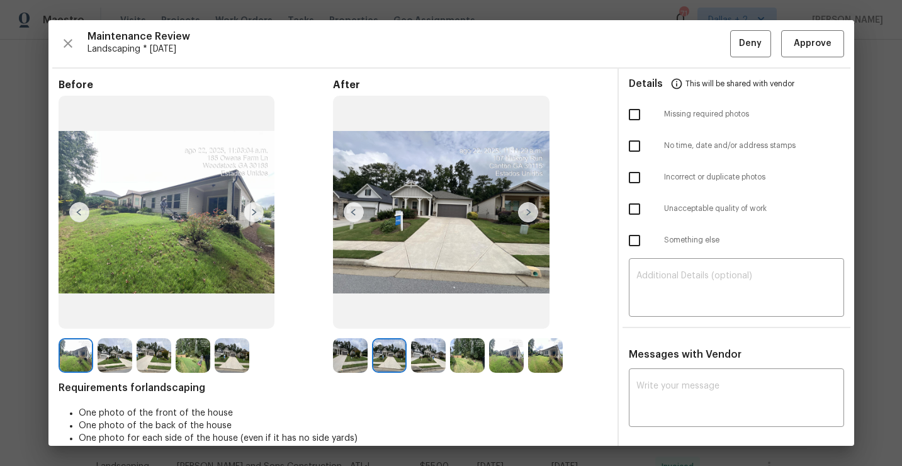
click at [428, 351] on img at bounding box center [428, 355] width 35 height 35
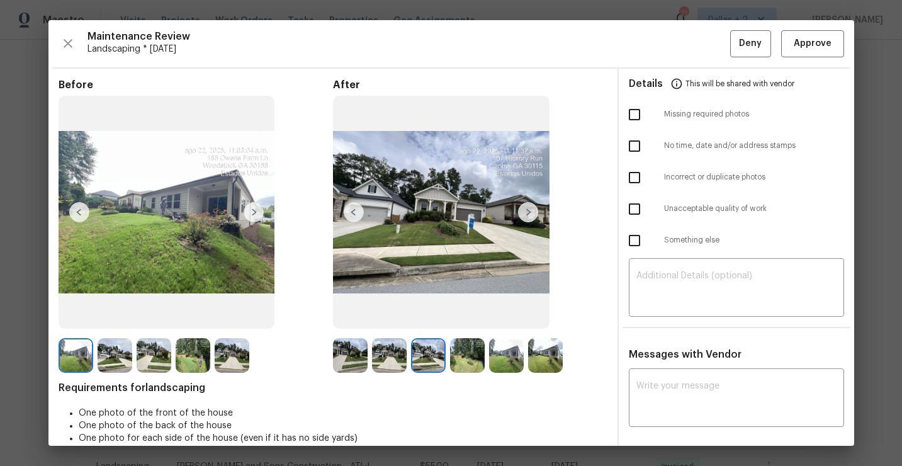
click at [109, 361] on img at bounding box center [115, 355] width 35 height 35
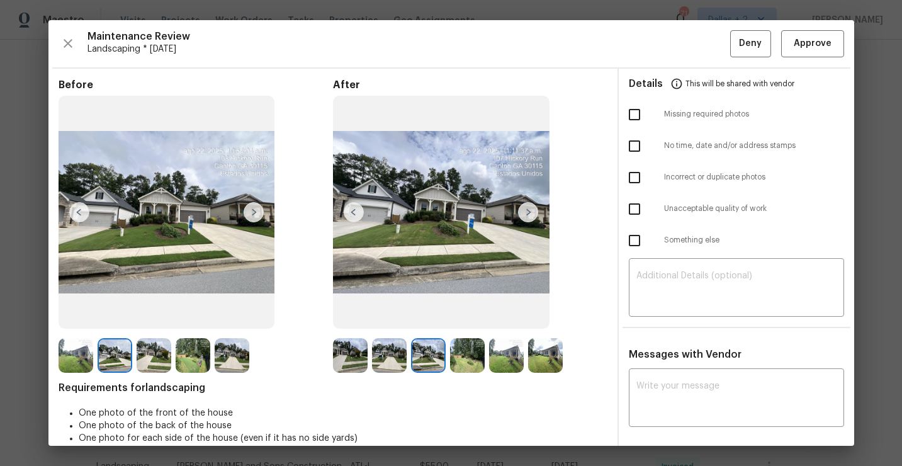
click at [470, 352] on img at bounding box center [467, 355] width 35 height 35
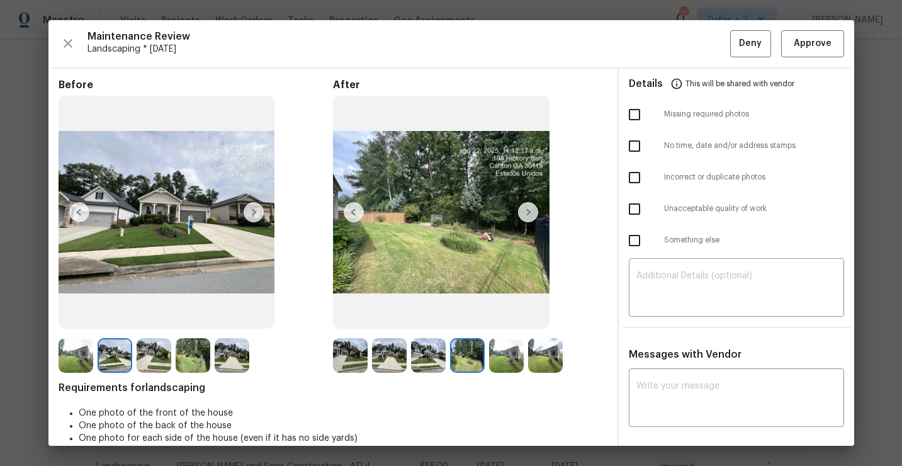
click at [510, 355] on img at bounding box center [506, 355] width 35 height 35
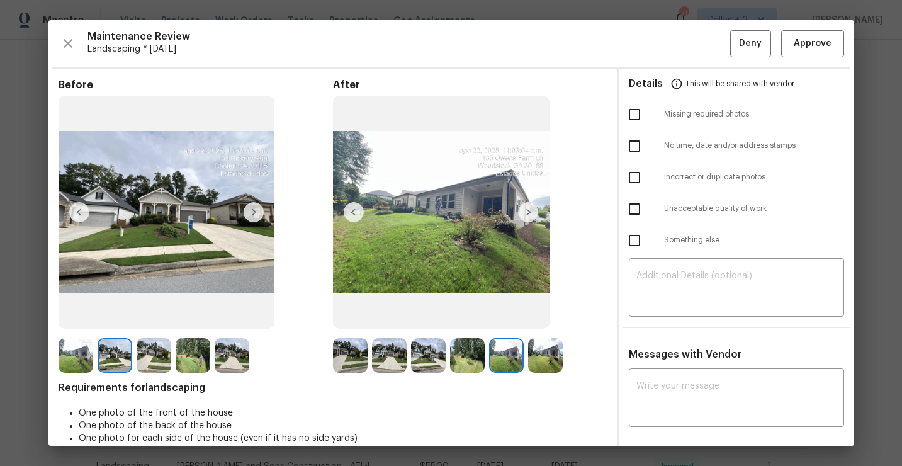
click at [544, 361] on img at bounding box center [545, 355] width 35 height 35
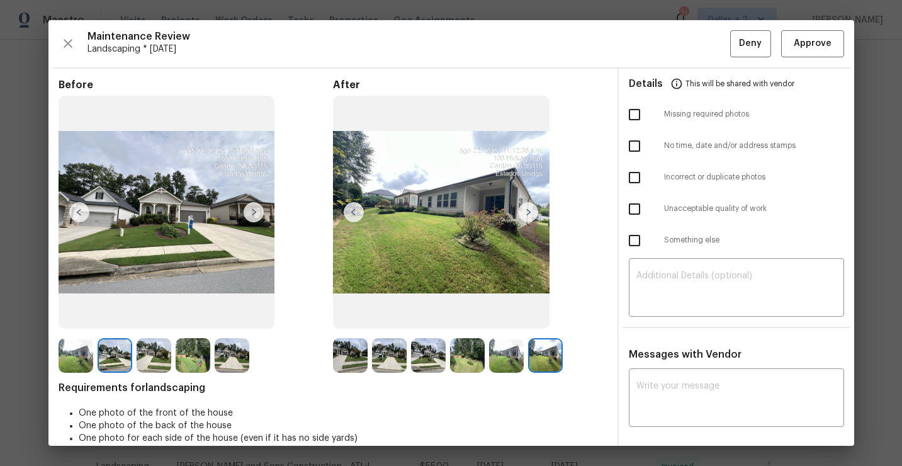
click at [67, 349] on img at bounding box center [76, 355] width 35 height 35
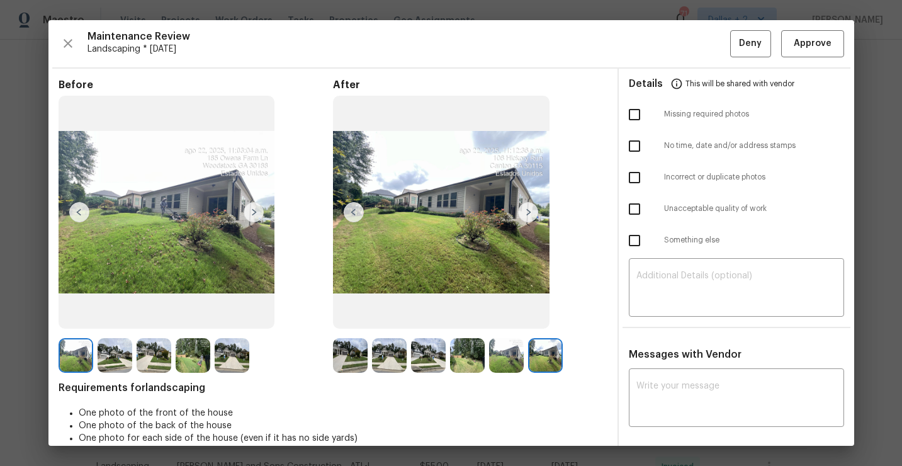
click at [250, 216] on img at bounding box center [253, 212] width 20 height 20
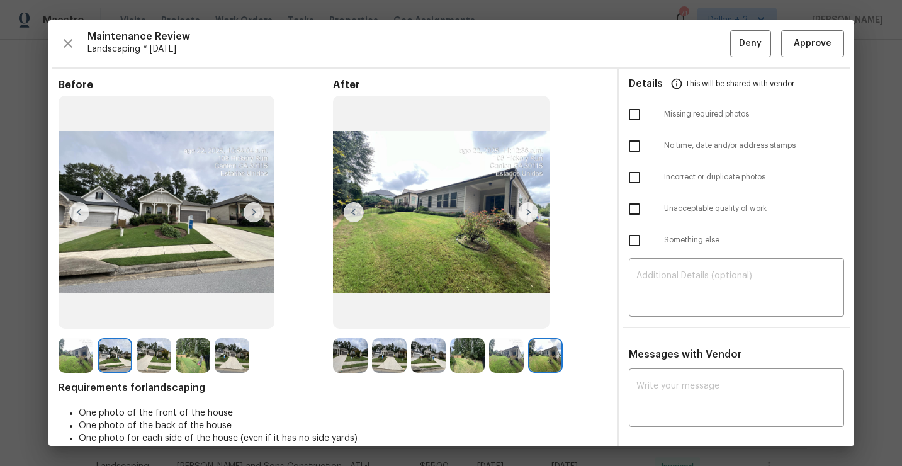
click at [250, 216] on img at bounding box center [253, 212] width 20 height 20
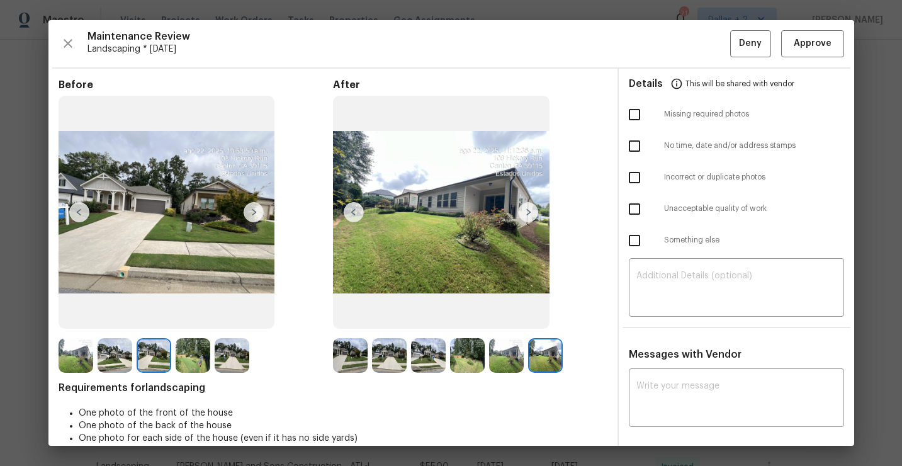
click at [77, 204] on img at bounding box center [79, 212] width 20 height 20
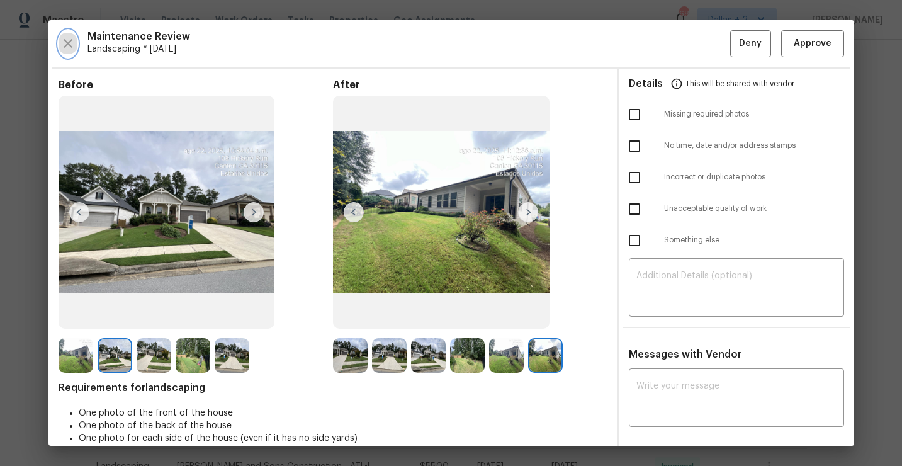
click at [70, 40] on icon "button" at bounding box center [68, 43] width 9 height 9
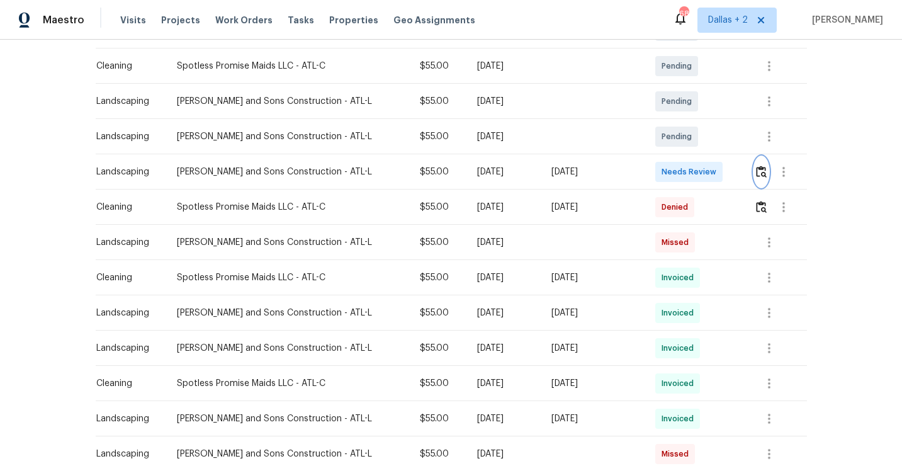
scroll to position [262, 0]
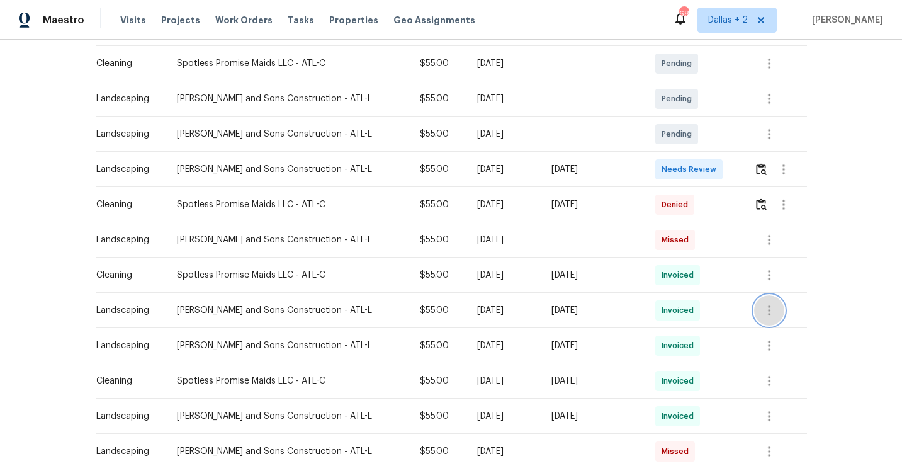
click at [768, 312] on icon "button" at bounding box center [769, 310] width 3 height 10
click at [772, 325] on li "View details" at bounding box center [796, 330] width 88 height 21
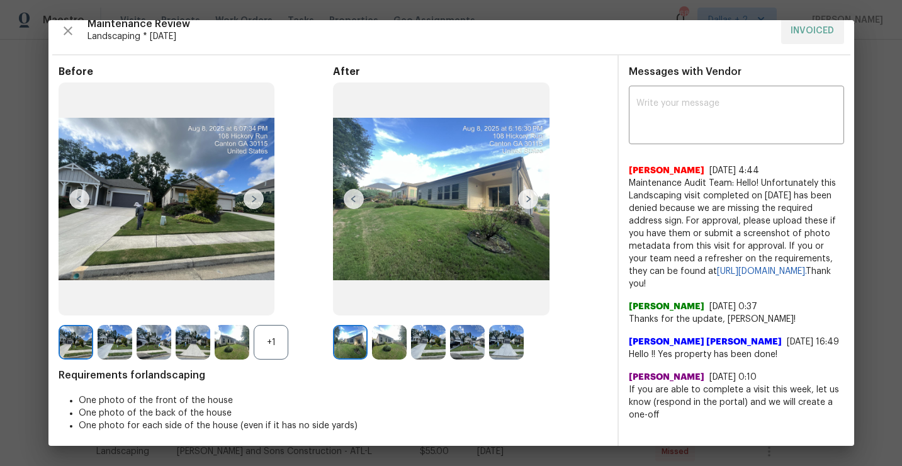
scroll to position [13, 0]
click at [257, 342] on div "+1" at bounding box center [271, 341] width 35 height 35
click at [122, 349] on img at bounding box center [115, 341] width 35 height 35
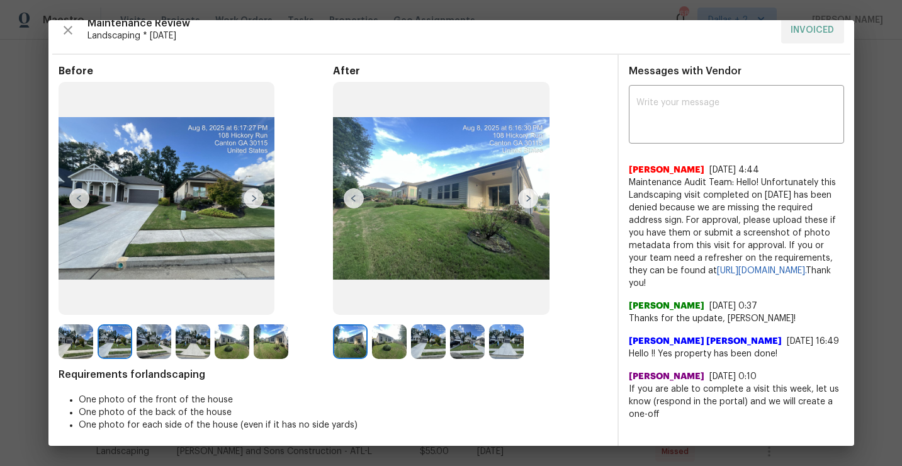
click at [510, 345] on img at bounding box center [506, 341] width 35 height 35
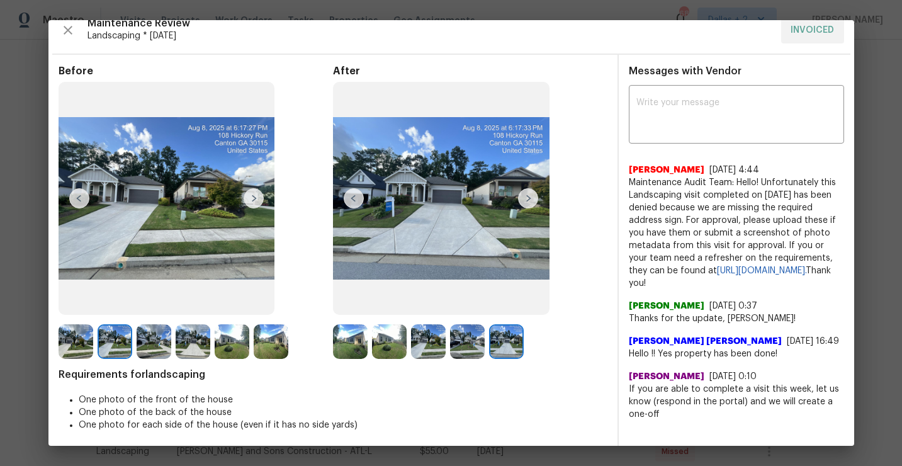
click at [464, 341] on img at bounding box center [467, 341] width 35 height 35
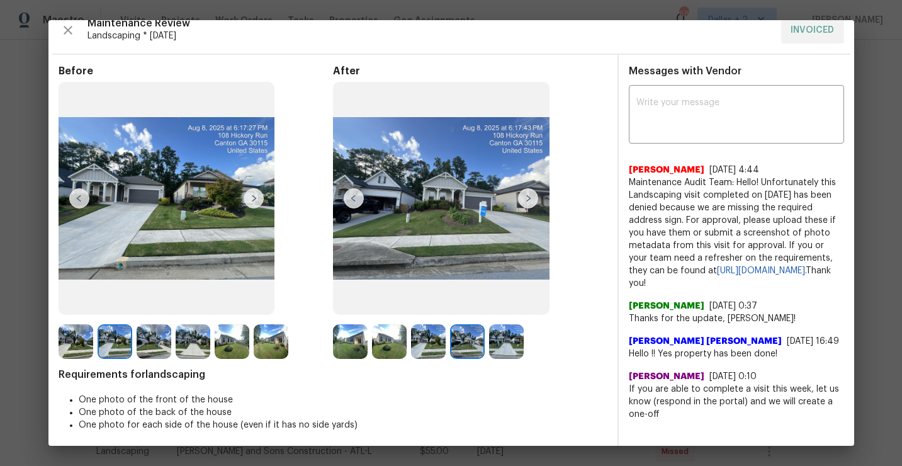
click at [413, 338] on img at bounding box center [428, 341] width 35 height 35
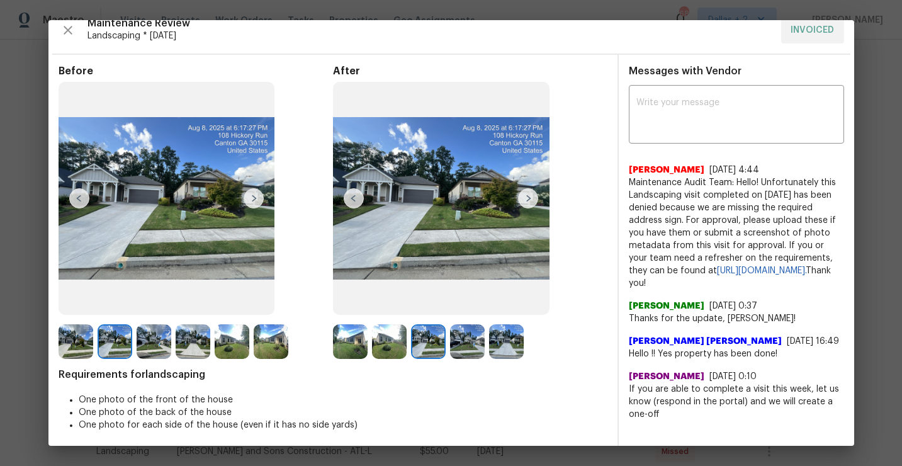
click at [393, 338] on img at bounding box center [389, 341] width 35 height 35
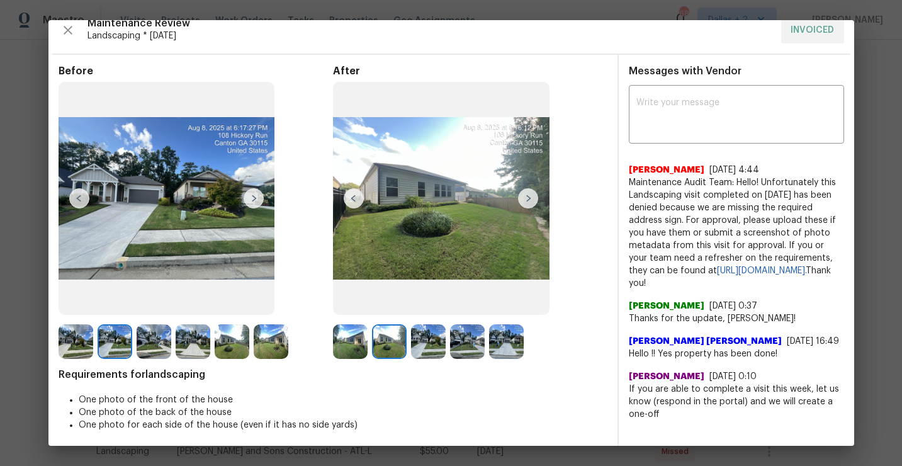
click at [425, 338] on img at bounding box center [428, 341] width 35 height 35
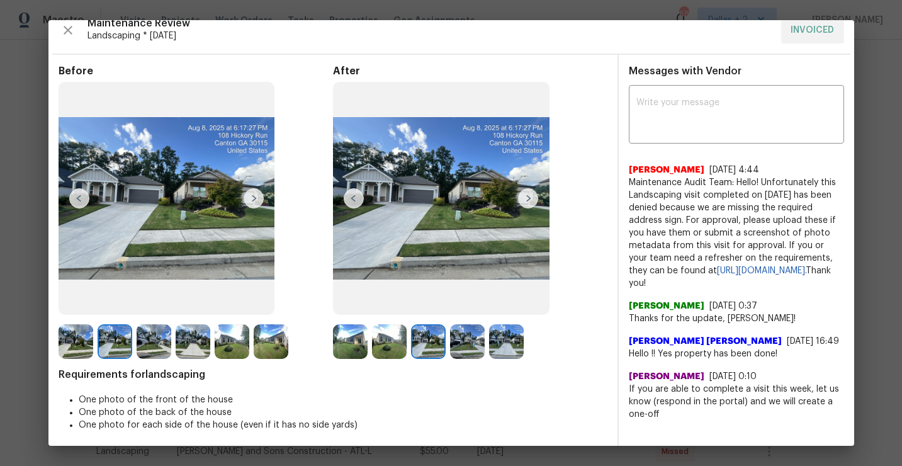
scroll to position [17, 0]
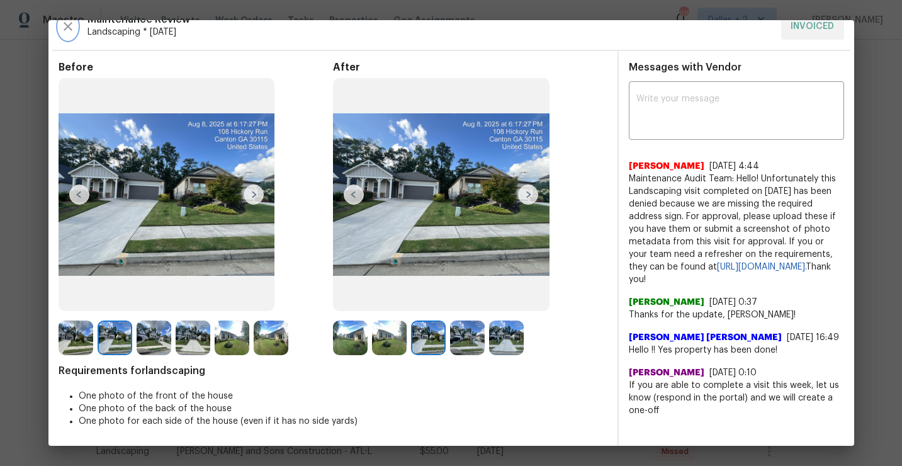
click at [64, 31] on icon "button" at bounding box center [67, 26] width 15 height 15
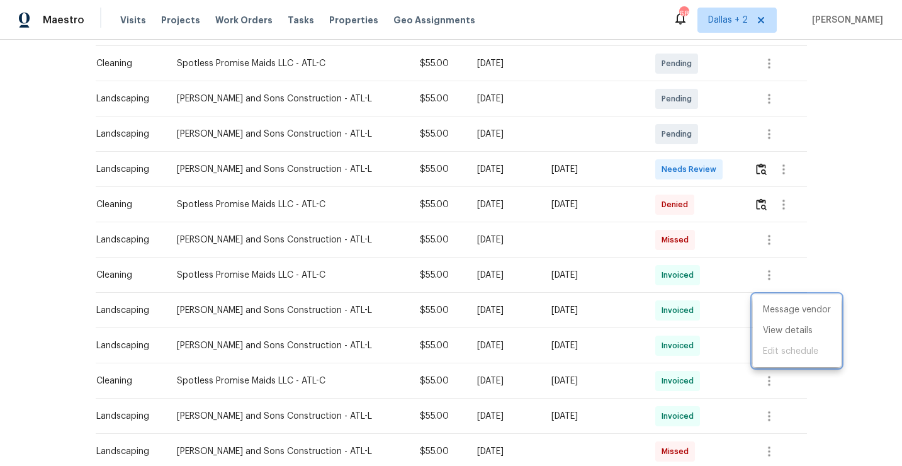
click at [820, 207] on div at bounding box center [451, 233] width 902 height 466
click at [760, 171] on img "button" at bounding box center [761, 169] width 11 height 12
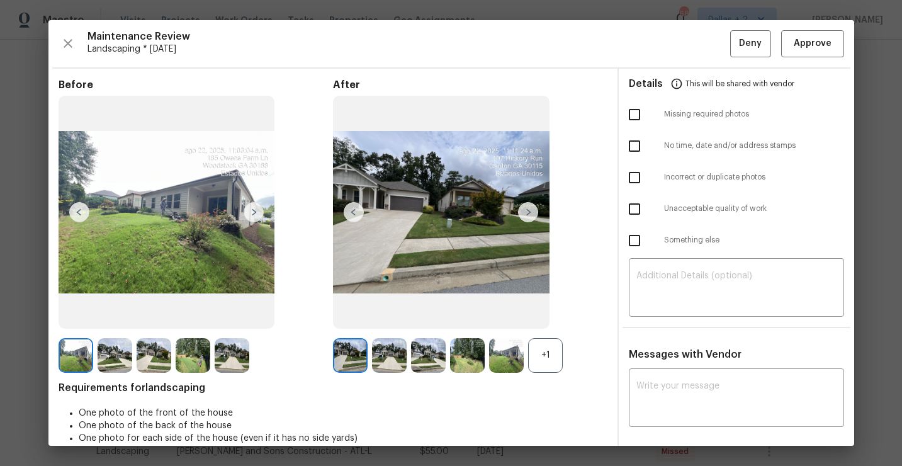
click at [543, 355] on div "+1" at bounding box center [545, 355] width 35 height 35
click at [822, 46] on span "Approve" at bounding box center [812, 44] width 38 height 16
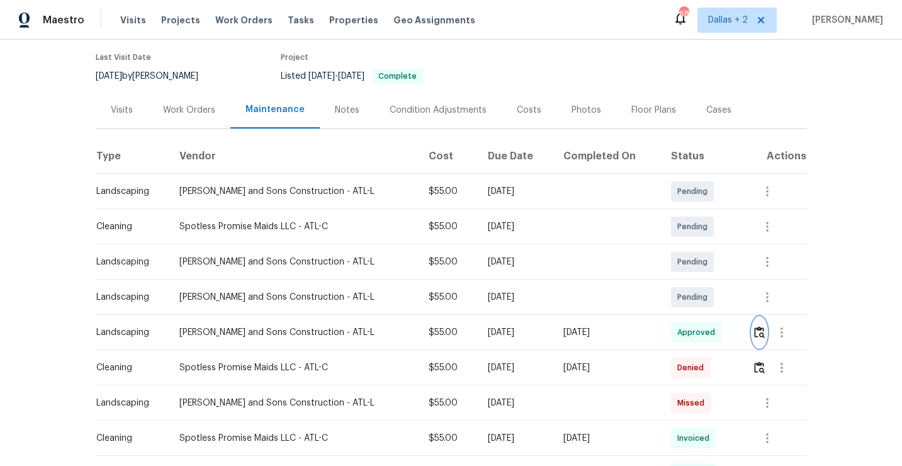
scroll to position [0, 0]
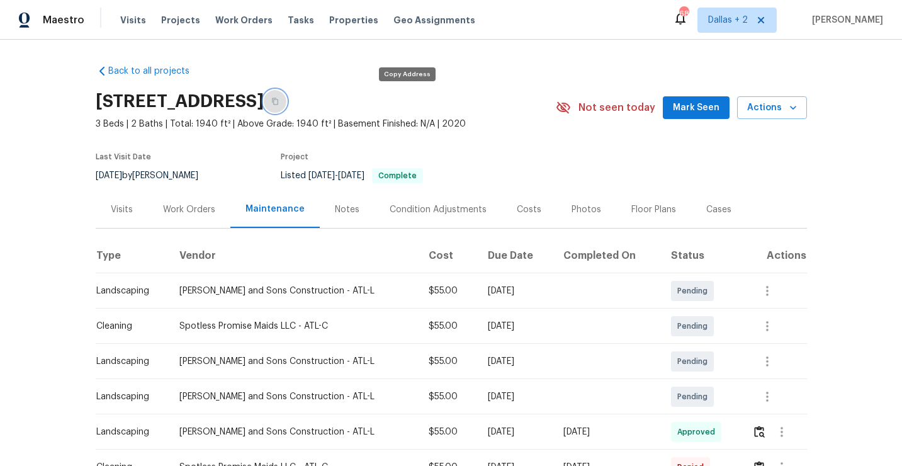
click at [286, 99] on button "button" at bounding box center [275, 101] width 23 height 23
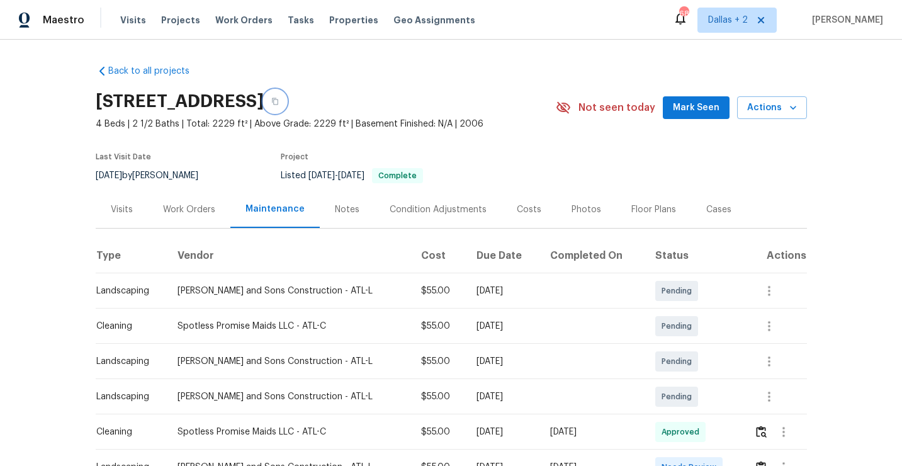
click at [286, 106] on button "button" at bounding box center [275, 101] width 23 height 23
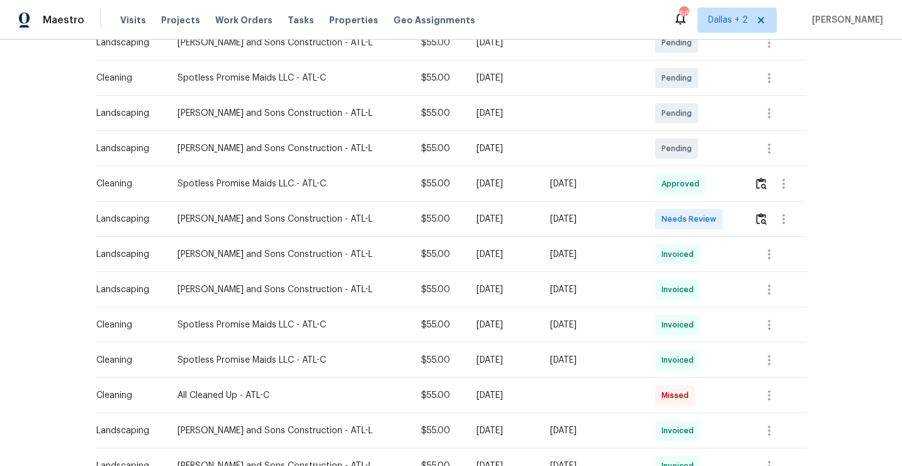
scroll to position [253, 0]
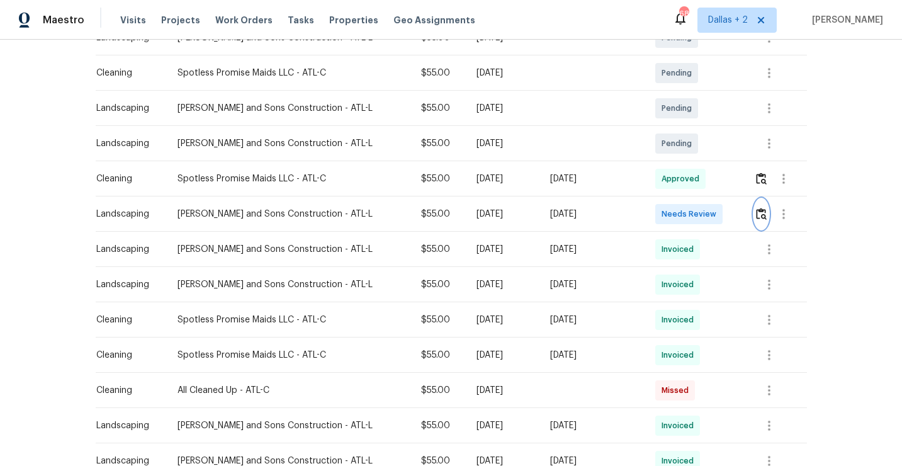
click at [756, 215] on img "button" at bounding box center [761, 214] width 11 height 12
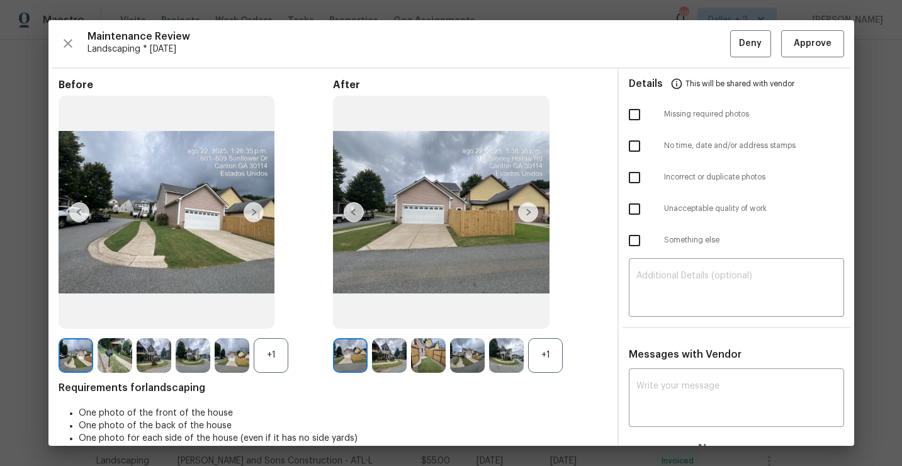
click at [539, 367] on div "+1" at bounding box center [545, 355] width 35 height 35
click at [274, 353] on div "+1" at bounding box center [271, 355] width 35 height 35
click at [118, 361] on img at bounding box center [115, 355] width 35 height 35
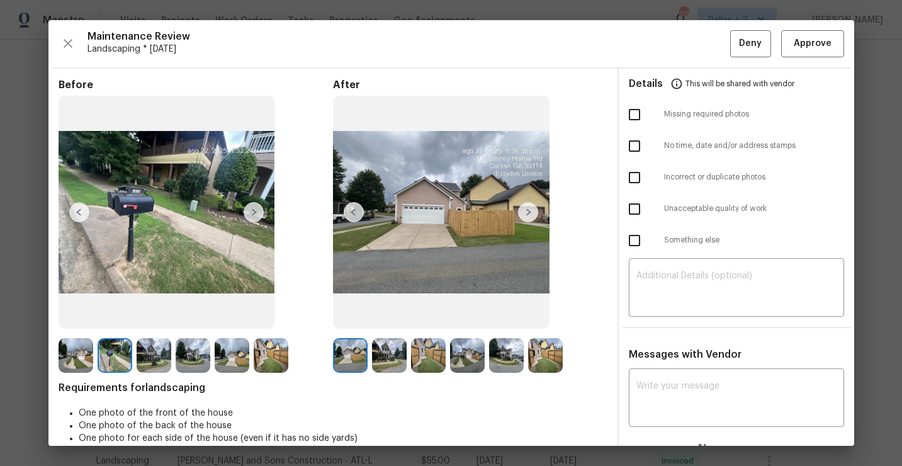
click at [530, 216] on img at bounding box center [528, 212] width 20 height 20
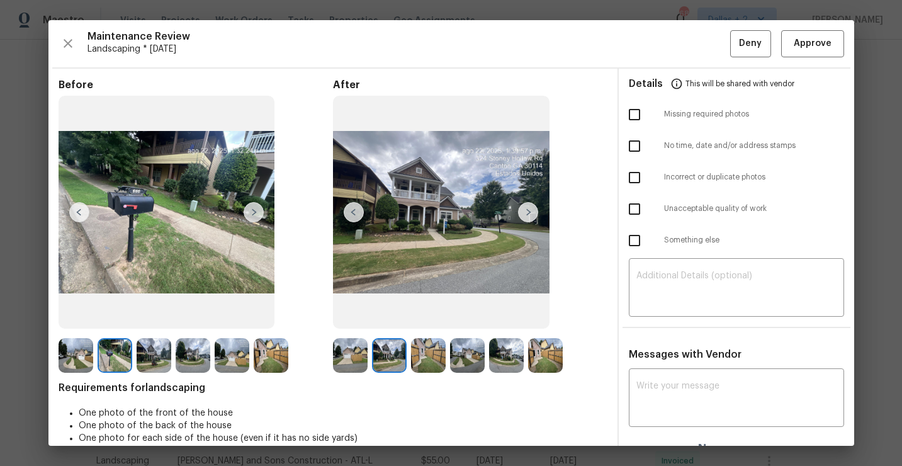
click at [415, 345] on img at bounding box center [428, 355] width 35 height 35
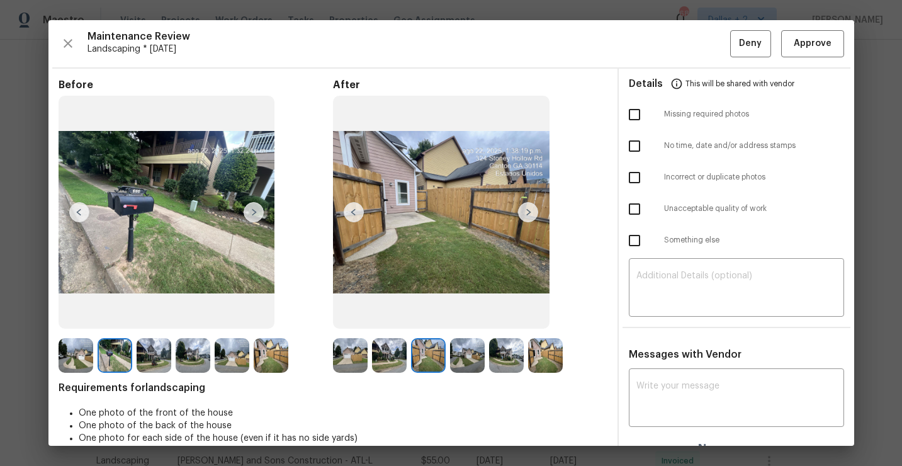
click at [471, 349] on img at bounding box center [467, 355] width 35 height 35
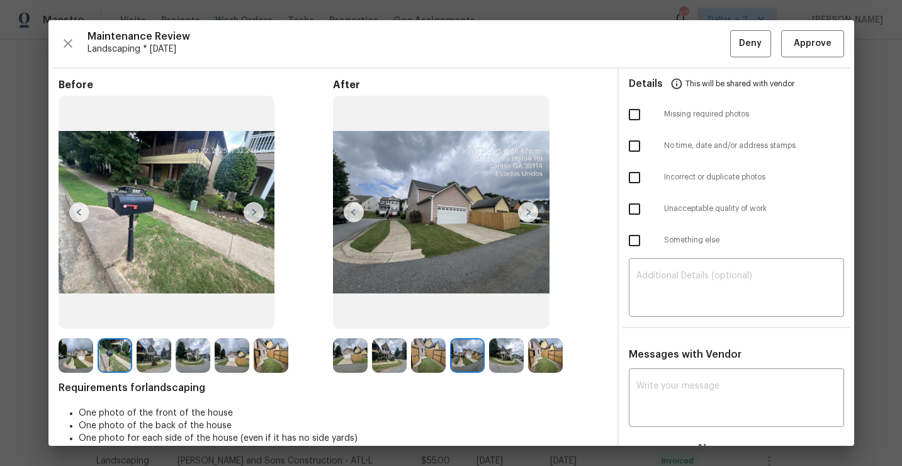
click at [505, 357] on img at bounding box center [506, 355] width 35 height 35
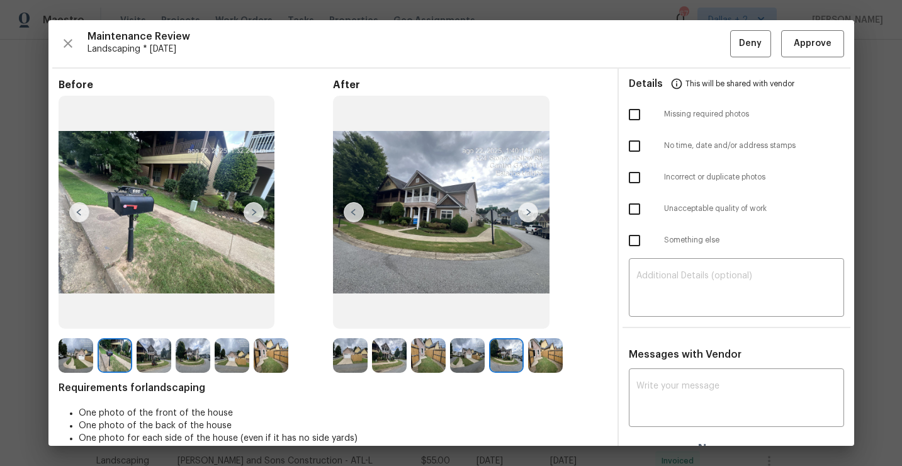
click at [555, 356] on img at bounding box center [545, 355] width 35 height 35
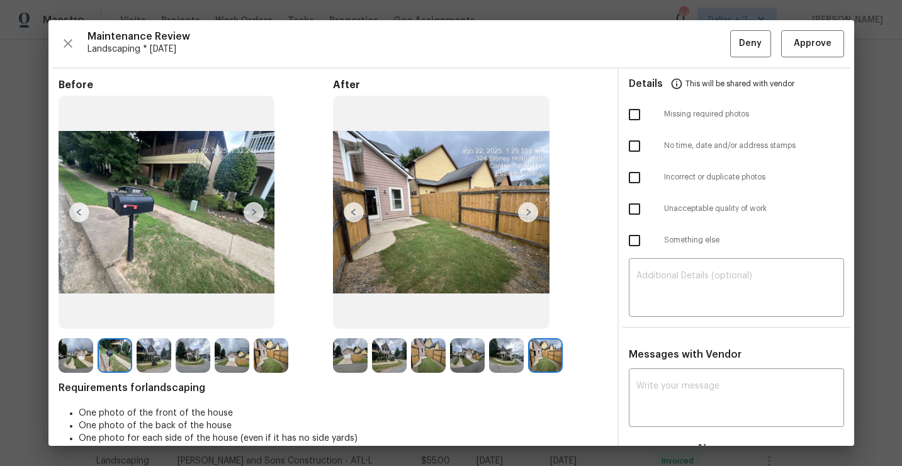
click at [350, 351] on img at bounding box center [350, 355] width 35 height 35
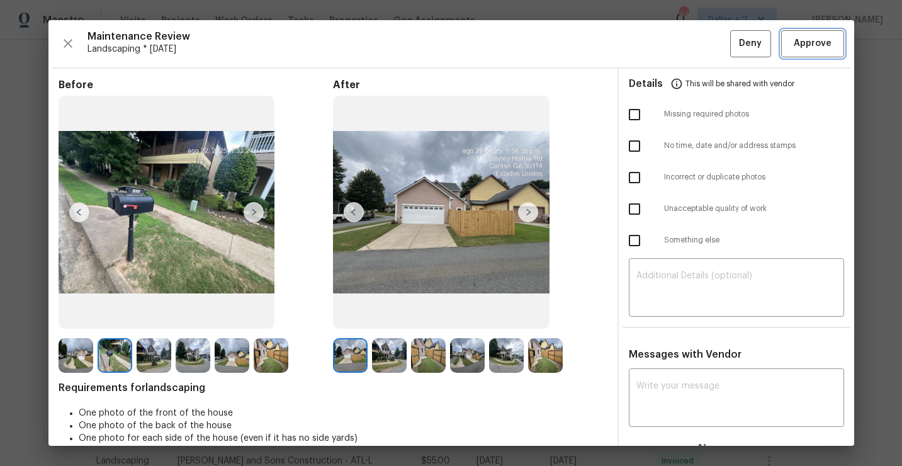
click at [824, 45] on span "Approve" at bounding box center [812, 44] width 38 height 16
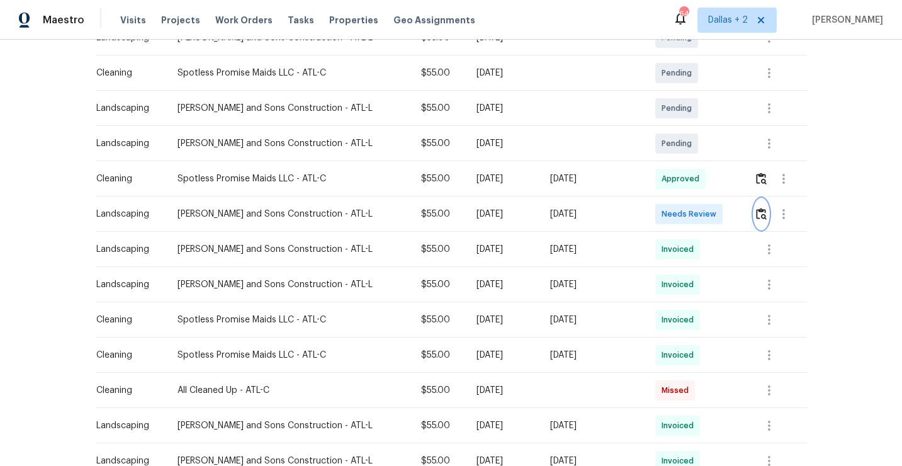
scroll to position [0, 0]
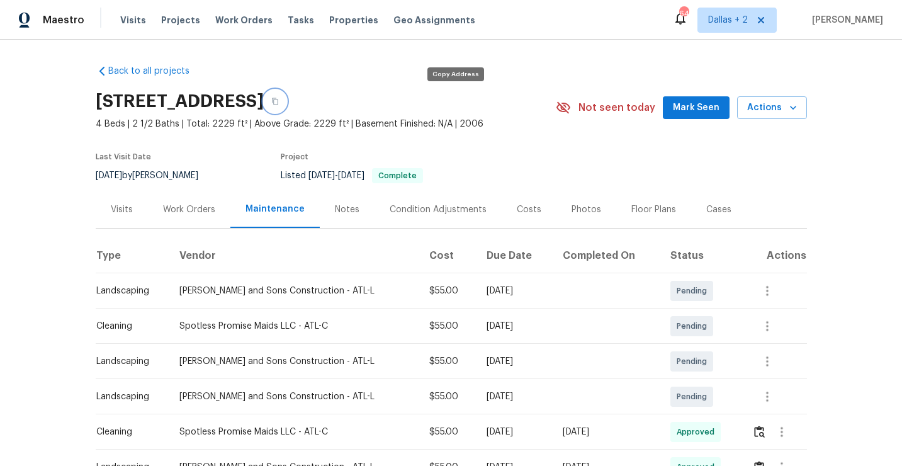
click at [286, 108] on button "button" at bounding box center [275, 101] width 23 height 23
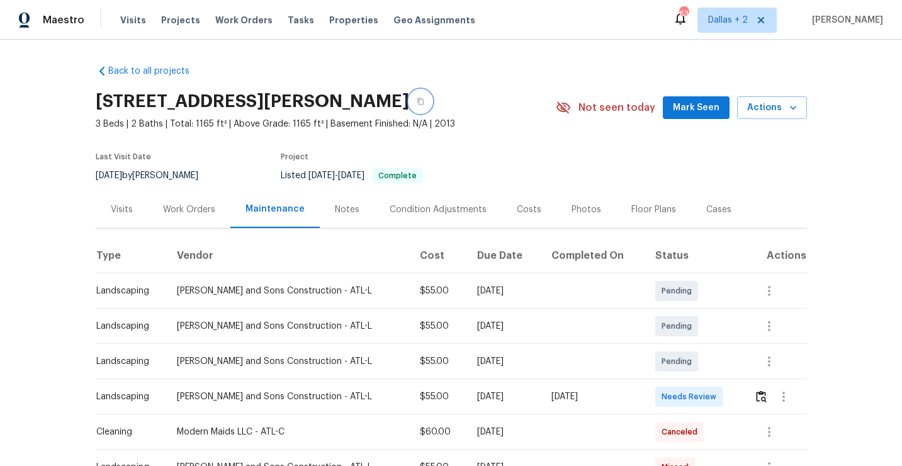
click at [413, 100] on button "button" at bounding box center [420, 101] width 23 height 23
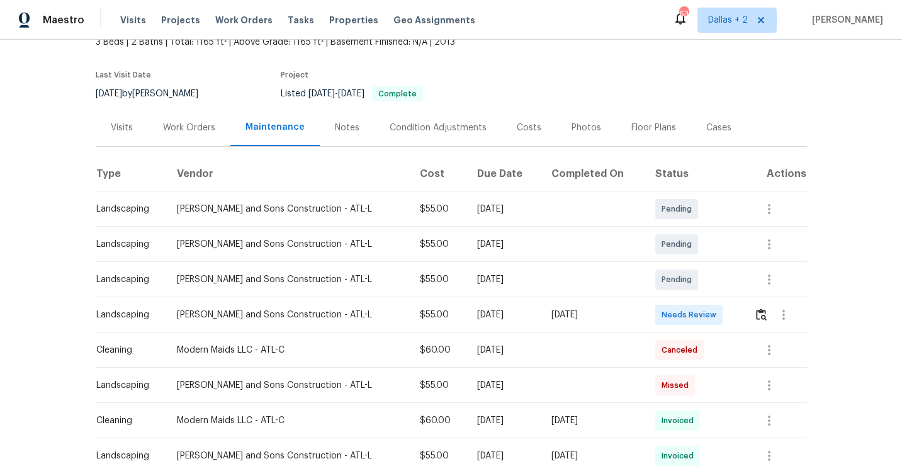
scroll to position [103, 0]
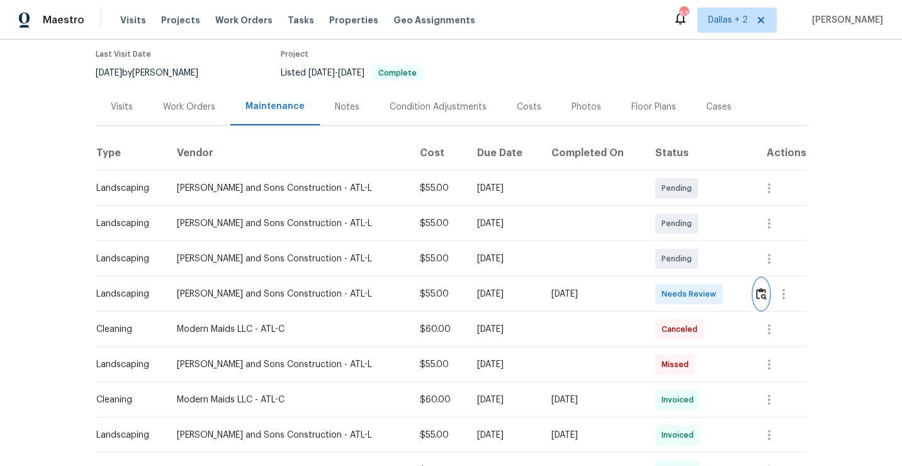
click at [759, 290] on img "button" at bounding box center [761, 294] width 11 height 12
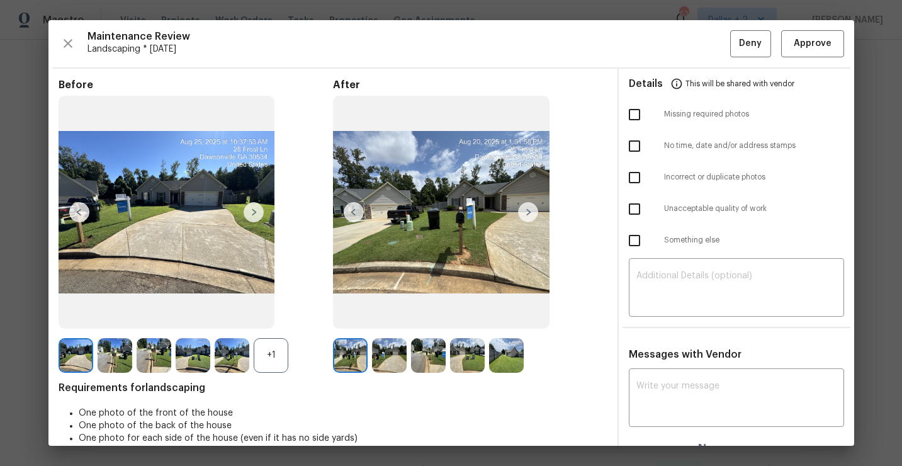
click at [272, 352] on div "+1" at bounding box center [271, 355] width 35 height 35
click at [59, 43] on button "button" at bounding box center [68, 43] width 19 height 27
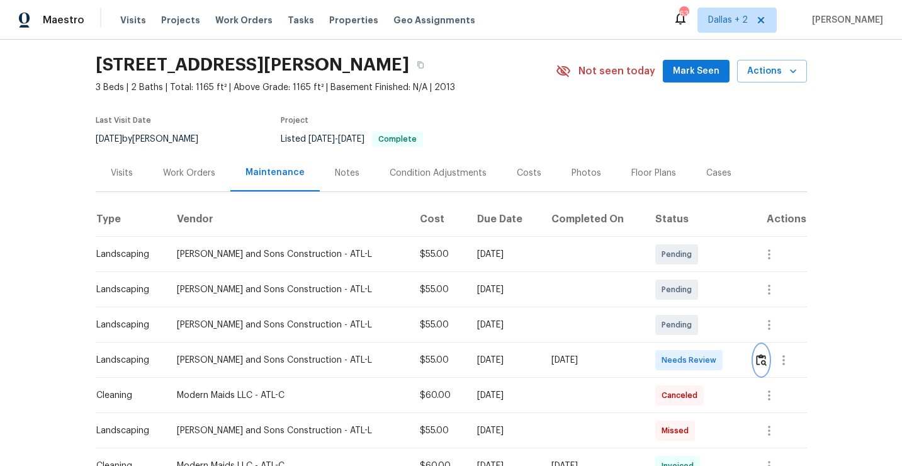
scroll to position [128, 0]
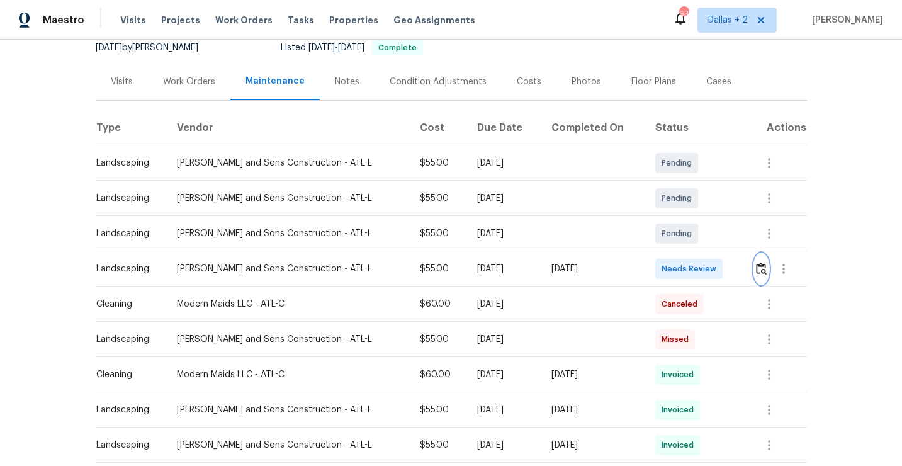
click at [754, 270] on button "button" at bounding box center [761, 269] width 14 height 30
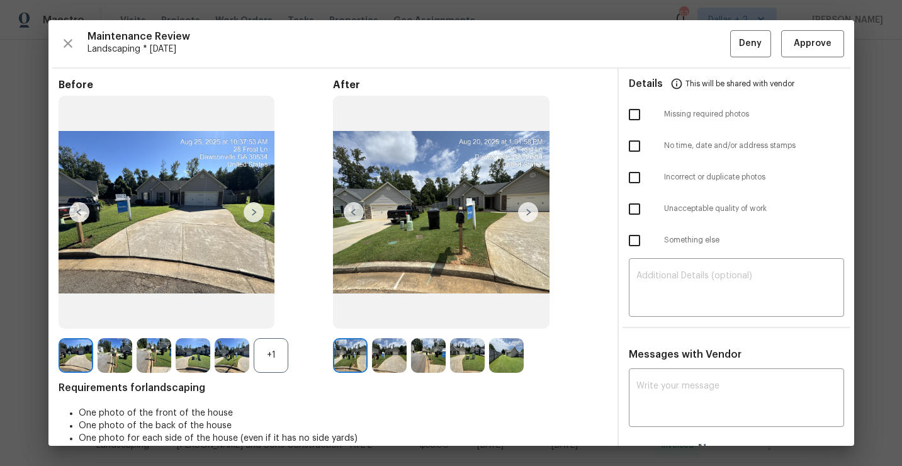
click at [273, 362] on div "+1" at bounding box center [271, 355] width 35 height 35
click at [225, 362] on img at bounding box center [232, 355] width 35 height 35
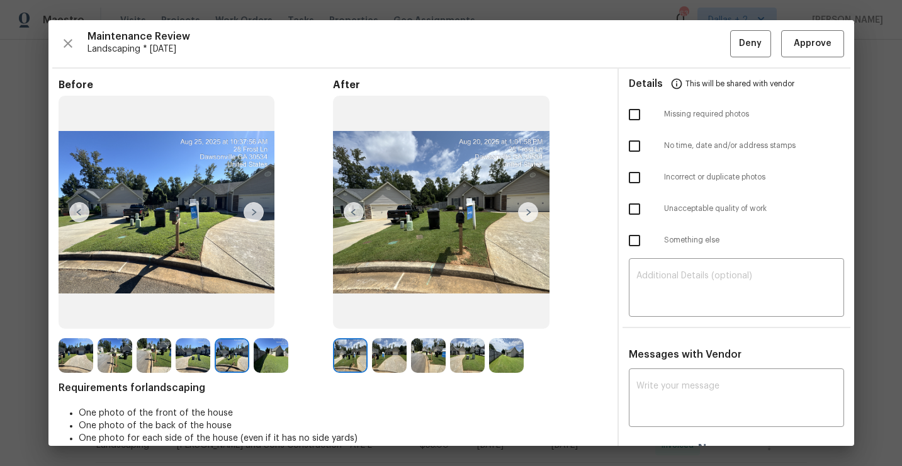
click at [529, 208] on img at bounding box center [528, 212] width 20 height 20
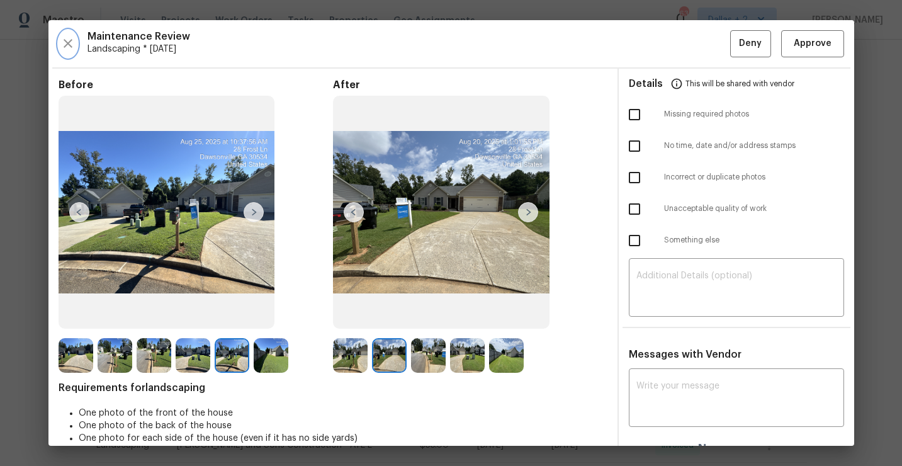
click at [74, 45] on icon "button" at bounding box center [67, 43] width 15 height 15
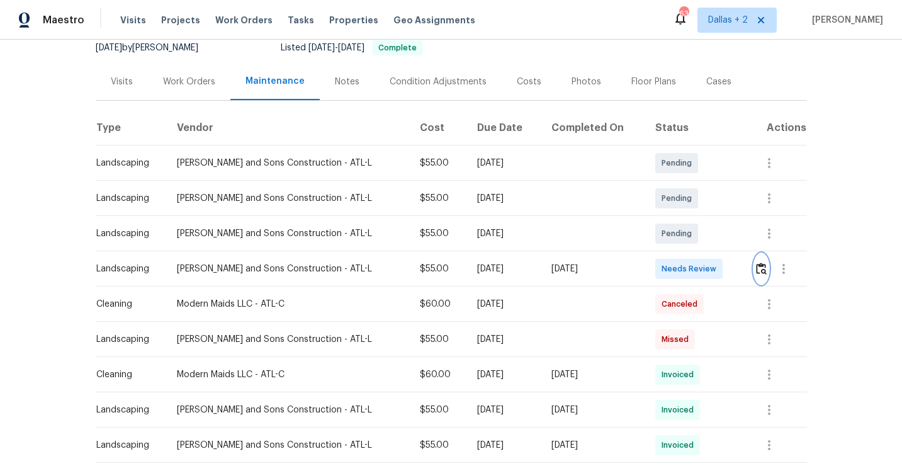
scroll to position [0, 0]
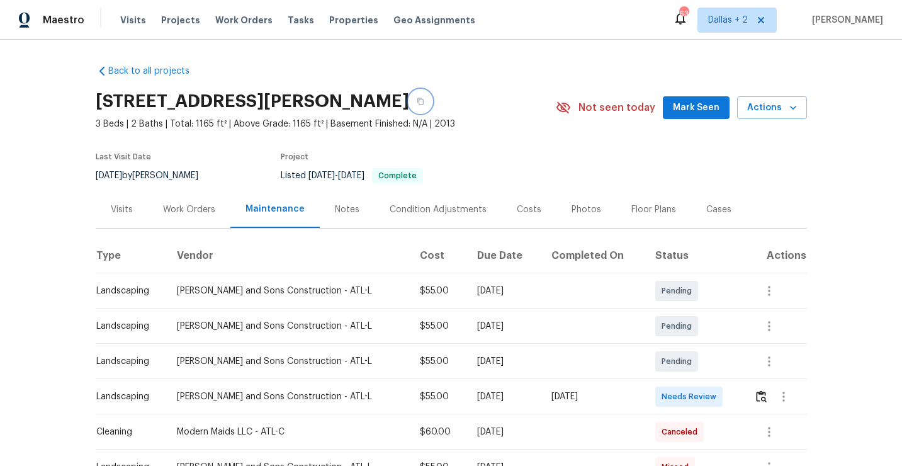
click at [417, 102] on icon "button" at bounding box center [421, 102] width 8 height 8
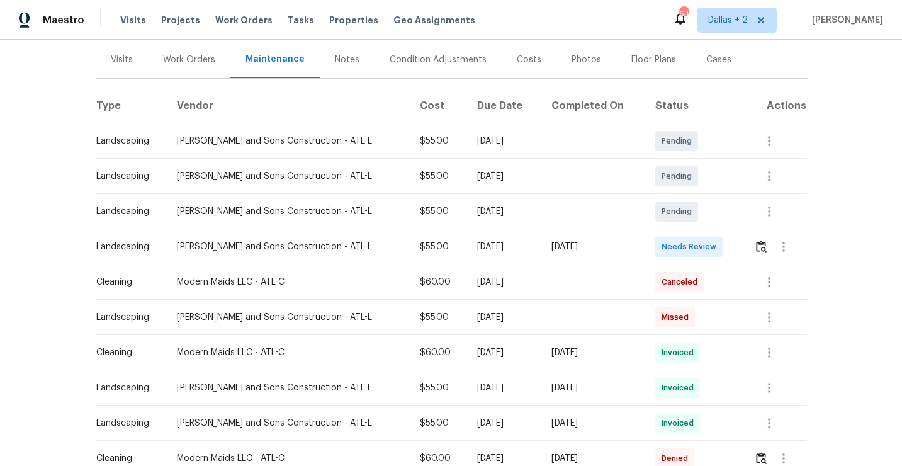
scroll to position [219, 0]
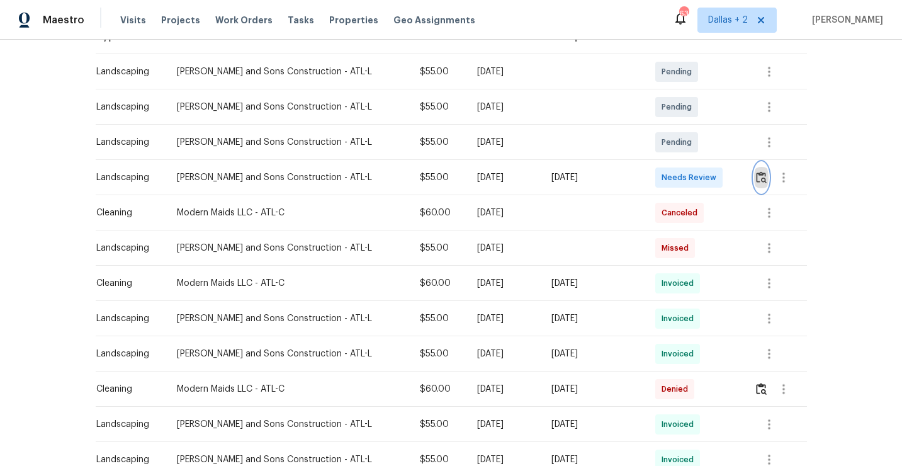
click at [761, 171] on img "button" at bounding box center [761, 177] width 11 height 12
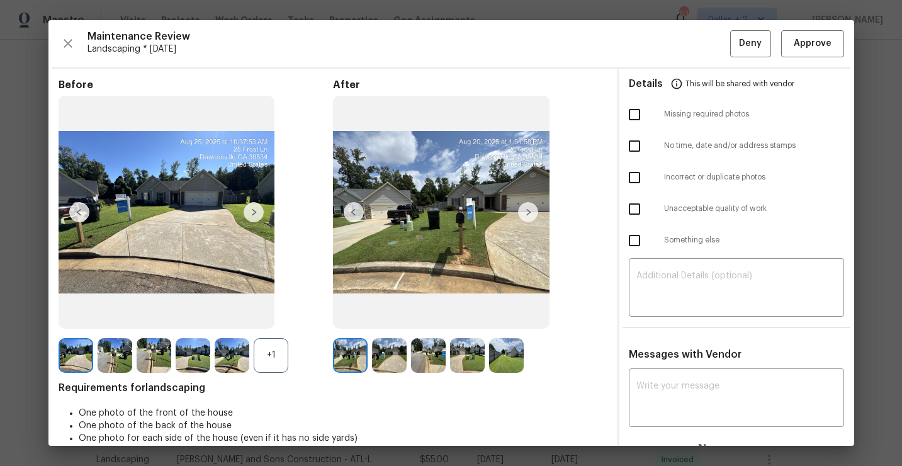
click at [73, 348] on img at bounding box center [76, 355] width 35 height 35
click at [527, 214] on img at bounding box center [528, 212] width 20 height 20
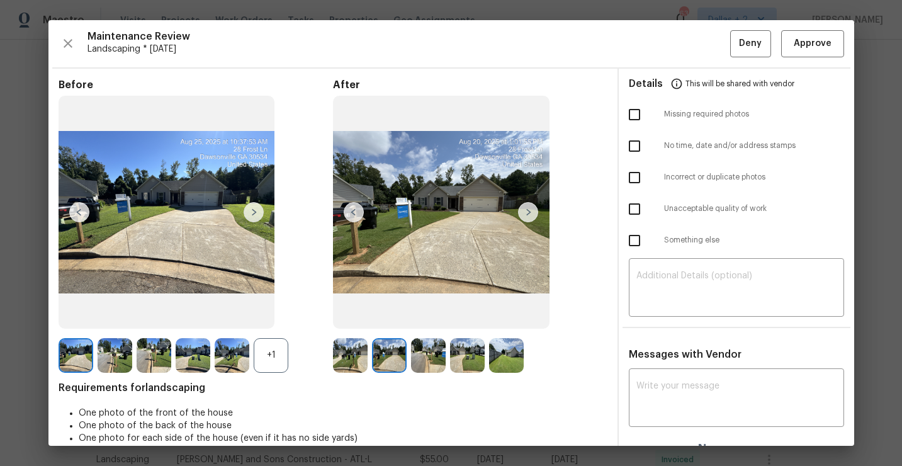
click at [109, 355] on img at bounding box center [115, 355] width 35 height 35
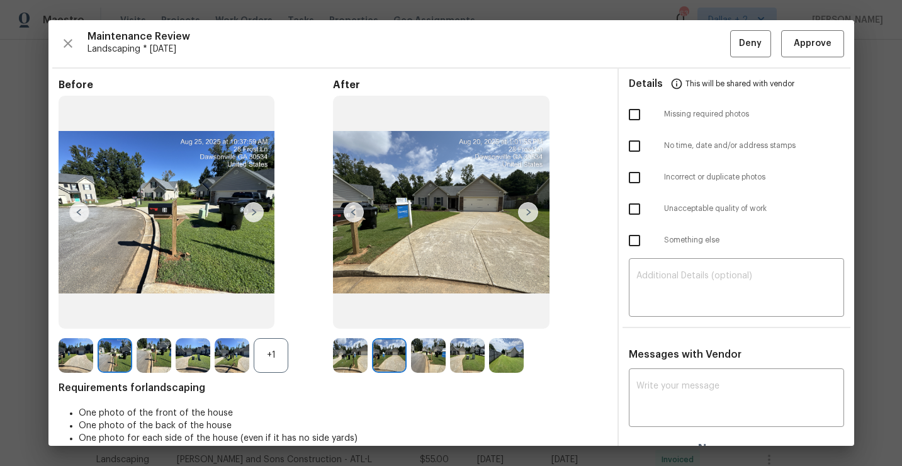
click at [532, 206] on img at bounding box center [528, 212] width 20 height 20
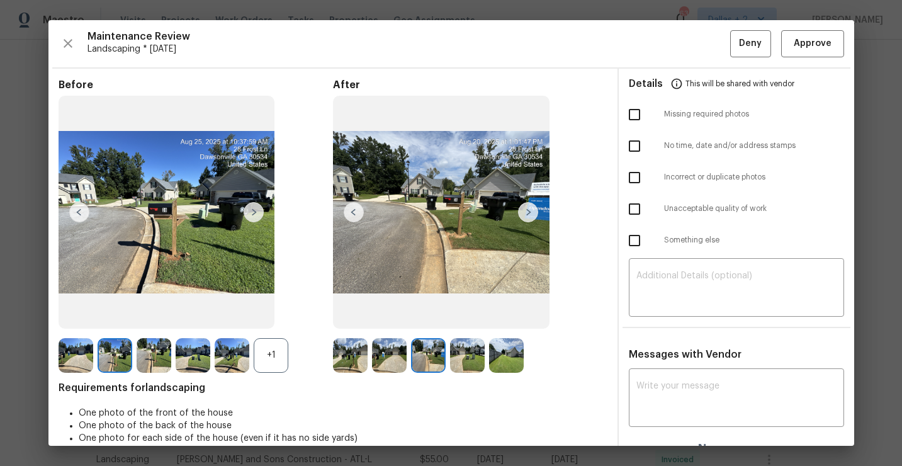
click at [532, 206] on img at bounding box center [528, 212] width 20 height 20
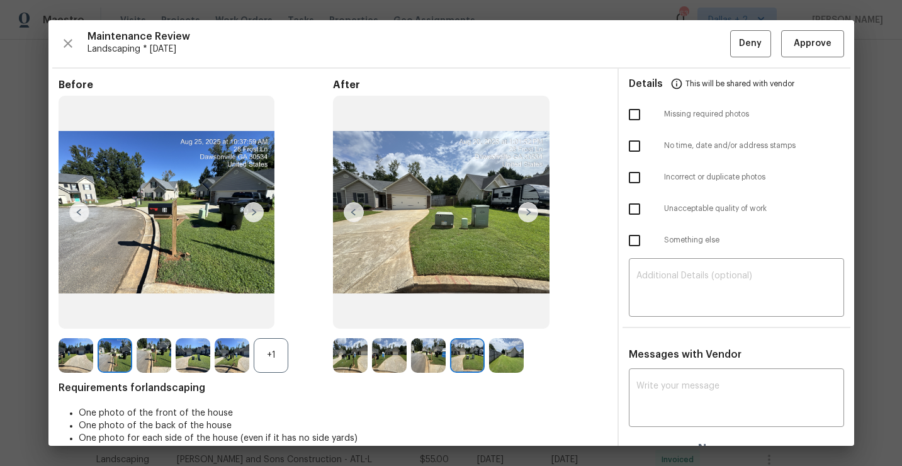
click at [186, 352] on img at bounding box center [193, 355] width 35 height 35
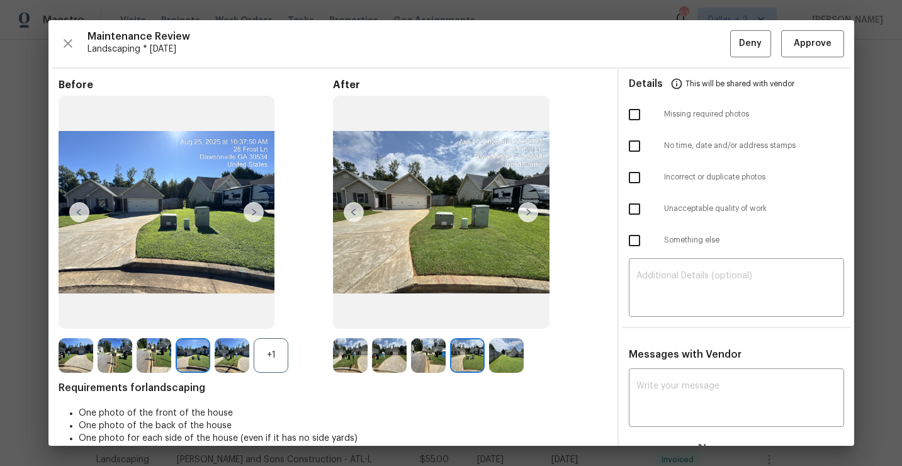
click at [476, 355] on img at bounding box center [467, 355] width 35 height 35
click at [515, 362] on img at bounding box center [506, 355] width 35 height 35
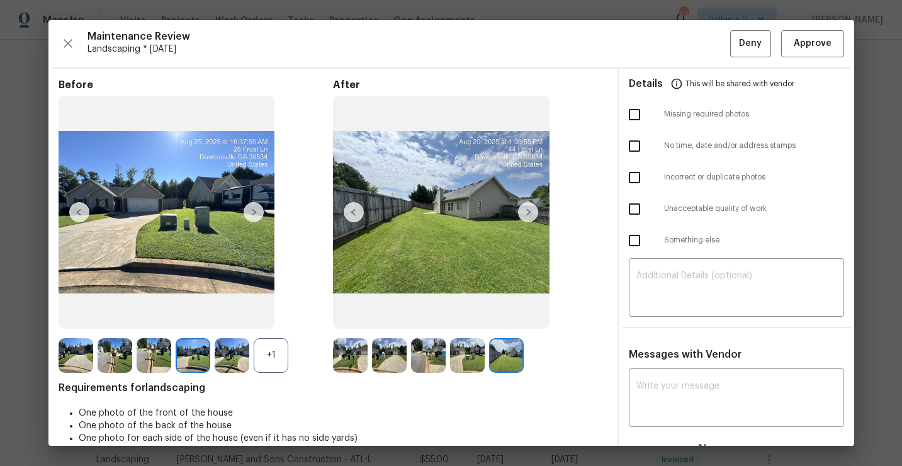
click at [464, 353] on img at bounding box center [467, 355] width 35 height 35
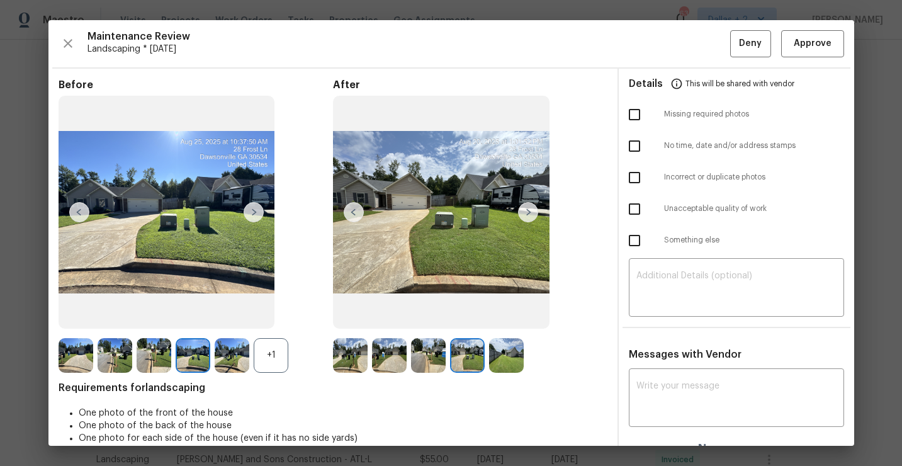
click at [428, 351] on img at bounding box center [428, 355] width 35 height 35
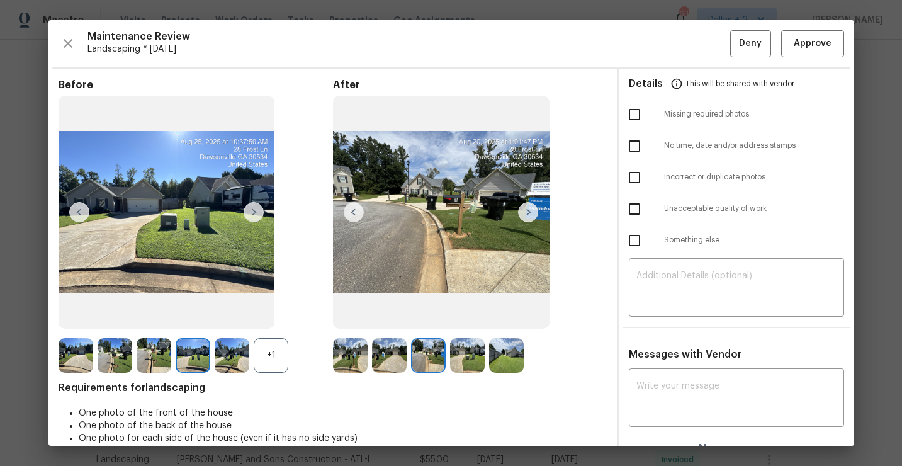
click at [390, 353] on img at bounding box center [389, 355] width 35 height 35
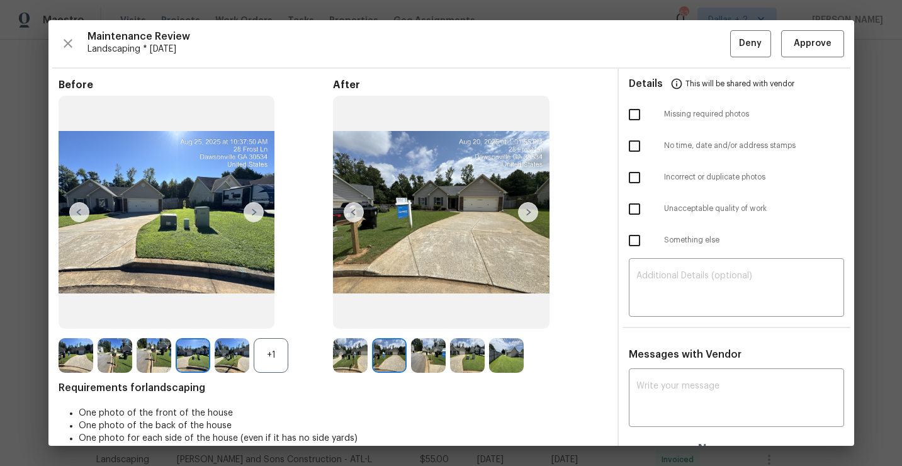
click at [343, 349] on img at bounding box center [350, 355] width 35 height 35
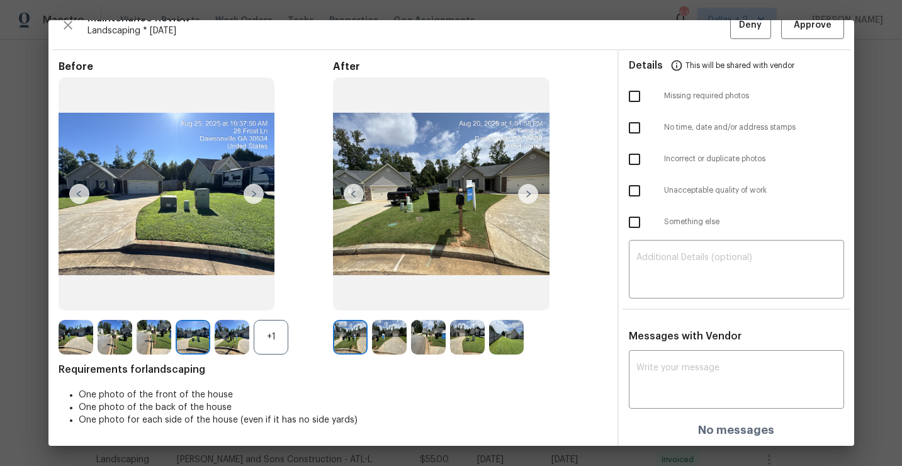
scroll to position [0, 0]
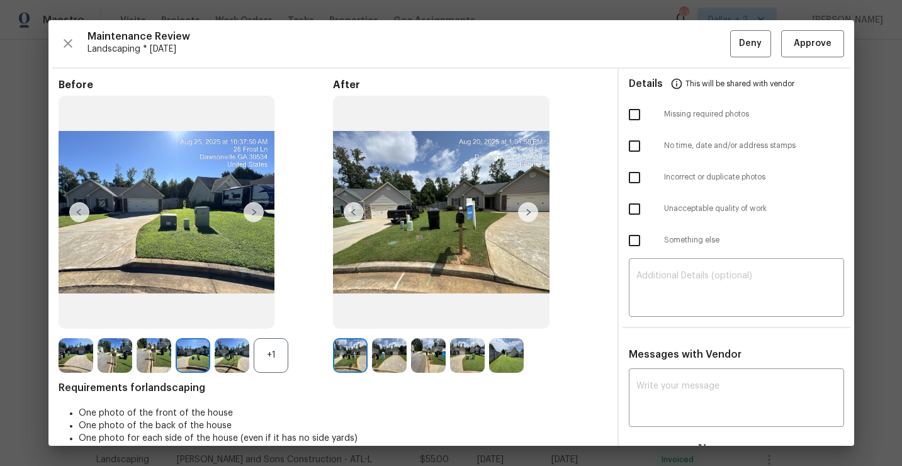
click at [382, 371] on img at bounding box center [389, 355] width 35 height 35
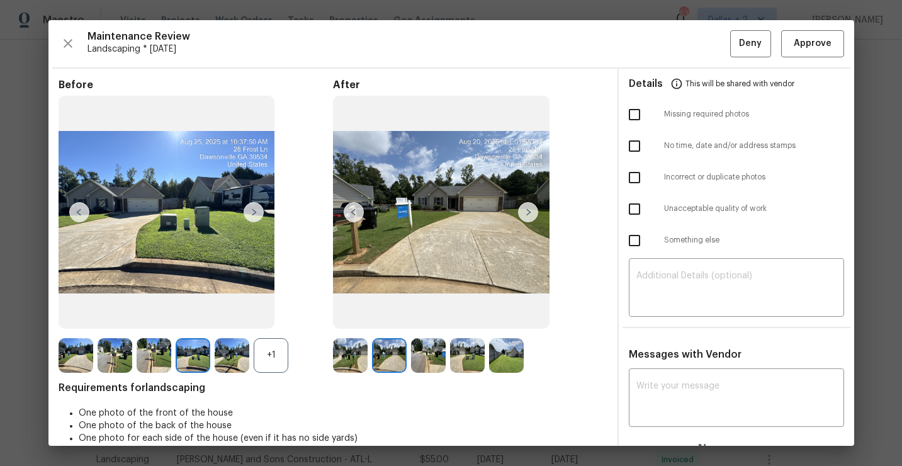
click at [425, 355] on img at bounding box center [428, 355] width 35 height 35
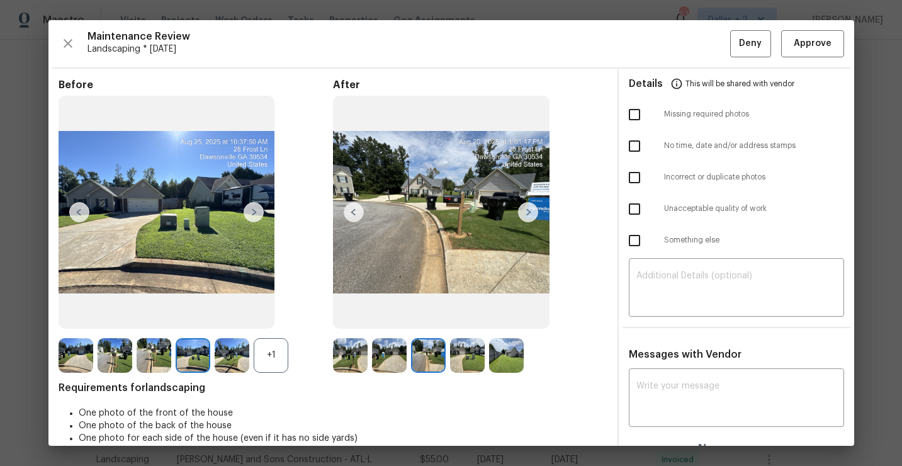
click at [471, 353] on img at bounding box center [467, 355] width 35 height 35
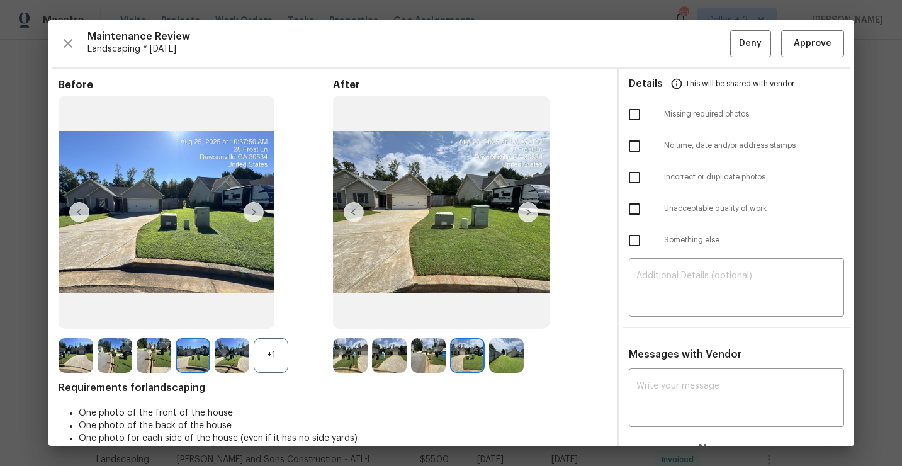
click at [510, 348] on img at bounding box center [506, 355] width 35 height 35
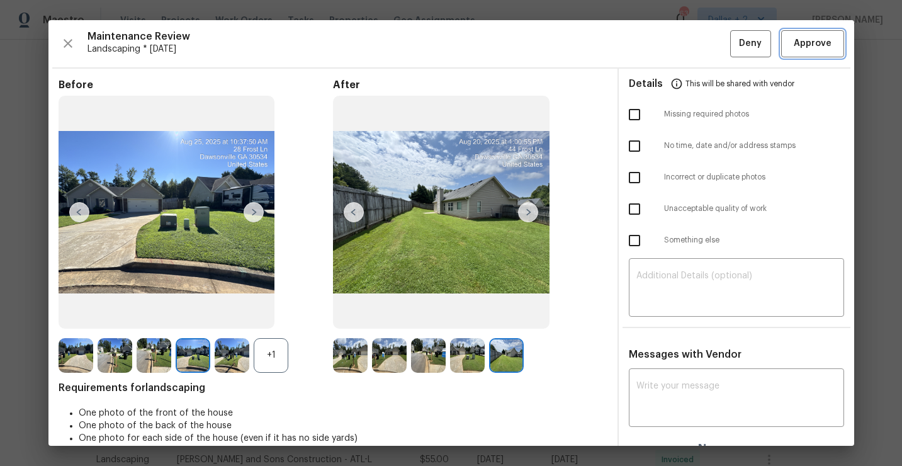
click at [809, 43] on span "Approve" at bounding box center [812, 44] width 38 height 16
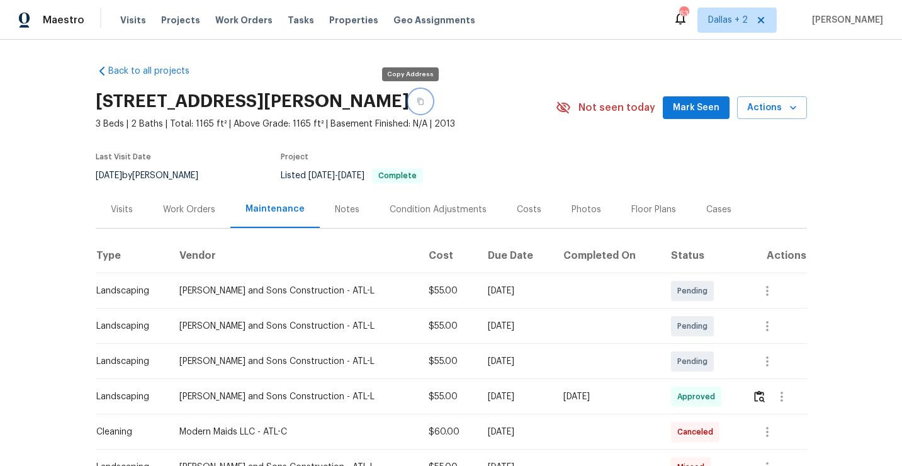
click at [409, 106] on button "button" at bounding box center [420, 101] width 23 height 23
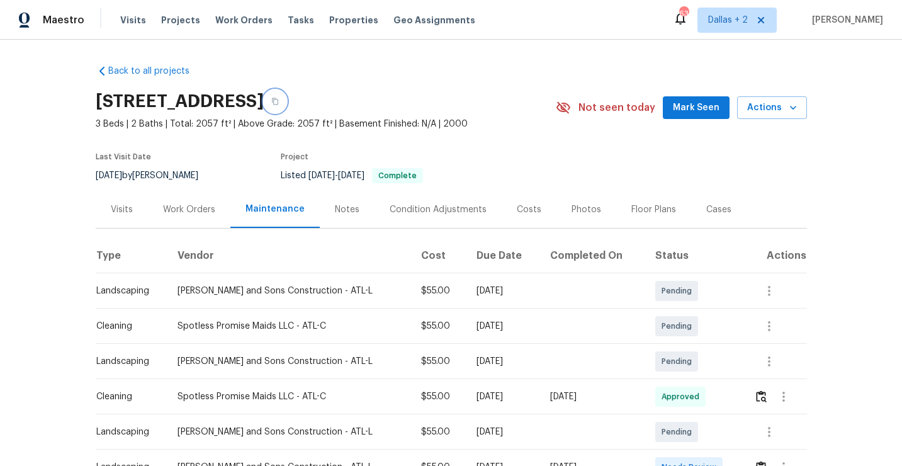
click at [278, 98] on icon "button" at bounding box center [275, 101] width 6 height 7
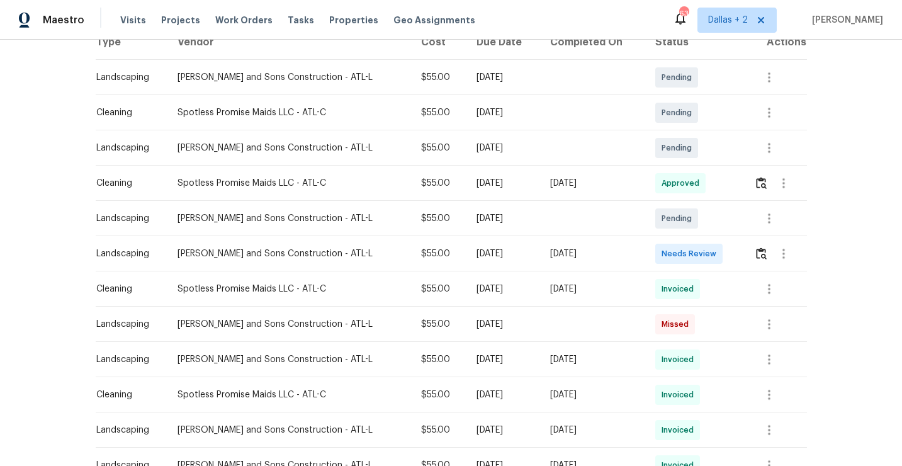
scroll to position [235, 0]
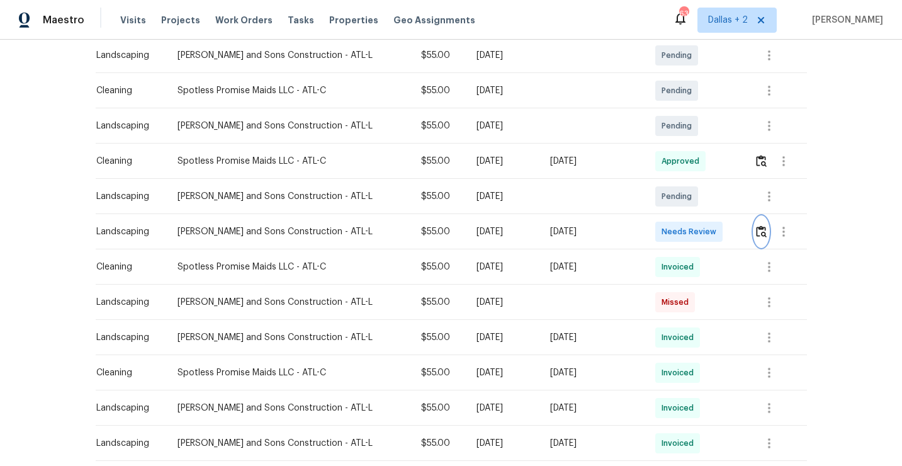
click at [760, 230] on img "button" at bounding box center [761, 231] width 11 height 12
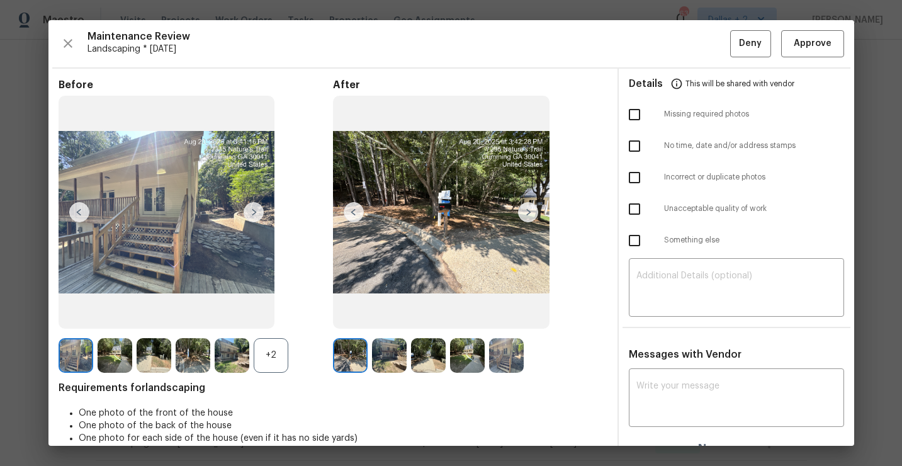
click at [267, 366] on div "+2" at bounding box center [271, 355] width 35 height 35
click at [119, 345] on img at bounding box center [115, 355] width 35 height 35
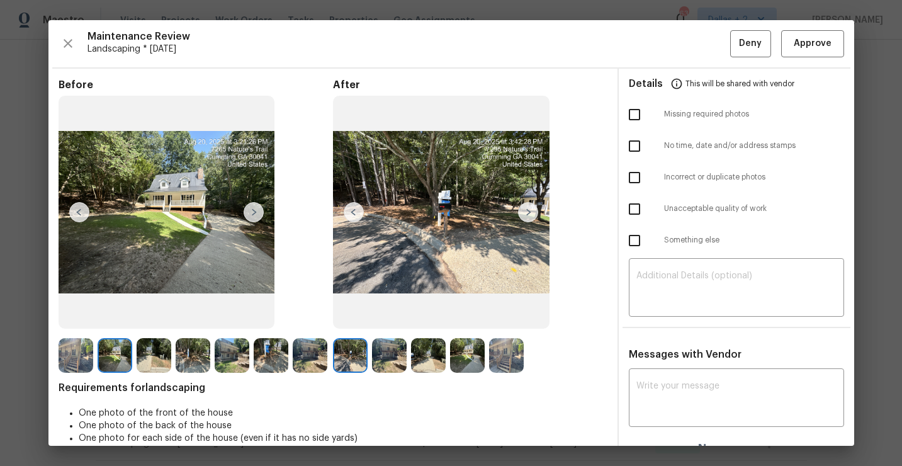
click at [523, 215] on img at bounding box center [528, 212] width 20 height 20
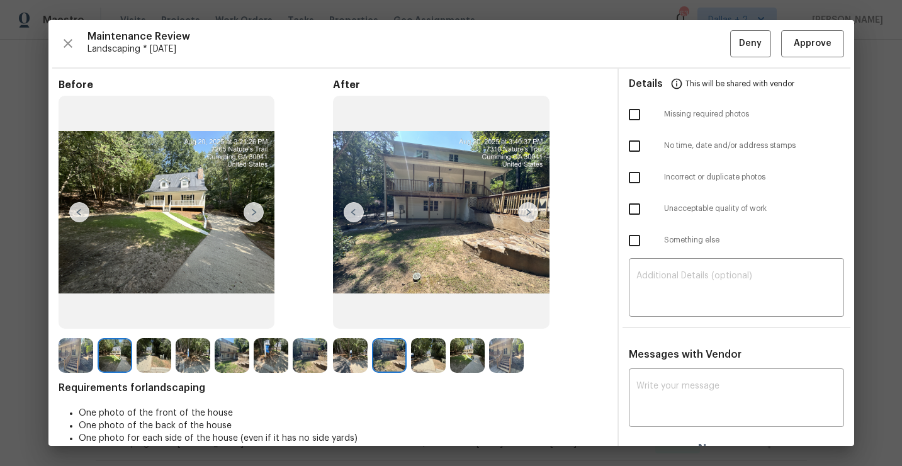
click at [523, 215] on img at bounding box center [528, 212] width 20 height 20
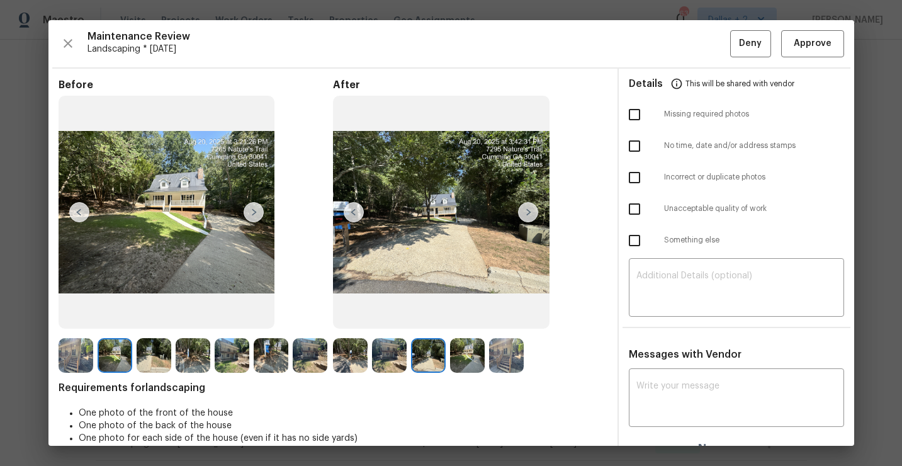
click at [523, 215] on img at bounding box center [528, 212] width 20 height 20
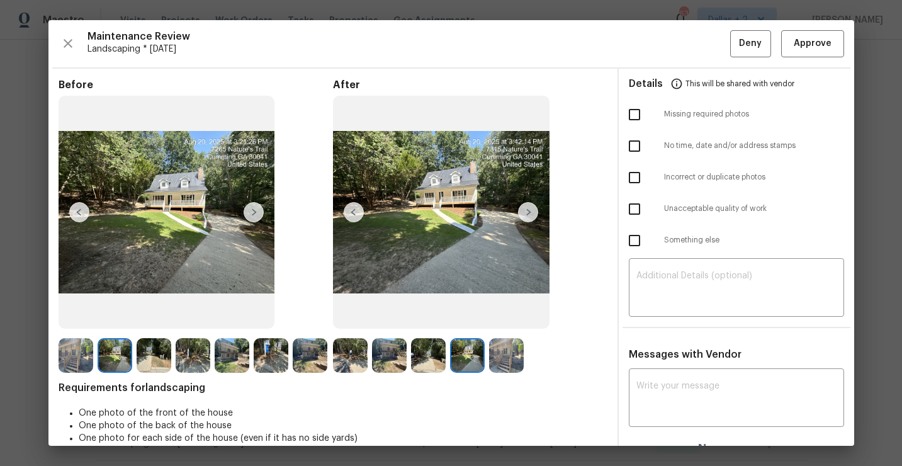
click at [534, 210] on img at bounding box center [528, 212] width 20 height 20
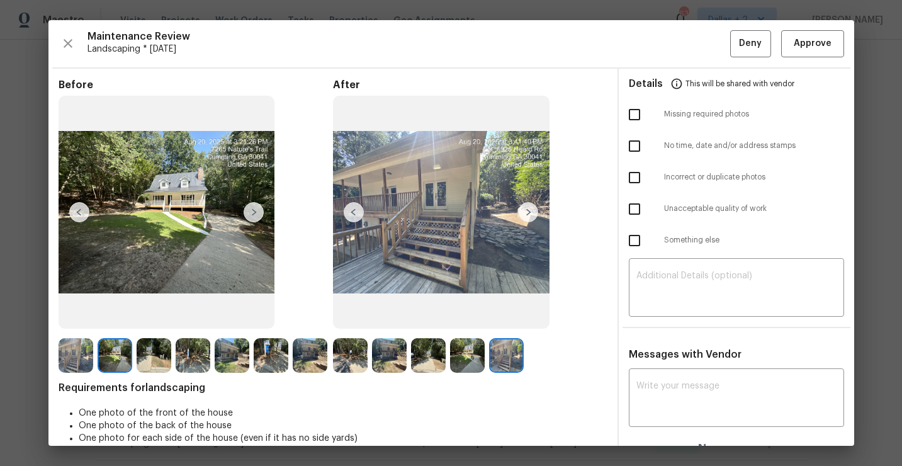
click at [193, 366] on img at bounding box center [193, 355] width 35 height 35
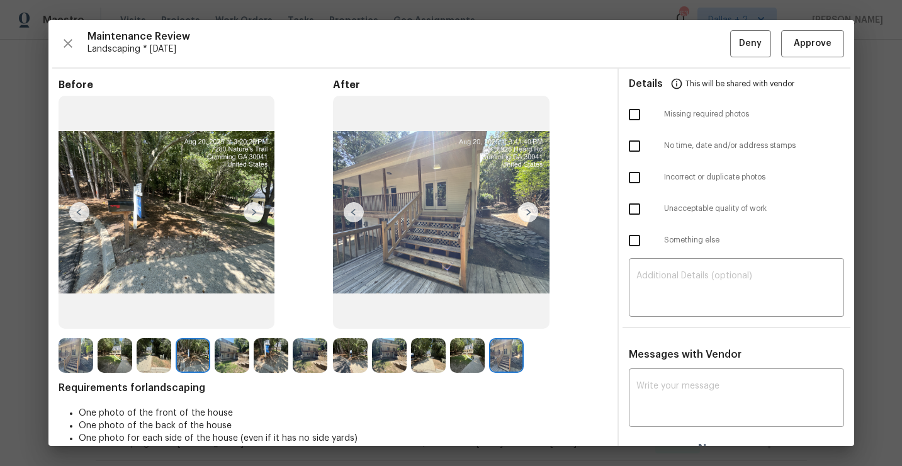
click at [313, 362] on img at bounding box center [310, 355] width 35 height 35
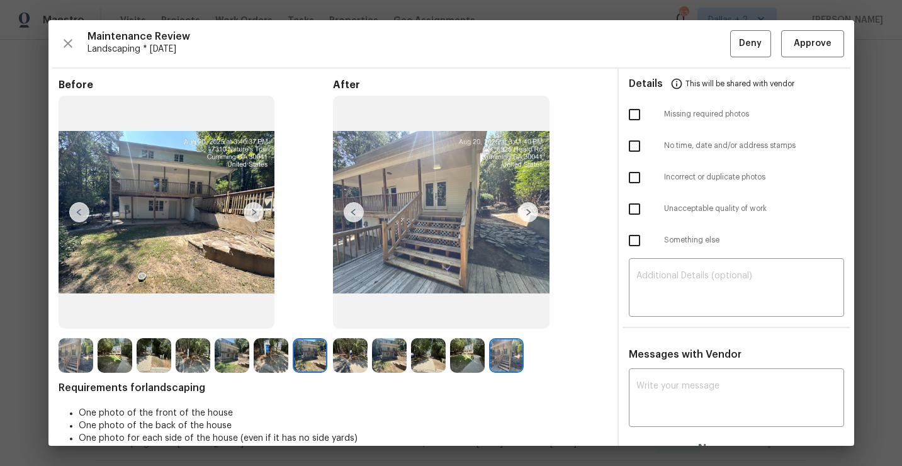
click at [352, 357] on img at bounding box center [350, 355] width 35 height 35
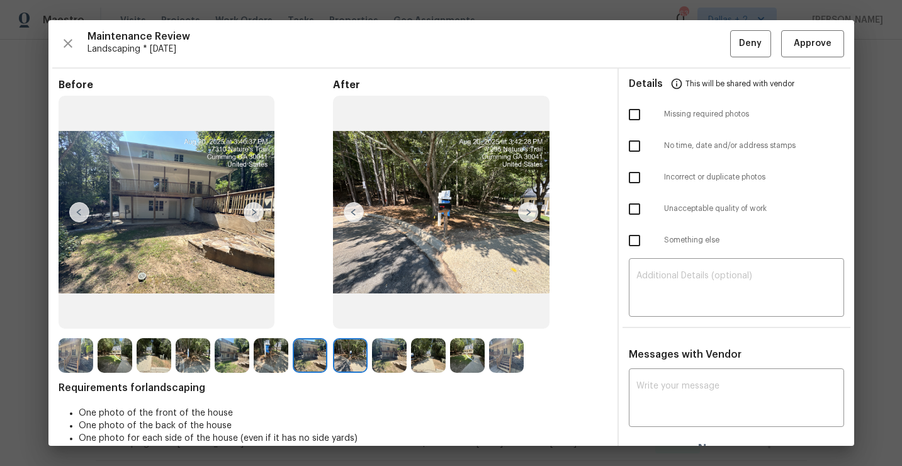
click at [383, 357] on img at bounding box center [389, 355] width 35 height 35
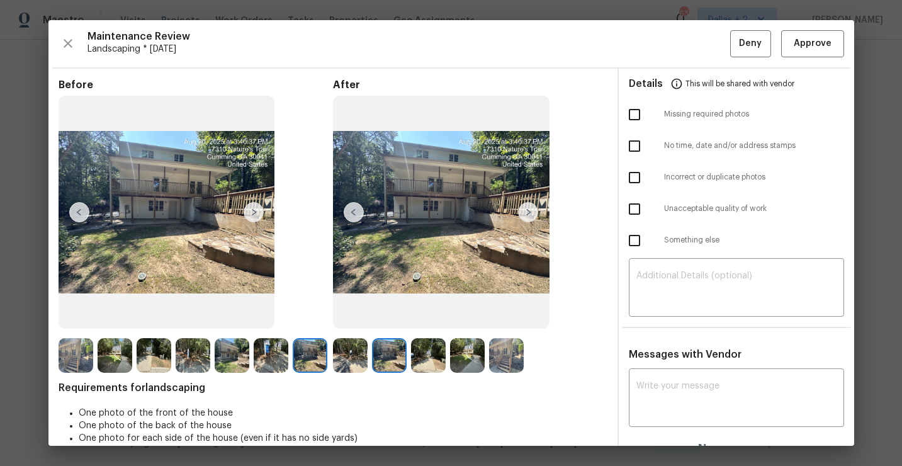
click at [425, 356] on img at bounding box center [428, 355] width 35 height 35
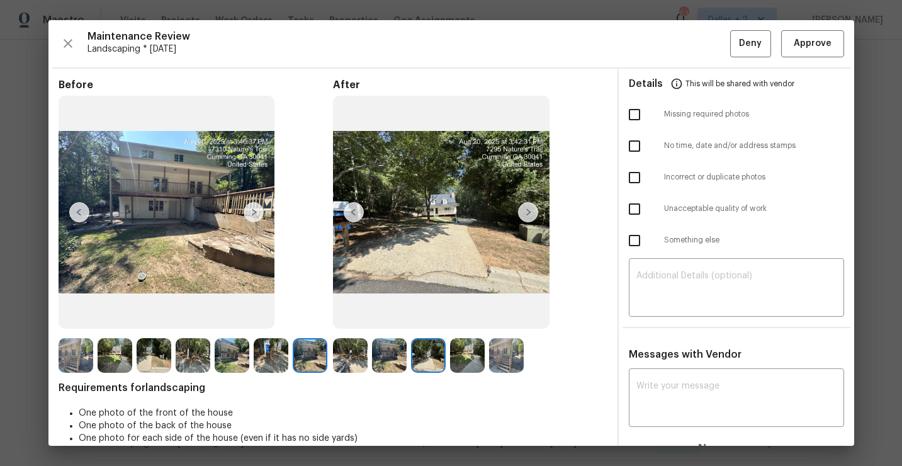
click at [464, 357] on img at bounding box center [467, 355] width 35 height 35
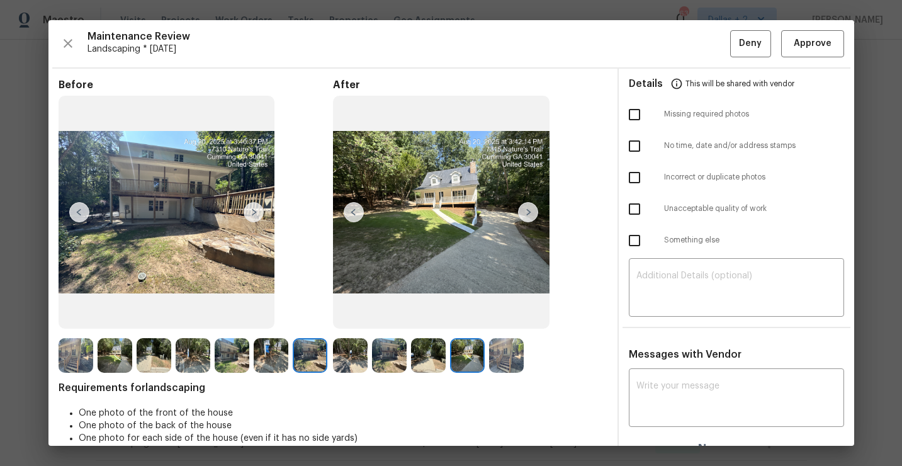
click at [497, 356] on img at bounding box center [506, 355] width 35 height 35
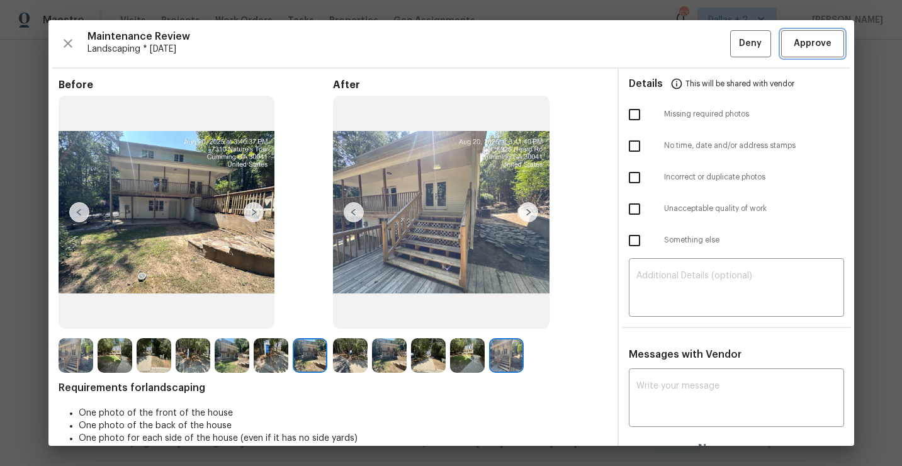
click at [814, 47] on span "Approve" at bounding box center [812, 44] width 38 height 16
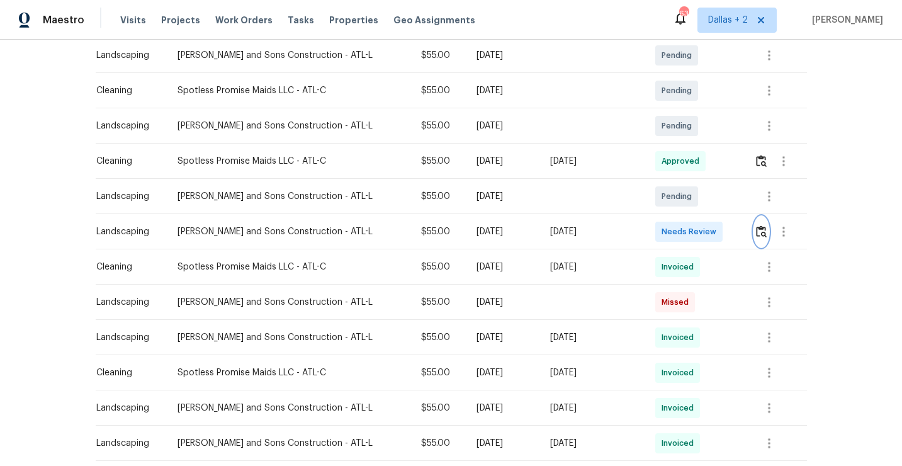
scroll to position [0, 0]
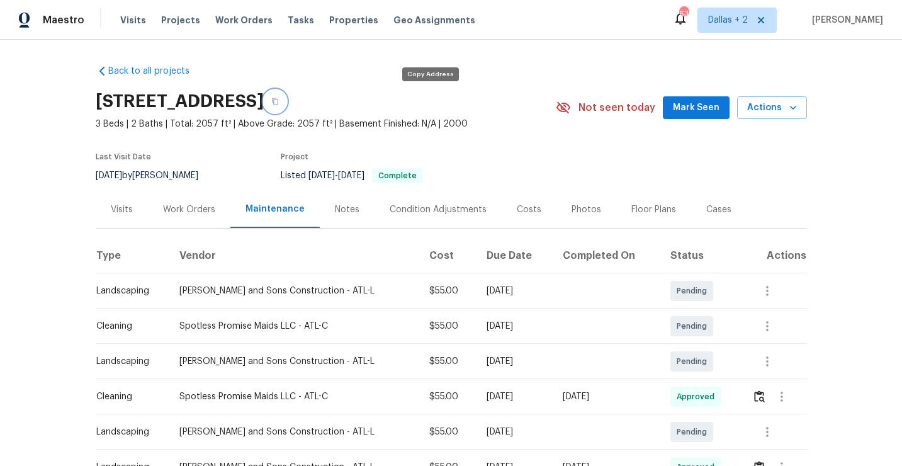
click at [286, 104] on button "button" at bounding box center [275, 101] width 23 height 23
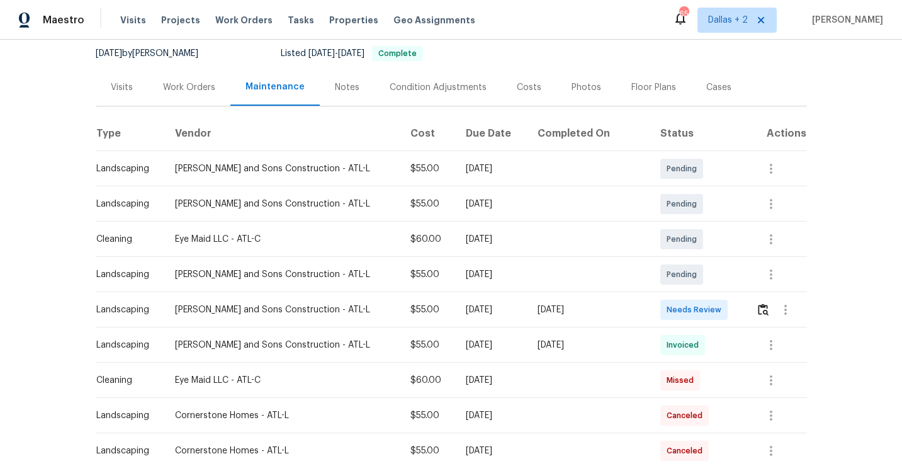
scroll to position [192, 0]
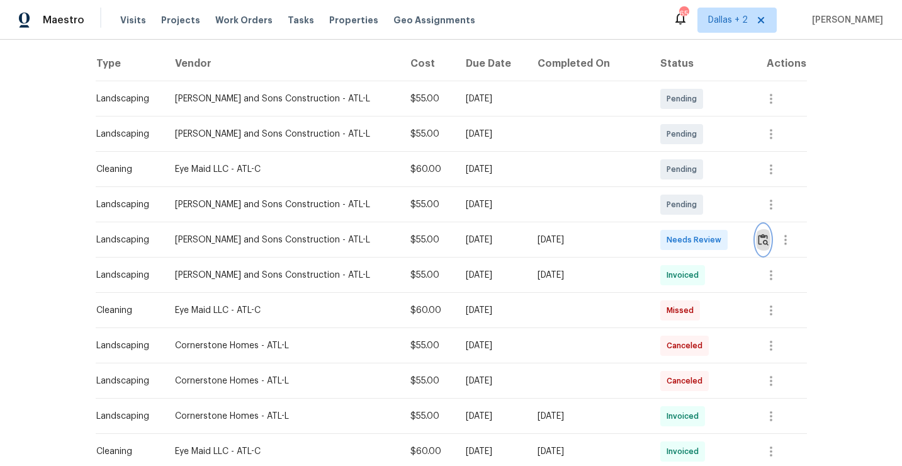
click at [758, 244] on img "button" at bounding box center [763, 239] width 11 height 12
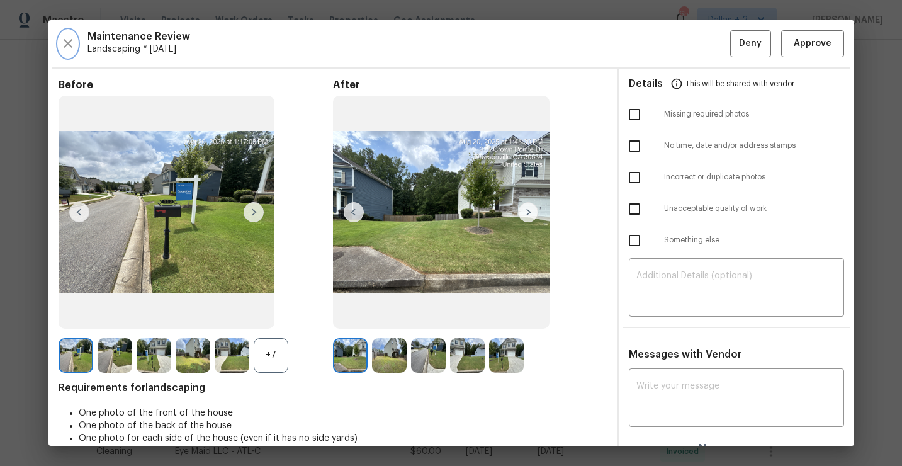
click at [69, 46] on icon "button" at bounding box center [68, 43] width 9 height 9
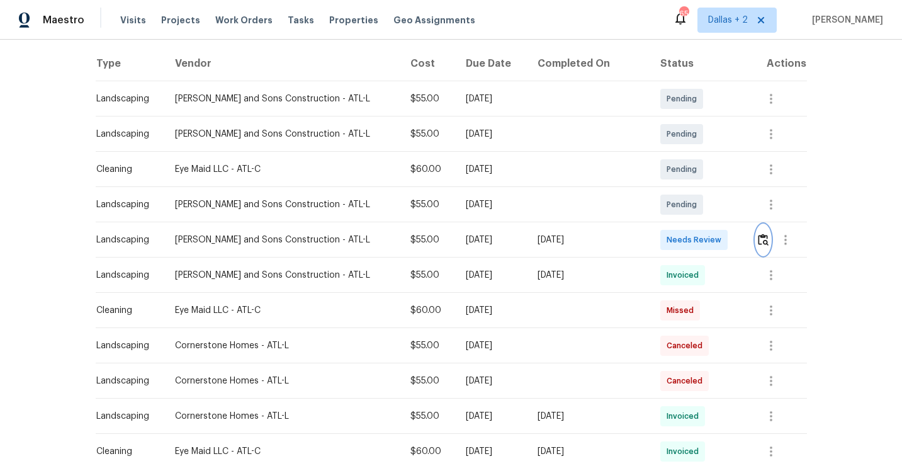
scroll to position [0, 0]
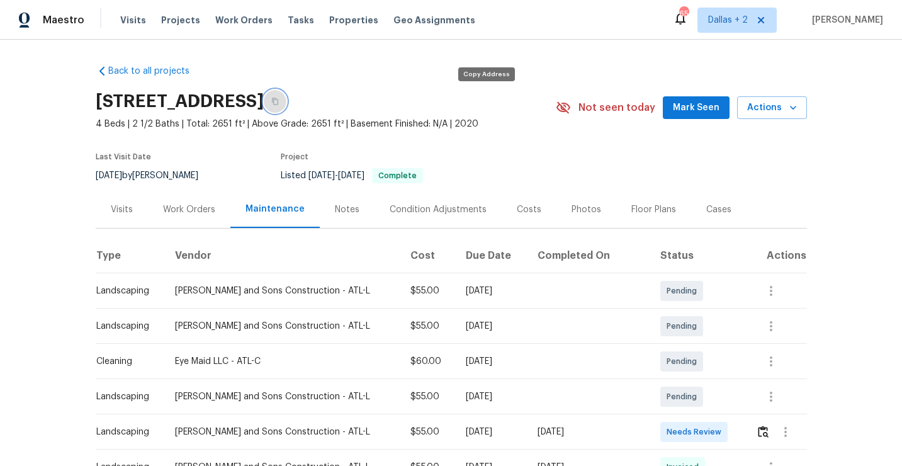
click at [279, 104] on icon "button" at bounding box center [275, 102] width 8 height 8
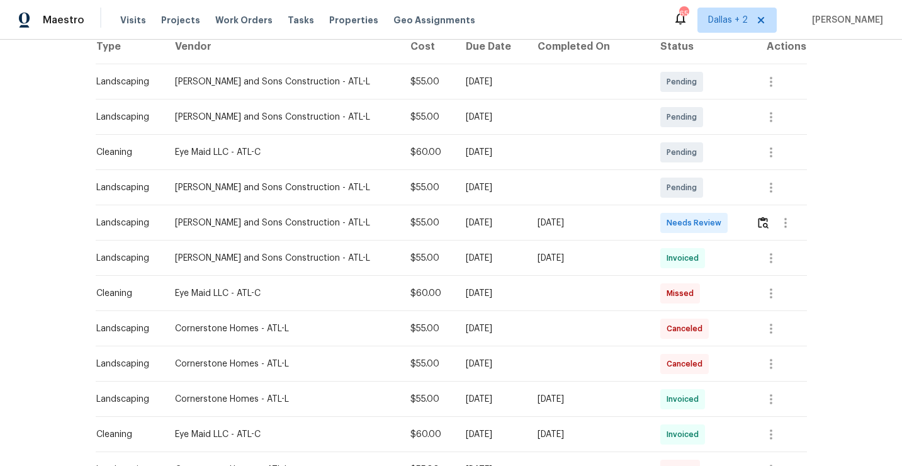
scroll to position [243, 0]
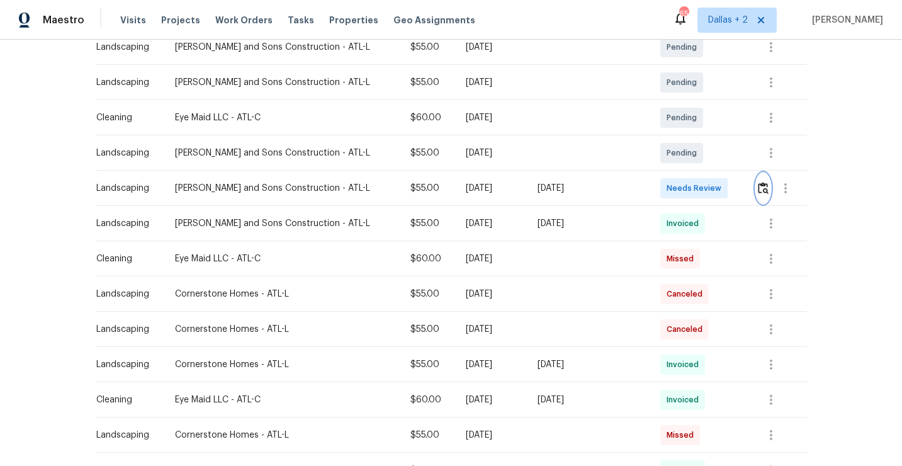
click at [758, 188] on img "button" at bounding box center [763, 188] width 11 height 12
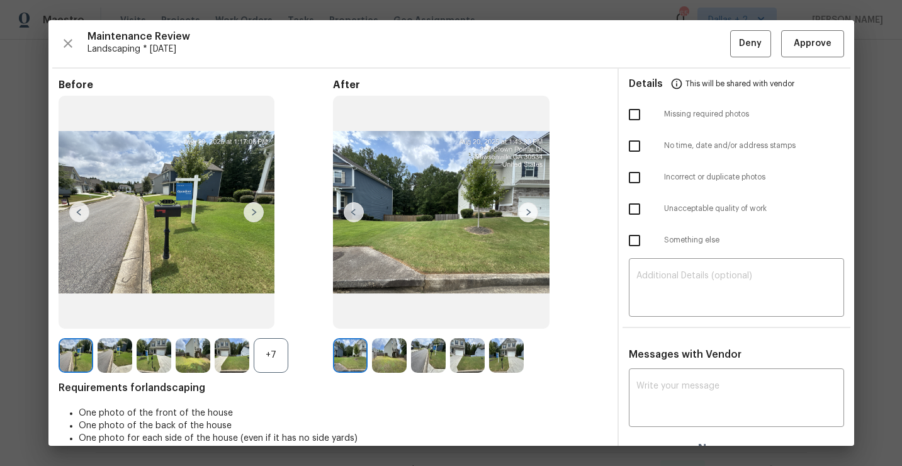
click at [267, 350] on div "+7" at bounding box center [271, 355] width 35 height 35
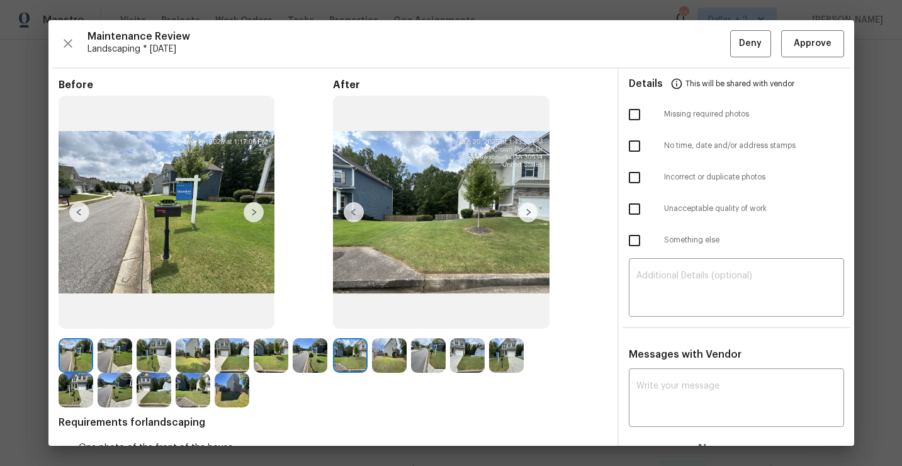
click at [114, 349] on img at bounding box center [115, 355] width 35 height 35
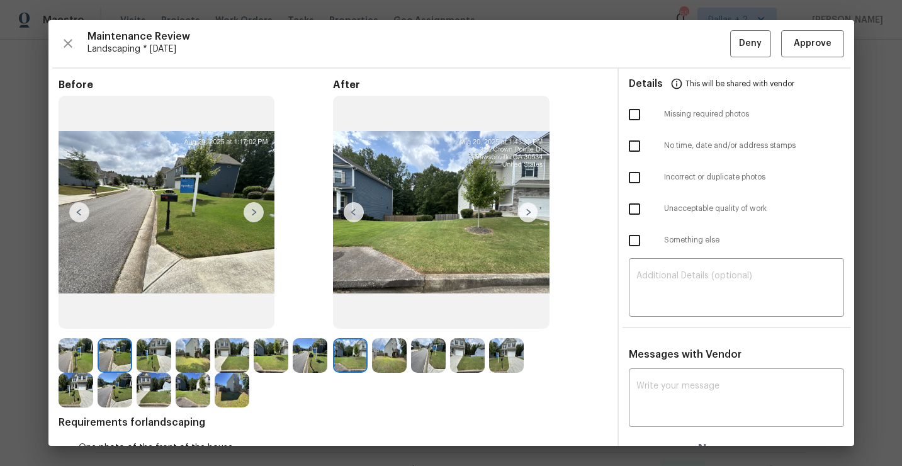
click at [518, 212] on img at bounding box center [528, 212] width 20 height 20
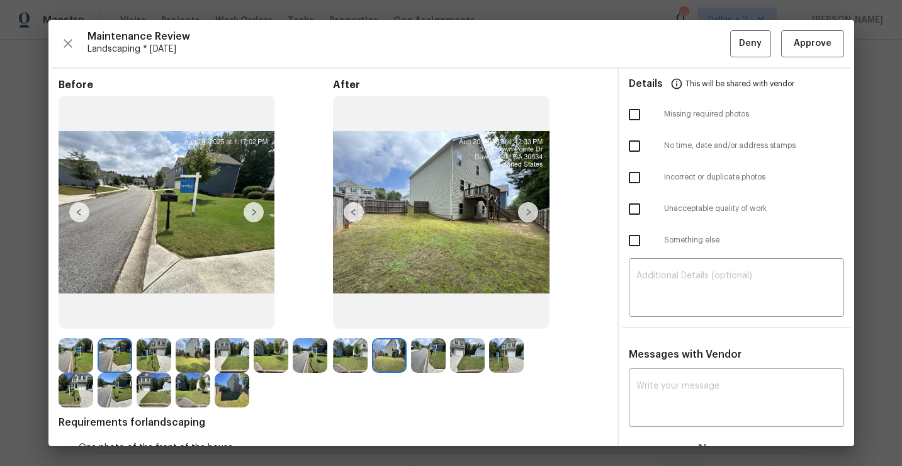
click at [527, 208] on img at bounding box center [528, 212] width 20 height 20
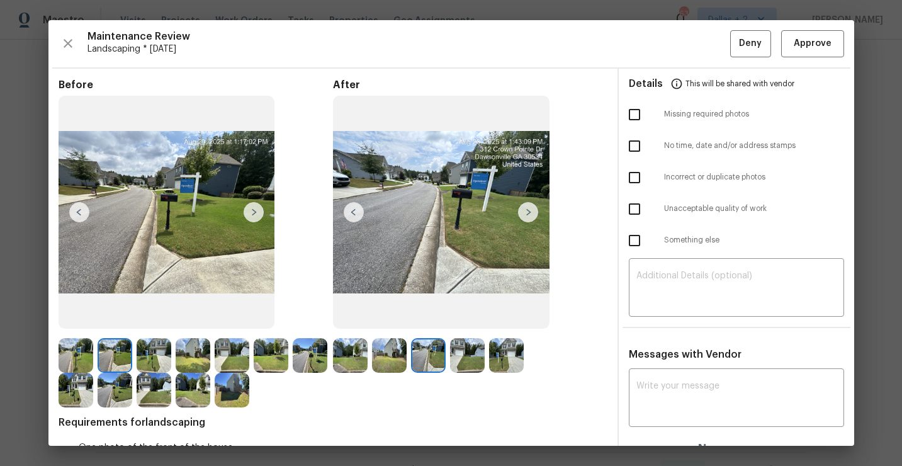
click at [525, 216] on img at bounding box center [528, 212] width 20 height 20
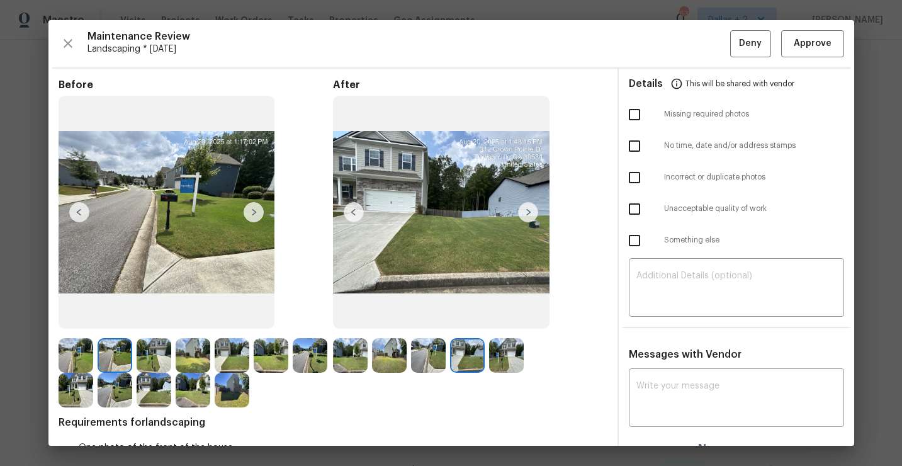
click at [525, 216] on img at bounding box center [528, 212] width 20 height 20
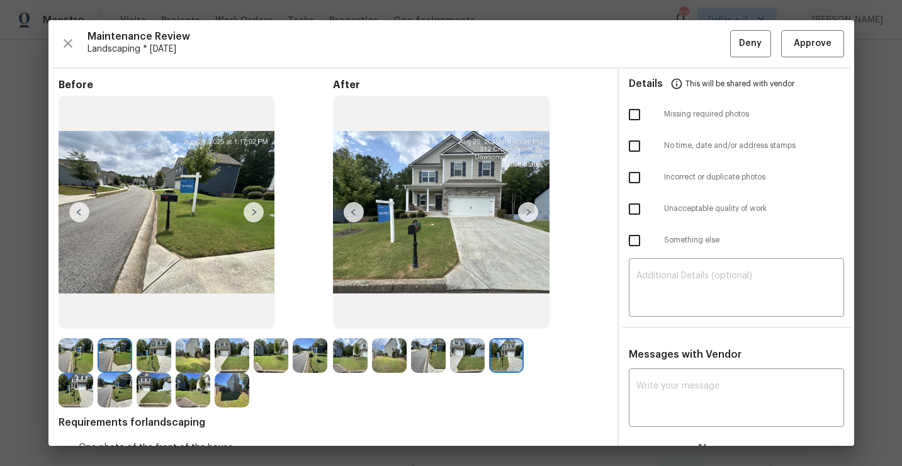
click at [472, 344] on img at bounding box center [467, 355] width 35 height 35
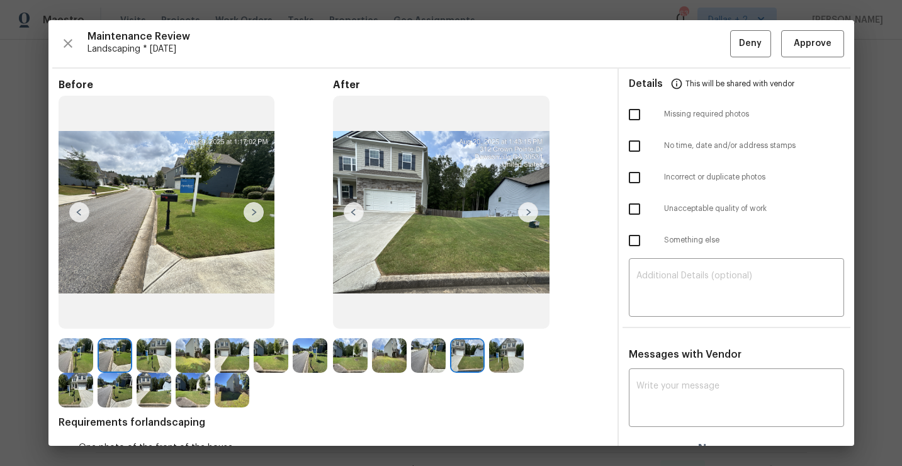
click at [335, 357] on img at bounding box center [350, 355] width 35 height 35
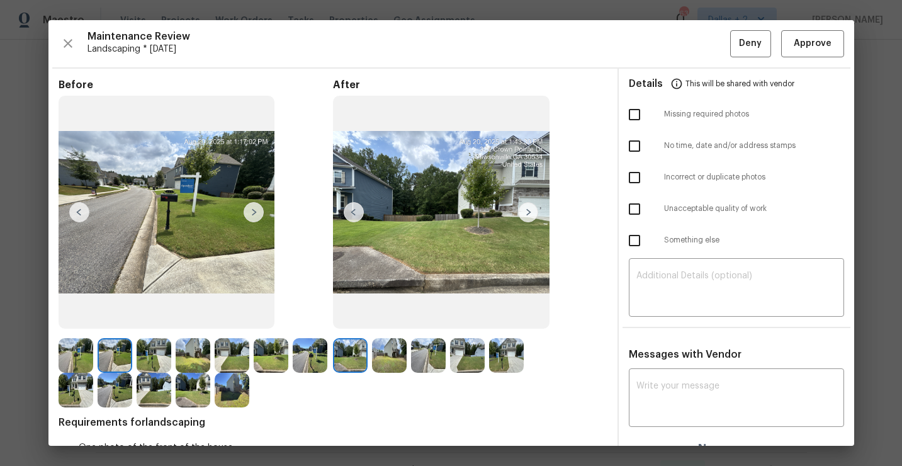
click at [528, 208] on img at bounding box center [528, 212] width 20 height 20
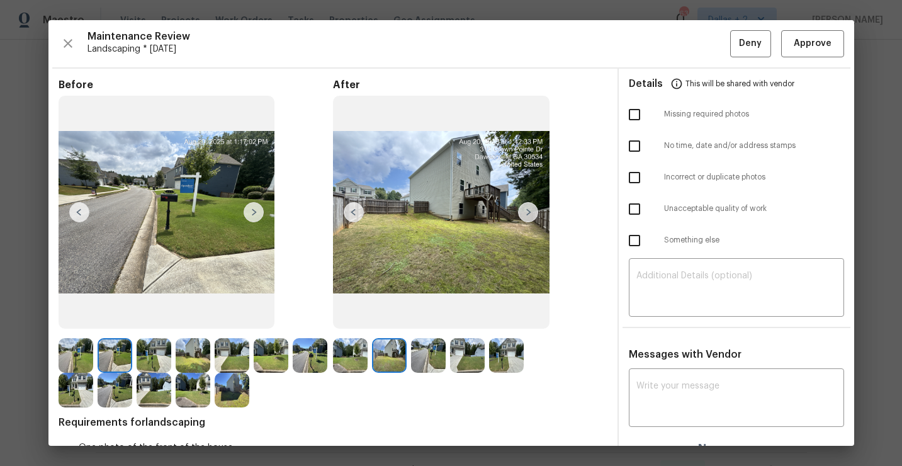
click at [528, 208] on img at bounding box center [528, 212] width 20 height 20
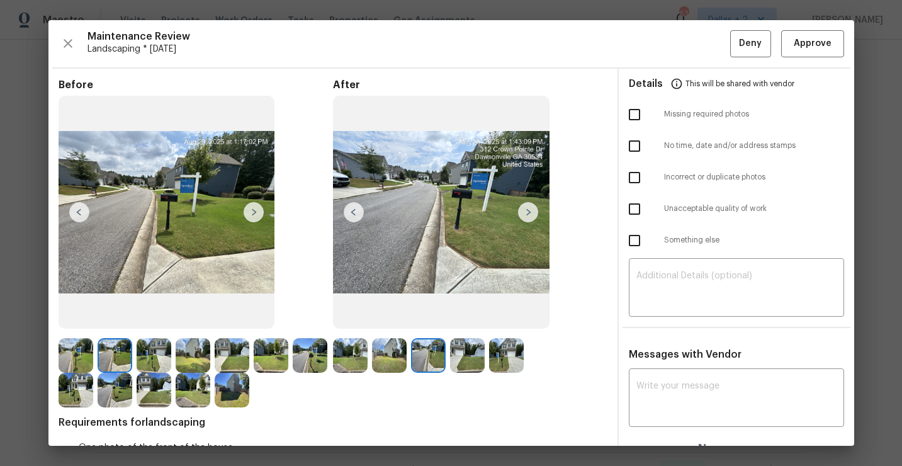
click at [528, 208] on img at bounding box center [528, 212] width 20 height 20
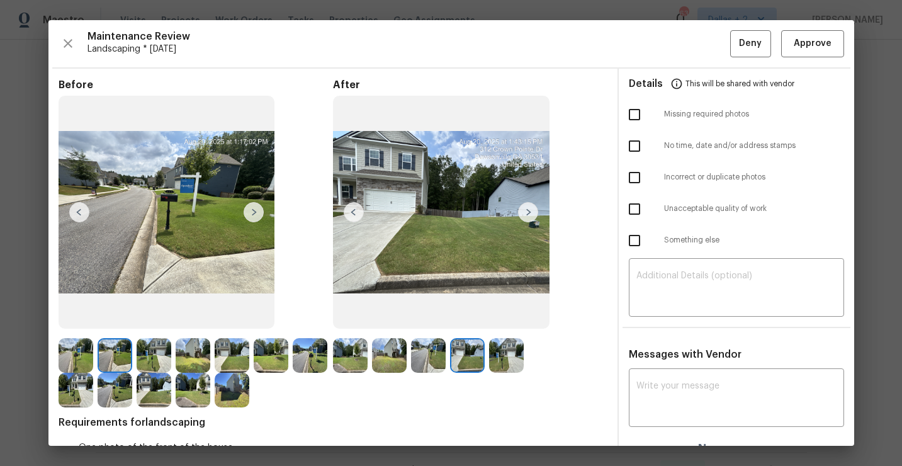
click at [528, 208] on img at bounding box center [528, 212] width 20 height 20
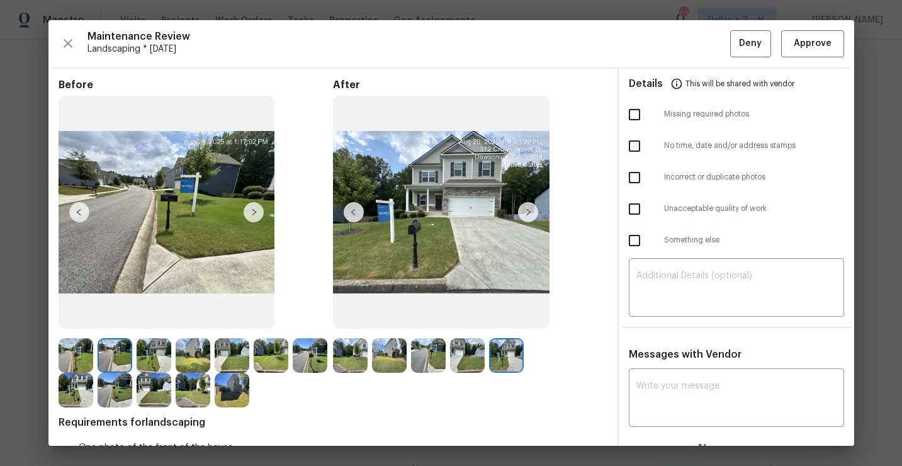
click at [528, 208] on img at bounding box center [528, 212] width 20 height 20
click at [347, 364] on img at bounding box center [350, 355] width 35 height 35
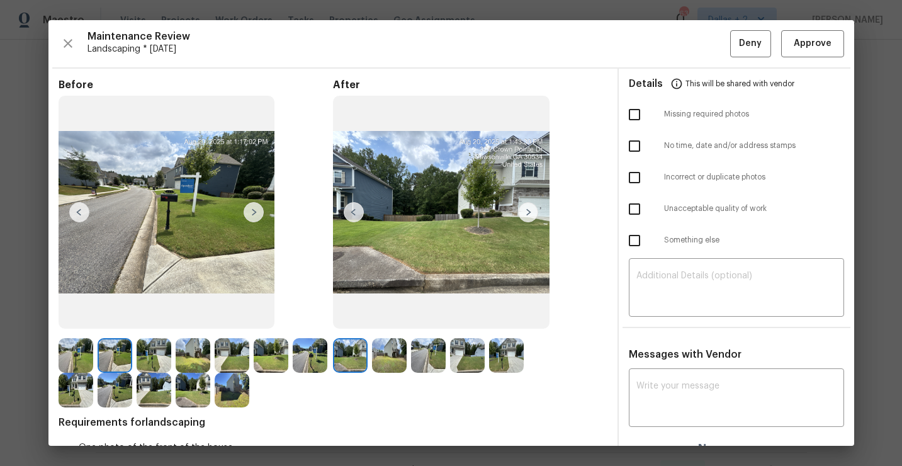
click at [379, 359] on img at bounding box center [389, 355] width 35 height 35
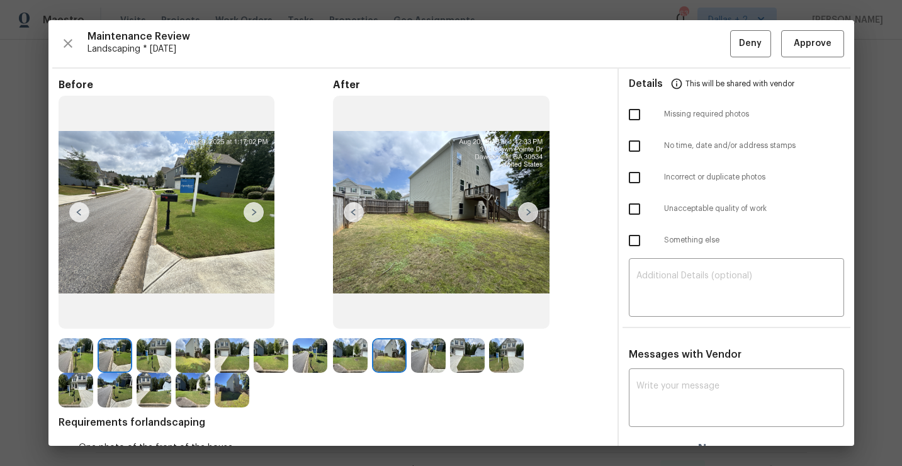
click at [422, 354] on img at bounding box center [428, 355] width 35 height 35
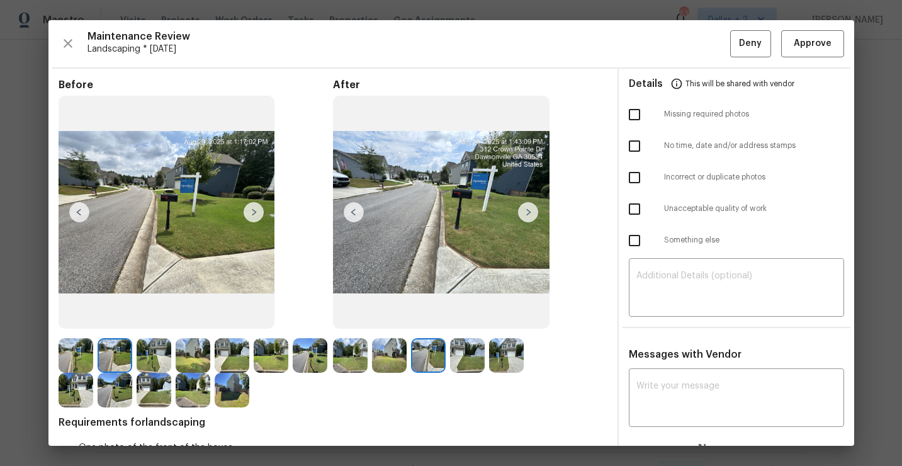
click at [459, 350] on img at bounding box center [467, 355] width 35 height 35
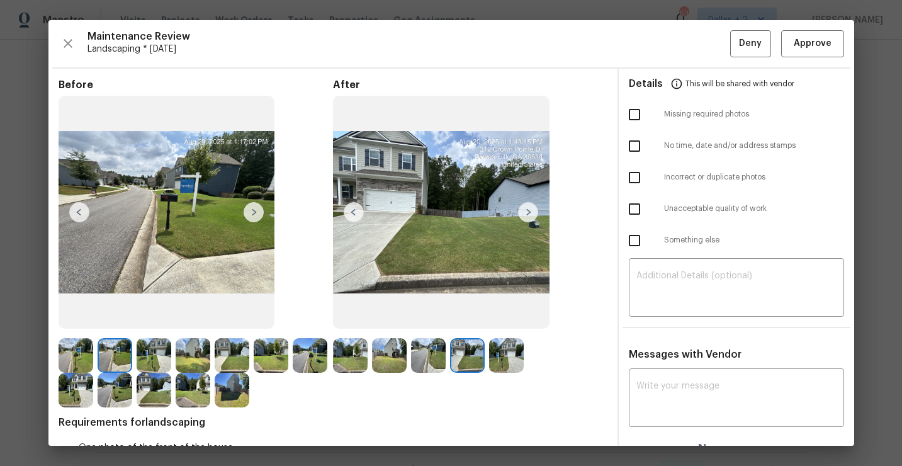
click at [502, 347] on img at bounding box center [506, 355] width 35 height 35
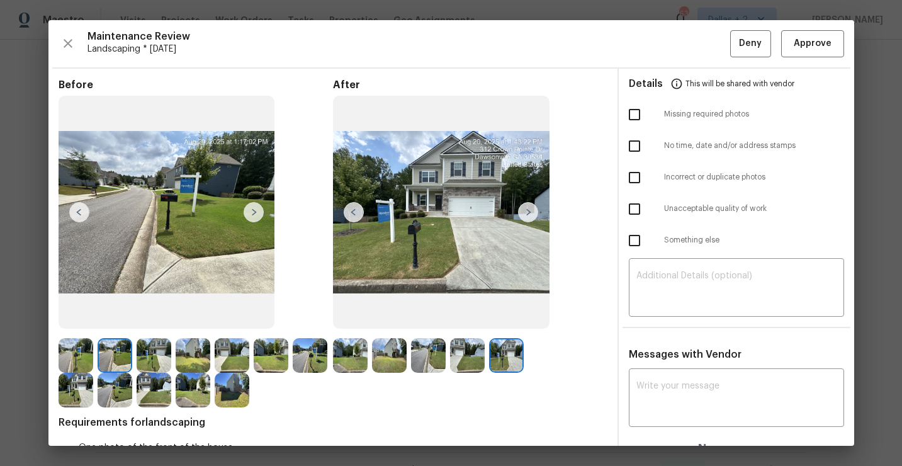
click at [383, 352] on img at bounding box center [389, 355] width 35 height 35
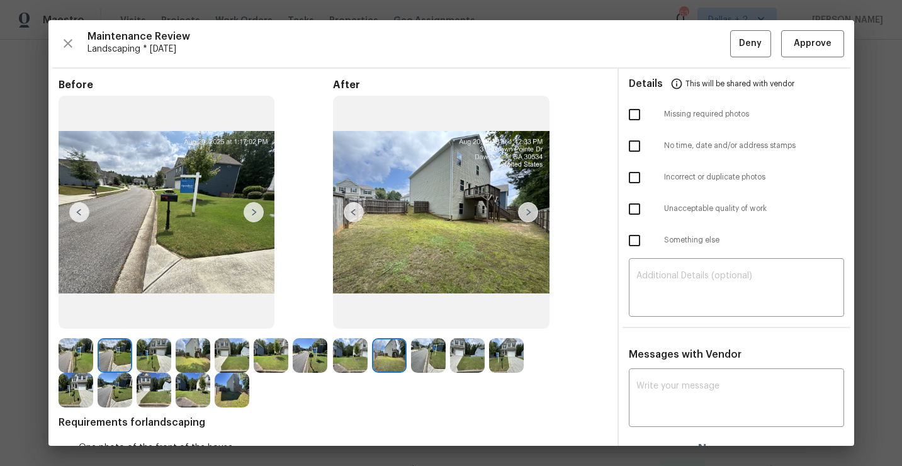
click at [534, 211] on img at bounding box center [528, 212] width 20 height 20
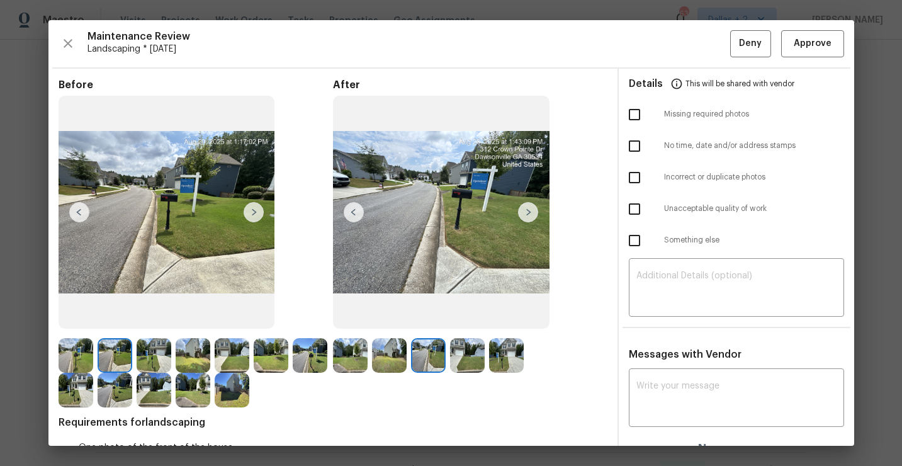
click at [466, 357] on img at bounding box center [467, 355] width 35 height 35
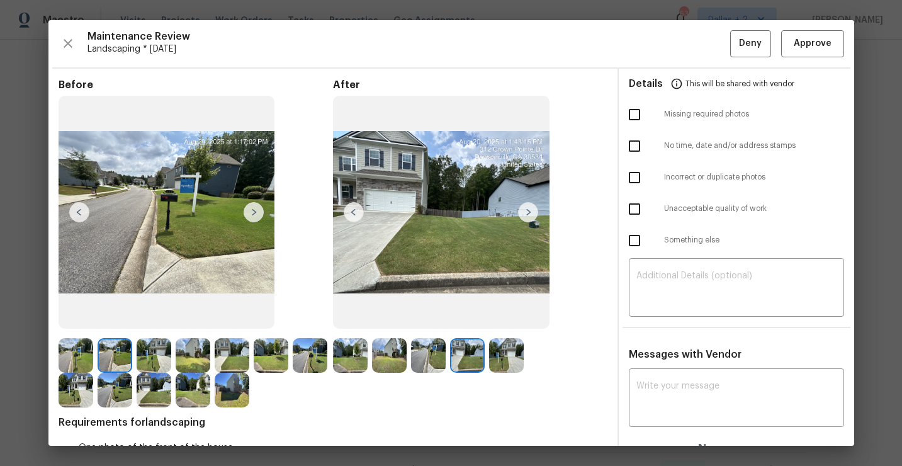
click at [505, 365] on img at bounding box center [506, 355] width 35 height 35
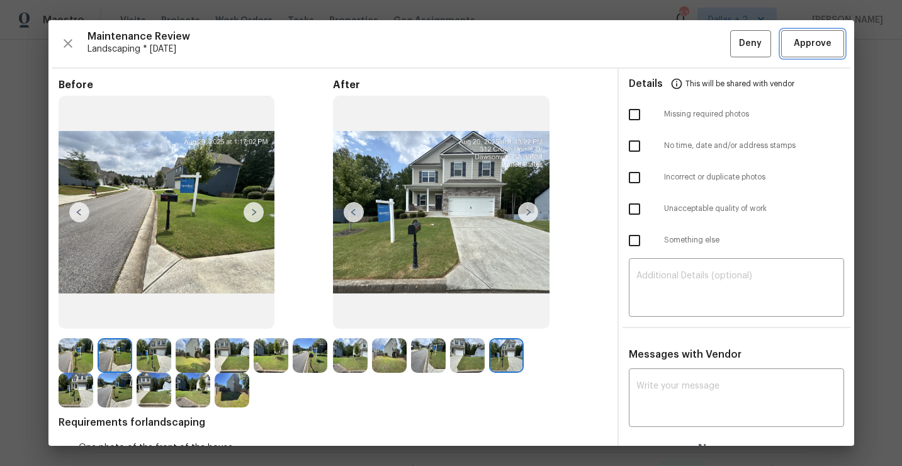
click at [815, 42] on span "Approve" at bounding box center [812, 44] width 38 height 16
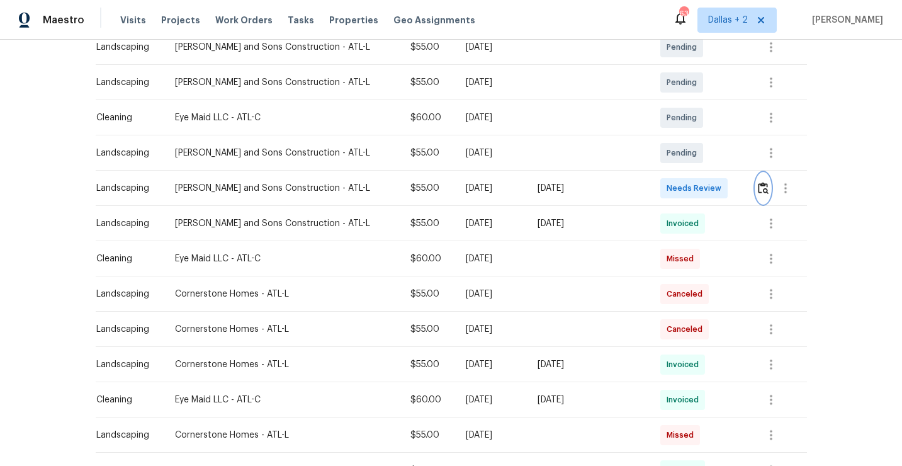
scroll to position [0, 0]
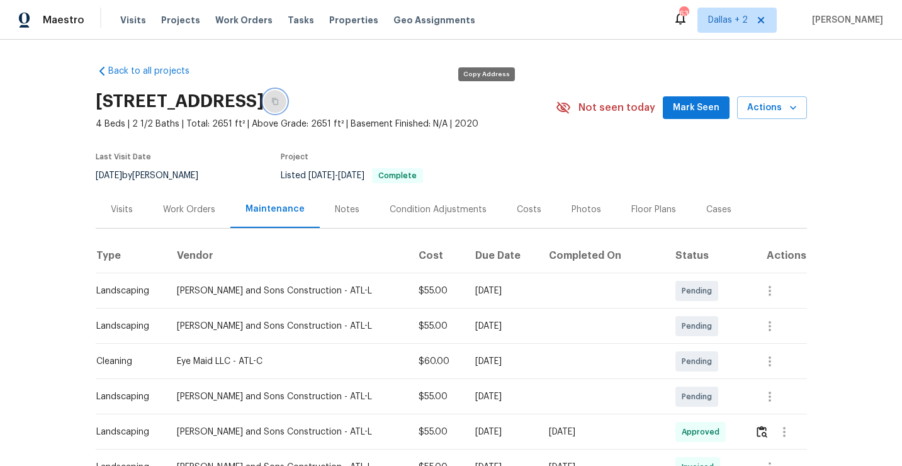
click at [286, 108] on button "button" at bounding box center [275, 101] width 23 height 23
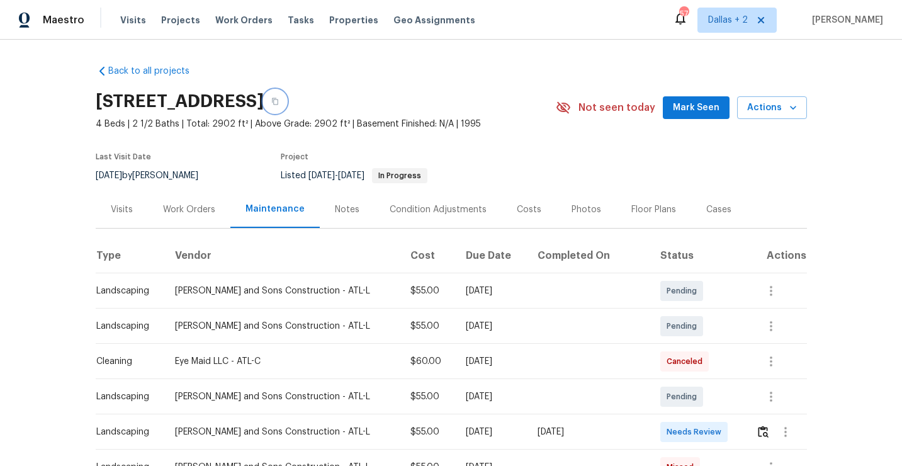
click at [286, 96] on button "button" at bounding box center [275, 101] width 23 height 23
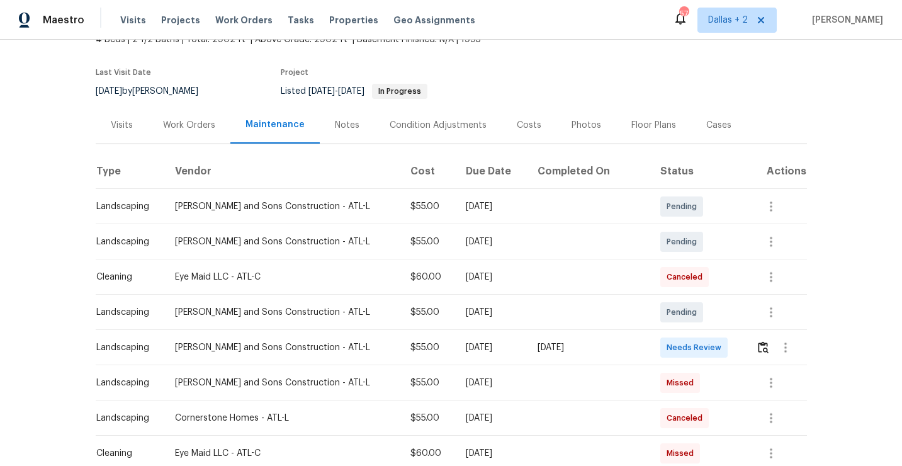
scroll to position [86, 0]
click at [758, 349] on img "button" at bounding box center [763, 346] width 11 height 12
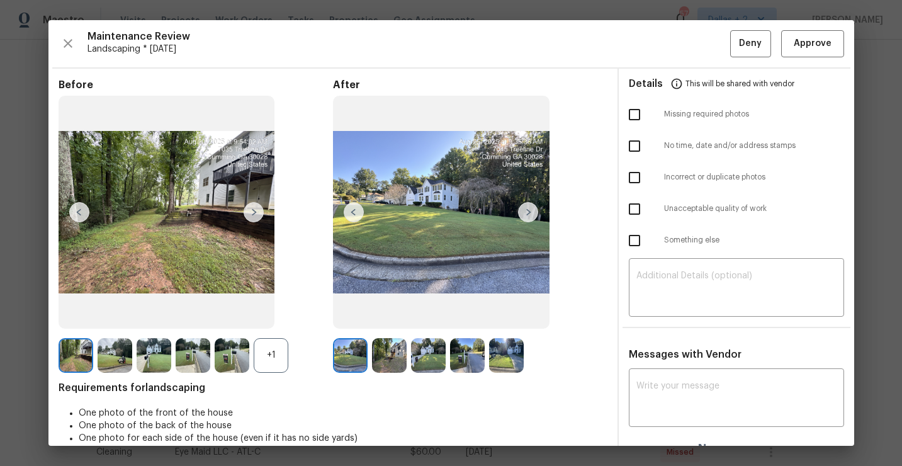
click at [273, 346] on div "+1" at bounding box center [271, 355] width 35 height 35
click at [150, 359] on img at bounding box center [154, 355] width 35 height 35
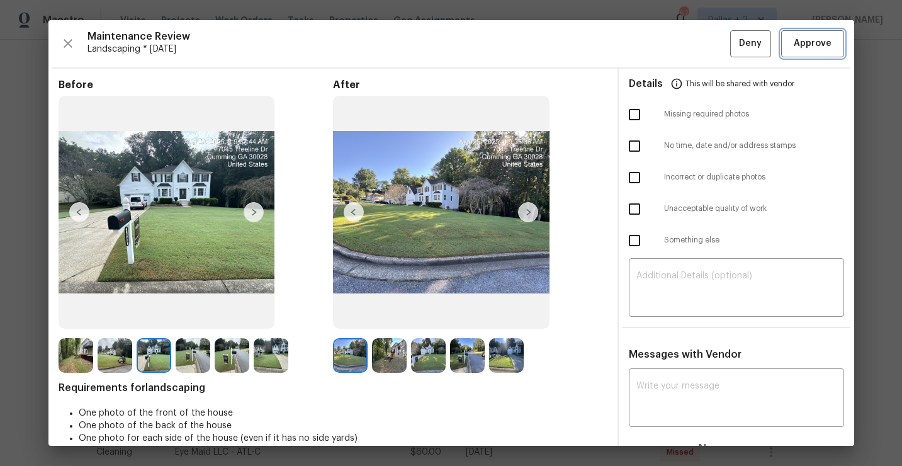
click at [810, 50] on span "Approve" at bounding box center [812, 44] width 38 height 16
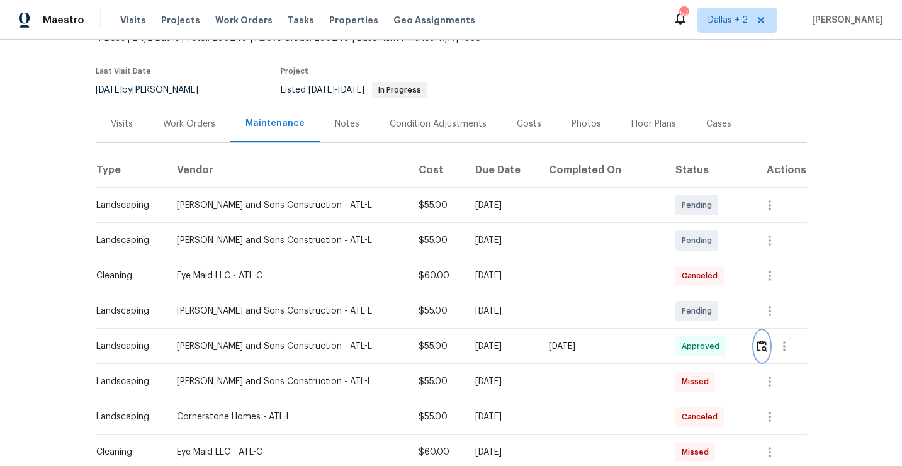
scroll to position [0, 0]
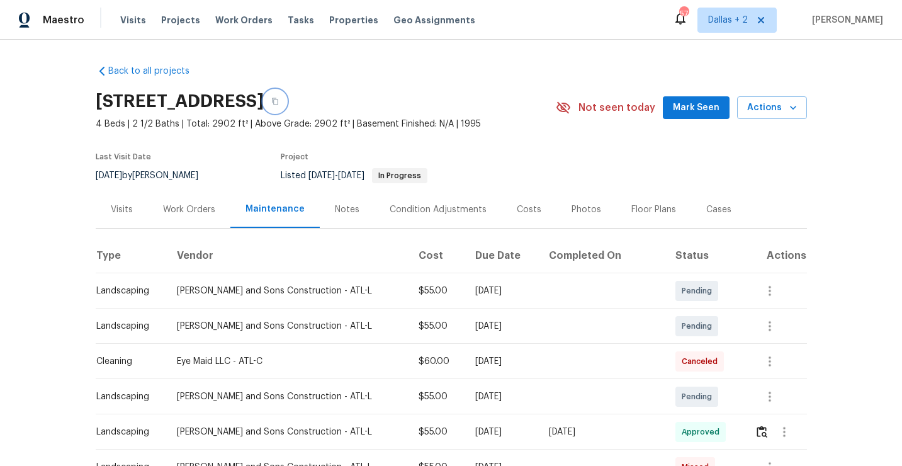
click at [279, 103] on icon "button" at bounding box center [275, 102] width 8 height 8
